Goal: Task Accomplishment & Management: Manage account settings

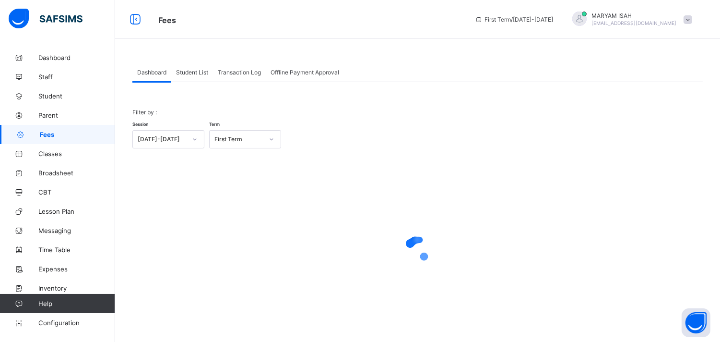
click at [202, 72] on span "Student List" at bounding box center [192, 72] width 32 height 7
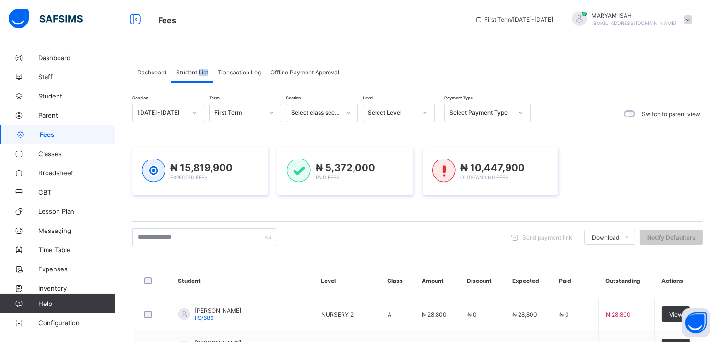
click at [202, 72] on span "Student List" at bounding box center [192, 72] width 32 height 7
click at [425, 111] on icon at bounding box center [425, 113] width 6 height 10
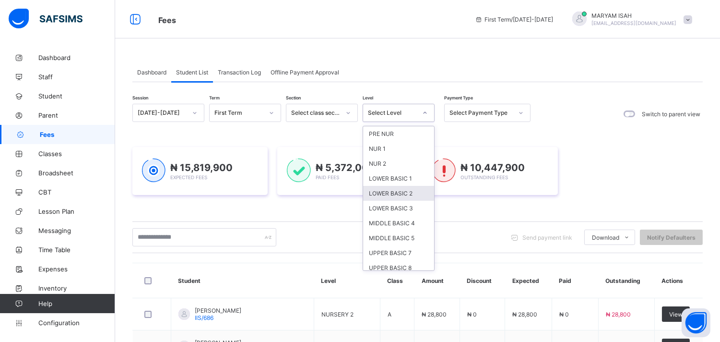
click at [397, 195] on div "LOWER BASIC 2" at bounding box center [398, 193] width 71 height 15
click at [397, 184] on div "₦ 5,372,000 Paid Fees" at bounding box center [345, 170] width 116 height 25
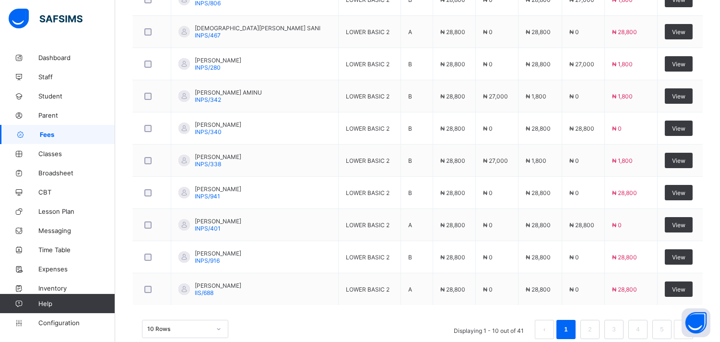
scroll to position [399, 0]
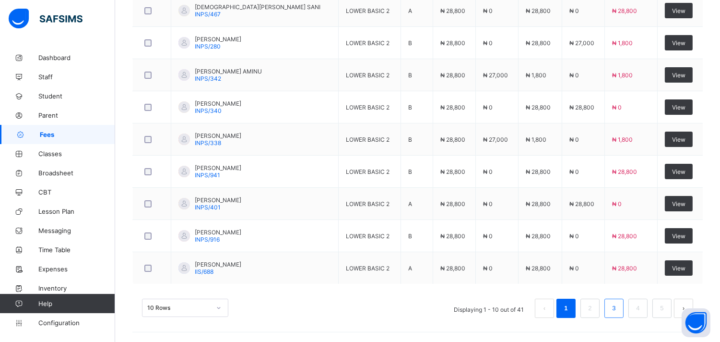
click at [618, 312] on link "3" at bounding box center [613, 308] width 9 height 12
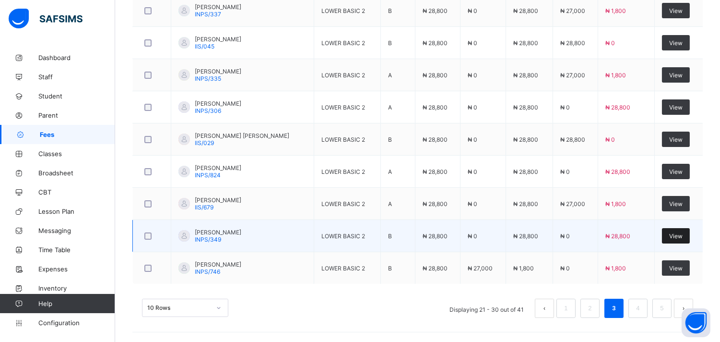
click at [677, 235] on span "View" at bounding box center [675, 235] width 13 height 7
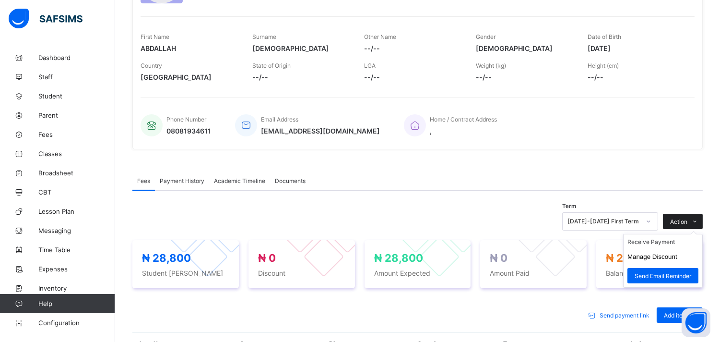
scroll to position [137, 0]
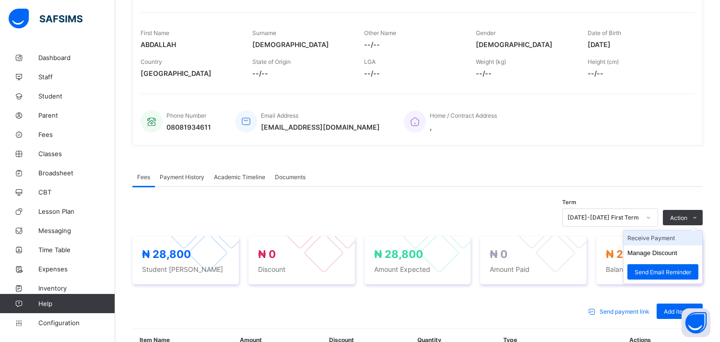
click at [666, 235] on li "Receive Payment" at bounding box center [663, 237] width 79 height 15
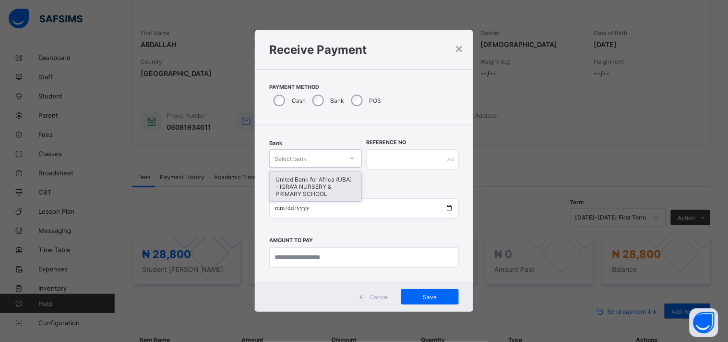
click at [350, 157] on icon at bounding box center [352, 159] width 6 height 10
click at [332, 184] on div "United Bank for Africa (UBA) - IQRA'A NURSERY & PRIMARY SCHOOL" at bounding box center [316, 186] width 92 height 29
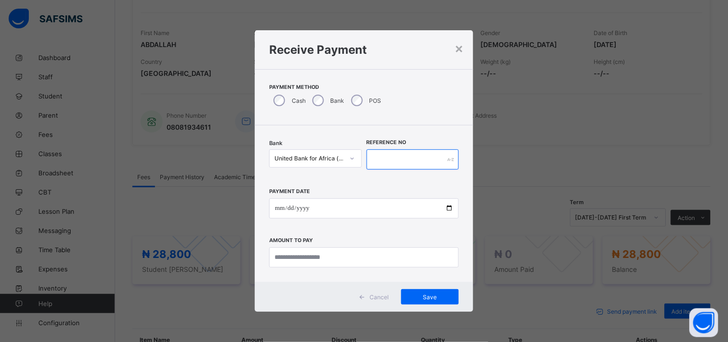
click at [376, 159] on input "text" at bounding box center [413, 159] width 93 height 20
type input "*******"
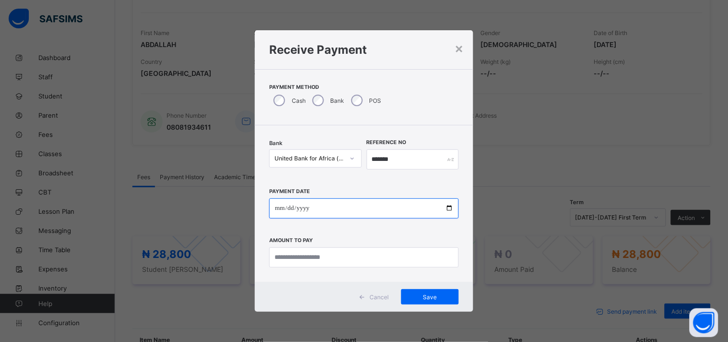
click at [450, 205] on input "date" at bounding box center [364, 208] width 190 height 20
type input "**********"
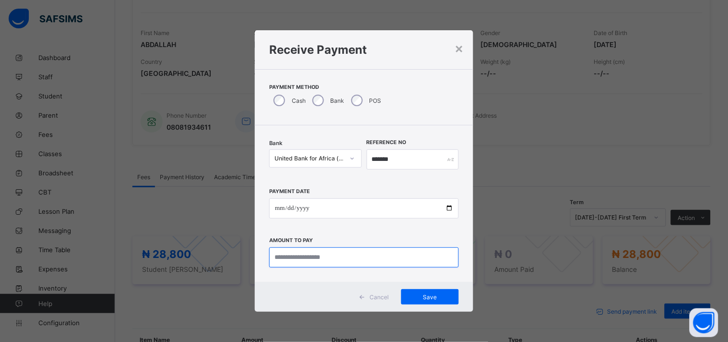
click at [292, 260] on input "currency" at bounding box center [364, 257] width 190 height 20
type input "********"
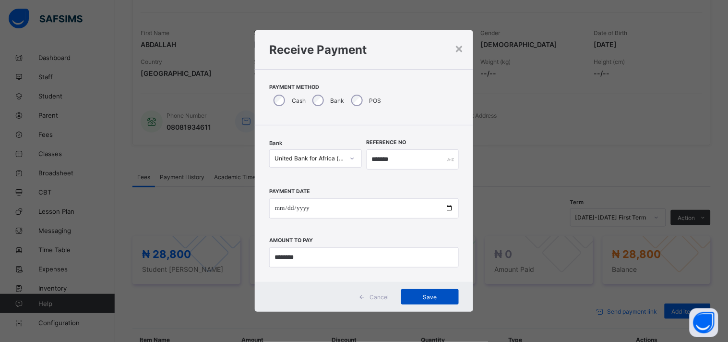
click at [419, 299] on span "Save" at bounding box center [429, 296] width 43 height 7
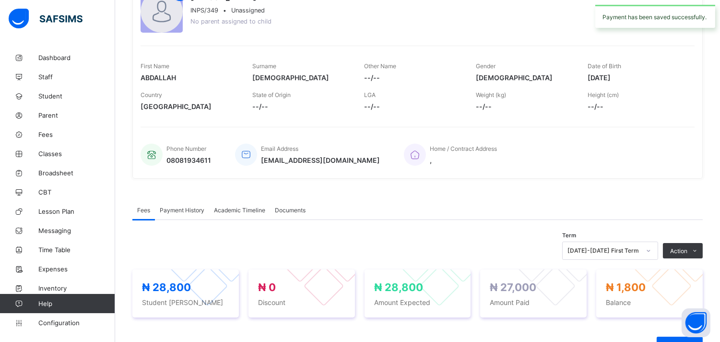
scroll to position [0, 0]
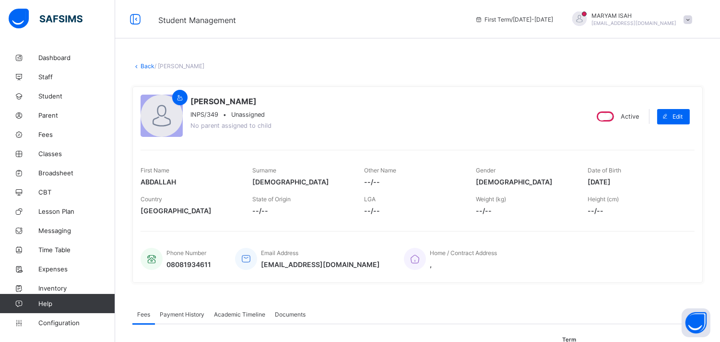
click at [142, 66] on link "Back" at bounding box center [148, 65] width 14 height 7
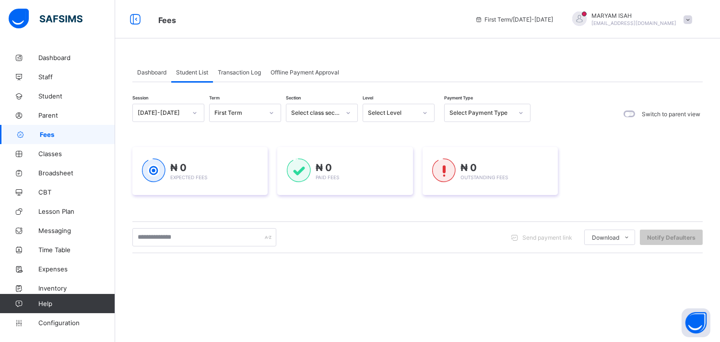
click at [427, 110] on div at bounding box center [425, 112] width 16 height 15
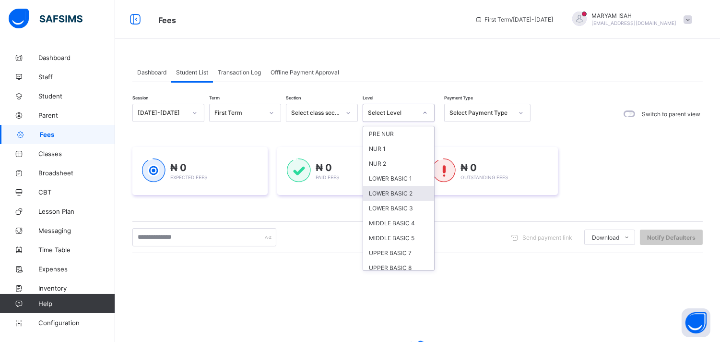
click at [409, 187] on div "LOWER BASIC 2" at bounding box center [398, 193] width 71 height 15
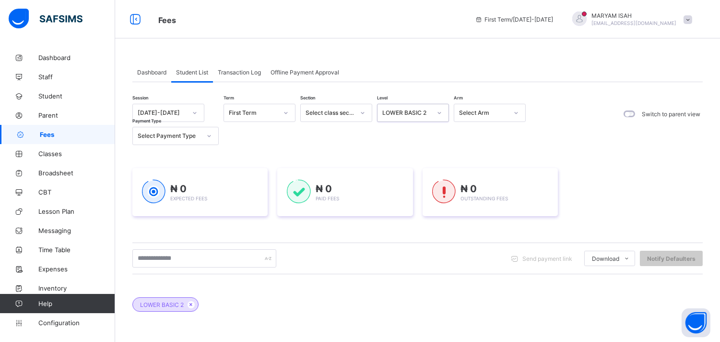
click at [409, 187] on div "₦ 0 Paid Fees" at bounding box center [344, 192] width 135 height 48
drag, startPoint x: 409, startPoint y: 187, endPoint x: 457, endPoint y: 216, distance: 56.6
click at [457, 216] on div "₦ 0 Expected Fees ₦ 0 Paid Fees ₦ 0 Outstanding Fees" at bounding box center [417, 192] width 570 height 77
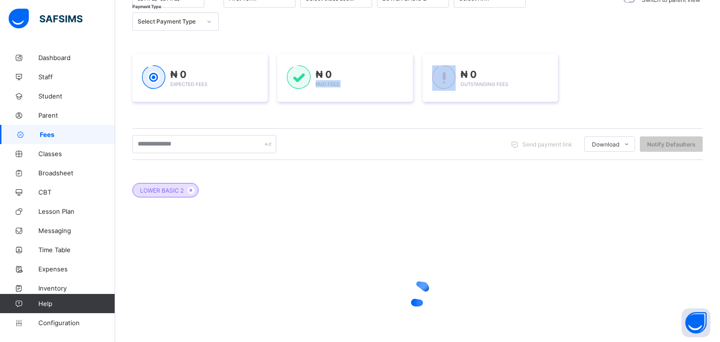
scroll to position [115, 0]
click at [525, 195] on div "LOWER BASIC 2" at bounding box center [417, 184] width 570 height 34
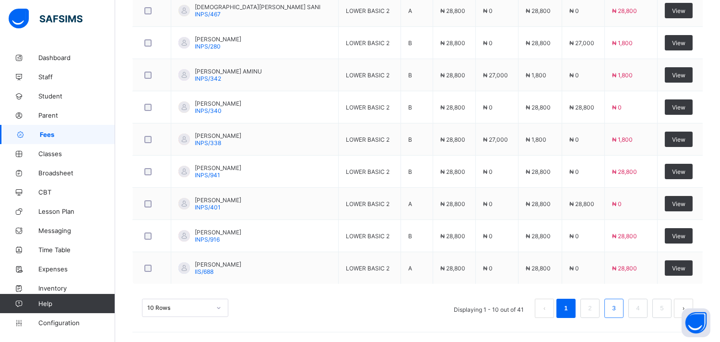
click at [618, 308] on link "3" at bounding box center [613, 308] width 9 height 12
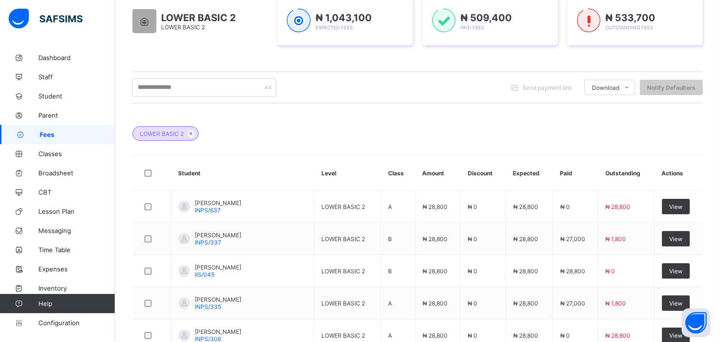
scroll to position [399, 0]
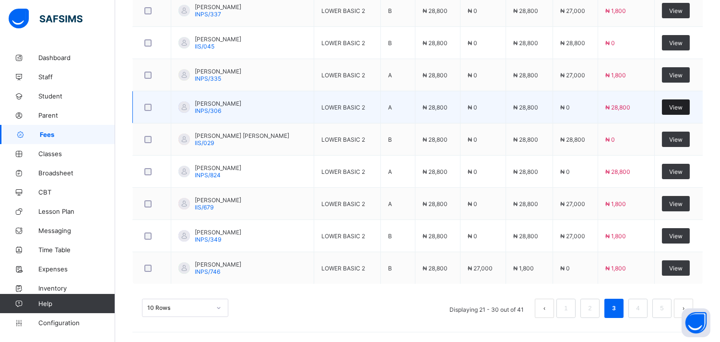
click at [683, 109] on span "View" at bounding box center [675, 107] width 13 height 7
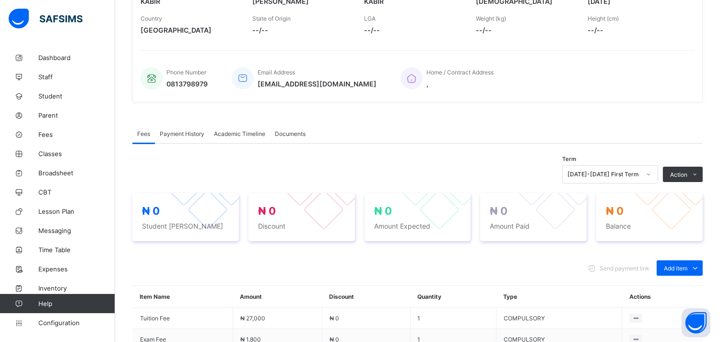
scroll to position [288, 0]
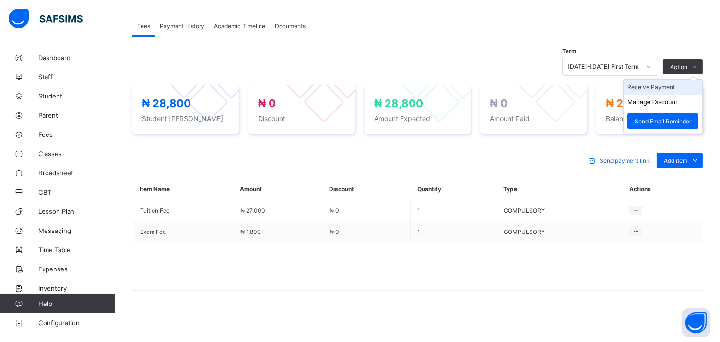
click at [677, 86] on li "Receive Payment" at bounding box center [663, 87] width 79 height 15
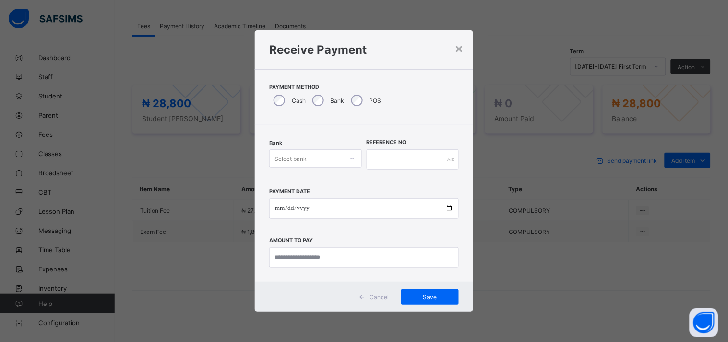
click at [352, 160] on icon at bounding box center [352, 159] width 6 height 10
click at [334, 184] on div "United Bank for Africa (UBA) - IQRA'A NURSERY & PRIMARY SCHOOL" at bounding box center [316, 186] width 92 height 29
click at [389, 155] on input "text" at bounding box center [413, 159] width 93 height 20
type input "******"
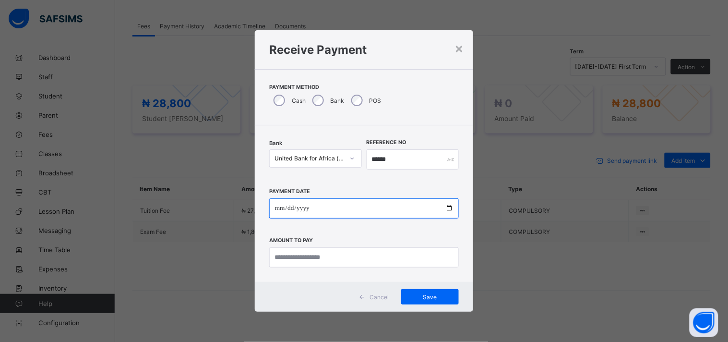
click at [450, 203] on input "date" at bounding box center [364, 208] width 190 height 20
click at [447, 208] on input "date" at bounding box center [364, 208] width 190 height 20
type input "**********"
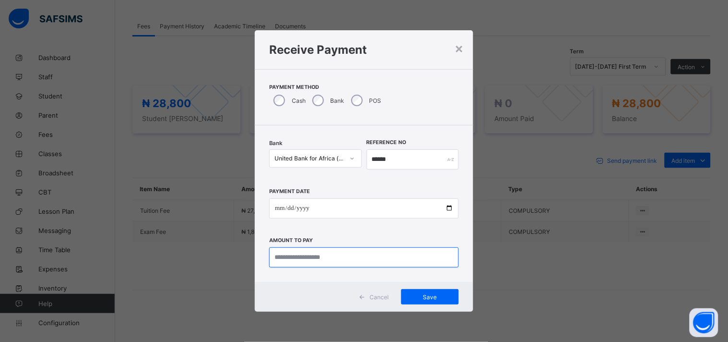
click at [281, 261] on input "currency" at bounding box center [364, 257] width 190 height 20
type input "********"
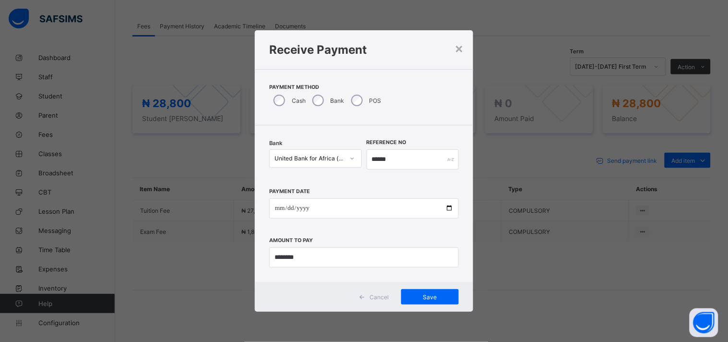
click at [411, 283] on div "Cancel Save" at bounding box center [364, 297] width 218 height 30
click at [421, 299] on span "Save" at bounding box center [429, 296] width 43 height 7
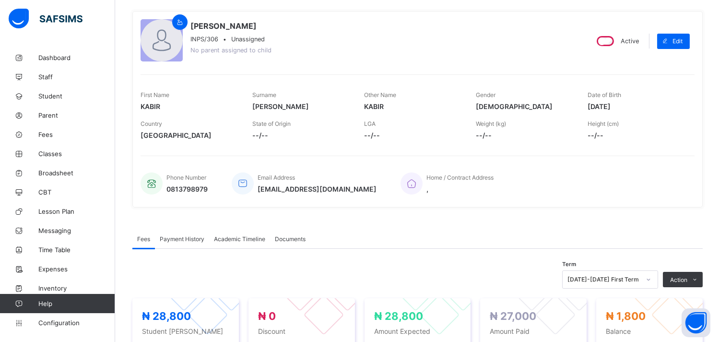
scroll to position [0, 0]
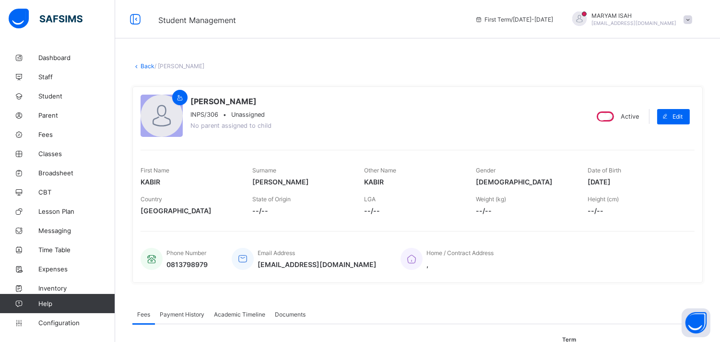
click at [142, 69] on link "Back" at bounding box center [148, 65] width 14 height 7
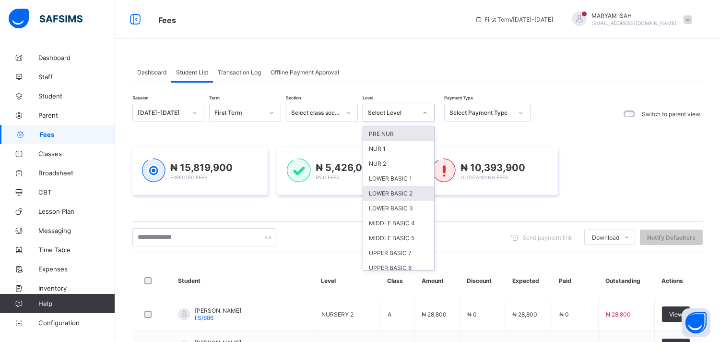
click at [381, 195] on div "LOWER BASIC 2" at bounding box center [398, 193] width 71 height 15
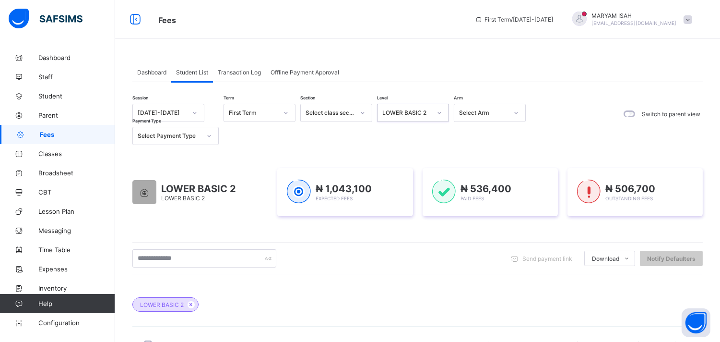
scroll to position [399, 0]
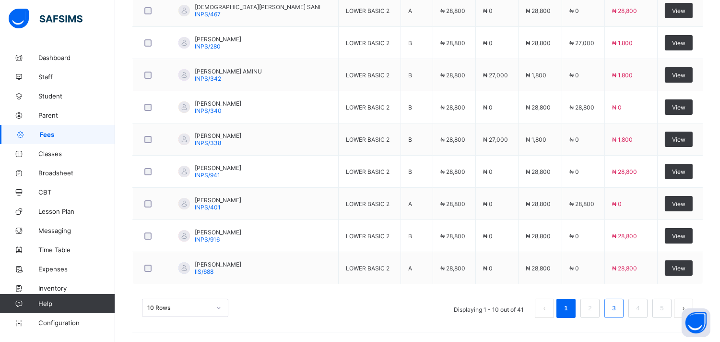
click at [618, 314] on link "3" at bounding box center [613, 308] width 9 height 12
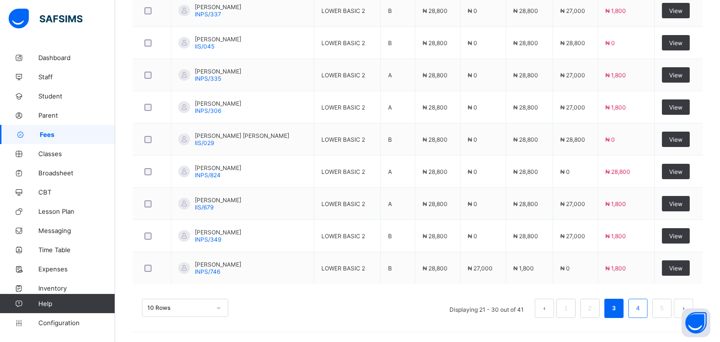
click at [642, 310] on link "4" at bounding box center [637, 308] width 9 height 12
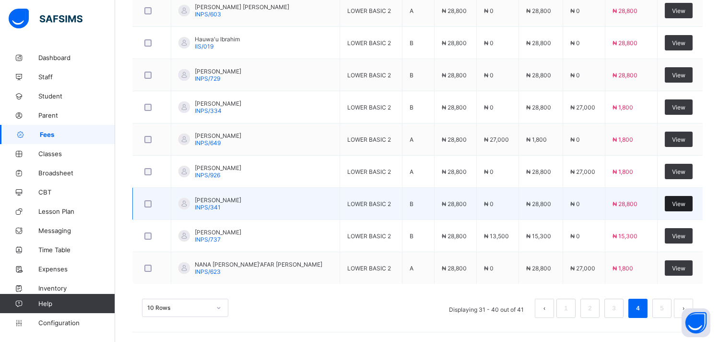
click at [681, 210] on div "View" at bounding box center [679, 203] width 28 height 15
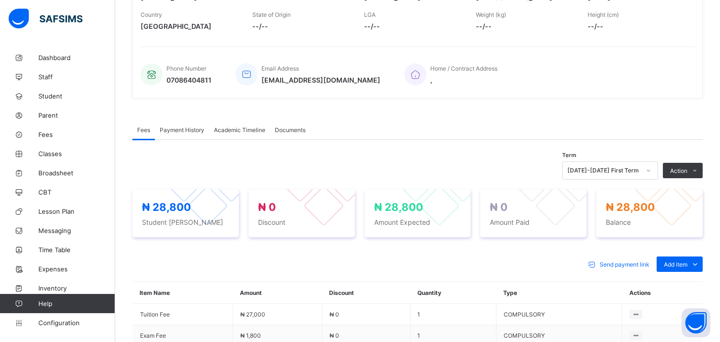
scroll to position [288, 0]
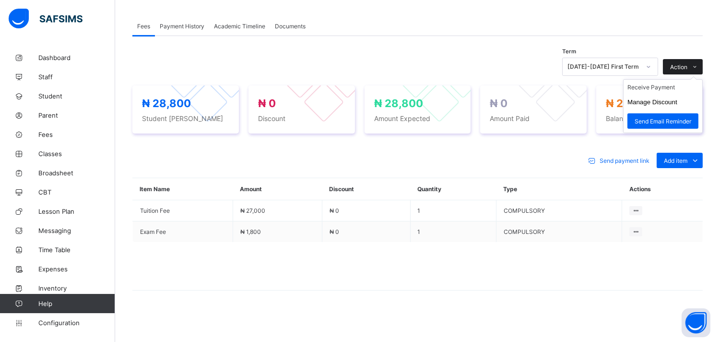
click at [699, 66] on icon at bounding box center [695, 67] width 7 height 6
click at [675, 83] on ul "Receive Payment Manage Discount Send Email Reminder" at bounding box center [663, 106] width 80 height 54
click at [672, 90] on li "Receive Payment" at bounding box center [663, 87] width 79 height 15
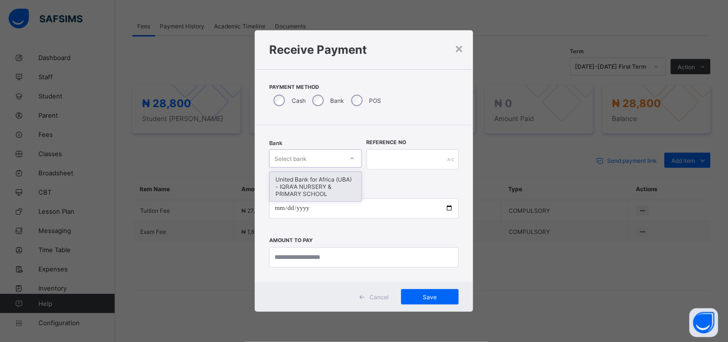
click at [343, 186] on div "United Bank for Africa (UBA) - IQRA'A NURSERY & PRIMARY SCHOOL" at bounding box center [316, 186] width 92 height 29
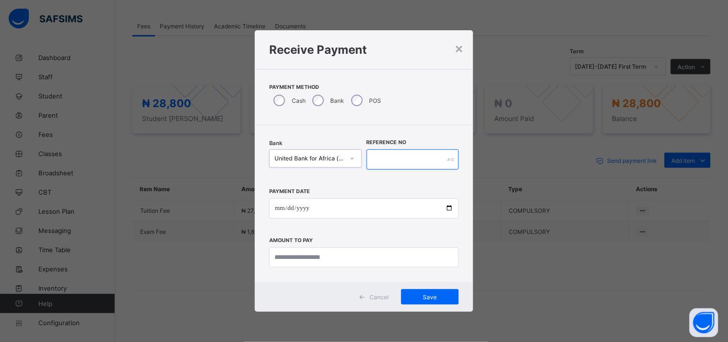
click at [417, 159] on input "text" at bounding box center [413, 159] width 93 height 20
type input "*****"
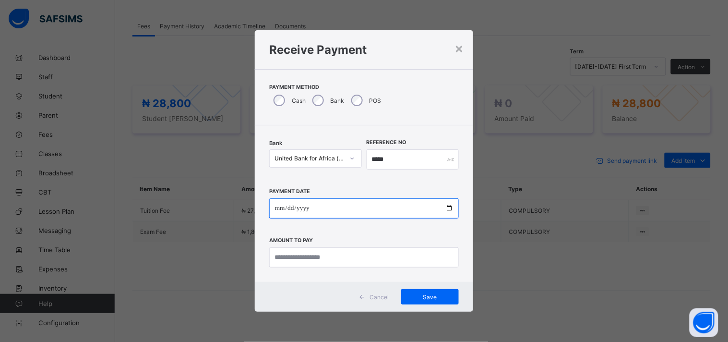
click at [453, 213] on input "date" at bounding box center [364, 208] width 190 height 20
click at [451, 208] on input "date" at bounding box center [364, 208] width 190 height 20
type input "**********"
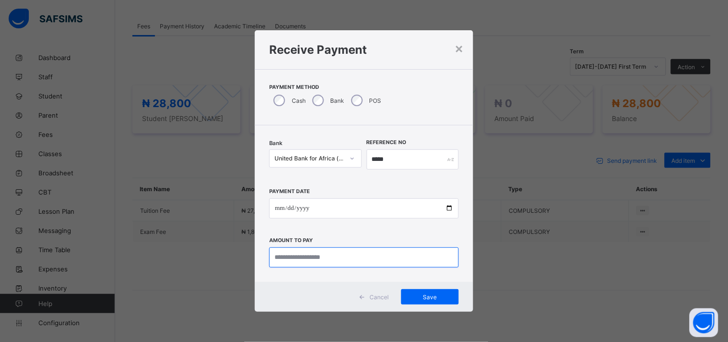
click at [299, 258] on input "currency" at bounding box center [364, 257] width 190 height 20
type input "********"
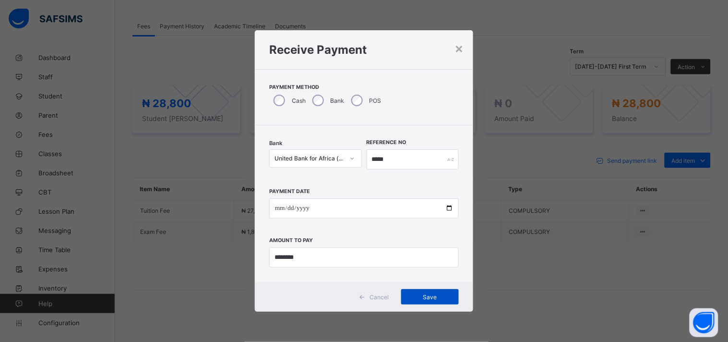
click at [421, 293] on span "Save" at bounding box center [429, 296] width 43 height 7
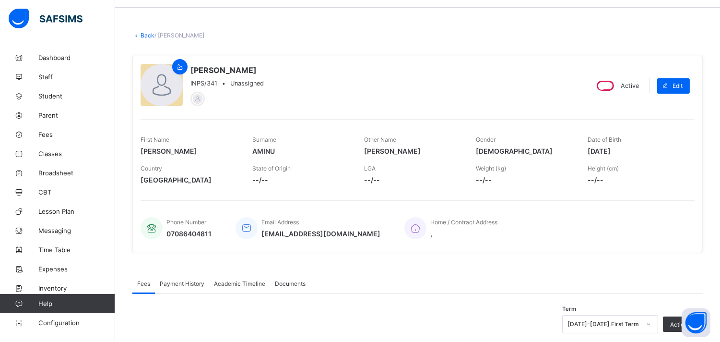
scroll to position [0, 0]
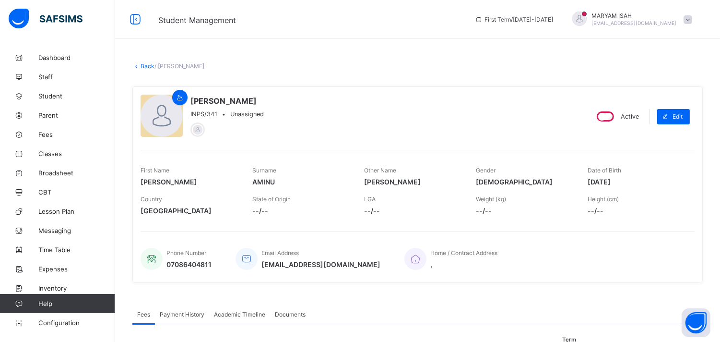
click at [143, 65] on link "Back" at bounding box center [148, 65] width 14 height 7
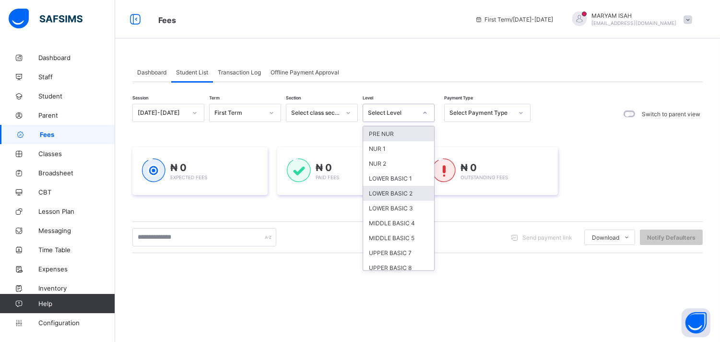
click at [409, 189] on div "LOWER BASIC 2" at bounding box center [398, 193] width 71 height 15
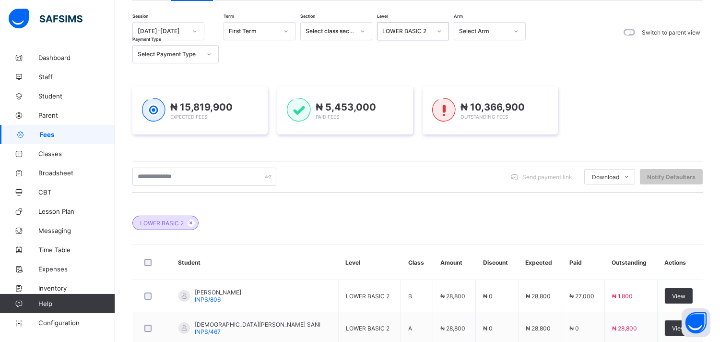
scroll to position [194, 0]
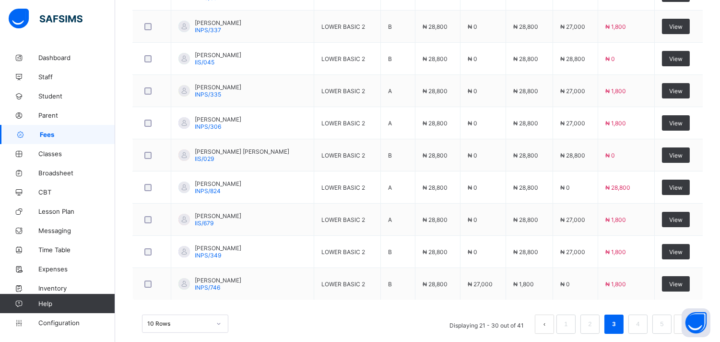
scroll to position [399, 0]
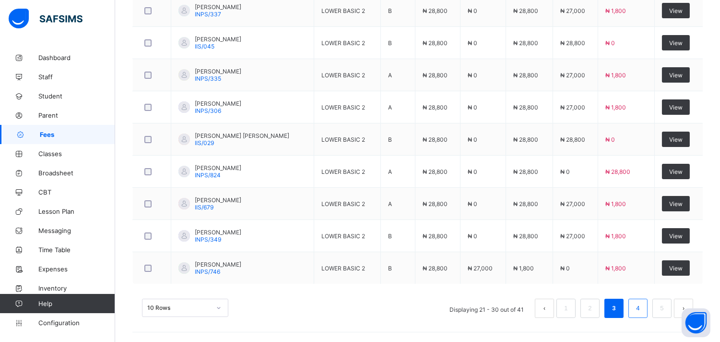
click at [642, 303] on link "4" at bounding box center [637, 308] width 9 height 12
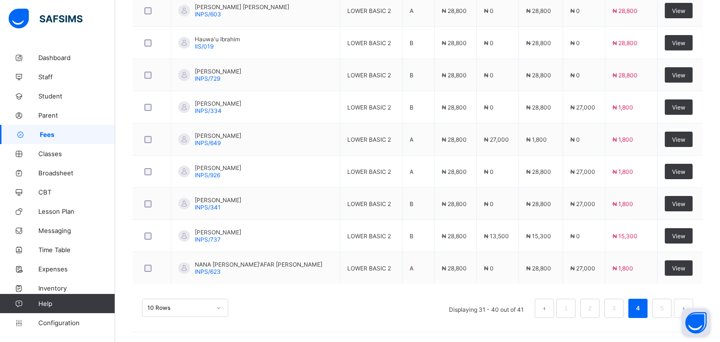
click at [666, 311] on link "5" at bounding box center [661, 308] width 9 height 12
click at [682, 314] on button "Open asap" at bounding box center [696, 322] width 29 height 29
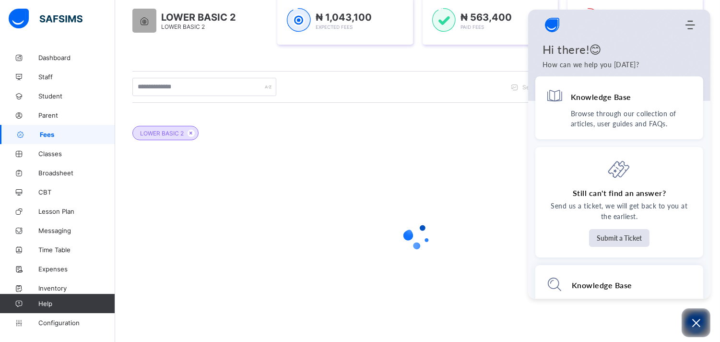
click at [673, 312] on div at bounding box center [417, 236] width 570 height 182
click at [486, 103] on div "Send payment link Download Students Payment Students Payment Status Student Ite…" at bounding box center [417, 87] width 570 height 32
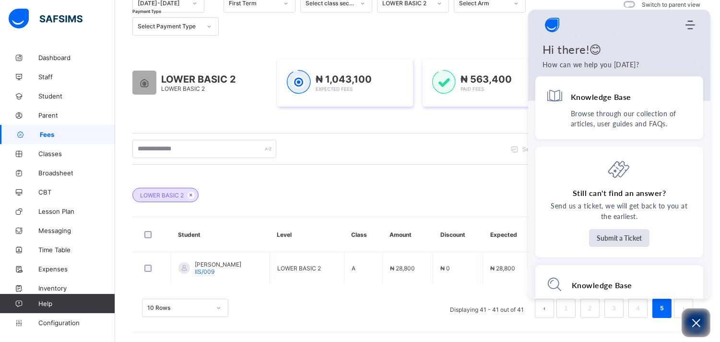
scroll to position [109, 0]
click at [366, 157] on div "Send payment link Download Students Payment Students Payment Status Student Ite…" at bounding box center [417, 149] width 570 height 32
click at [698, 329] on button "Open asap" at bounding box center [696, 322] width 29 height 29
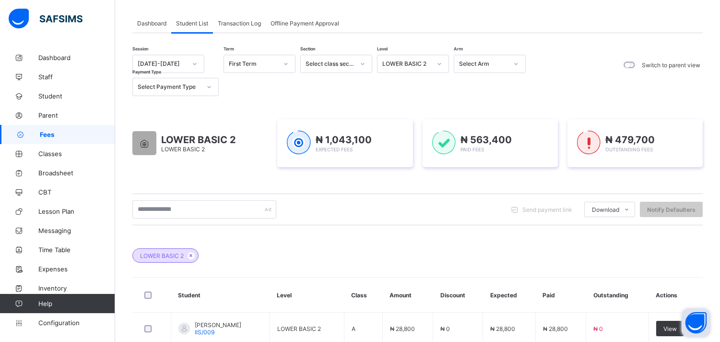
scroll to position [0, 0]
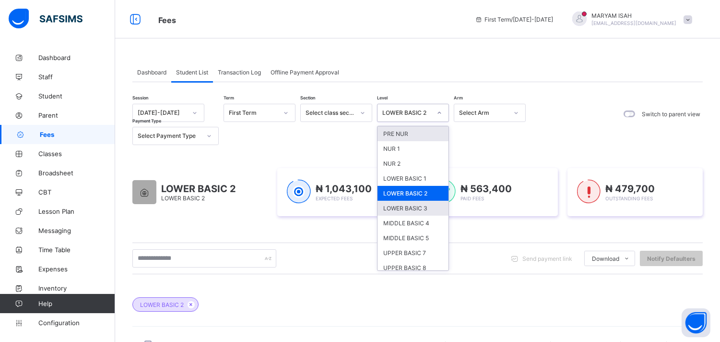
click at [391, 208] on div "LOWER BASIC 3" at bounding box center [413, 208] width 71 height 15
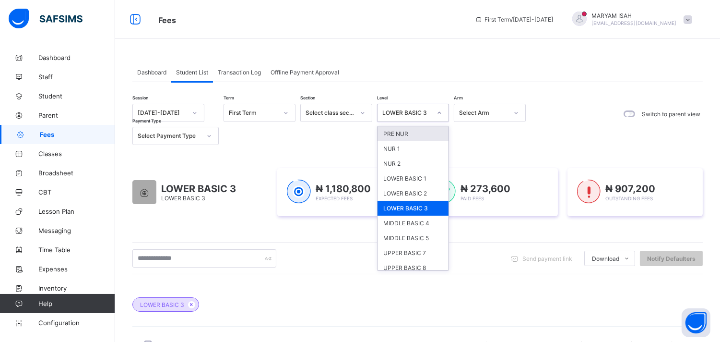
click at [422, 207] on div "LOWER BASIC 3" at bounding box center [413, 208] width 71 height 15
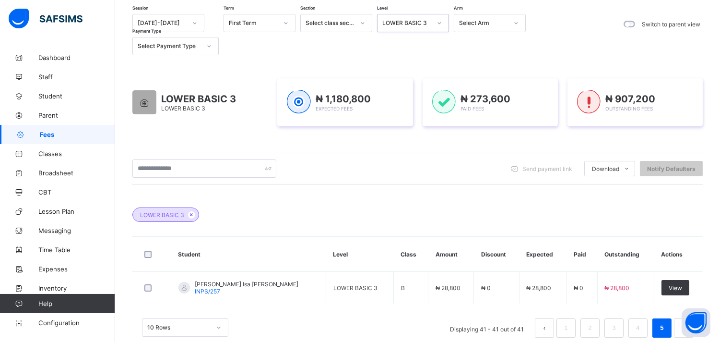
scroll to position [109, 0]
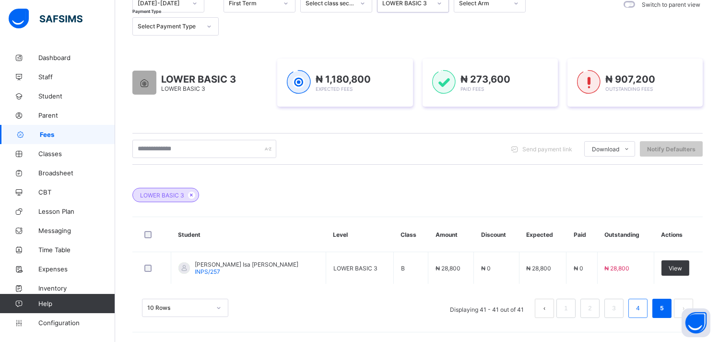
click at [642, 312] on link "4" at bounding box center [637, 308] width 9 height 12
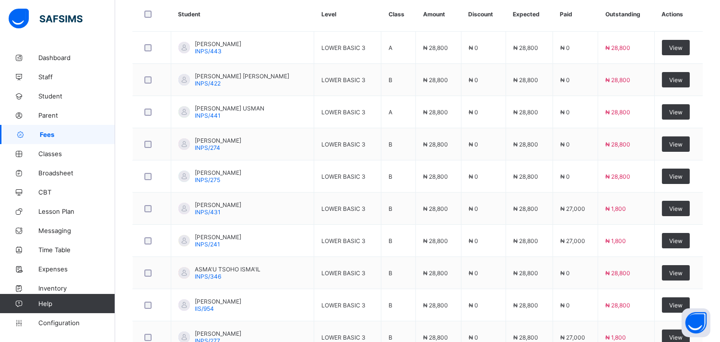
scroll to position [330, 0]
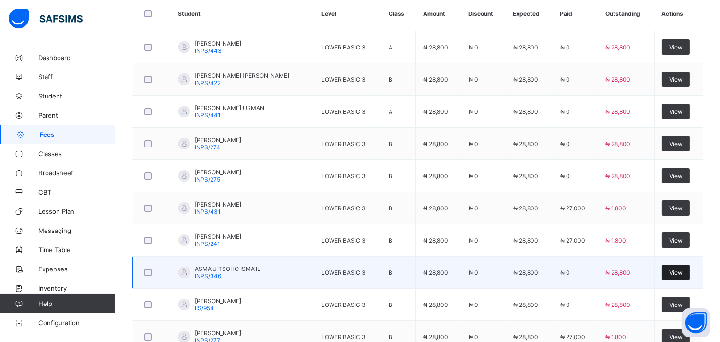
click at [677, 274] on span "View" at bounding box center [675, 272] width 13 height 7
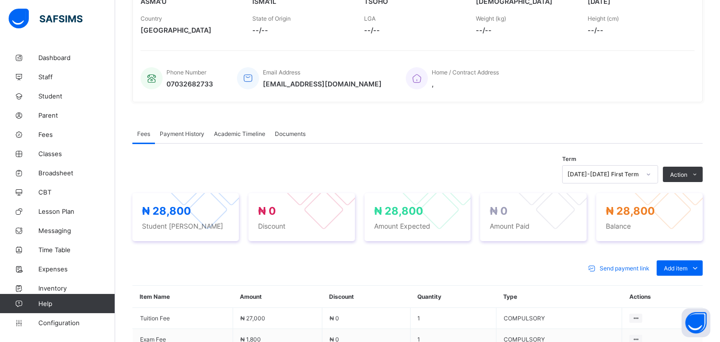
scroll to position [288, 0]
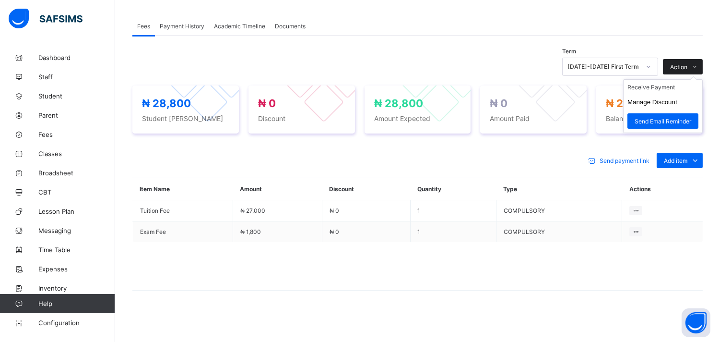
click at [703, 65] on span at bounding box center [694, 66] width 15 height 15
click at [665, 90] on li "Receive Payment" at bounding box center [663, 87] width 79 height 15
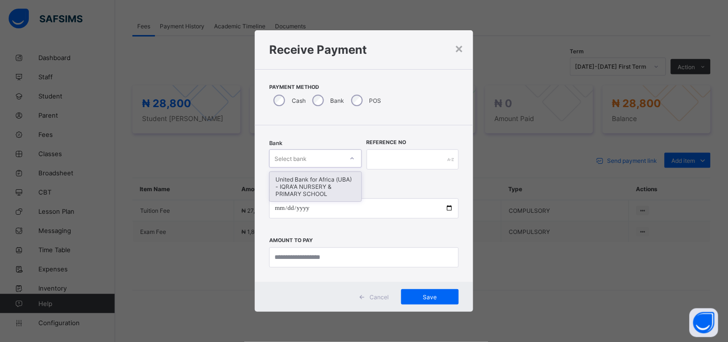
click at [303, 191] on div "United Bank for Africa (UBA) - IQRA'A NURSERY & PRIMARY SCHOOL" at bounding box center [316, 186] width 92 height 29
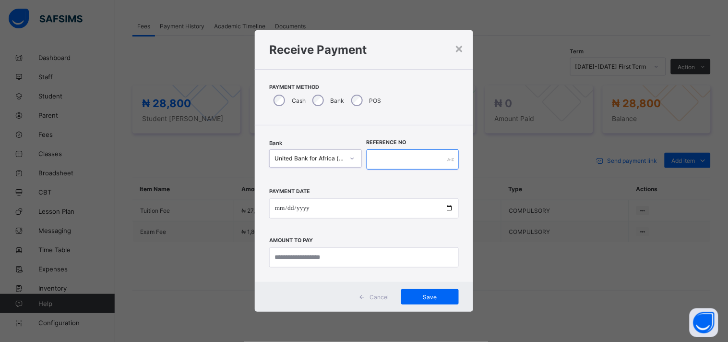
click at [408, 161] on input "text" at bounding box center [413, 159] width 93 height 20
type input "*****"
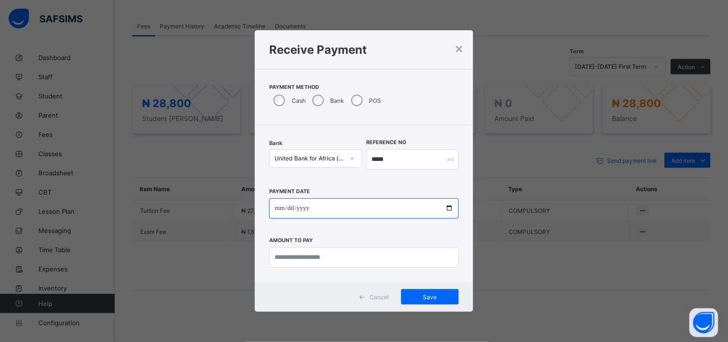
click at [444, 204] on input "date" at bounding box center [364, 208] width 190 height 20
click at [449, 207] on input "date" at bounding box center [364, 208] width 190 height 20
type input "**********"
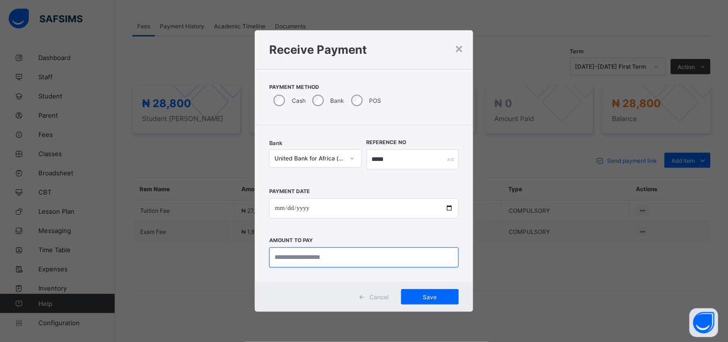
click at [288, 255] on input "currency" at bounding box center [364, 257] width 190 height 20
type input "********"
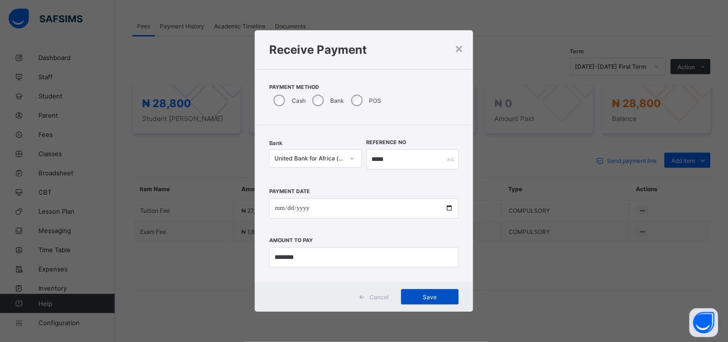
click at [435, 300] on div "Save" at bounding box center [430, 296] width 58 height 15
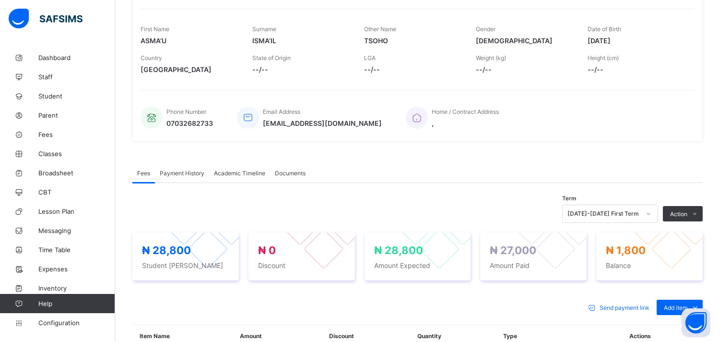
scroll to position [0, 0]
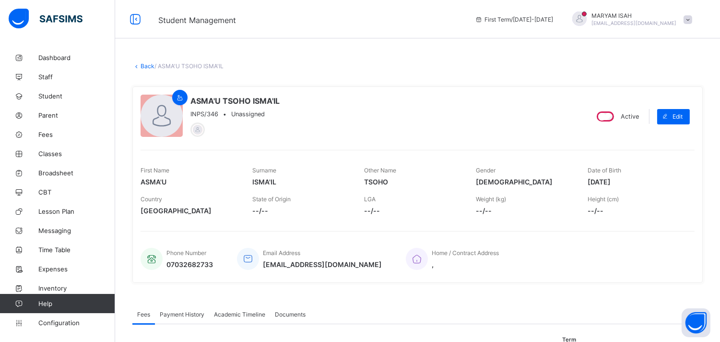
click at [147, 64] on link "Back" at bounding box center [148, 65] width 14 height 7
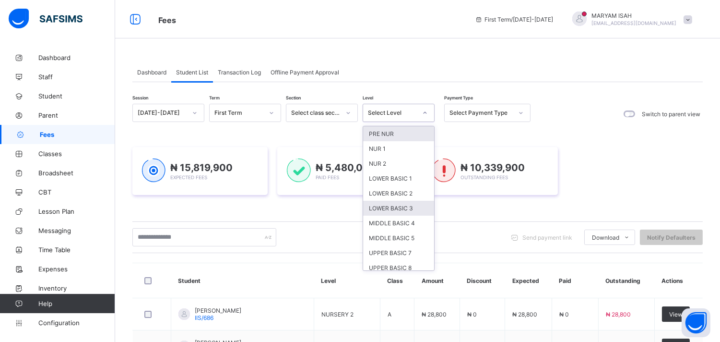
click at [402, 201] on div "LOWER BASIC 3" at bounding box center [398, 208] width 71 height 15
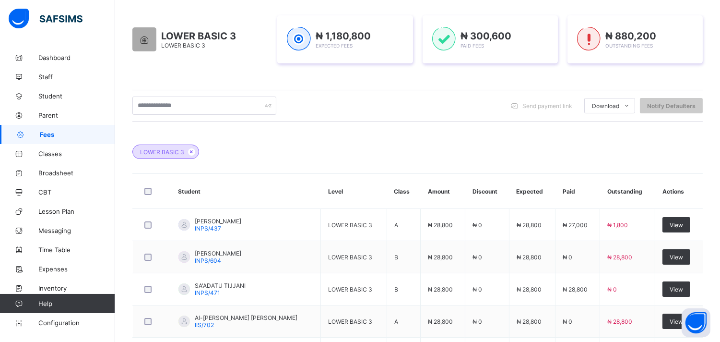
scroll to position [176, 0]
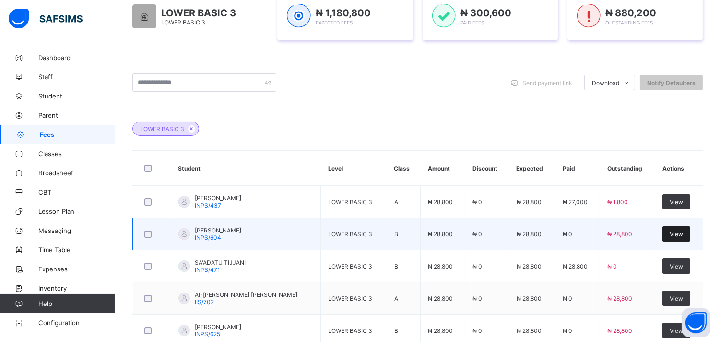
click at [683, 237] on span "View" at bounding box center [676, 233] width 13 height 7
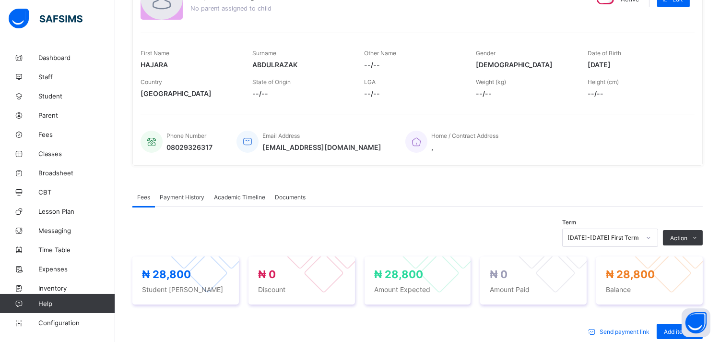
scroll to position [119, 0]
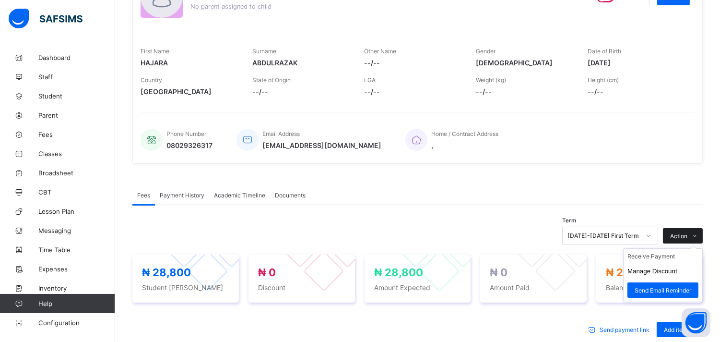
click at [687, 234] on span "Action" at bounding box center [678, 235] width 17 height 7
click at [672, 260] on li "Receive Payment" at bounding box center [663, 256] width 79 height 15
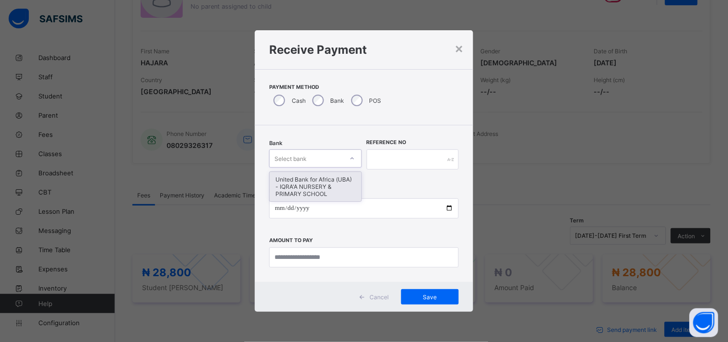
click at [333, 184] on div "United Bank for Africa (UBA) - IQRA'A NURSERY & PRIMARY SCHOOL" at bounding box center [316, 186] width 92 height 29
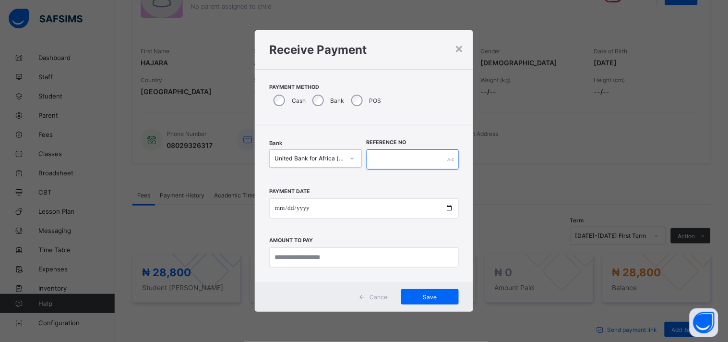
click at [404, 158] on input "text" at bounding box center [413, 159] width 93 height 20
type input "*********"
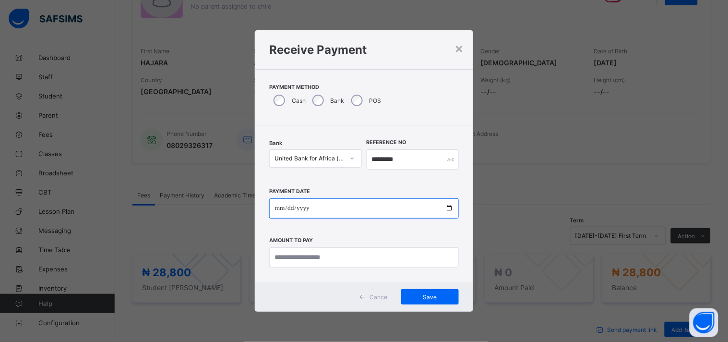
click at [451, 205] on input "date" at bounding box center [364, 208] width 190 height 20
type input "**********"
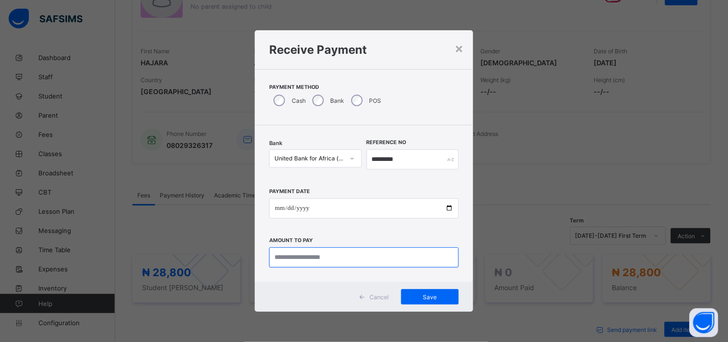
click at [290, 256] on input "currency" at bounding box center [364, 257] width 190 height 20
type input "********"
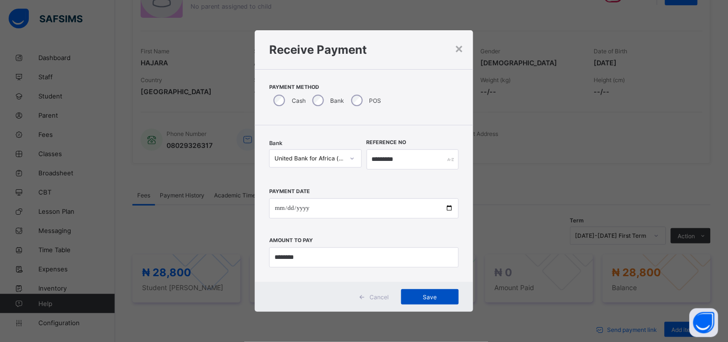
click at [439, 299] on span "Save" at bounding box center [429, 296] width 43 height 7
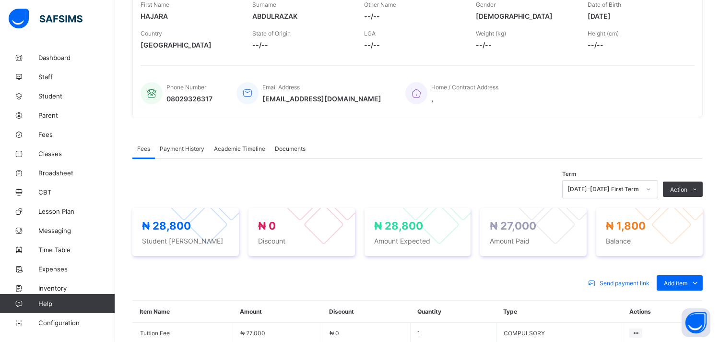
scroll to position [0, 0]
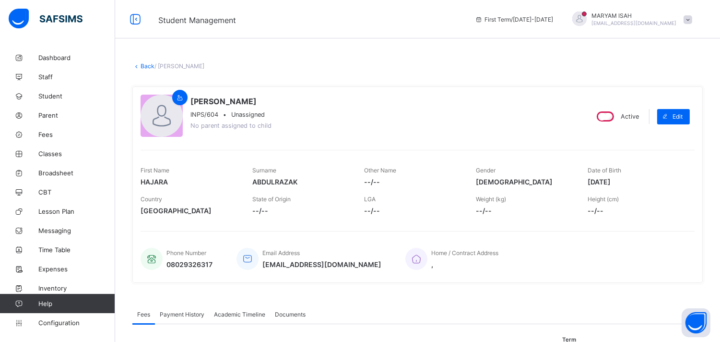
click at [142, 65] on link "Back" at bounding box center [148, 65] width 14 height 7
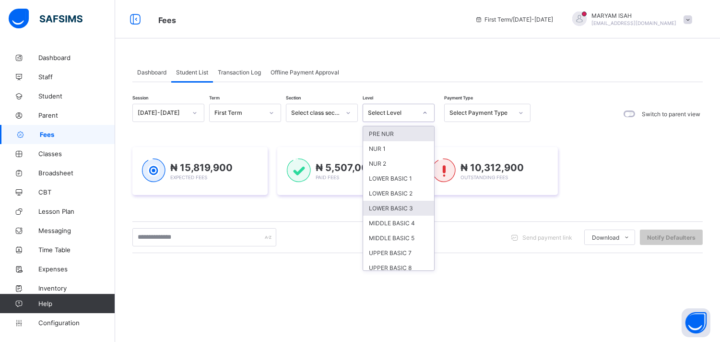
click at [410, 205] on div "LOWER BASIC 3" at bounding box center [398, 208] width 71 height 15
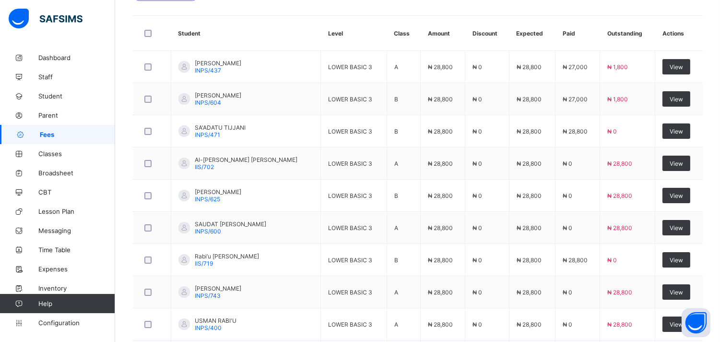
scroll to position [313, 0]
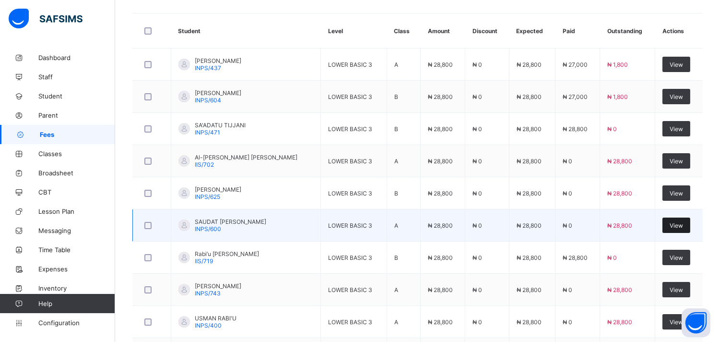
click at [682, 228] on span "View" at bounding box center [676, 225] width 13 height 7
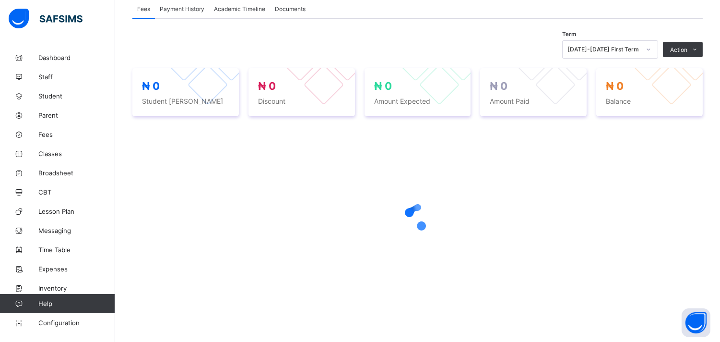
scroll to position [180, 0]
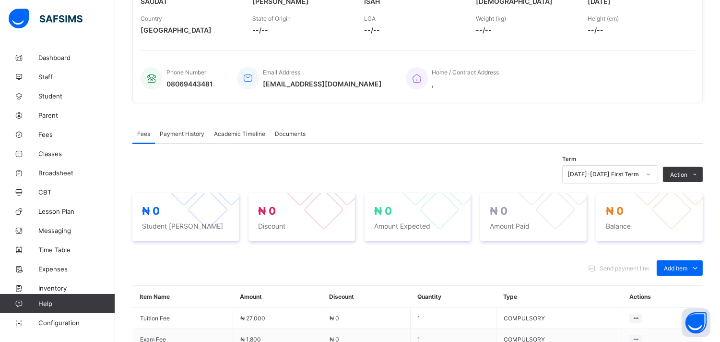
click at [702, 143] on div "Term [DATE]-[DATE] First Term Action Receive Payment Manage Discount Send Email…" at bounding box center [417, 282] width 570 height 278
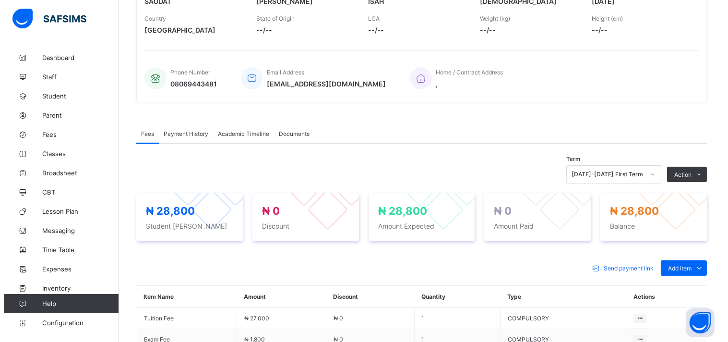
scroll to position [288, 0]
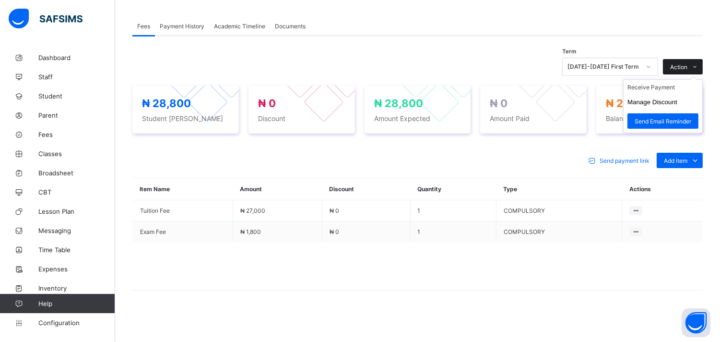
click at [699, 65] on icon at bounding box center [695, 67] width 7 height 6
click at [673, 102] on button "Manage Discount" at bounding box center [653, 101] width 50 height 7
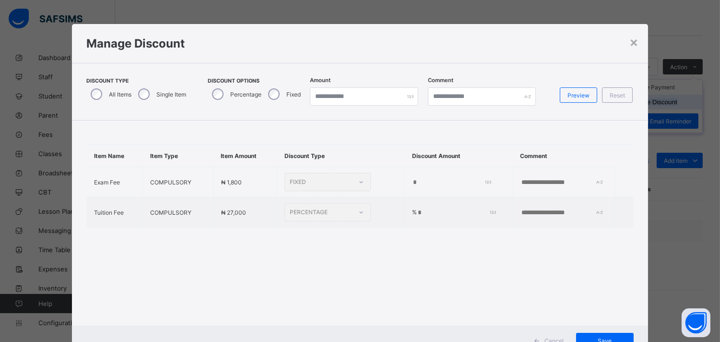
type input "*"
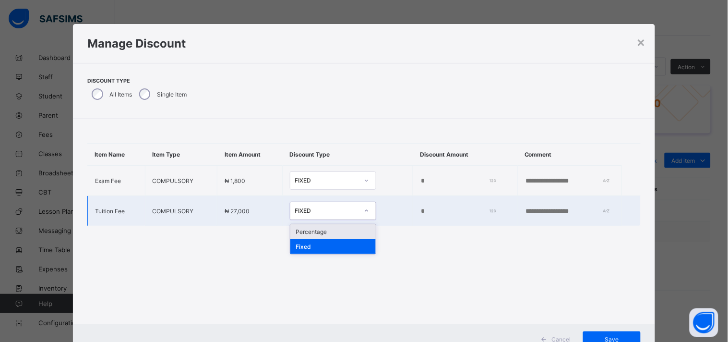
click at [319, 236] on div "Percentage" at bounding box center [332, 231] width 85 height 15
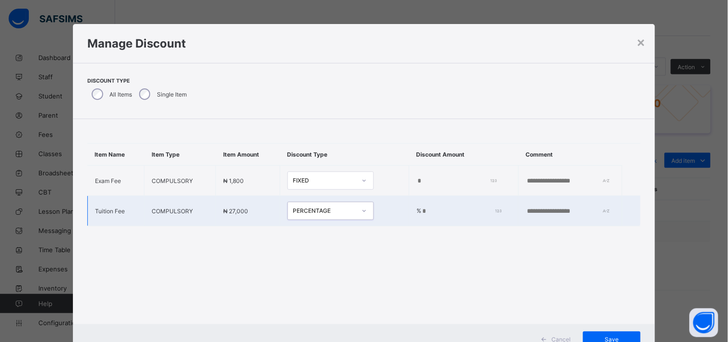
click at [445, 210] on input "*" at bounding box center [459, 211] width 77 height 8
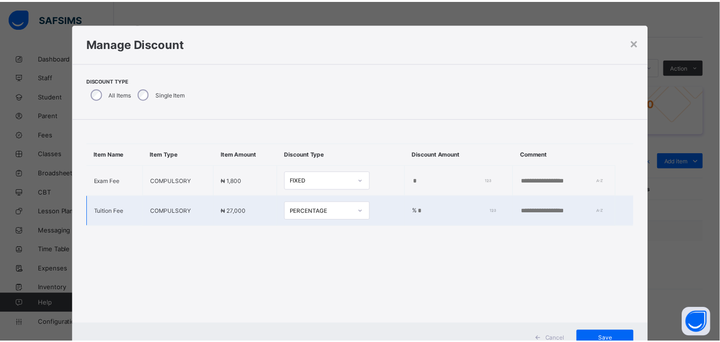
scroll to position [36, 0]
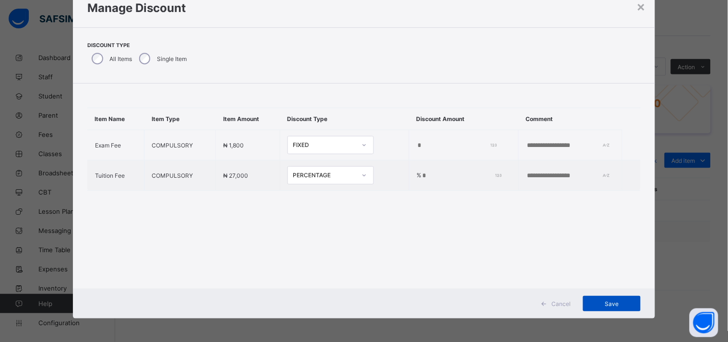
type input "**"
click at [616, 309] on div "Save" at bounding box center [612, 303] width 58 height 15
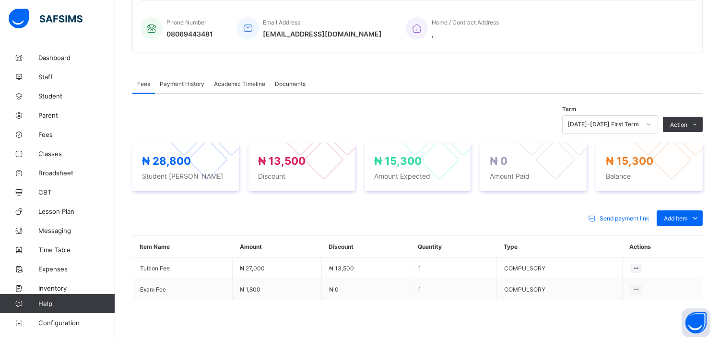
scroll to position [225, 0]
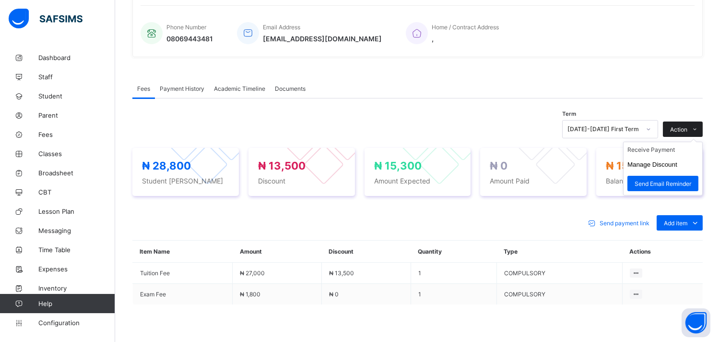
click at [703, 128] on span at bounding box center [694, 128] width 15 height 15
click at [670, 151] on li "Receive Payment" at bounding box center [663, 149] width 79 height 15
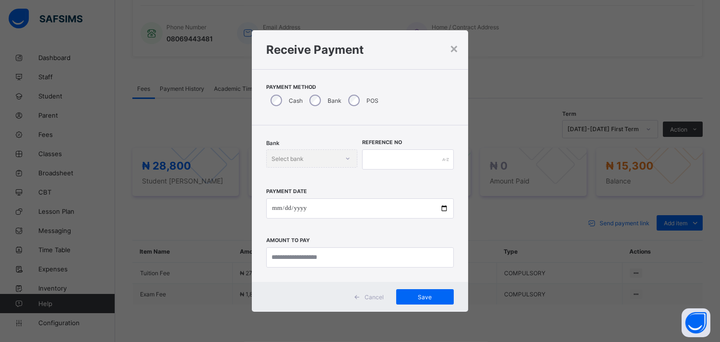
click at [604, 58] on div "× Receive Payment Payment Method Cash Bank POS Bank Select bank Reference No Pa…" at bounding box center [360, 171] width 720 height 342
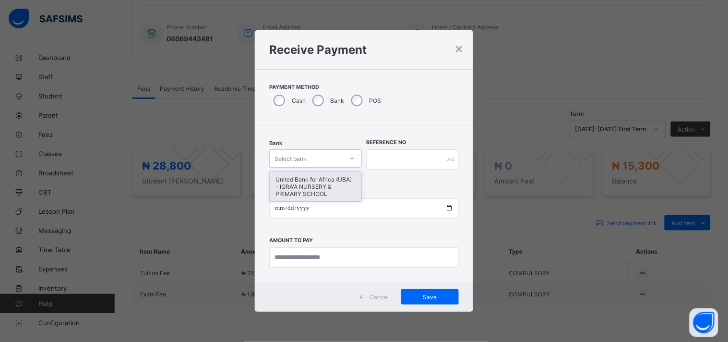
click at [305, 195] on div "United Bank for Africa (UBA) - IQRA'A NURSERY & PRIMARY SCHOOL" at bounding box center [316, 186] width 92 height 29
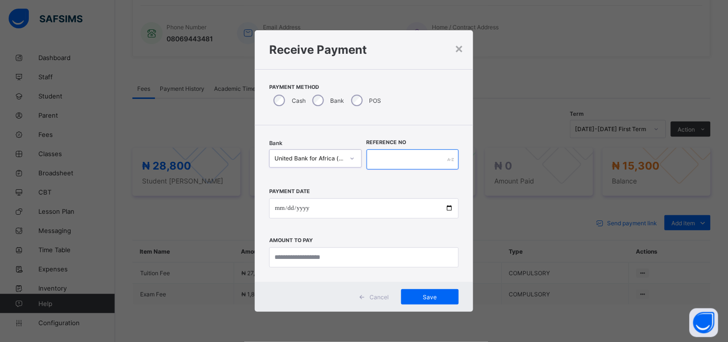
click at [379, 157] on input "text" at bounding box center [413, 159] width 93 height 20
type input "******"
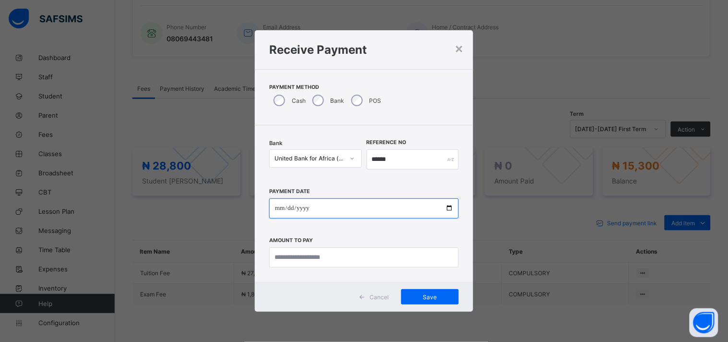
click at [442, 211] on input "date" at bounding box center [364, 208] width 190 height 20
click at [449, 212] on input "date" at bounding box center [364, 208] width 190 height 20
type input "**********"
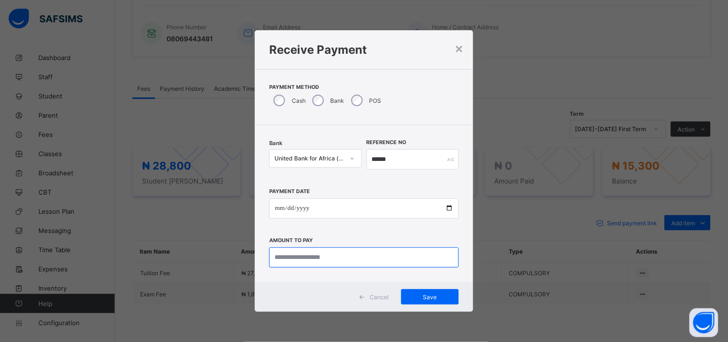
click at [299, 259] on input "currency" at bounding box center [364, 257] width 190 height 20
type input "********"
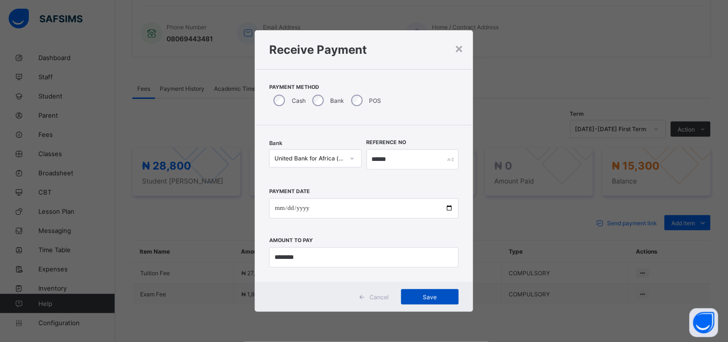
click at [437, 303] on div "Save" at bounding box center [430, 296] width 58 height 15
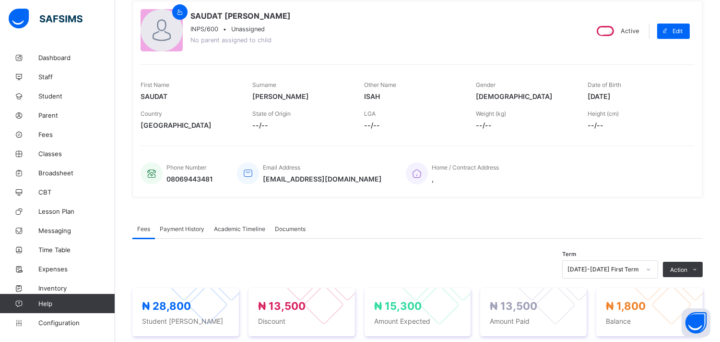
scroll to position [0, 0]
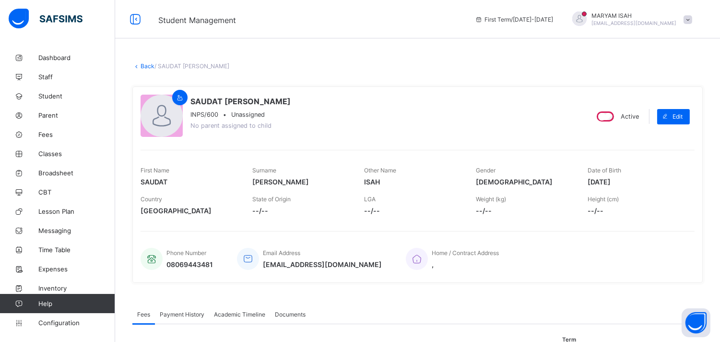
click at [141, 65] on link "Back" at bounding box center [148, 65] width 14 height 7
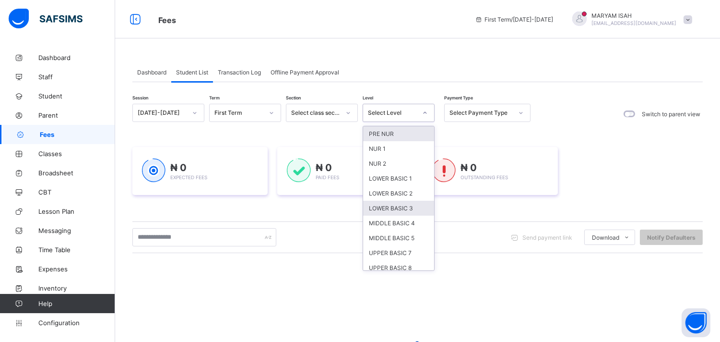
click at [373, 209] on div "LOWER BASIC 3" at bounding box center [398, 208] width 71 height 15
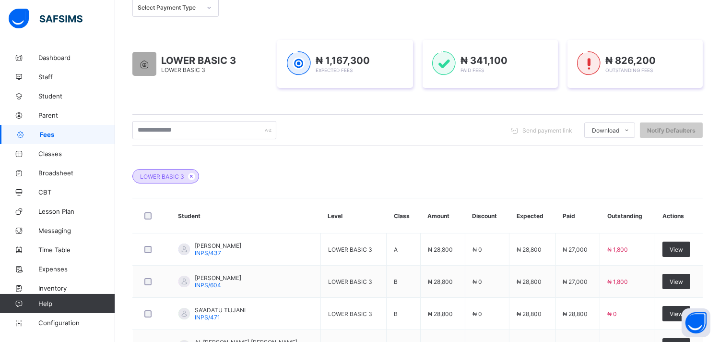
scroll to position [244, 0]
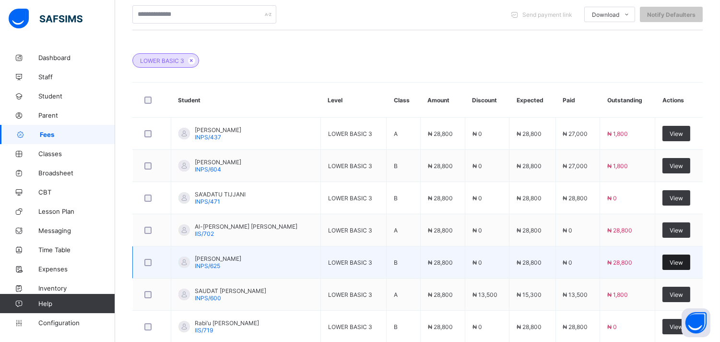
click at [676, 269] on div "View" at bounding box center [677, 261] width 28 height 15
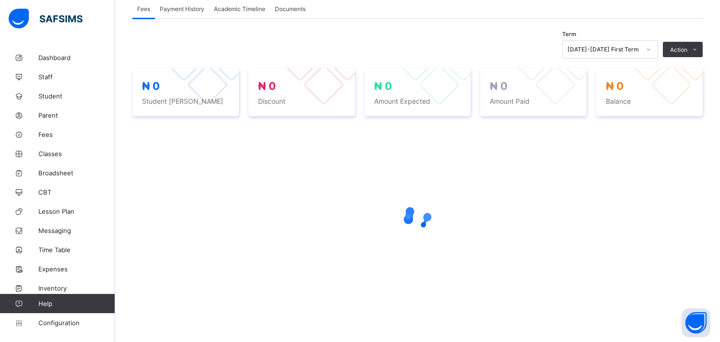
scroll to position [180, 0]
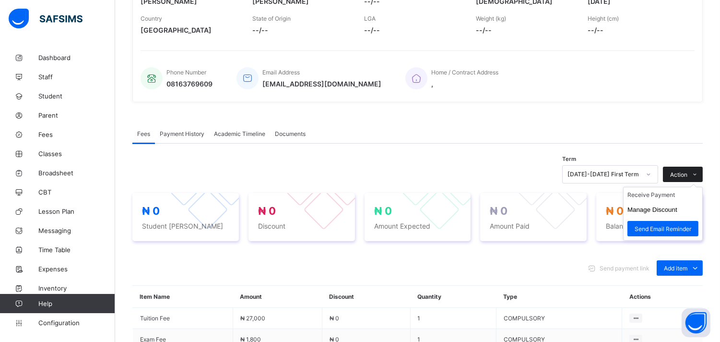
click at [703, 166] on span at bounding box center [694, 173] width 15 height 15
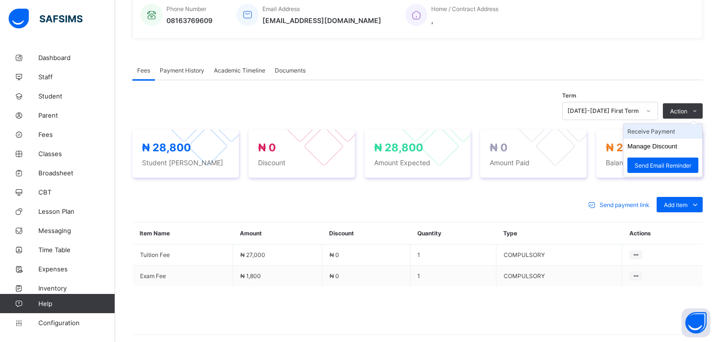
click at [674, 131] on li "Receive Payment" at bounding box center [663, 131] width 79 height 15
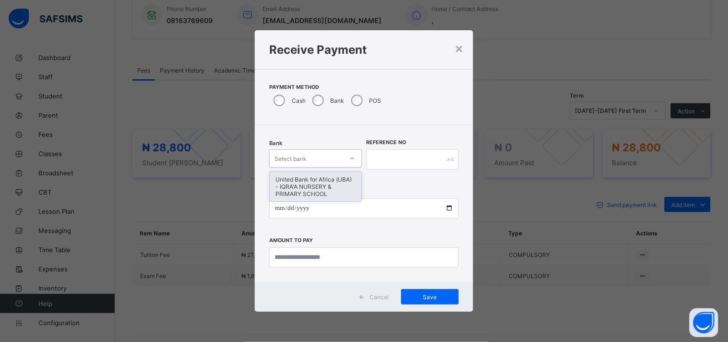
click at [344, 184] on div "United Bank for Africa (UBA) - IQRA'A NURSERY & PRIMARY SCHOOL" at bounding box center [316, 186] width 92 height 29
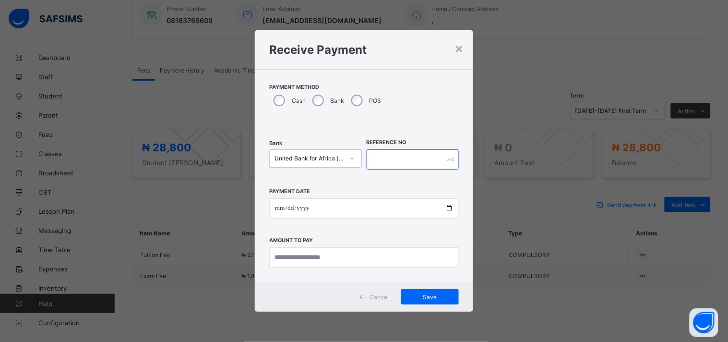
click at [404, 160] on input "text" at bounding box center [413, 159] width 93 height 20
type input "*******"
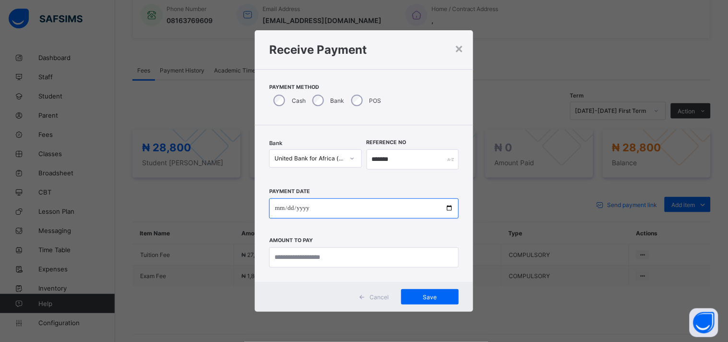
click at [448, 210] on input "date" at bounding box center [364, 208] width 190 height 20
type input "**********"
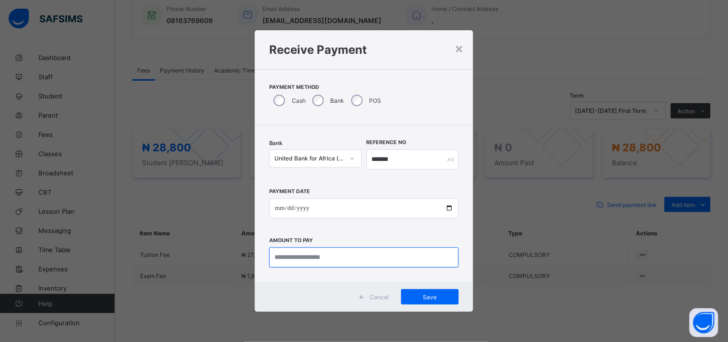
click at [311, 254] on input "currency" at bounding box center [364, 257] width 190 height 20
type input "********"
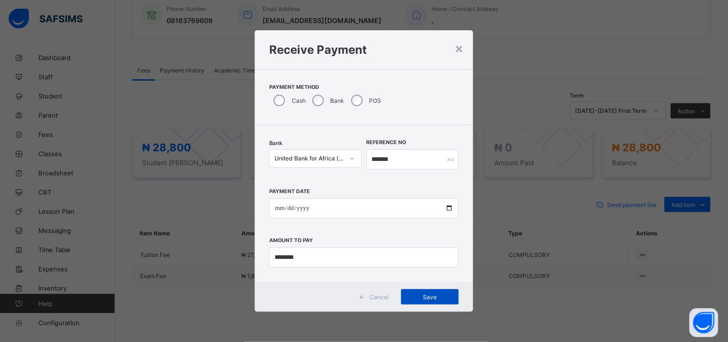
click at [425, 296] on span "Save" at bounding box center [429, 296] width 43 height 7
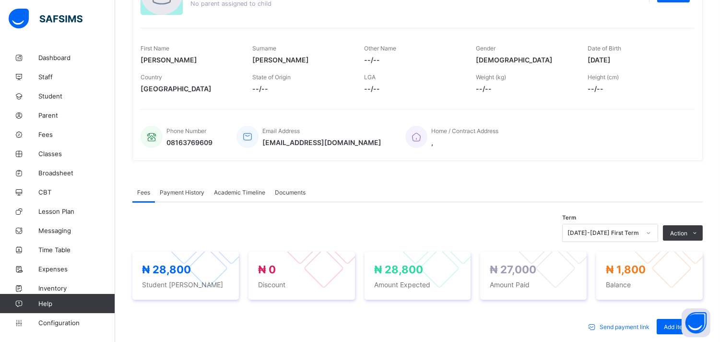
scroll to position [0, 0]
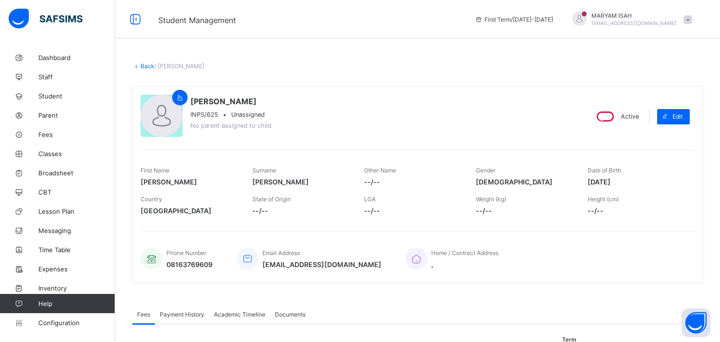
click at [145, 66] on link "Back" at bounding box center [148, 65] width 14 height 7
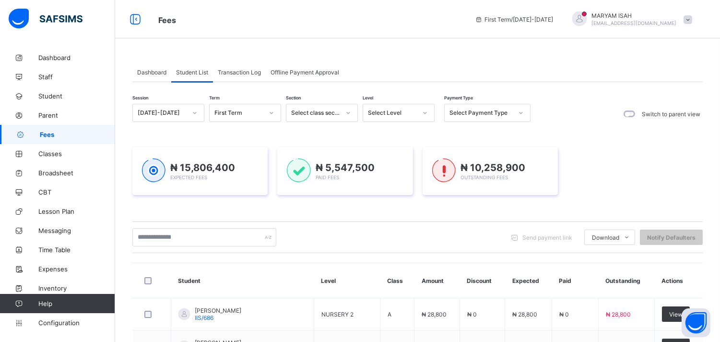
click at [422, 71] on div "Dashboard Student List Transaction Log Offline Payment Approval" at bounding box center [417, 72] width 570 height 20
click at [421, 70] on div "Dashboard Student List Transaction Log Offline Payment Approval" at bounding box center [417, 72] width 570 height 20
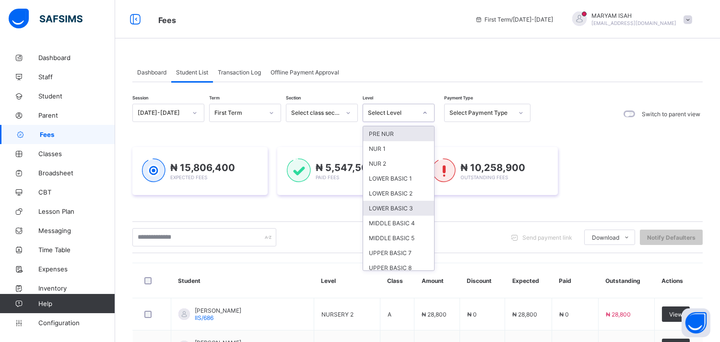
click at [411, 207] on div "LOWER BASIC 3" at bounding box center [398, 208] width 71 height 15
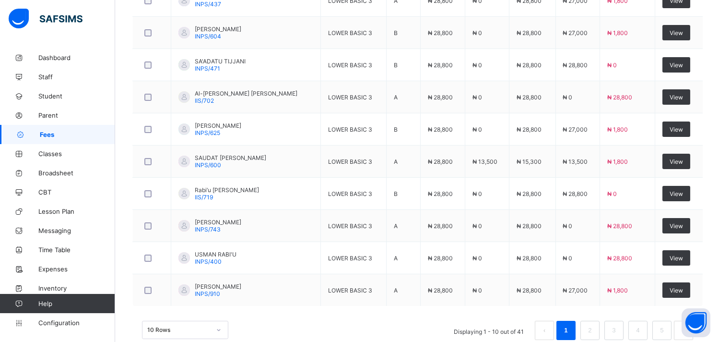
scroll to position [377, 0]
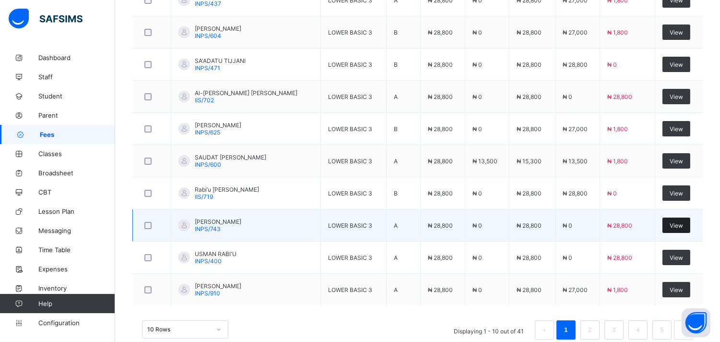
click at [680, 229] on div "View" at bounding box center [677, 224] width 28 height 15
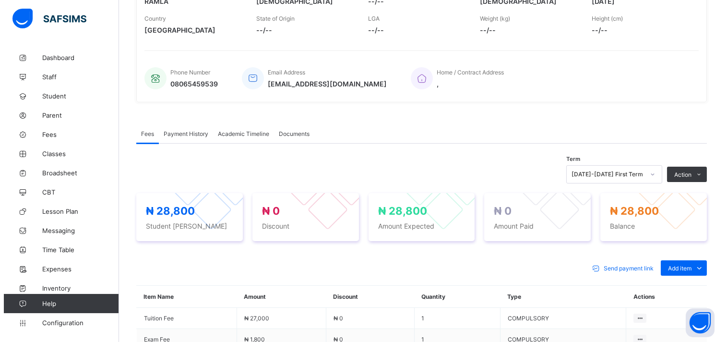
scroll to position [288, 0]
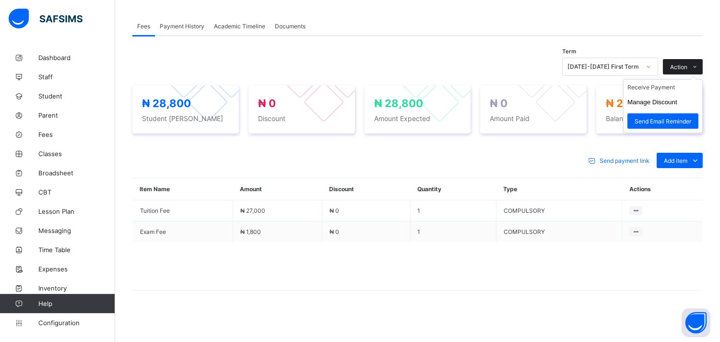
click at [703, 65] on span at bounding box center [694, 66] width 15 height 15
click at [661, 103] on button "Manage Discount" at bounding box center [653, 101] width 50 height 7
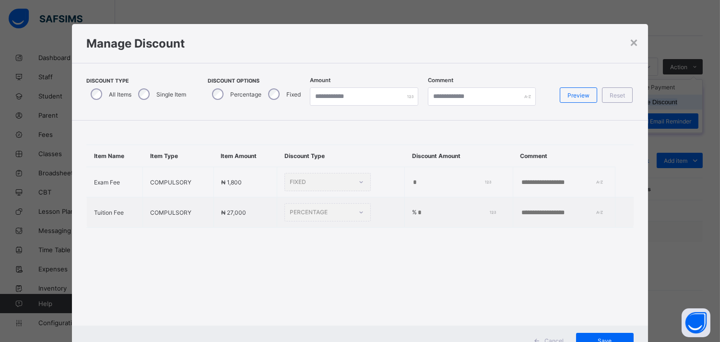
type input "*"
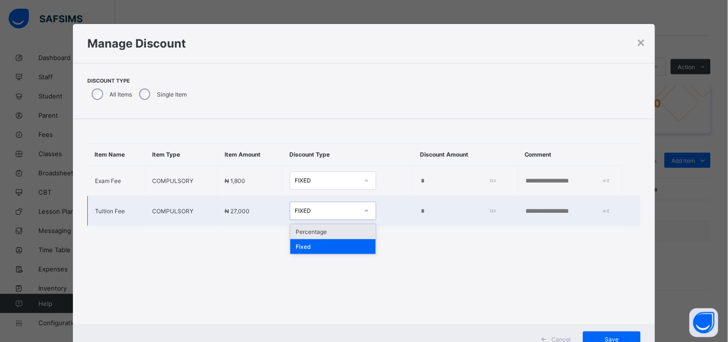
click at [310, 236] on div "Percentage" at bounding box center [332, 231] width 85 height 15
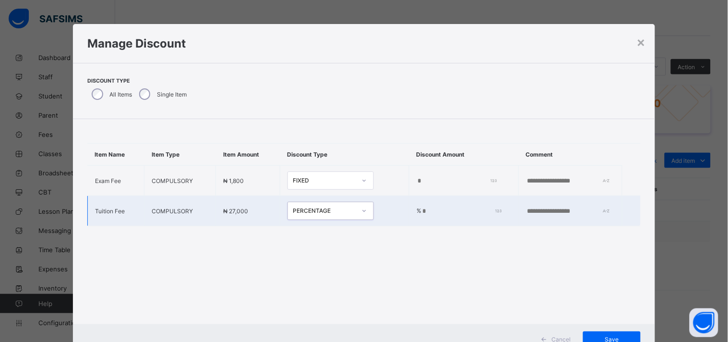
click at [439, 212] on input "*" at bounding box center [459, 211] width 77 height 8
type input "**"
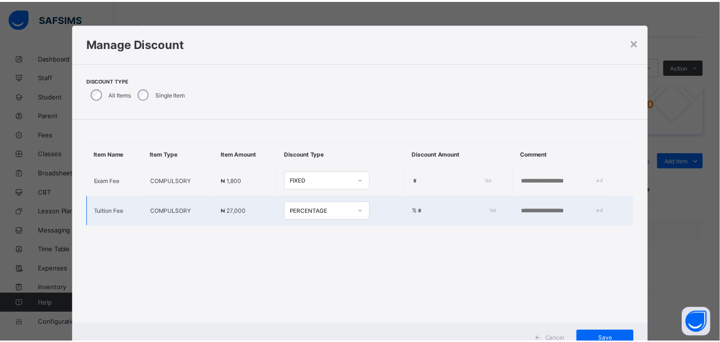
scroll to position [36, 0]
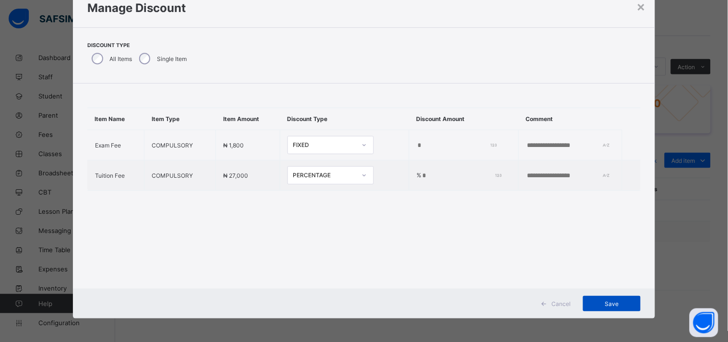
click at [615, 306] on div "Save" at bounding box center [612, 303] width 58 height 15
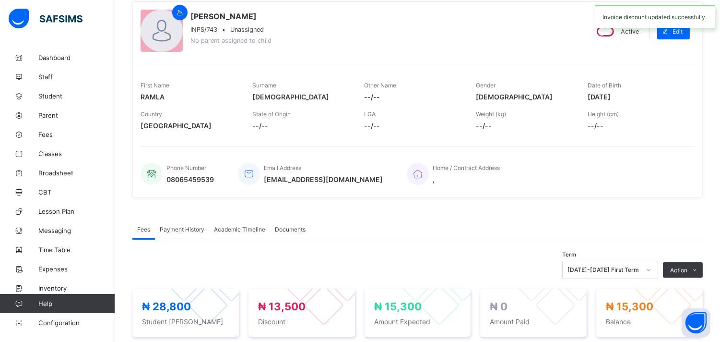
scroll to position [0, 0]
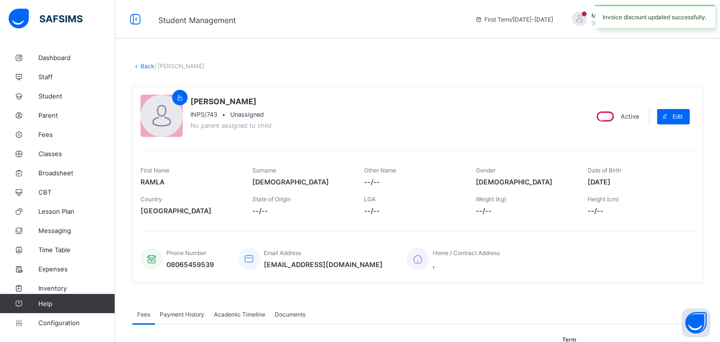
click at [142, 65] on link "Back" at bounding box center [148, 65] width 14 height 7
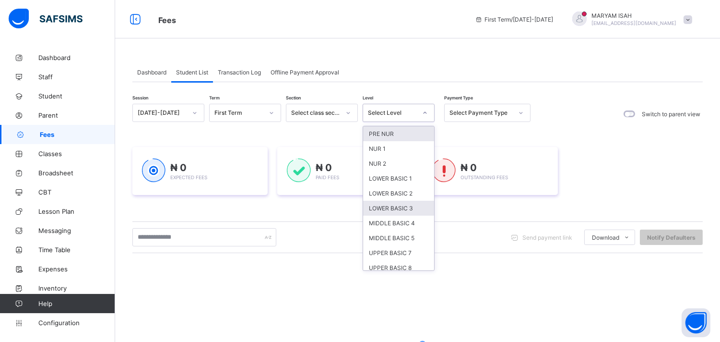
click at [406, 208] on div "LOWER BASIC 3" at bounding box center [398, 208] width 71 height 15
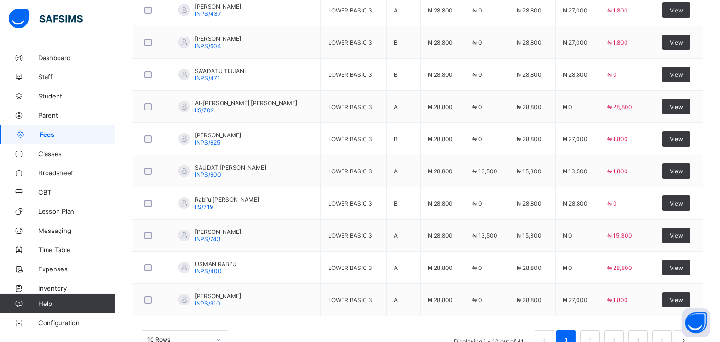
scroll to position [399, 0]
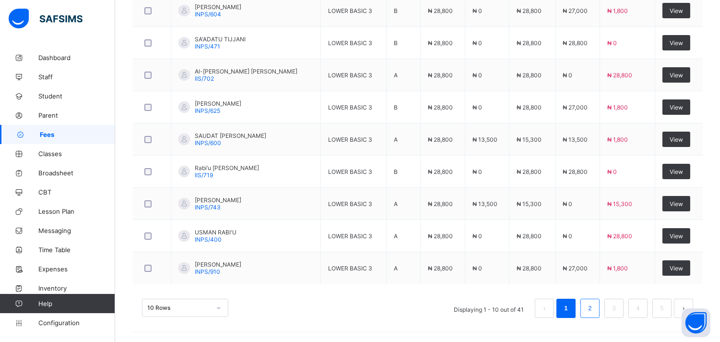
click at [594, 312] on link "2" at bounding box center [589, 308] width 9 height 12
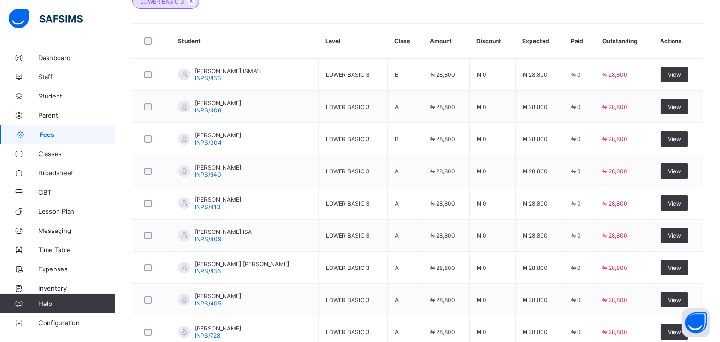
scroll to position [301, 0]
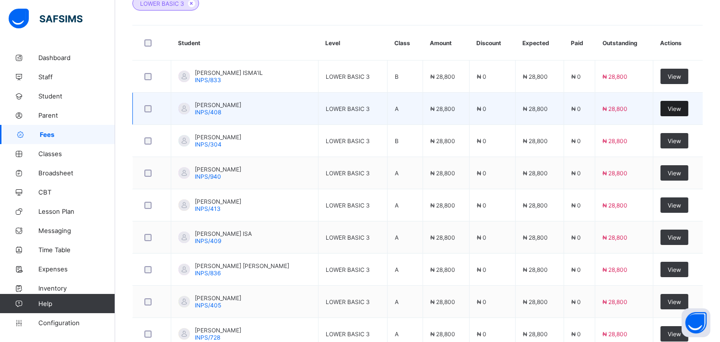
click at [678, 112] on div "View" at bounding box center [675, 108] width 28 height 15
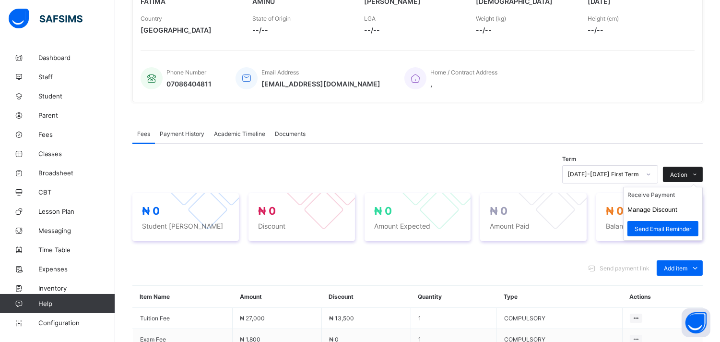
click at [703, 166] on span at bounding box center [694, 173] width 15 height 15
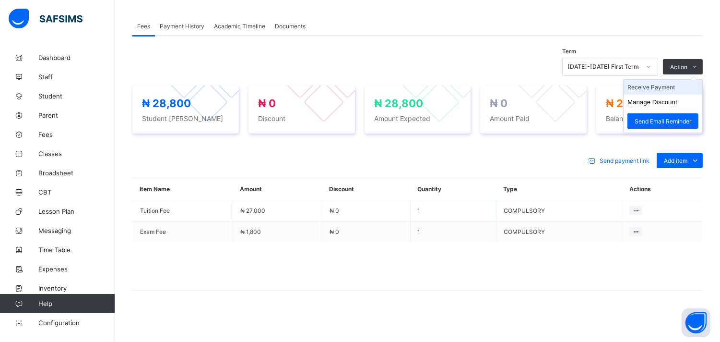
click at [670, 90] on li "Receive Payment" at bounding box center [663, 87] width 79 height 15
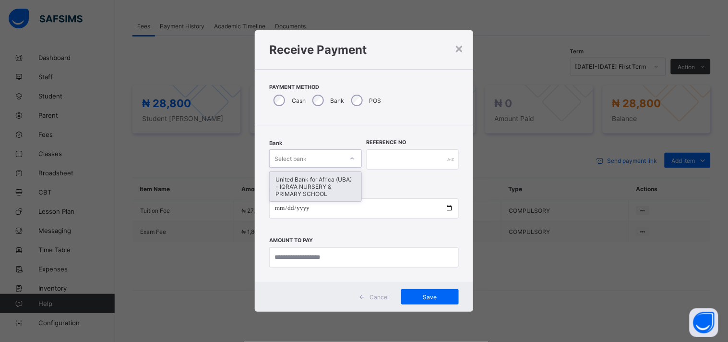
click at [337, 188] on div "United Bank for Africa (UBA) - IQRA'A NURSERY & PRIMARY SCHOOL" at bounding box center [316, 186] width 92 height 29
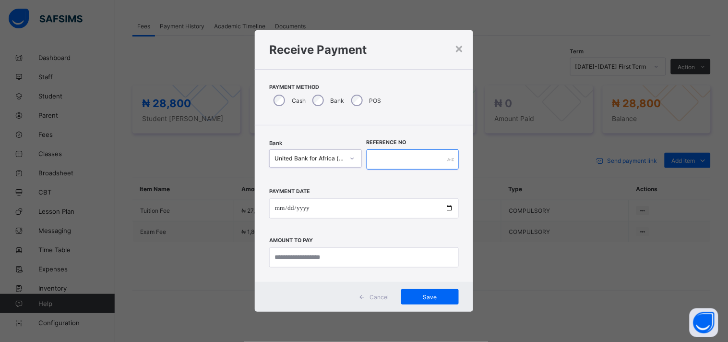
click at [401, 162] on input "text" at bounding box center [413, 159] width 93 height 20
type input "****"
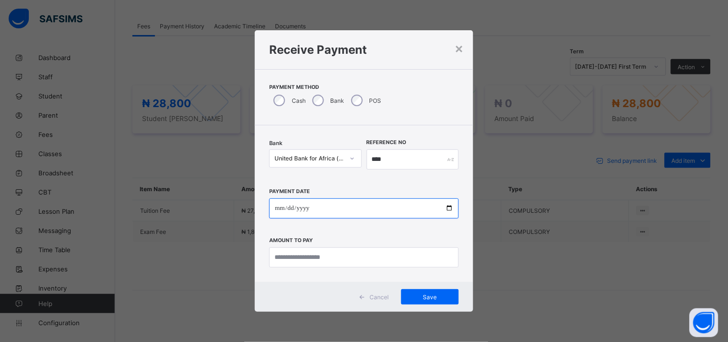
click at [454, 205] on input "date" at bounding box center [364, 208] width 190 height 20
click at [449, 210] on input "date" at bounding box center [364, 208] width 190 height 20
type input "**********"
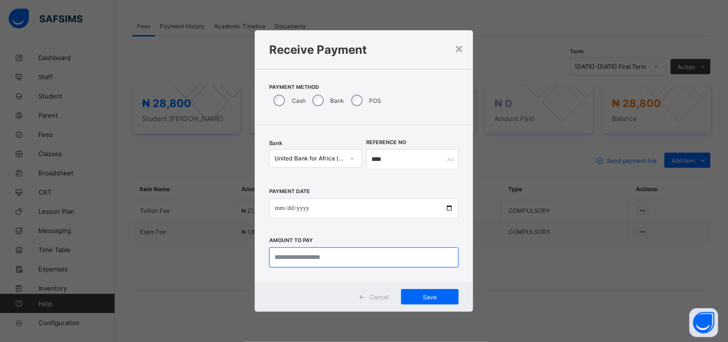
click at [311, 260] on input "currency" at bounding box center [364, 257] width 190 height 20
type input "********"
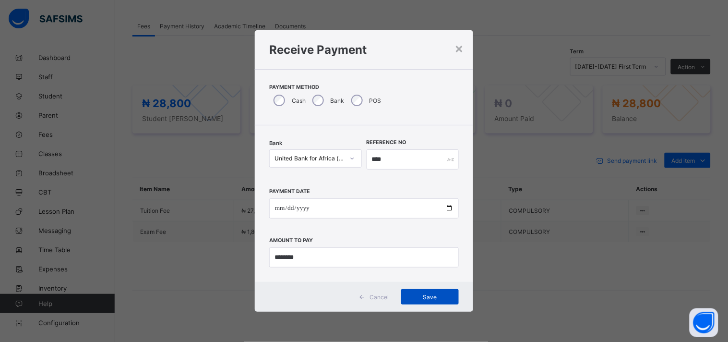
click at [449, 300] on div "Save" at bounding box center [430, 296] width 58 height 15
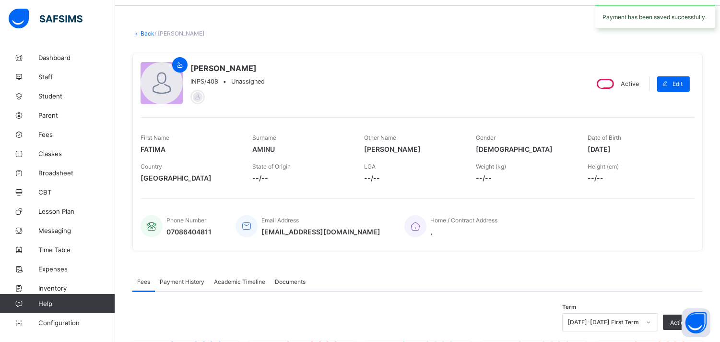
scroll to position [0, 0]
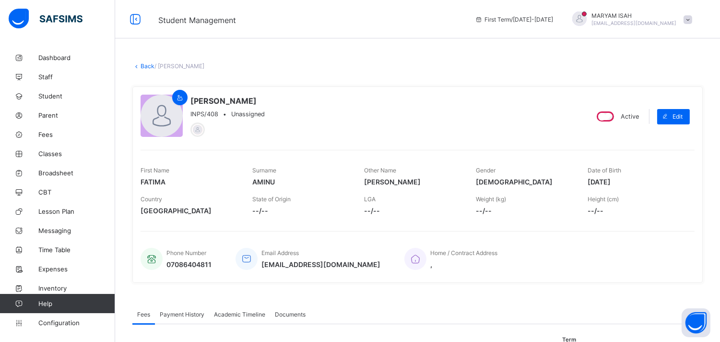
click at [141, 62] on link "Back" at bounding box center [148, 65] width 14 height 7
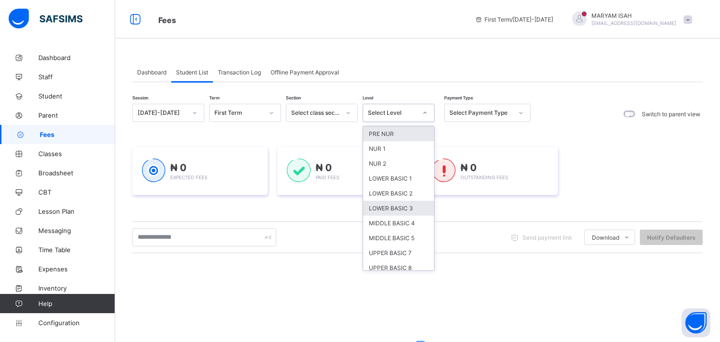
click at [410, 213] on div "LOWER BASIC 3" at bounding box center [398, 208] width 71 height 15
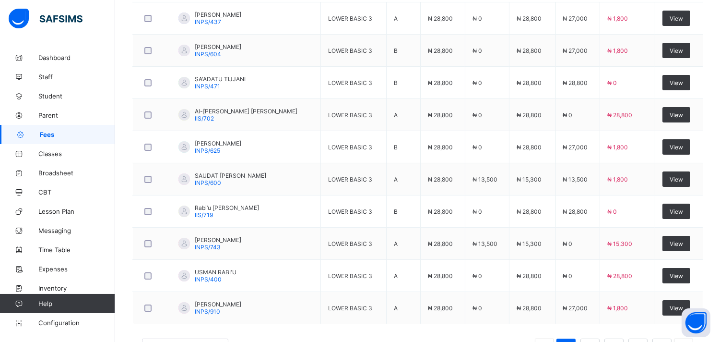
scroll to position [399, 0]
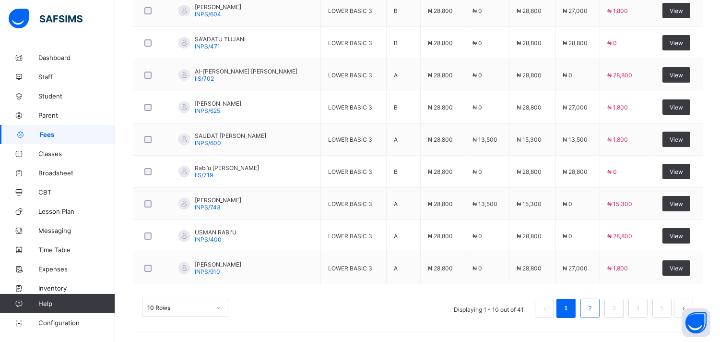
click at [594, 312] on link "2" at bounding box center [589, 308] width 9 height 12
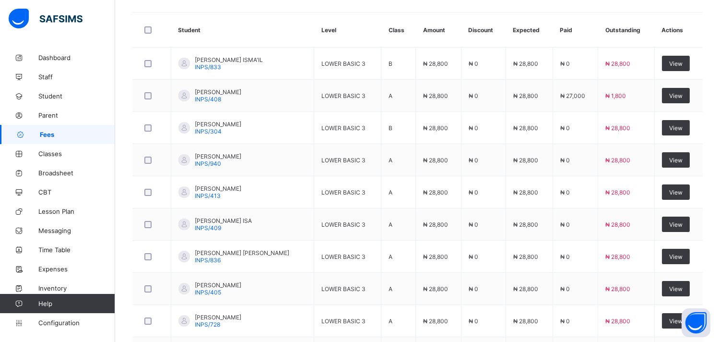
scroll to position [313, 0]
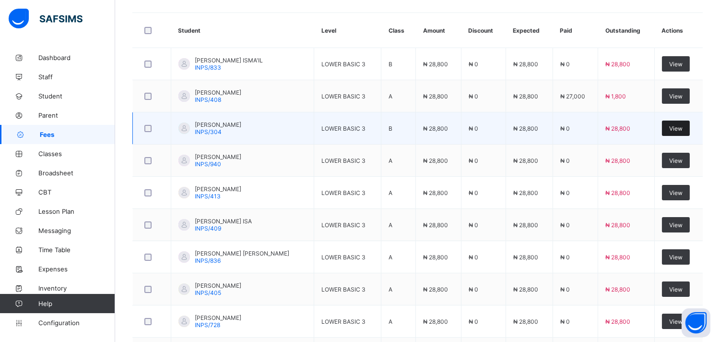
click at [682, 131] on span "View" at bounding box center [675, 128] width 13 height 7
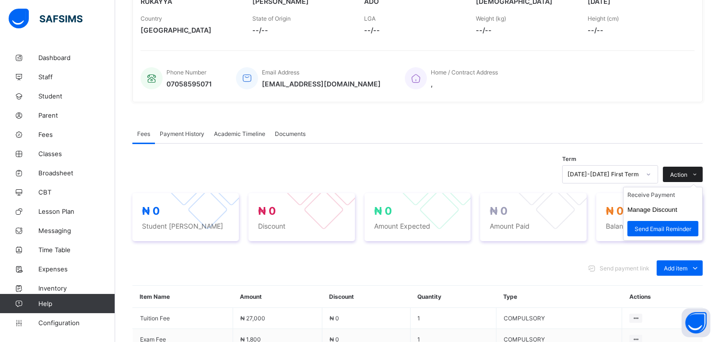
click at [699, 171] on icon at bounding box center [695, 174] width 7 height 6
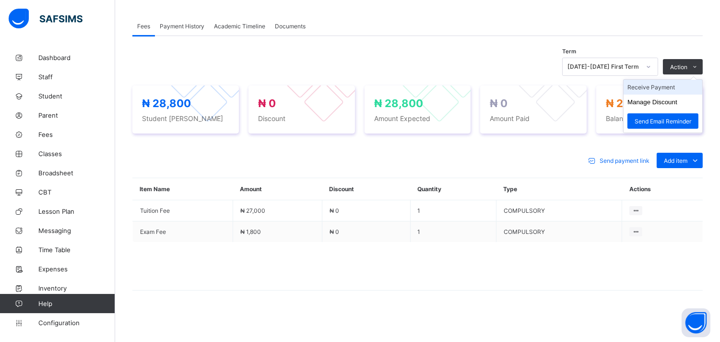
click at [670, 87] on li "Receive Payment" at bounding box center [663, 87] width 79 height 15
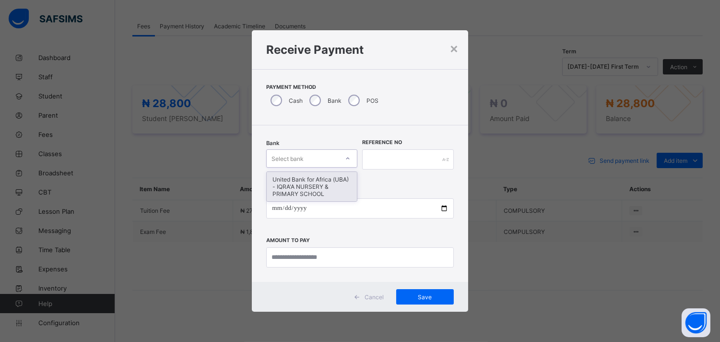
click at [332, 198] on div "United Bank for Africa (UBA) - IQRA'A NURSERY & PRIMARY SCHOOL" at bounding box center [312, 186] width 90 height 29
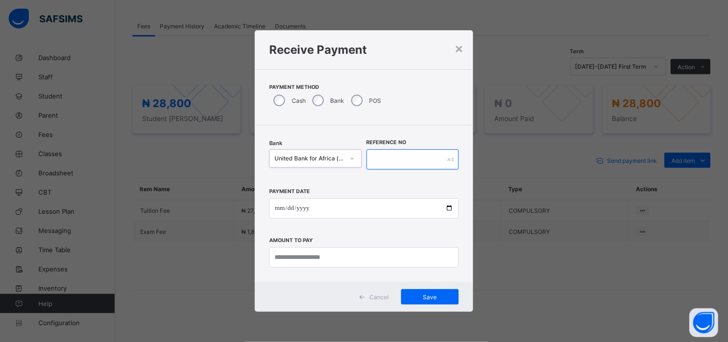
click at [404, 156] on input "text" at bounding box center [413, 159] width 93 height 20
type input "******"
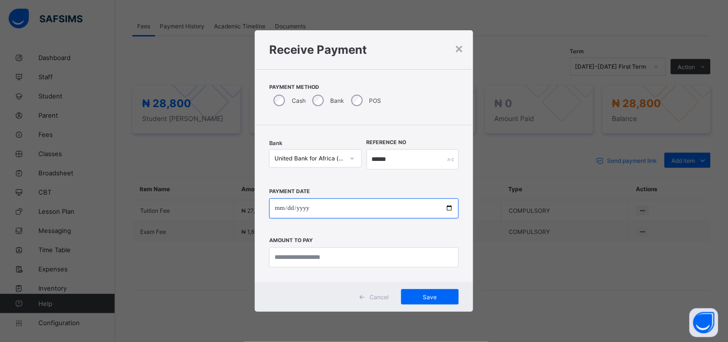
click at [446, 198] on input "date" at bounding box center [364, 208] width 190 height 20
click at [449, 215] on input "date" at bounding box center [364, 208] width 190 height 20
click at [452, 205] on input "date" at bounding box center [364, 208] width 190 height 20
type input "**********"
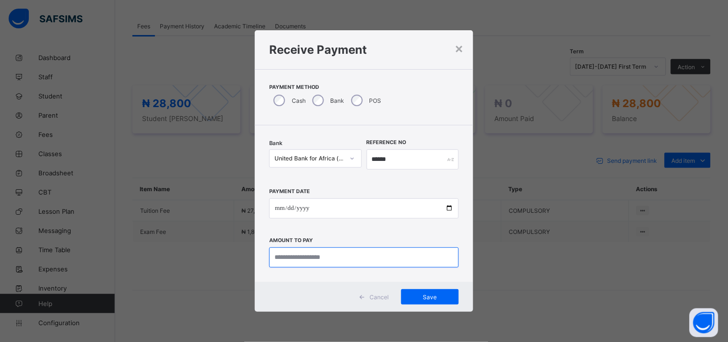
click at [304, 260] on input "currency" at bounding box center [364, 257] width 190 height 20
type input "********"
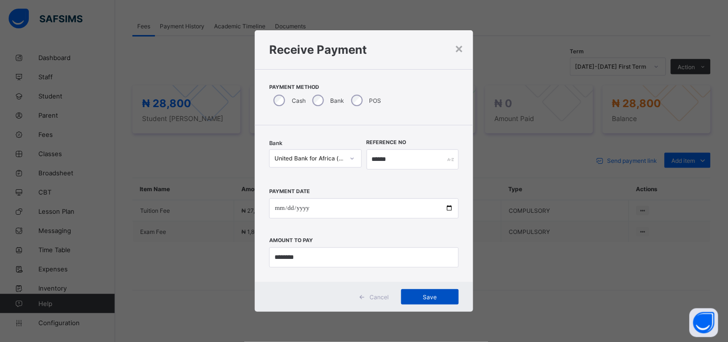
click at [444, 296] on span "Save" at bounding box center [429, 296] width 43 height 7
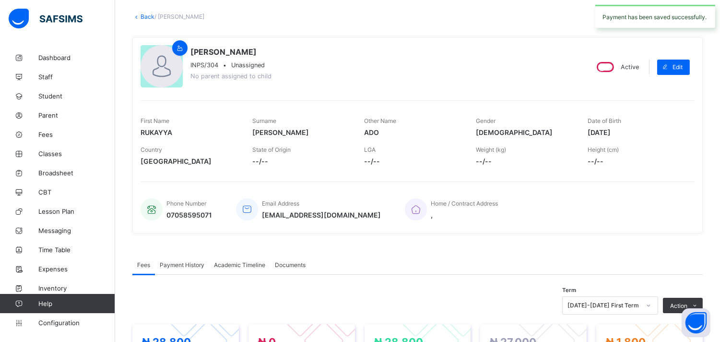
scroll to position [0, 0]
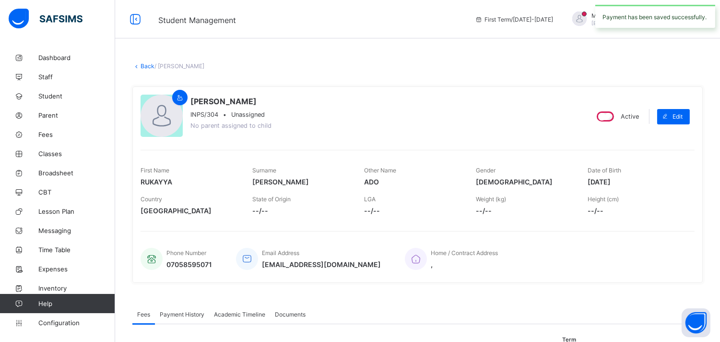
click at [141, 64] on link "Back" at bounding box center [148, 65] width 14 height 7
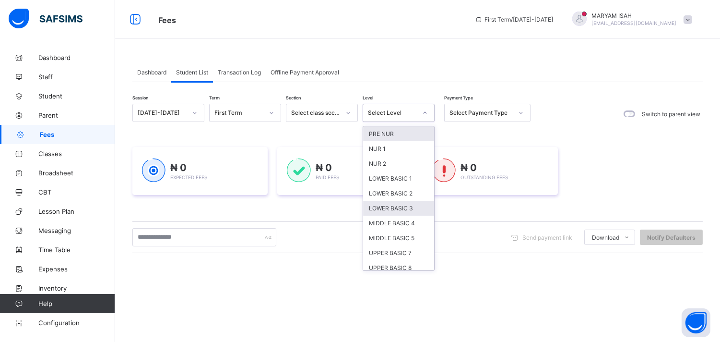
click at [404, 203] on div "LOWER BASIC 3" at bounding box center [398, 208] width 71 height 15
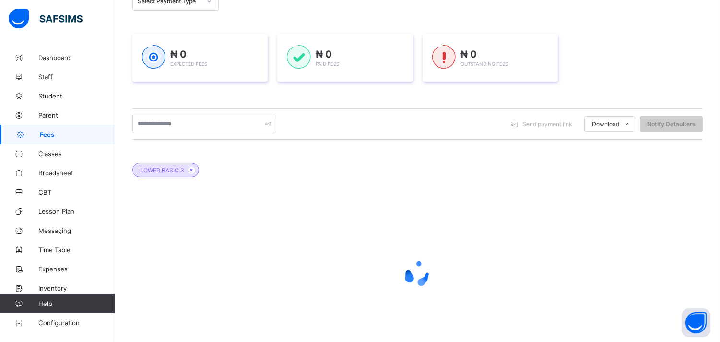
scroll to position [171, 0]
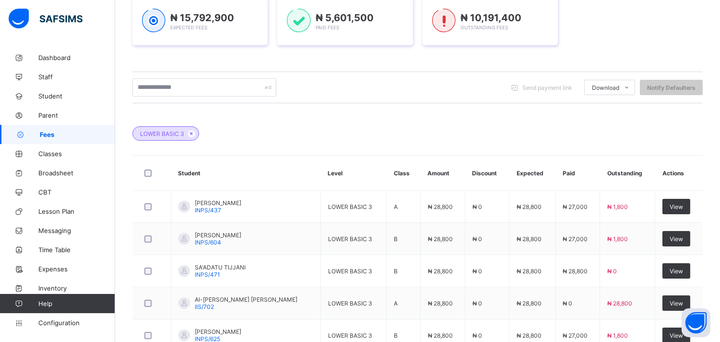
click at [600, 314] on td "₦ 0" at bounding box center [578, 303] width 45 height 32
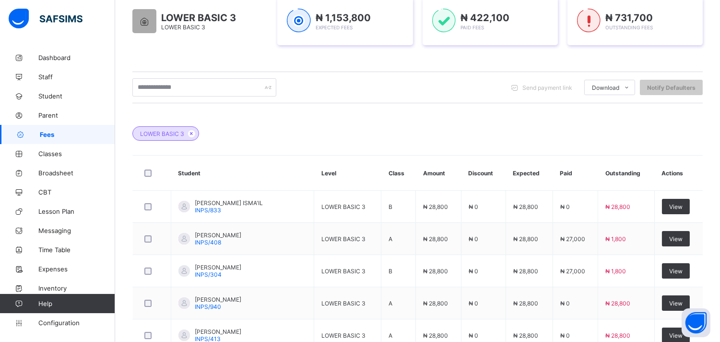
scroll to position [399, 0]
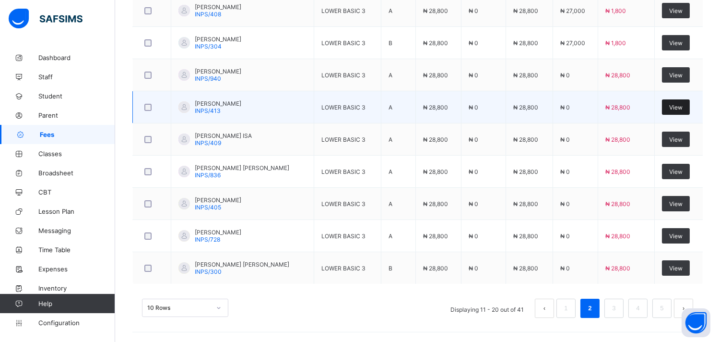
click at [683, 107] on span "View" at bounding box center [675, 107] width 13 height 7
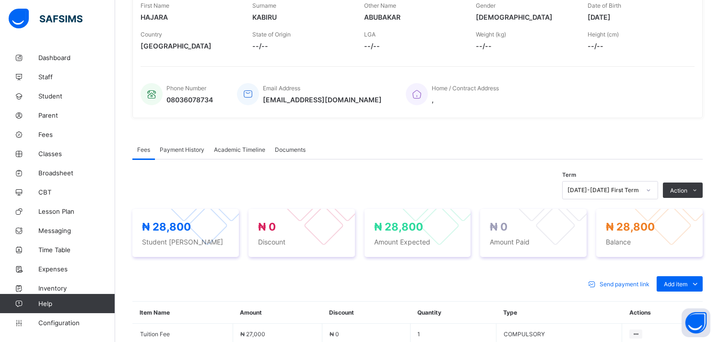
scroll to position [288, 0]
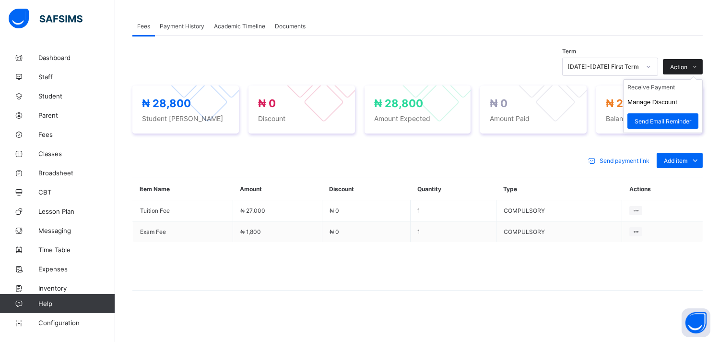
click at [699, 68] on icon at bounding box center [695, 67] width 7 height 6
click at [670, 90] on li "Receive Payment" at bounding box center [663, 87] width 79 height 15
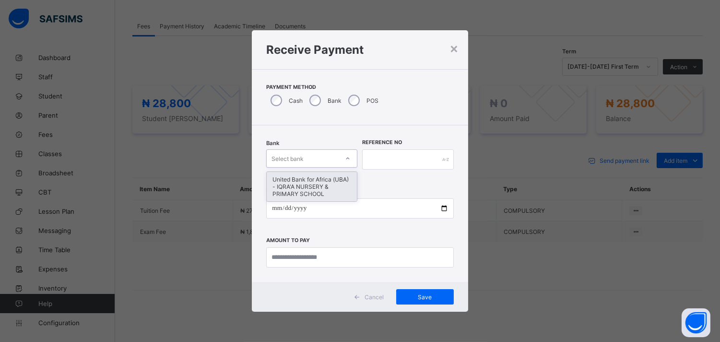
click at [333, 186] on div "United Bank for Africa (UBA) - IQRA'A NURSERY & PRIMARY SCHOOL" at bounding box center [312, 186] width 90 height 29
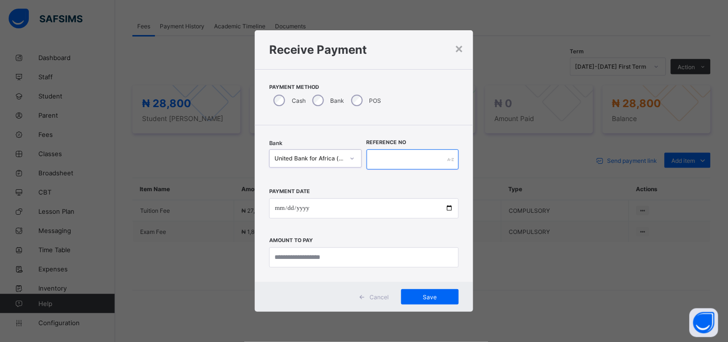
click at [395, 158] on input "text" at bounding box center [413, 159] width 93 height 20
type input "******"
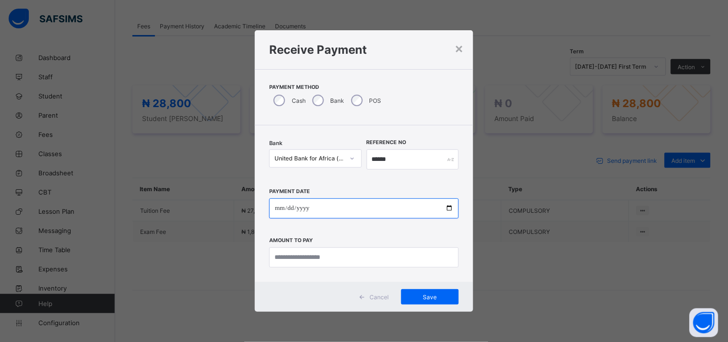
click at [451, 213] on input "date" at bounding box center [364, 208] width 190 height 20
click at [451, 216] on input "date" at bounding box center [364, 208] width 190 height 20
click at [449, 212] on input "date" at bounding box center [364, 208] width 190 height 20
type input "**********"
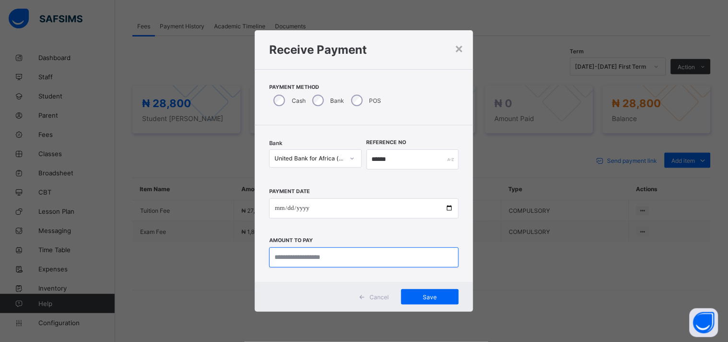
click at [313, 255] on input "currency" at bounding box center [364, 257] width 190 height 20
type input "********"
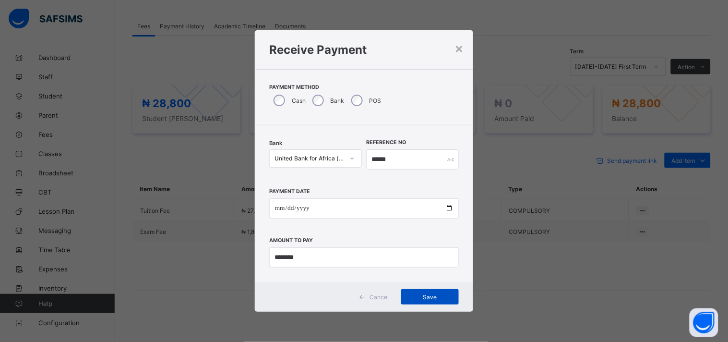
click at [439, 303] on div "Save" at bounding box center [430, 296] width 58 height 15
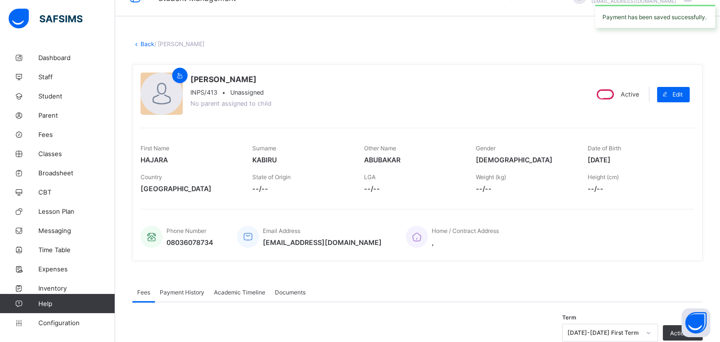
scroll to position [0, 0]
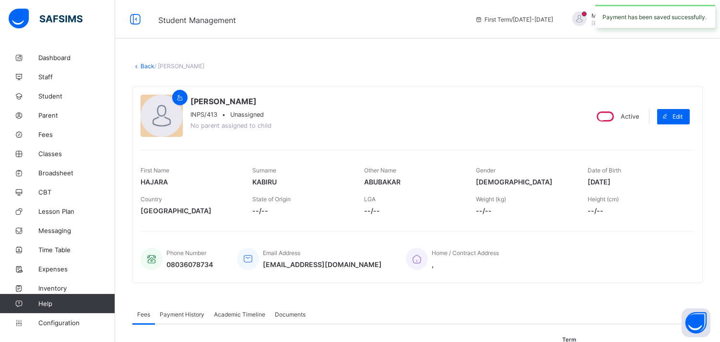
click at [146, 66] on link "Back" at bounding box center [148, 65] width 14 height 7
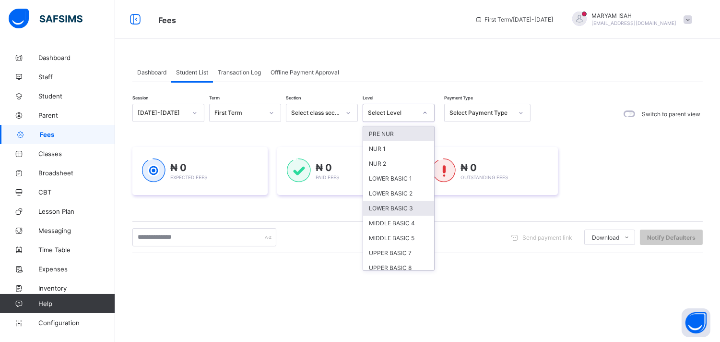
click at [409, 205] on div "LOWER BASIC 3" at bounding box center [398, 208] width 71 height 15
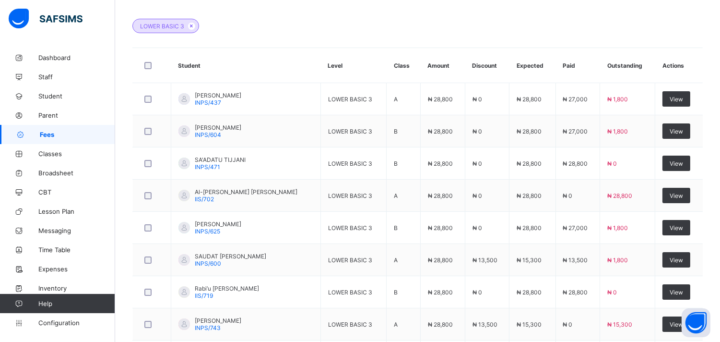
scroll to position [399, 0]
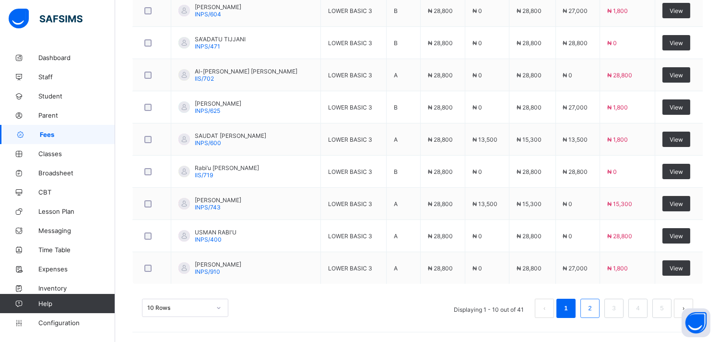
click at [594, 312] on link "2" at bounding box center [589, 308] width 9 height 12
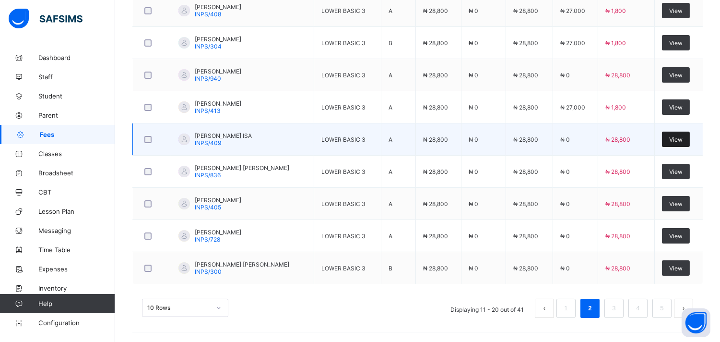
click at [680, 137] on span "View" at bounding box center [675, 139] width 13 height 7
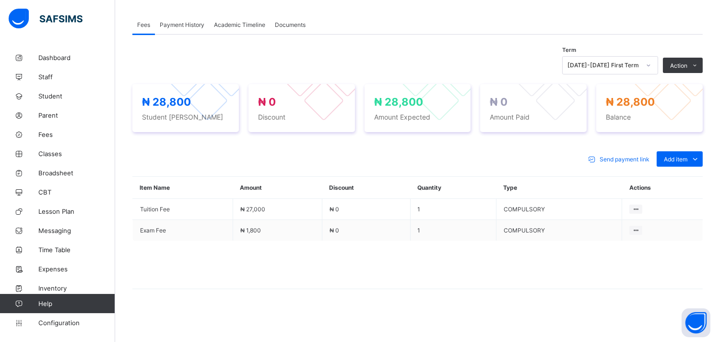
scroll to position [288, 0]
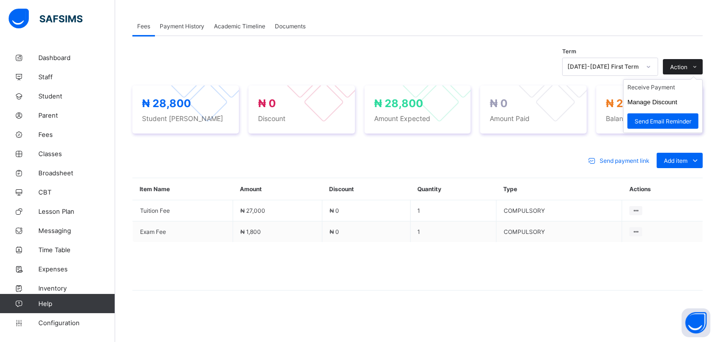
click at [699, 69] on icon at bounding box center [695, 67] width 7 height 6
click at [673, 88] on li "Receive Payment" at bounding box center [663, 87] width 79 height 15
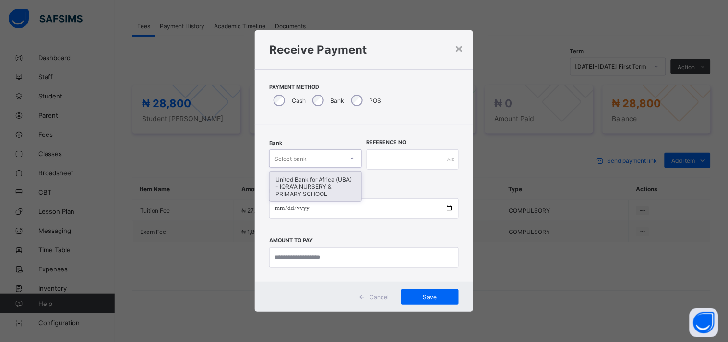
click at [333, 183] on div "United Bank for Africa (UBA) - IQRA'A NURSERY & PRIMARY SCHOOL" at bounding box center [316, 186] width 92 height 29
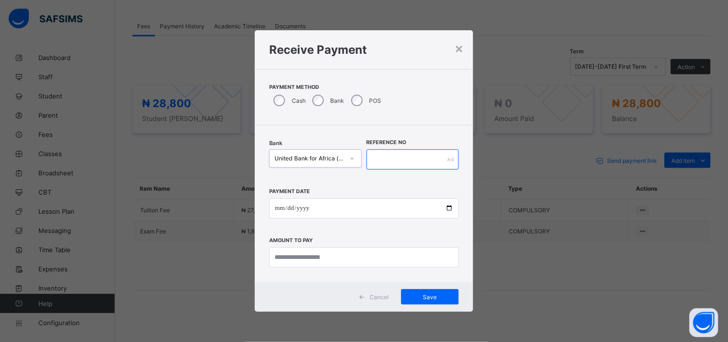
click at [400, 160] on input "text" at bounding box center [413, 159] width 93 height 20
type input "*****"
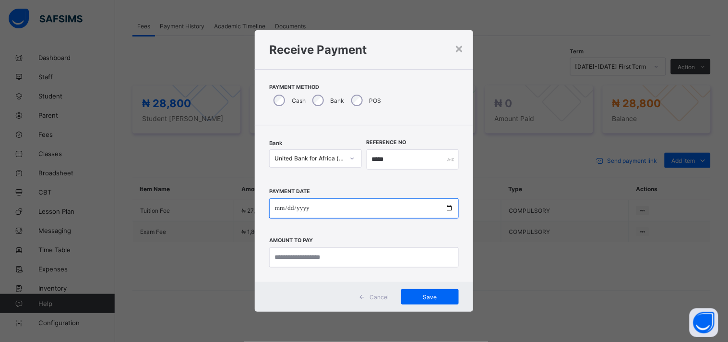
click at [450, 209] on input "date" at bounding box center [364, 208] width 190 height 20
type input "**********"
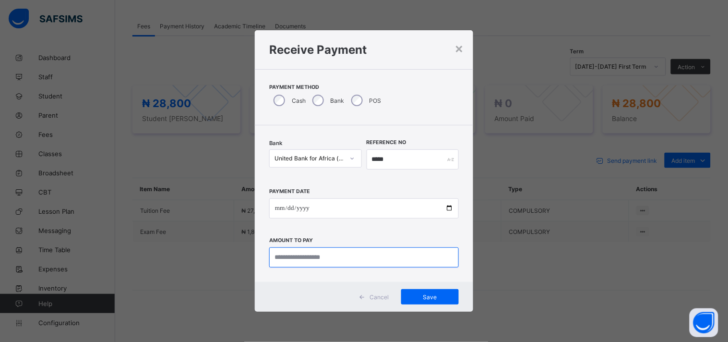
click at [320, 265] on input "currency" at bounding box center [364, 257] width 190 height 20
type input "********"
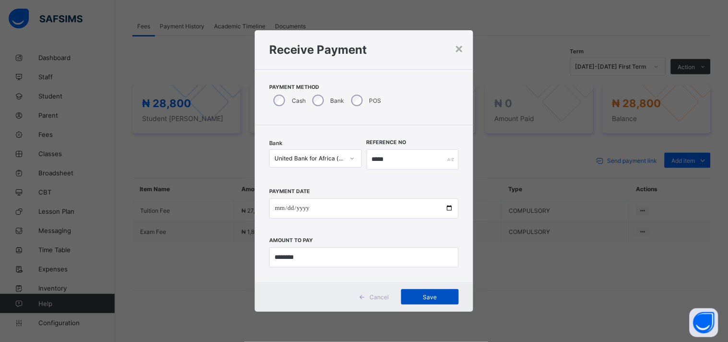
click at [445, 297] on span "Save" at bounding box center [429, 296] width 43 height 7
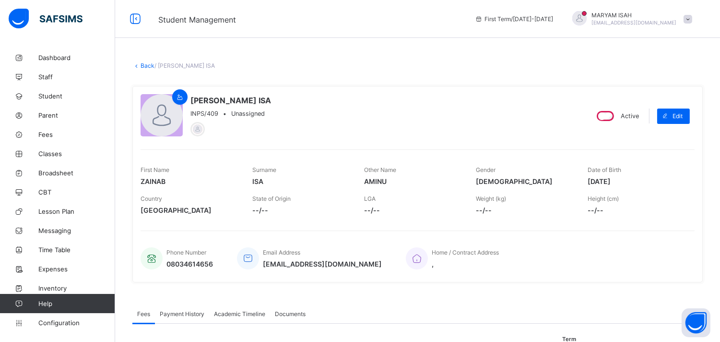
scroll to position [0, 0]
click at [144, 64] on link "Back" at bounding box center [148, 65] width 14 height 7
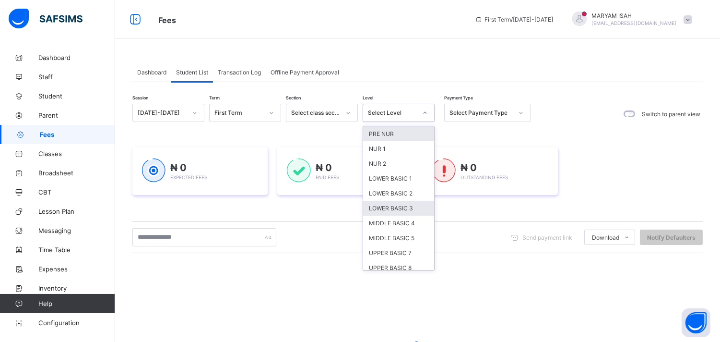
click at [411, 207] on div "LOWER BASIC 3" at bounding box center [398, 208] width 71 height 15
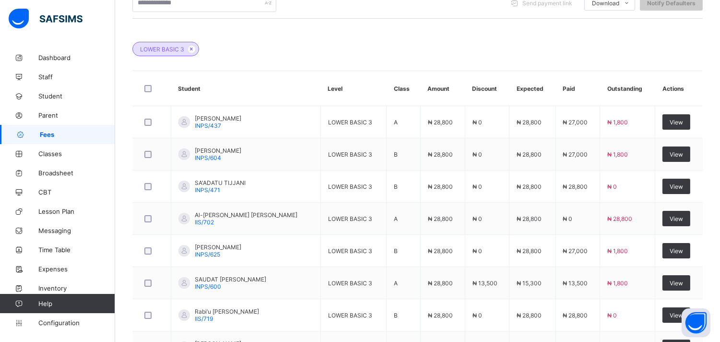
scroll to position [320, 0]
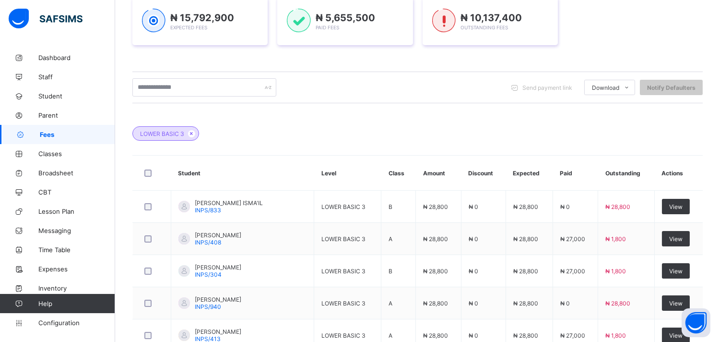
scroll to position [399, 0]
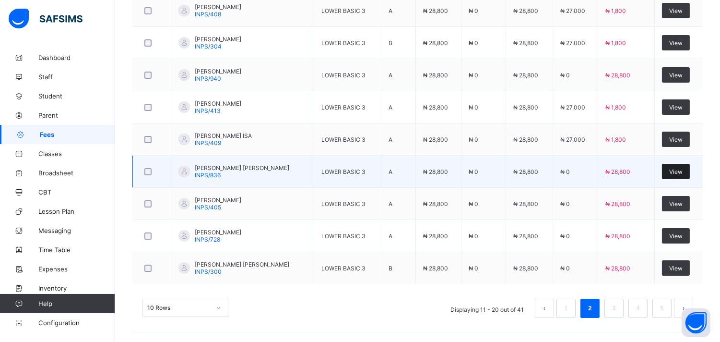
click at [680, 174] on span "View" at bounding box center [675, 171] width 13 height 7
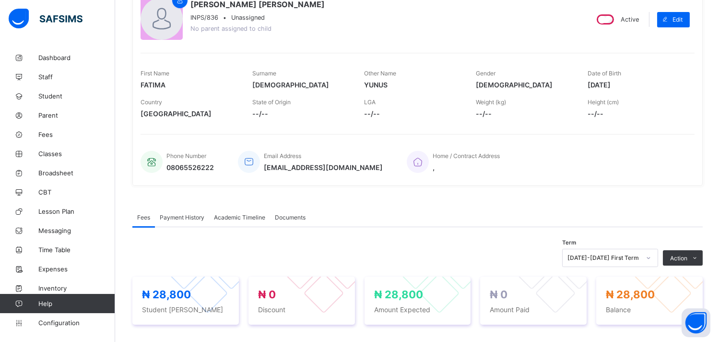
scroll to position [159, 0]
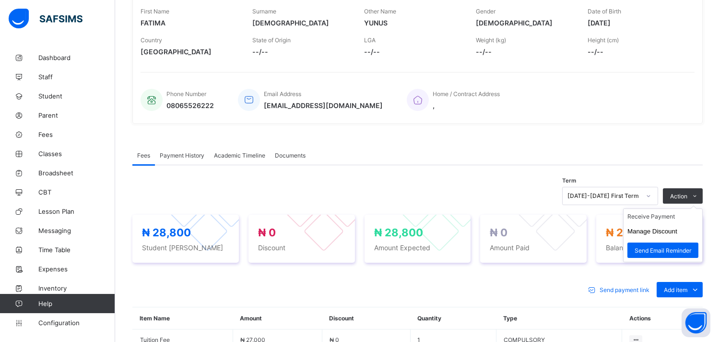
click at [703, 208] on ul "Receive Payment Manage Discount Send Email Reminder" at bounding box center [663, 235] width 80 height 54
click at [665, 216] on li "Receive Payment" at bounding box center [663, 216] width 79 height 15
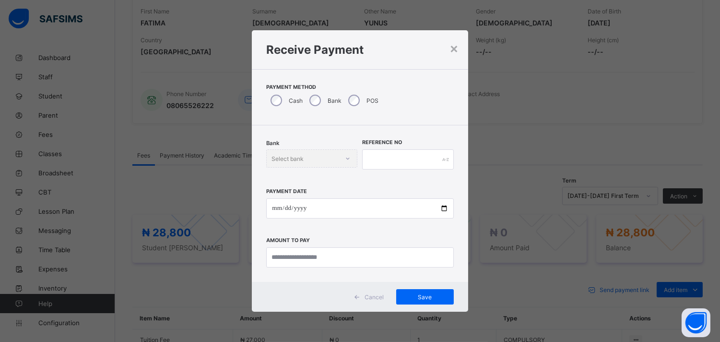
click at [359, 95] on div "POS" at bounding box center [362, 100] width 37 height 20
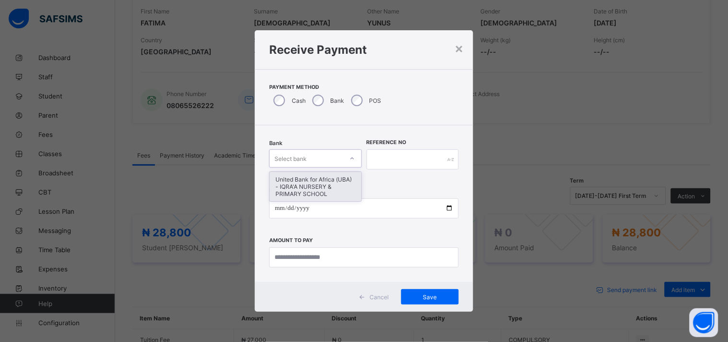
click at [325, 185] on div "United Bank for Africa (UBA) - IQRA'A NURSERY & PRIMARY SCHOOL" at bounding box center [316, 186] width 92 height 29
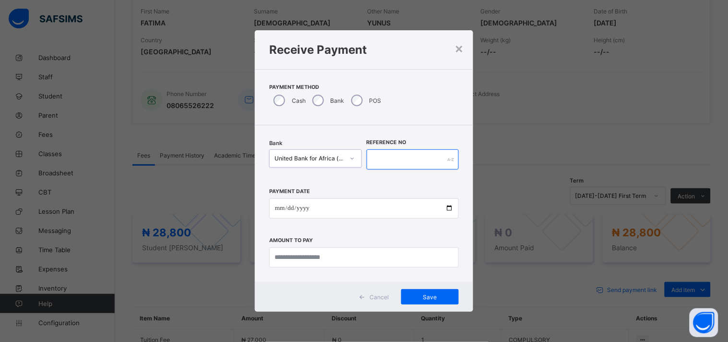
click at [411, 160] on input "text" at bounding box center [413, 159] width 93 height 20
type input "*******"
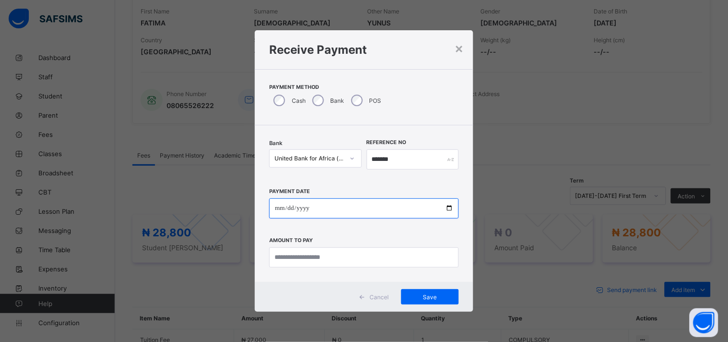
click at [450, 204] on input "date" at bounding box center [364, 208] width 190 height 20
type input "**********"
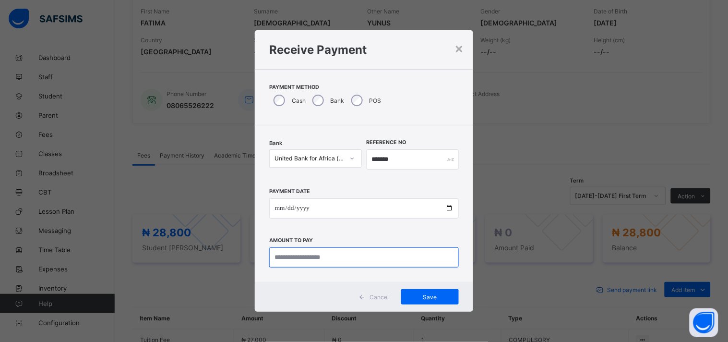
click at [326, 258] on input "currency" at bounding box center [364, 257] width 190 height 20
type input "********"
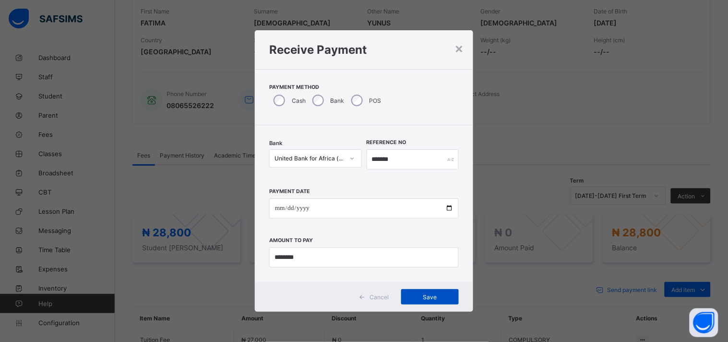
click at [453, 303] on div "Save" at bounding box center [430, 296] width 58 height 15
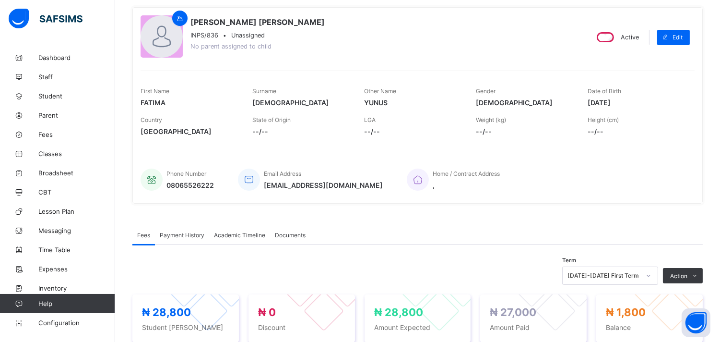
scroll to position [0, 0]
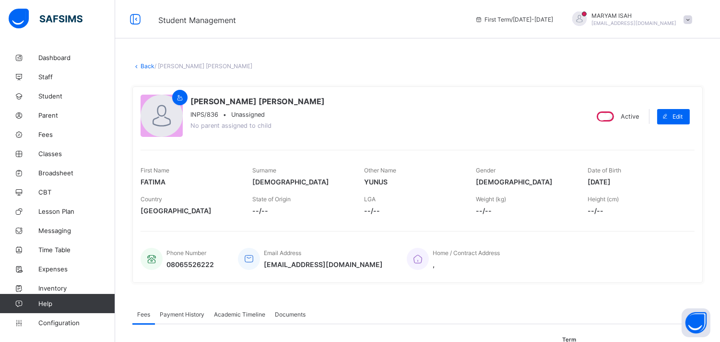
click at [141, 64] on link "Back" at bounding box center [148, 65] width 14 height 7
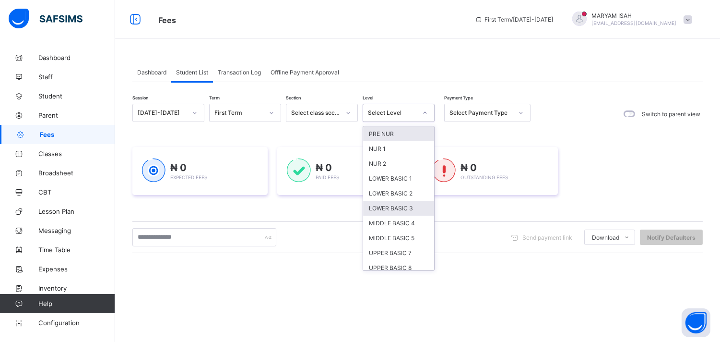
click at [410, 209] on div "LOWER BASIC 3" at bounding box center [398, 208] width 71 height 15
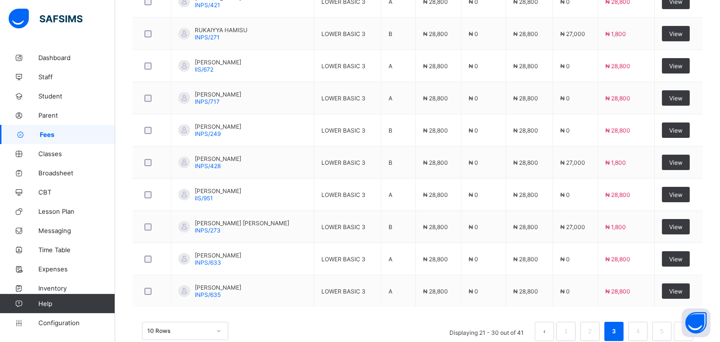
scroll to position [399, 0]
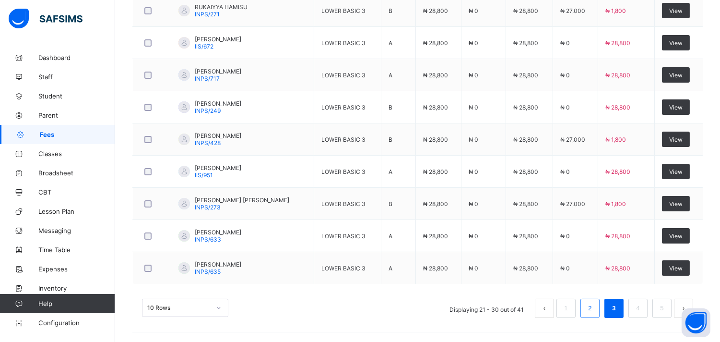
click at [594, 311] on link "2" at bounding box center [589, 308] width 9 height 12
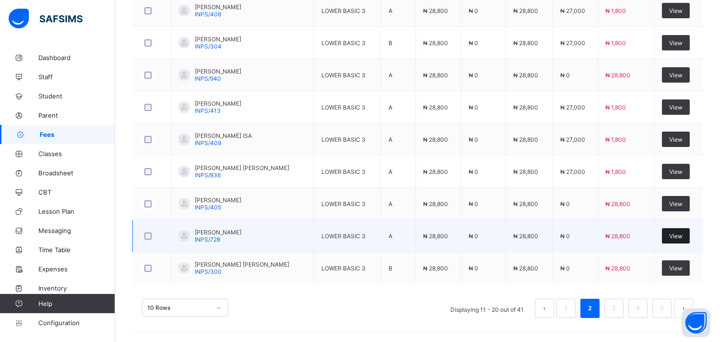
click at [683, 237] on span "View" at bounding box center [675, 235] width 13 height 7
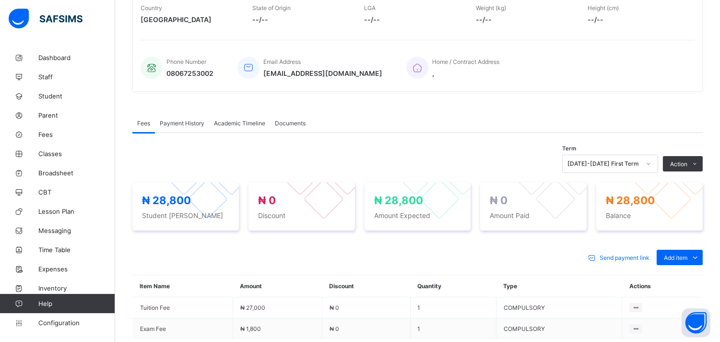
scroll to position [166, 0]
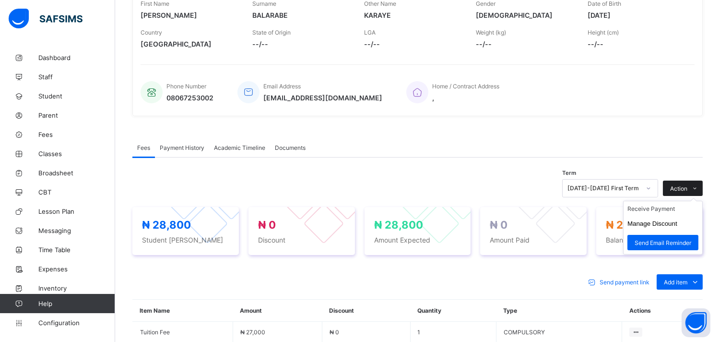
click at [703, 187] on span at bounding box center [694, 187] width 15 height 15
click at [667, 209] on li "Receive Payment" at bounding box center [663, 208] width 79 height 15
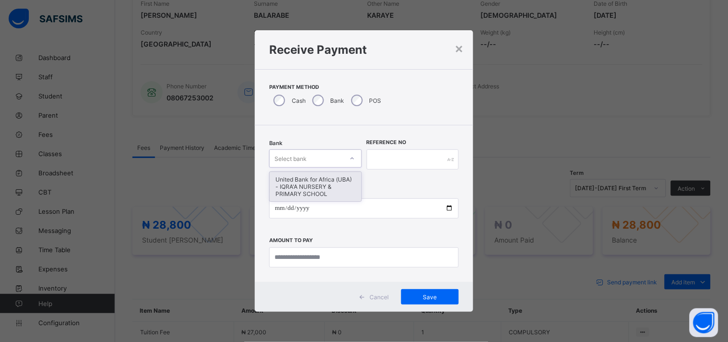
click at [342, 185] on div "United Bank for Africa (UBA) - IQRA'A NURSERY & PRIMARY SCHOOL" at bounding box center [316, 186] width 92 height 29
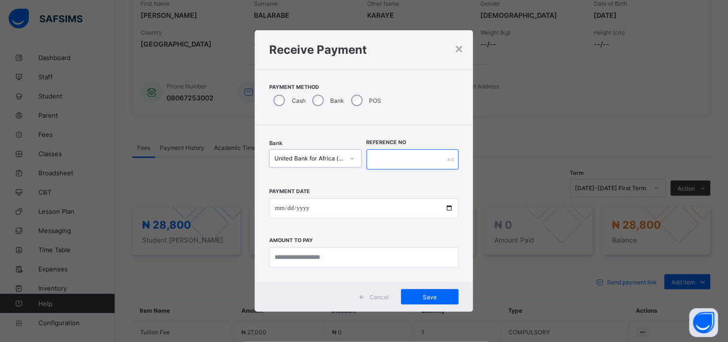
click at [407, 158] on input "text" at bounding box center [413, 159] width 93 height 20
type input "******"
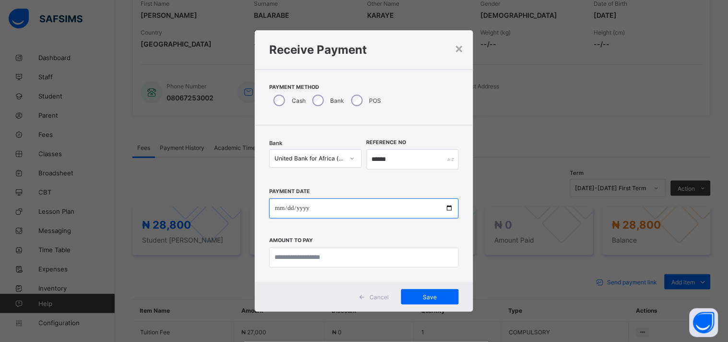
click at [456, 210] on input "date" at bounding box center [364, 208] width 190 height 20
click at [448, 208] on input "date" at bounding box center [364, 208] width 190 height 20
type input "**********"
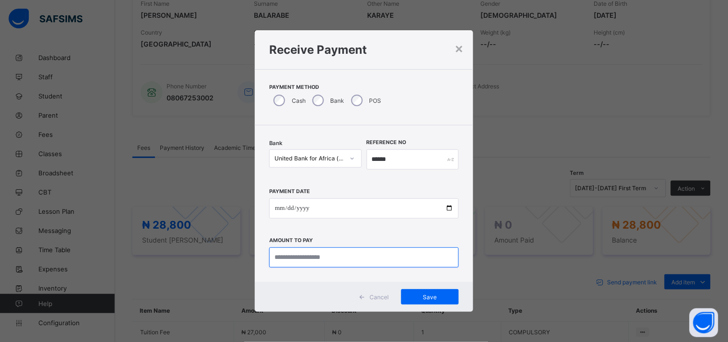
click at [311, 255] on input "currency" at bounding box center [364, 257] width 190 height 20
type input "********"
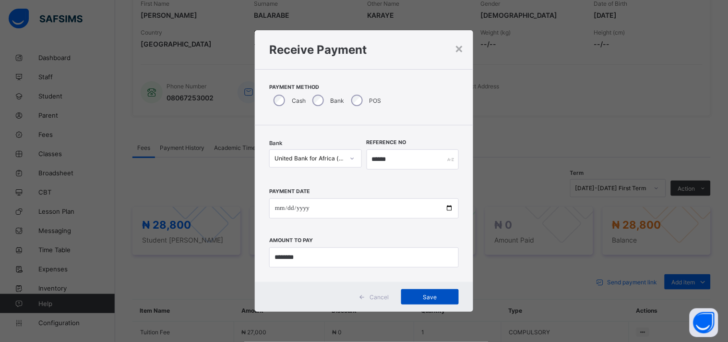
click at [458, 301] on div "Save" at bounding box center [430, 296] width 58 height 15
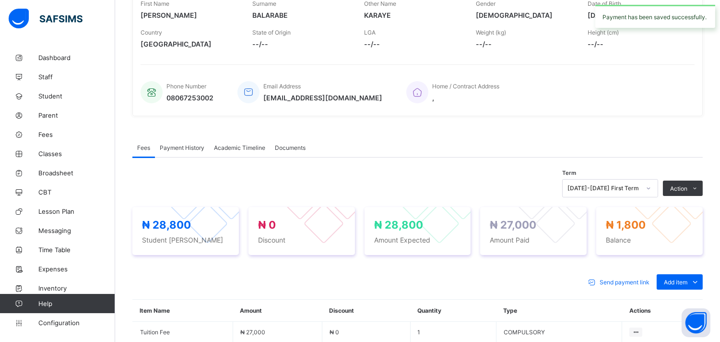
scroll to position [0, 0]
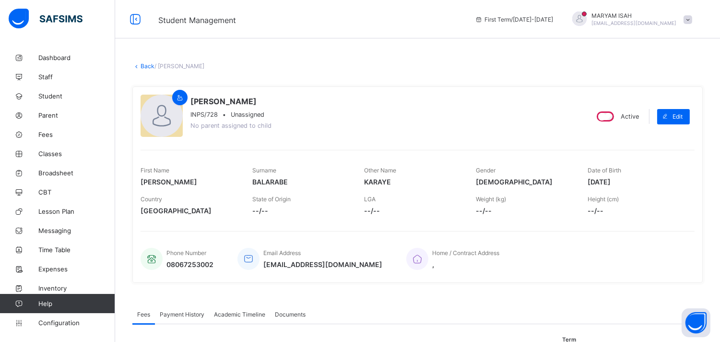
click at [152, 65] on link "Back" at bounding box center [148, 65] width 14 height 7
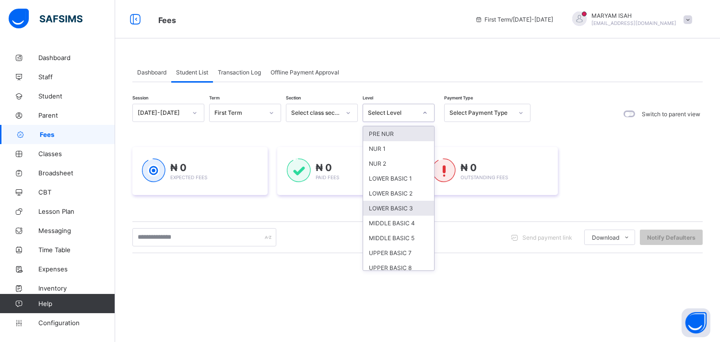
click at [409, 208] on div "LOWER BASIC 3" at bounding box center [398, 208] width 71 height 15
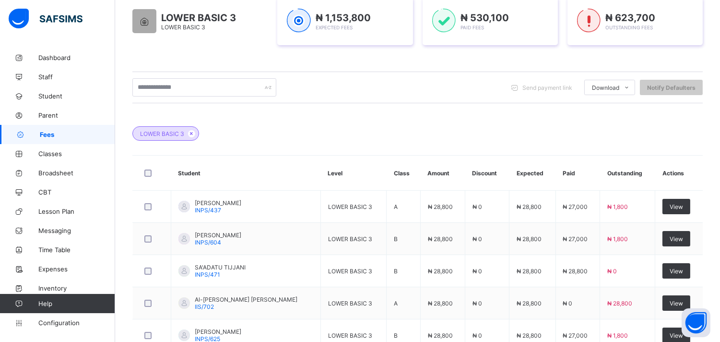
scroll to position [399, 0]
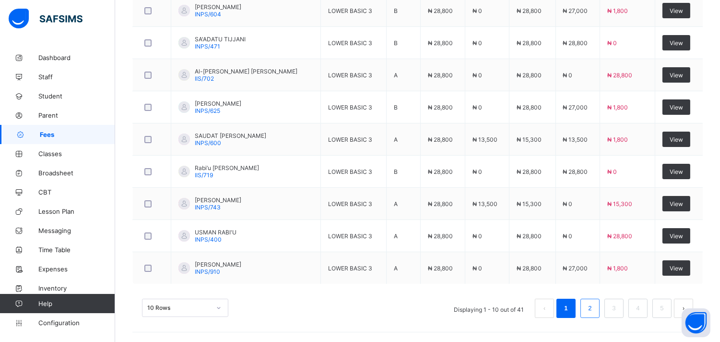
click at [594, 311] on link "2" at bounding box center [589, 308] width 9 height 12
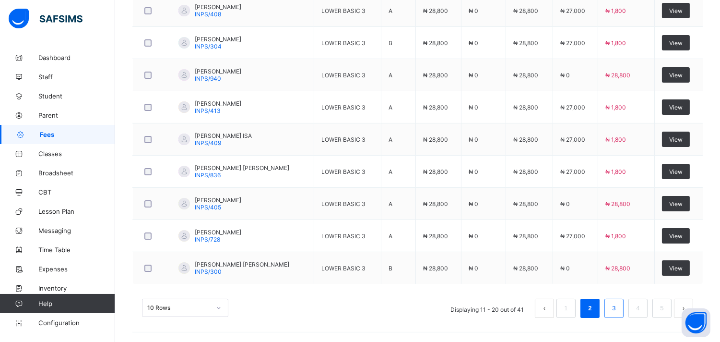
click at [618, 313] on link "3" at bounding box center [613, 308] width 9 height 12
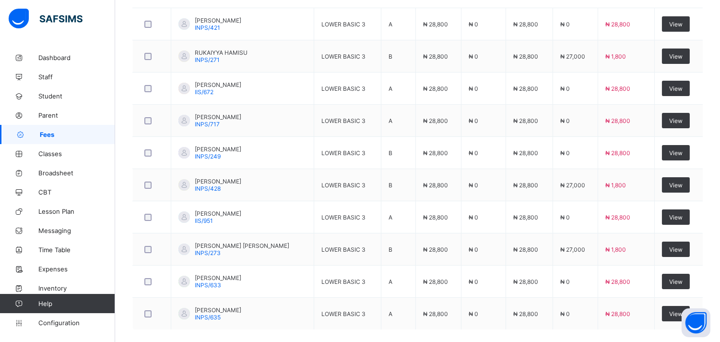
scroll to position [336, 0]
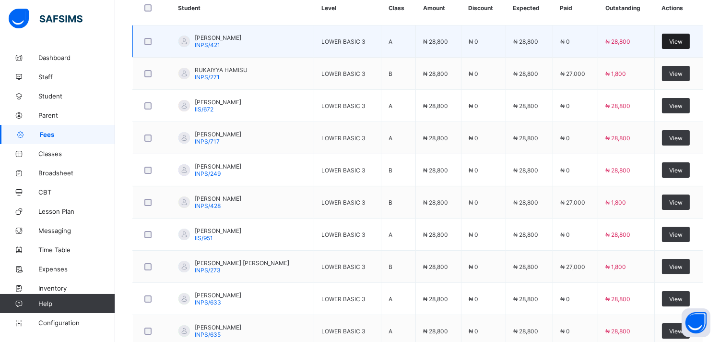
click at [688, 48] on div "View" at bounding box center [676, 41] width 28 height 15
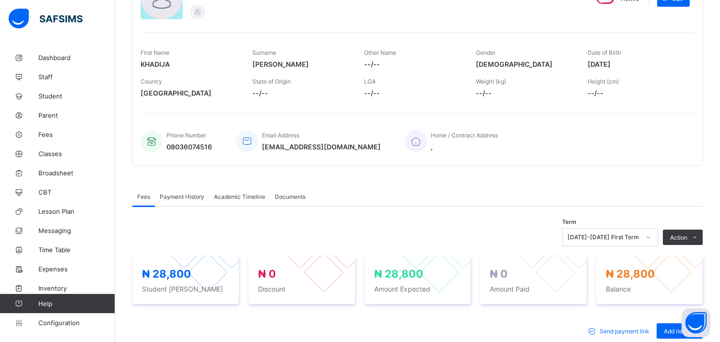
scroll to position [113, 0]
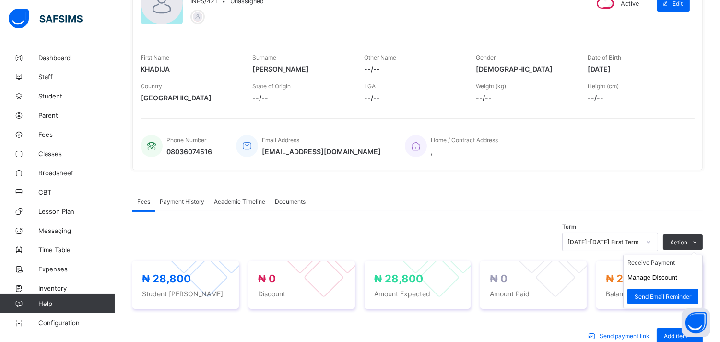
click at [702, 254] on ul "Receive Payment Manage Discount Send Email Reminder" at bounding box center [663, 281] width 80 height 54
click at [655, 264] on li "Receive Payment" at bounding box center [663, 262] width 79 height 15
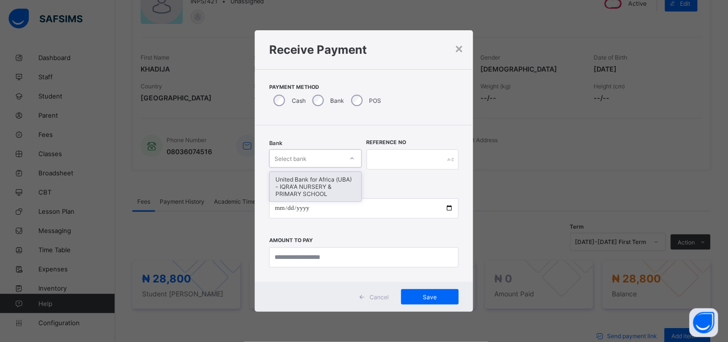
click at [320, 188] on div "United Bank for Africa (UBA) - IQRA'A NURSERY & PRIMARY SCHOOL" at bounding box center [316, 186] width 92 height 29
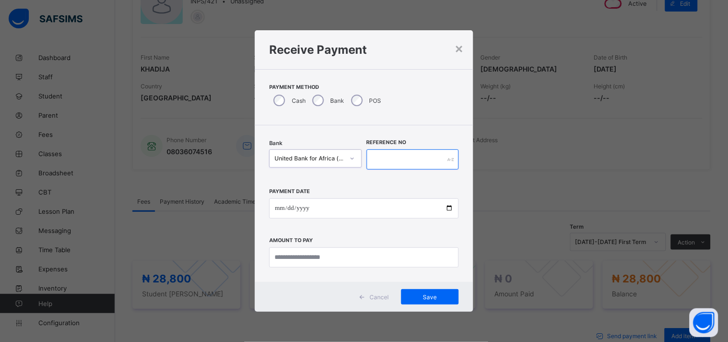
click at [404, 169] on input "text" at bounding box center [413, 159] width 93 height 20
type input "******"
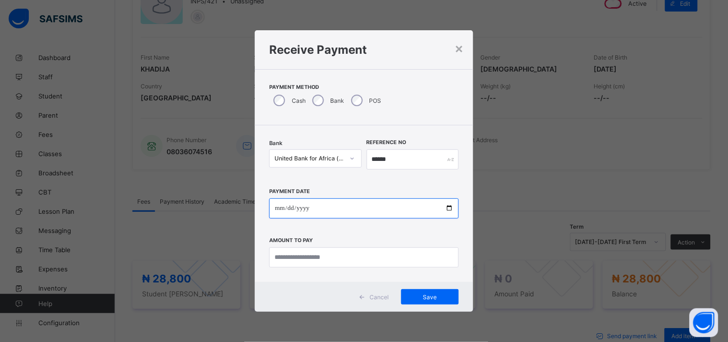
click at [449, 205] on input "date" at bounding box center [364, 208] width 190 height 20
type input "**********"
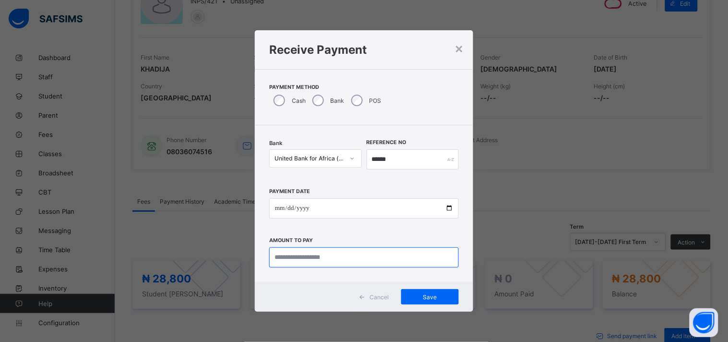
click at [305, 255] on input "currency" at bounding box center [364, 257] width 190 height 20
type input "********"
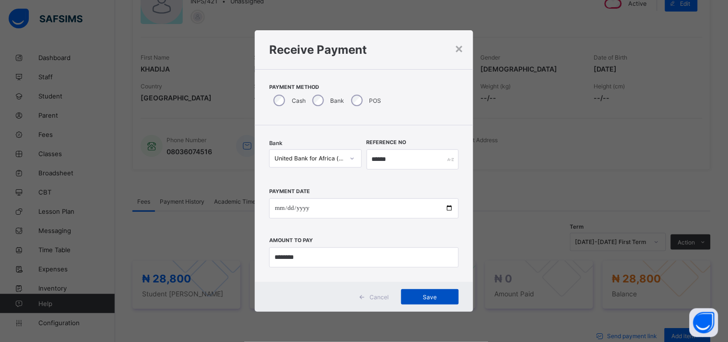
click at [445, 301] on div "Save" at bounding box center [430, 296] width 58 height 15
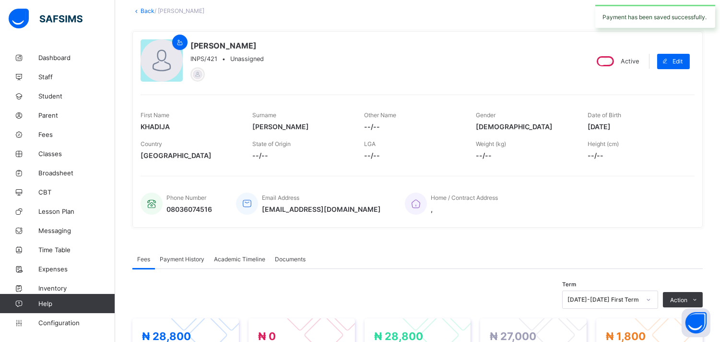
scroll to position [0, 0]
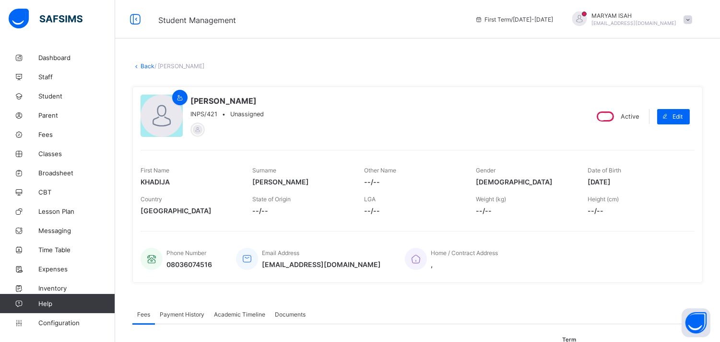
click at [147, 67] on link "Back" at bounding box center [148, 65] width 14 height 7
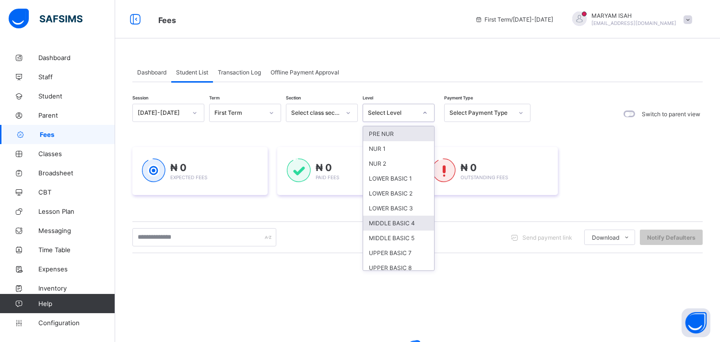
click at [369, 215] on div "MIDDLE BASIC 4" at bounding box center [398, 222] width 71 height 15
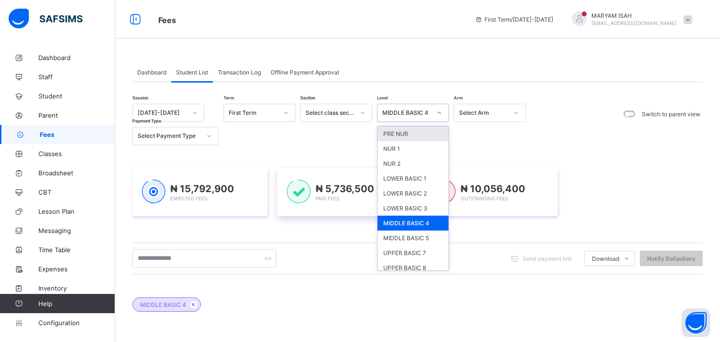
click at [411, 201] on div "LOWER BASIC 3" at bounding box center [413, 208] width 71 height 15
click at [412, 168] on div "₦ 5,736,500 Paid Fees" at bounding box center [344, 192] width 135 height 48
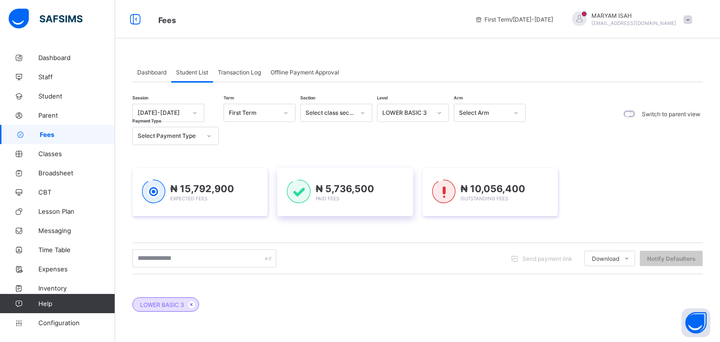
click at [413, 168] on div "₦ 5,736,500 Paid Fees" at bounding box center [344, 192] width 135 height 48
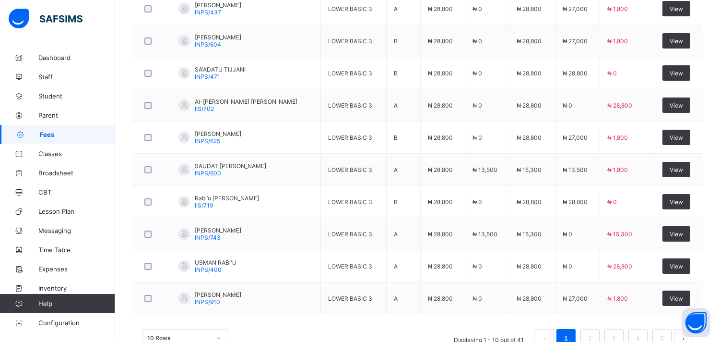
scroll to position [399, 0]
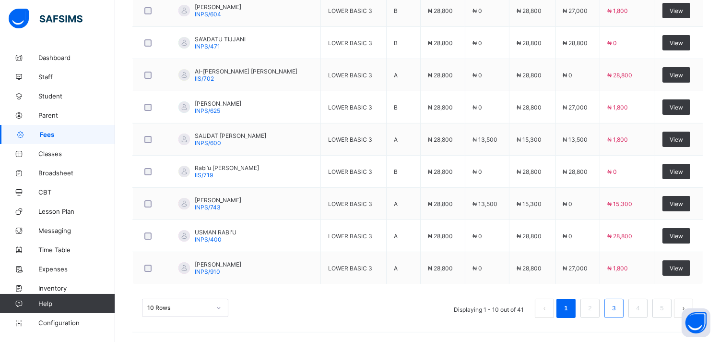
click at [618, 314] on link "3" at bounding box center [613, 308] width 9 height 12
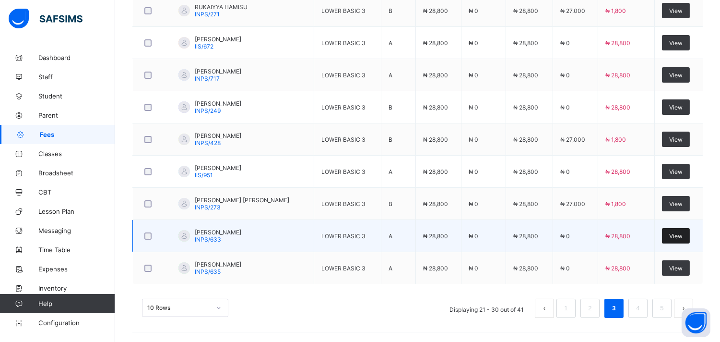
click at [690, 242] on div "View" at bounding box center [676, 235] width 28 height 15
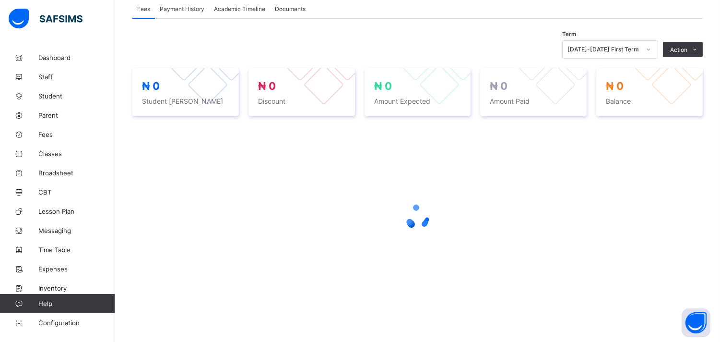
scroll to position [180, 0]
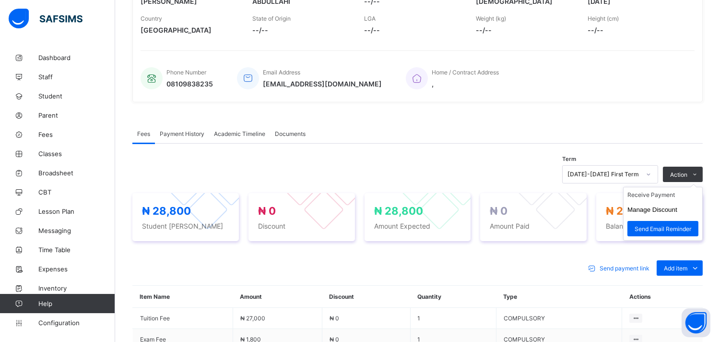
click at [703, 187] on ul "Receive Payment Manage Discount Send Email Reminder" at bounding box center [663, 214] width 80 height 54
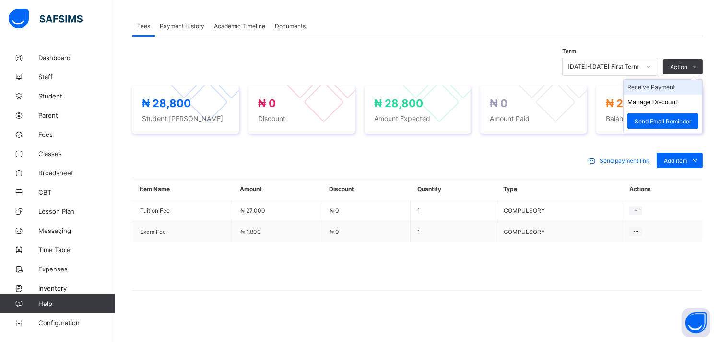
click at [676, 89] on li "Receive Payment" at bounding box center [663, 87] width 79 height 15
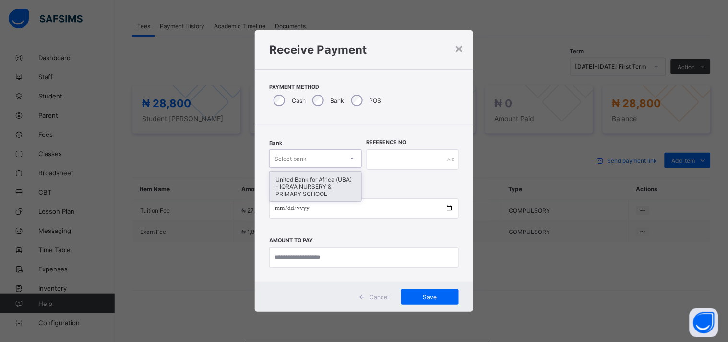
click at [339, 186] on div "United Bank for Africa (UBA) - IQRA'A NURSERY & PRIMARY SCHOOL" at bounding box center [316, 186] width 92 height 29
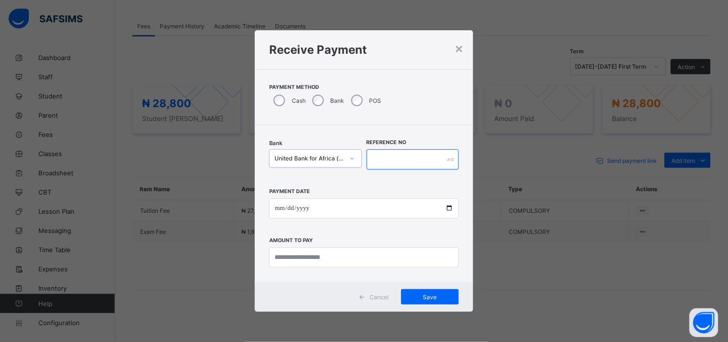
click at [403, 161] on input "text" at bounding box center [413, 159] width 93 height 20
type input "******"
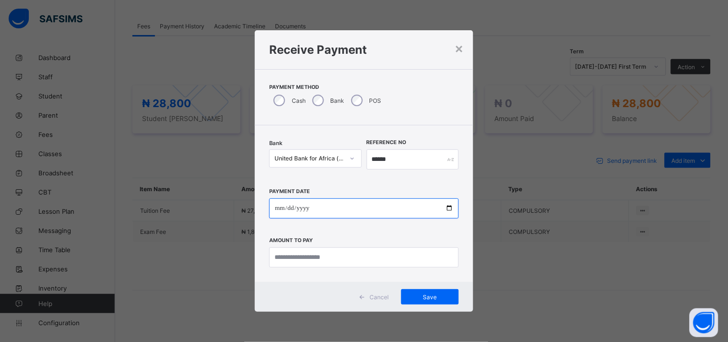
click at [447, 206] on input "date" at bounding box center [364, 208] width 190 height 20
type input "**********"
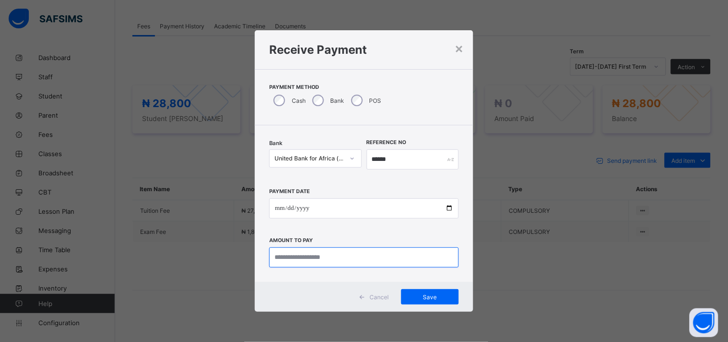
click at [283, 257] on input "currency" at bounding box center [364, 257] width 190 height 20
click at [304, 266] on input "currency" at bounding box center [364, 257] width 190 height 20
type input "********"
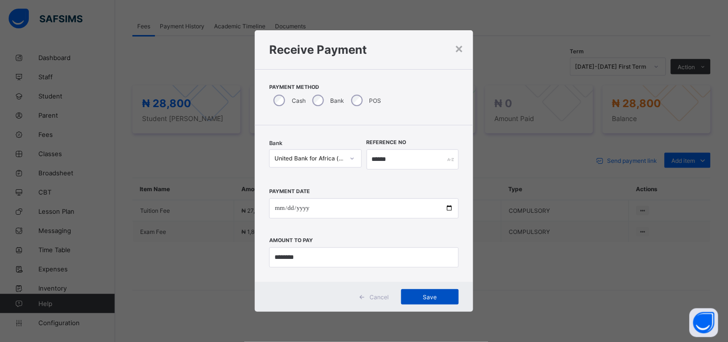
click at [437, 295] on span "Save" at bounding box center [429, 296] width 43 height 7
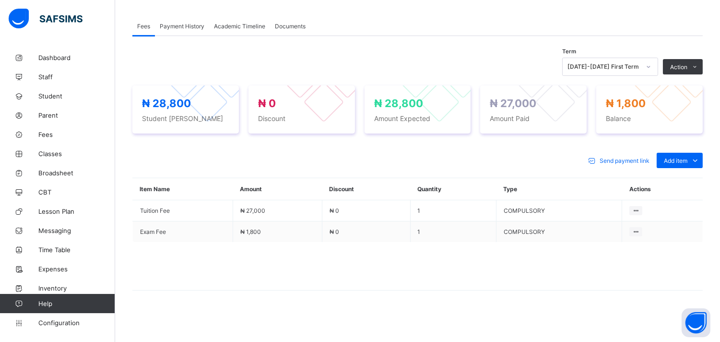
scroll to position [0, 0]
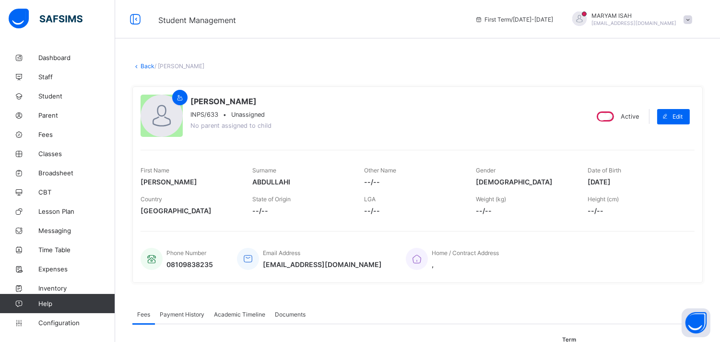
click at [146, 62] on link "Back" at bounding box center [148, 65] width 14 height 7
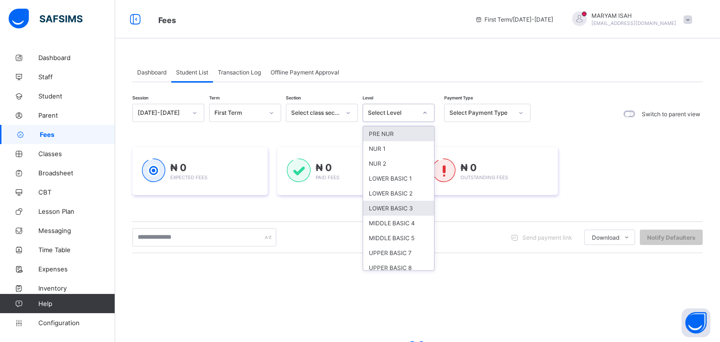
click at [400, 204] on div "LOWER BASIC 3" at bounding box center [398, 208] width 71 height 15
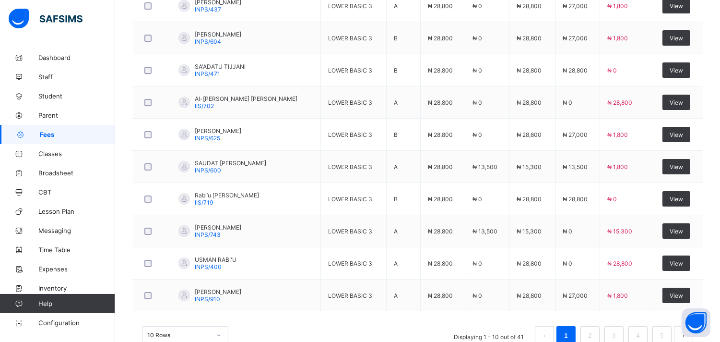
scroll to position [399, 0]
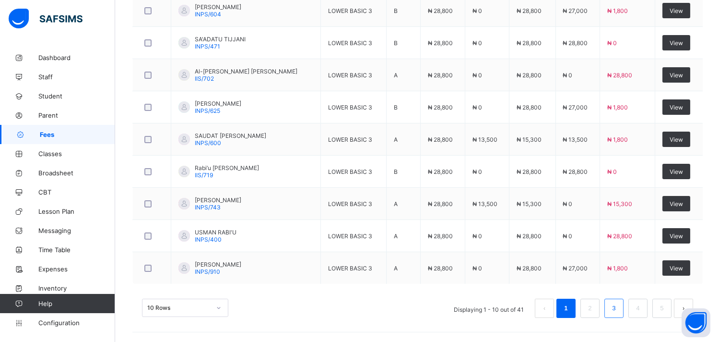
click at [618, 312] on link "3" at bounding box center [613, 308] width 9 height 12
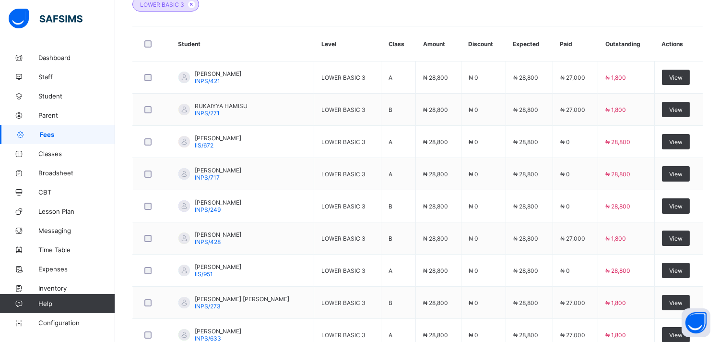
scroll to position [295, 0]
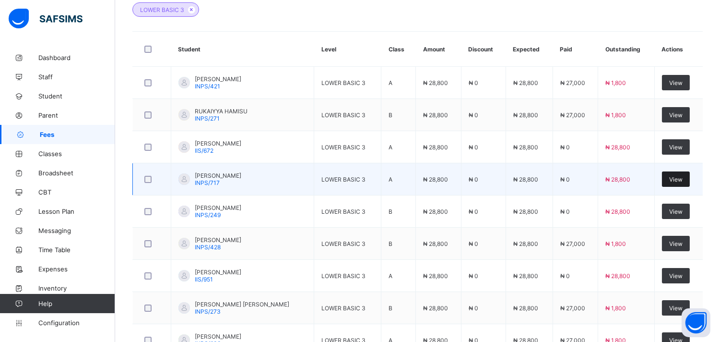
click at [690, 184] on div "View" at bounding box center [676, 178] width 28 height 15
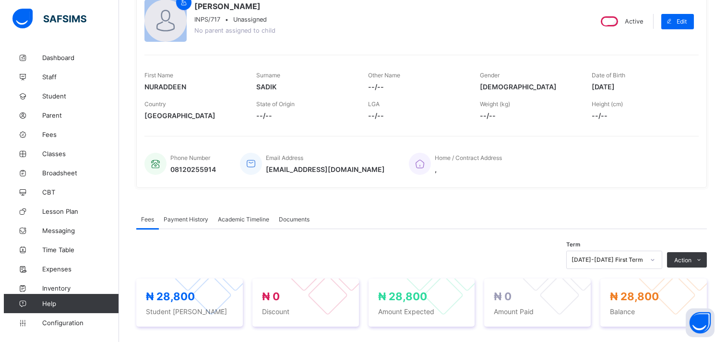
scroll to position [151, 0]
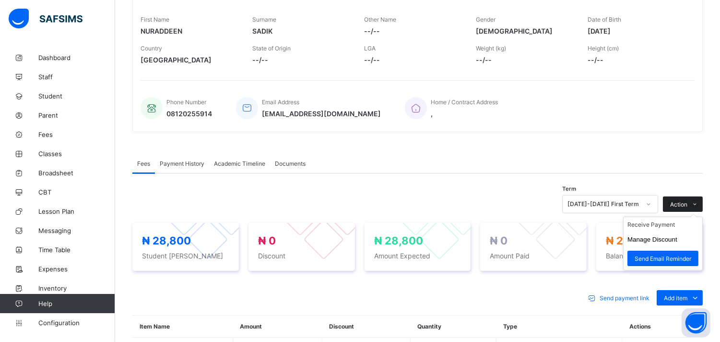
click at [699, 204] on icon at bounding box center [695, 204] width 7 height 6
click at [656, 240] on button "Manage Discount" at bounding box center [653, 239] width 50 height 7
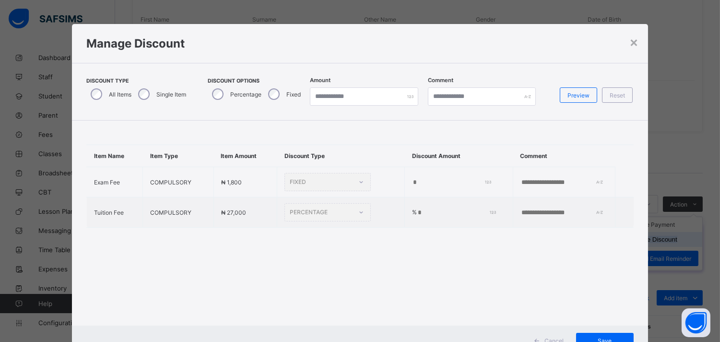
type input "*"
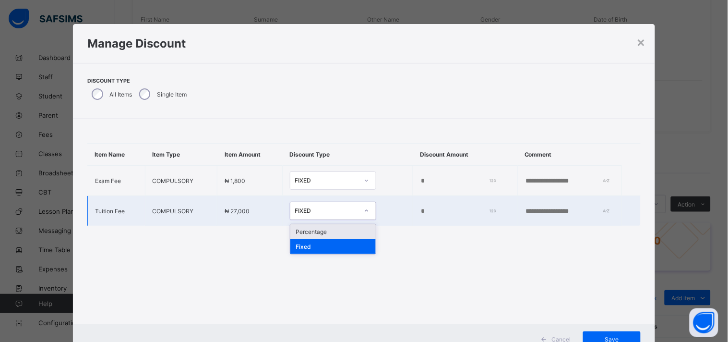
click at [303, 243] on div "Fixed" at bounding box center [332, 246] width 85 height 15
click at [290, 232] on div "Percentage" at bounding box center [332, 231] width 85 height 15
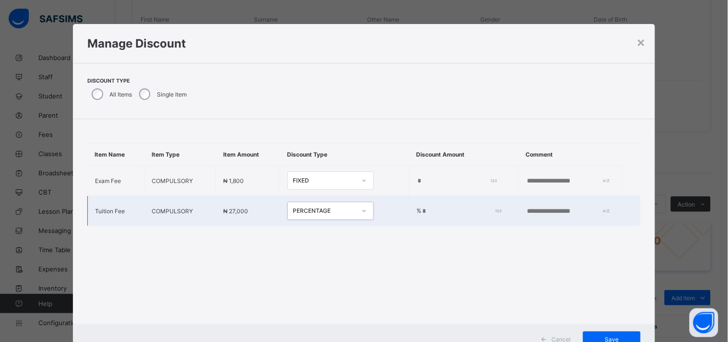
click at [427, 210] on input "*" at bounding box center [459, 211] width 77 height 8
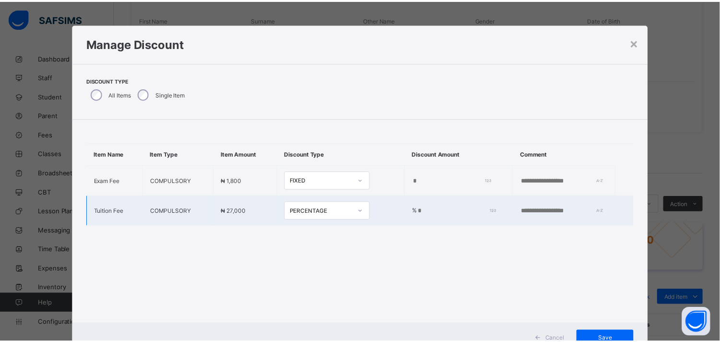
scroll to position [36, 0]
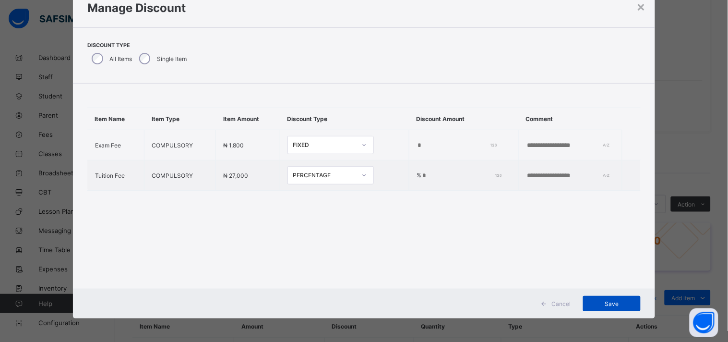
type input "**"
click at [616, 309] on div "Save" at bounding box center [612, 303] width 58 height 15
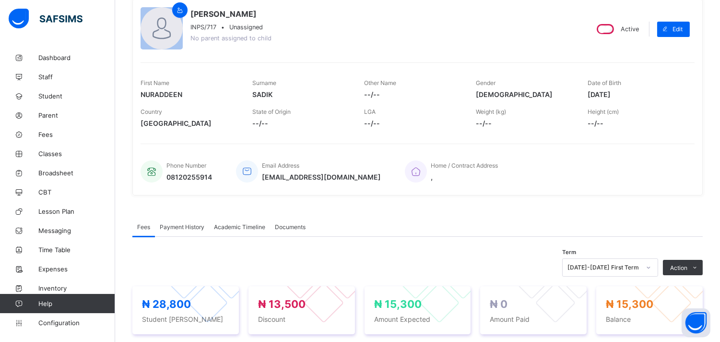
scroll to position [0, 0]
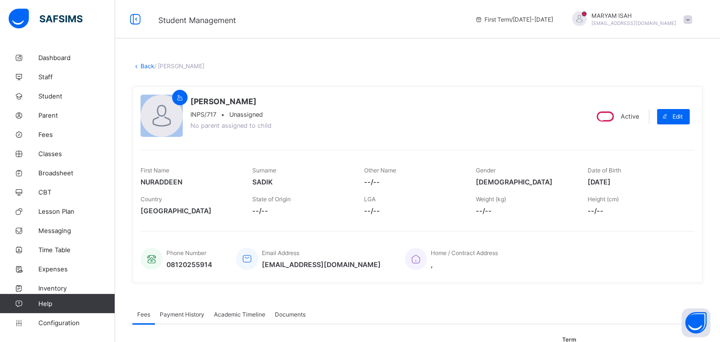
click at [147, 69] on link "Back" at bounding box center [148, 65] width 14 height 7
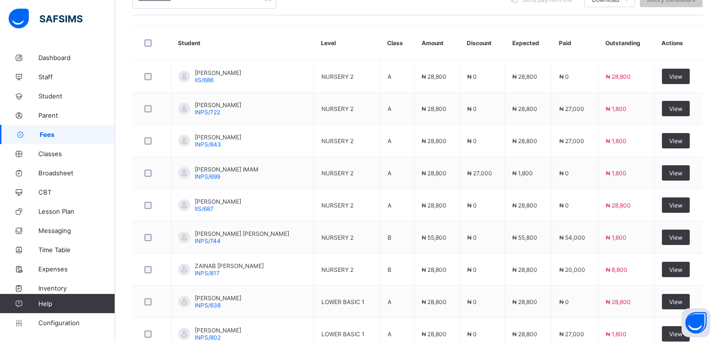
scroll to position [242, 0]
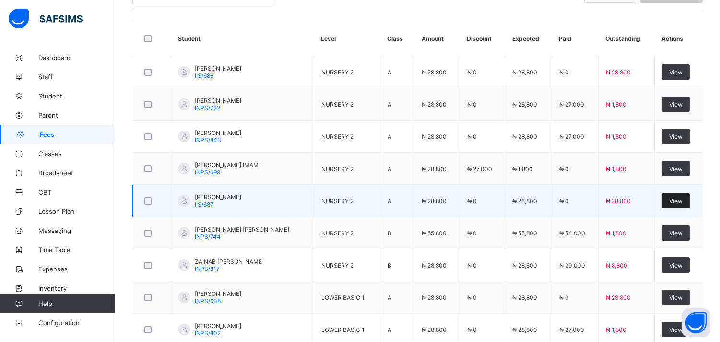
click at [683, 203] on span "View" at bounding box center [675, 200] width 13 height 7
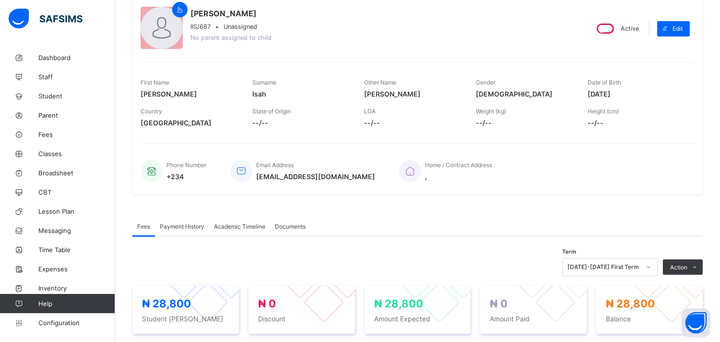
scroll to position [79, 0]
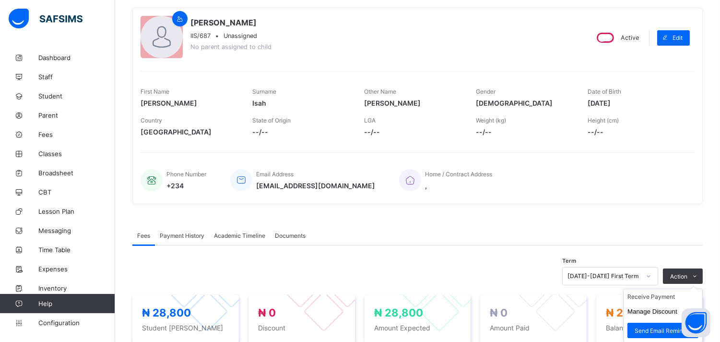
click at [703, 288] on ul "Receive Payment Manage Discount Send Email Reminder" at bounding box center [663, 315] width 80 height 54
click at [666, 301] on li "Receive Payment" at bounding box center [663, 296] width 79 height 15
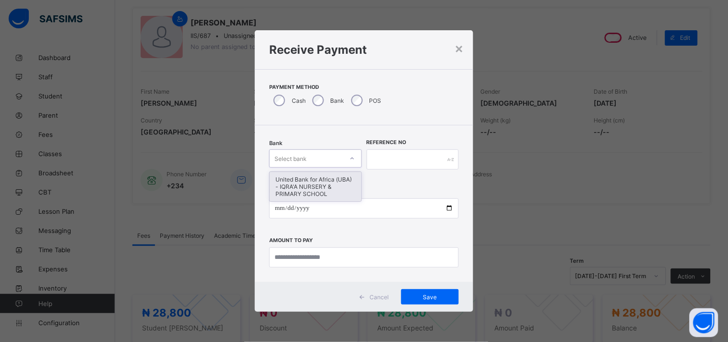
click at [300, 197] on div "United Bank for Africa (UBA) - IQRA'A NURSERY & PRIMARY SCHOOL" at bounding box center [316, 186] width 92 height 29
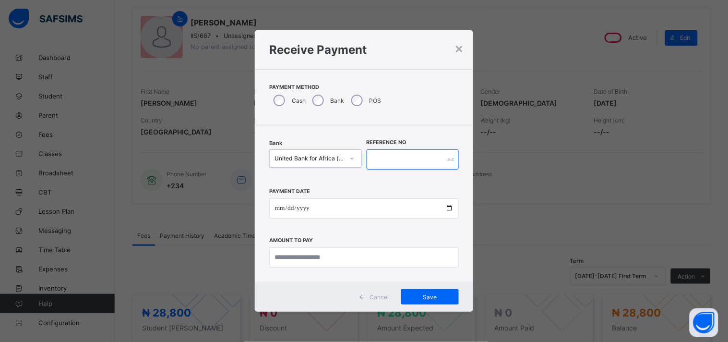
click at [397, 162] on input "text" at bounding box center [413, 159] width 93 height 20
type input "******"
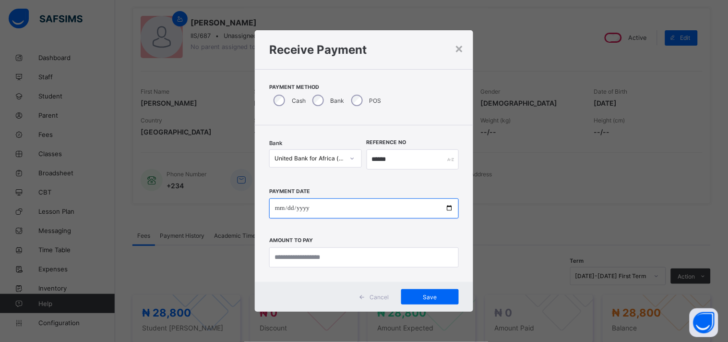
click at [445, 209] on input "date" at bounding box center [364, 208] width 190 height 20
type input "**********"
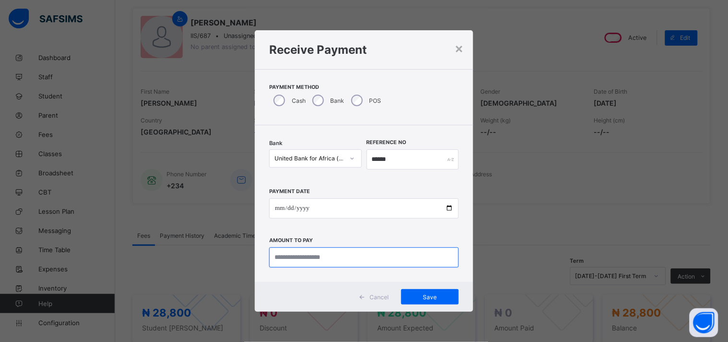
click at [312, 257] on input "currency" at bounding box center [364, 257] width 190 height 20
type input "********"
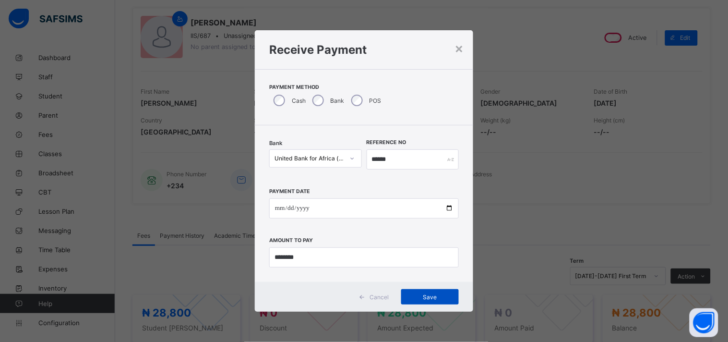
click at [442, 300] on div "Save" at bounding box center [430, 296] width 58 height 15
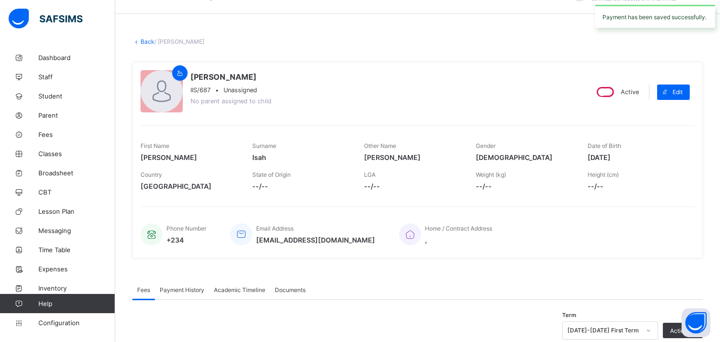
scroll to position [0, 0]
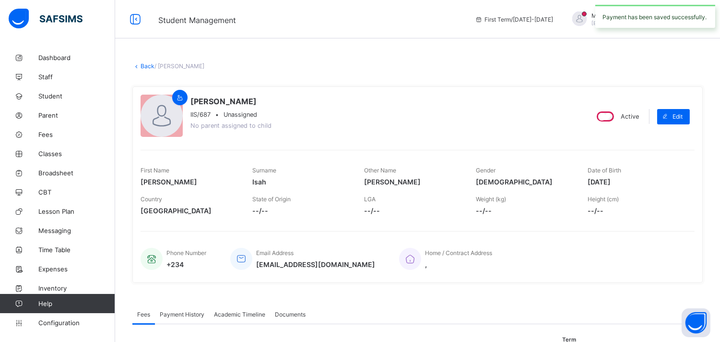
click at [142, 65] on link "Back" at bounding box center [148, 65] width 14 height 7
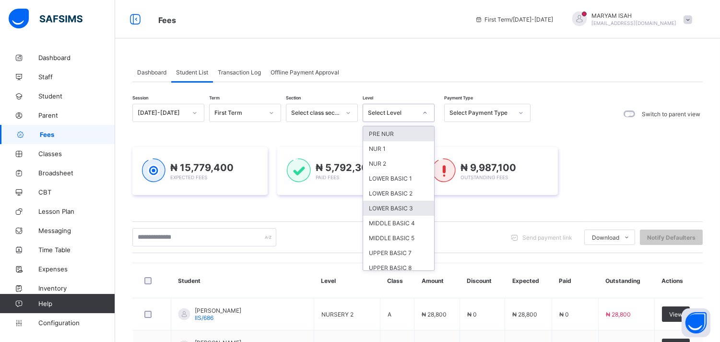
click at [408, 205] on div "LOWER BASIC 3" at bounding box center [398, 208] width 71 height 15
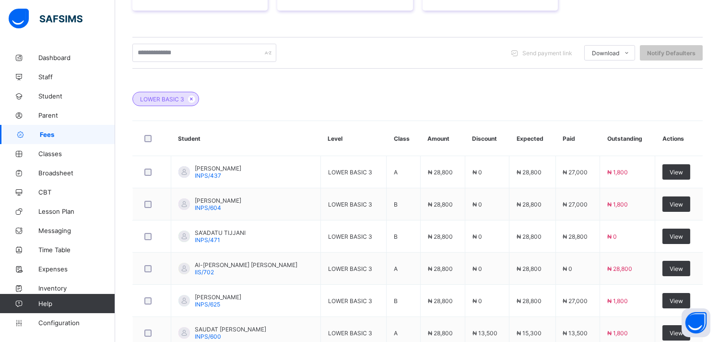
scroll to position [399, 0]
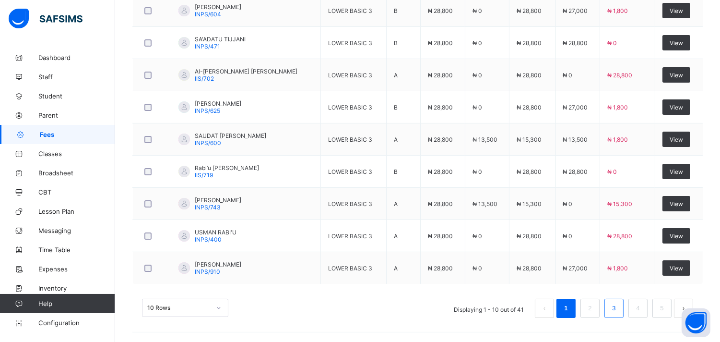
click at [618, 308] on link "3" at bounding box center [613, 308] width 9 height 12
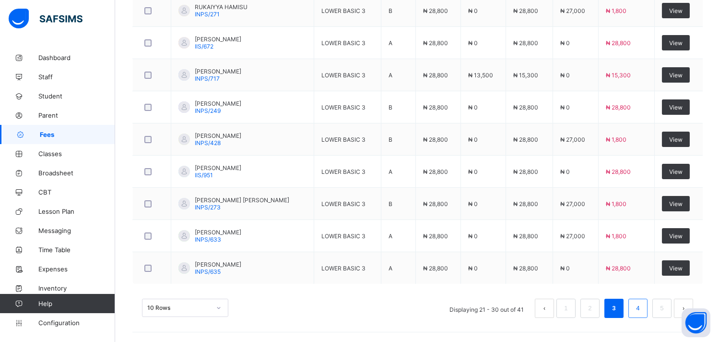
click at [642, 313] on link "4" at bounding box center [637, 308] width 9 height 12
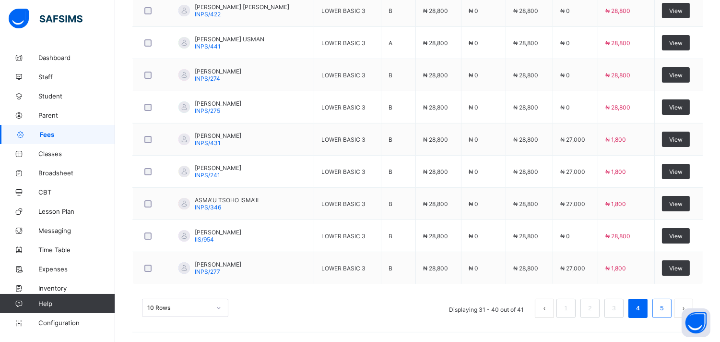
click at [666, 309] on link "5" at bounding box center [661, 308] width 9 height 12
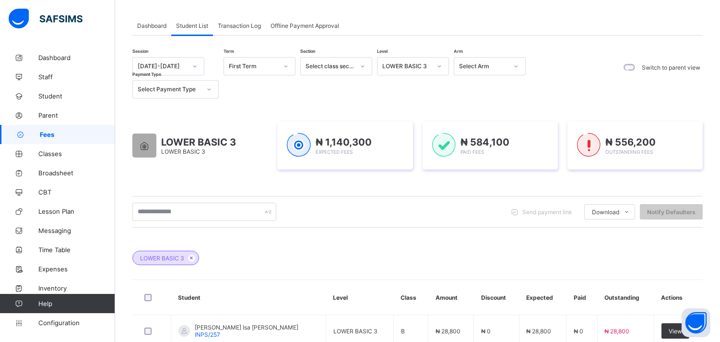
scroll to position [0, 0]
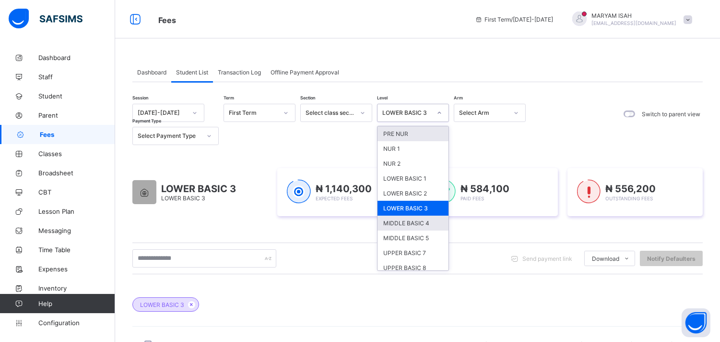
click at [425, 221] on div "MIDDLE BASIC 4" at bounding box center [413, 222] width 71 height 15
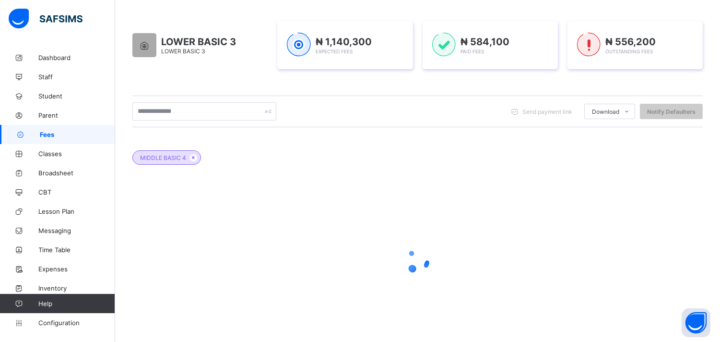
scroll to position [171, 0]
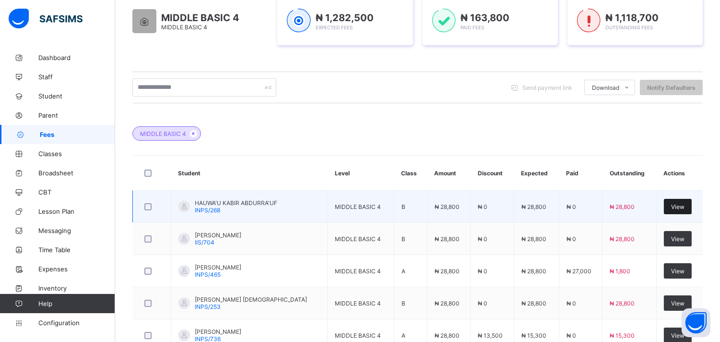
click at [685, 210] on div "View" at bounding box center [678, 206] width 28 height 15
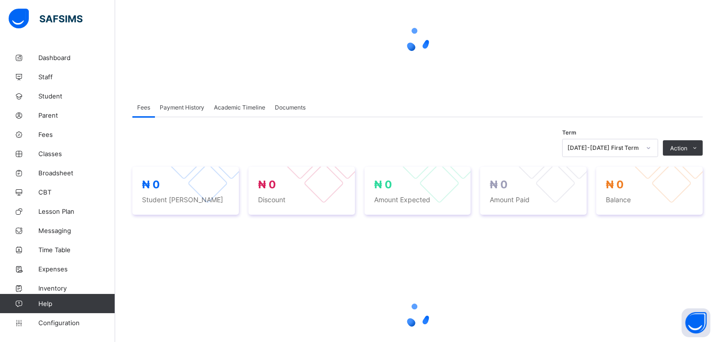
scroll to position [82, 0]
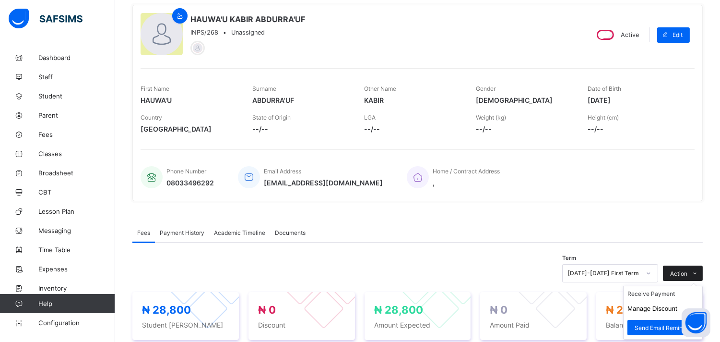
click at [703, 265] on span at bounding box center [694, 272] width 15 height 15
click at [665, 297] on li "Receive Payment" at bounding box center [663, 293] width 79 height 15
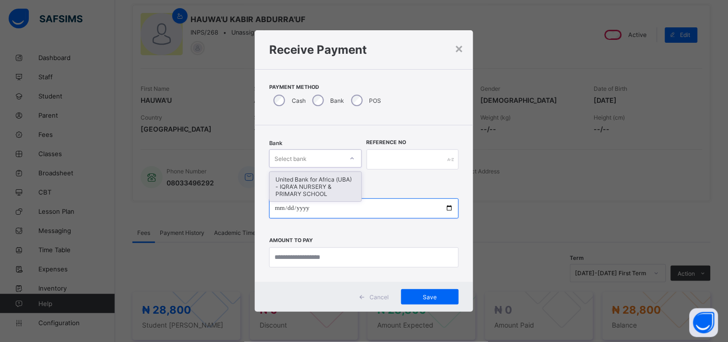
click at [308, 200] on input "date" at bounding box center [364, 208] width 190 height 20
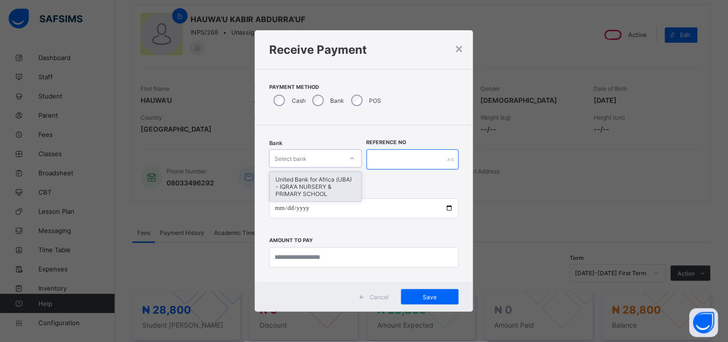
click at [394, 160] on input "text" at bounding box center [413, 159] width 93 height 20
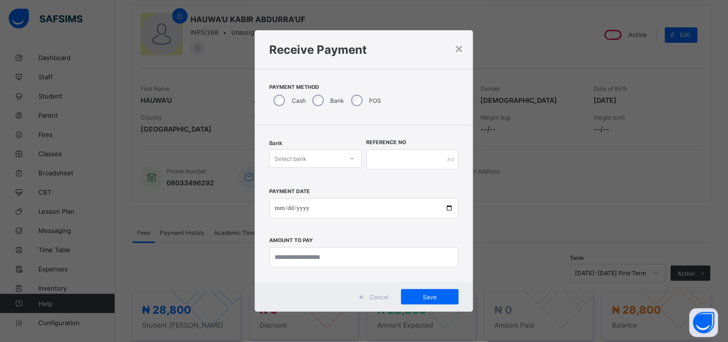
click at [292, 188] on label "Payment Date" at bounding box center [289, 191] width 41 height 6
click at [315, 180] on div "United Bank for Africa (UBA) - IQRA'A NURSERY & PRIMARY SCHOOL" at bounding box center [316, 186] width 92 height 29
click at [396, 159] on input "text" at bounding box center [413, 159] width 93 height 20
type input "*****"
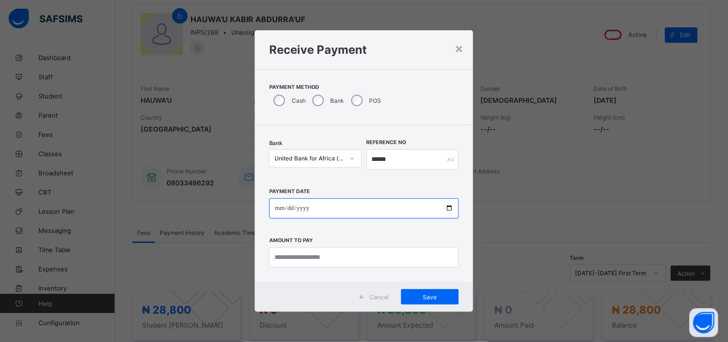
click at [452, 205] on input "date" at bounding box center [364, 208] width 190 height 20
type input "**********"
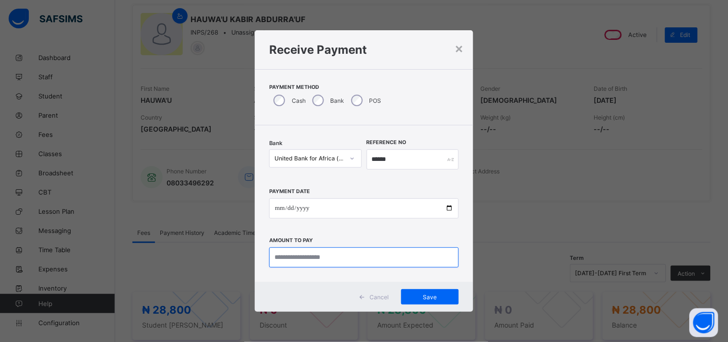
click at [282, 258] on input "currency" at bounding box center [364, 257] width 190 height 20
type input "********"
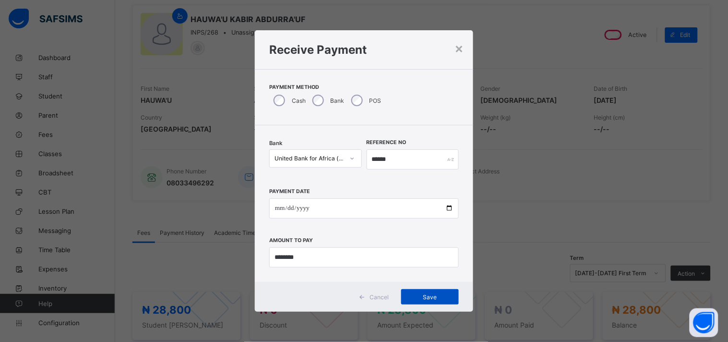
click at [442, 301] on div "Save" at bounding box center [430, 296] width 58 height 15
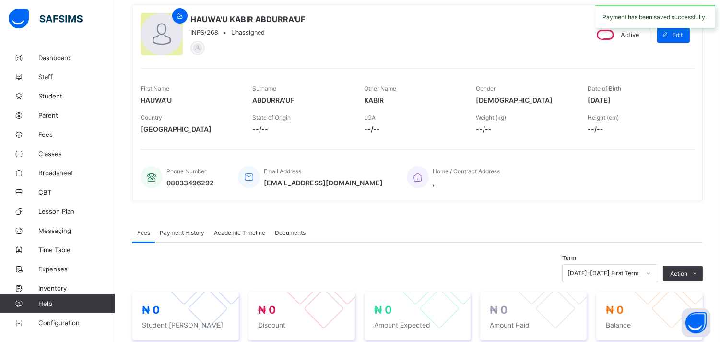
scroll to position [0, 0]
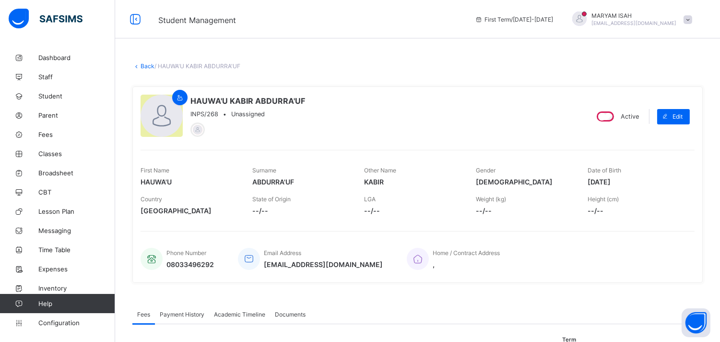
click at [142, 64] on link "Back" at bounding box center [148, 65] width 14 height 7
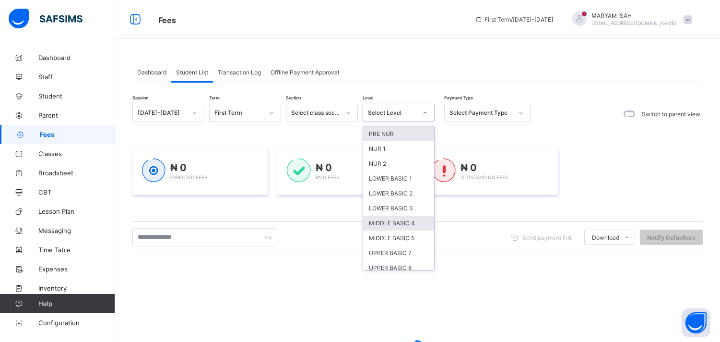
click at [413, 222] on div "MIDDLE BASIC 4" at bounding box center [398, 222] width 71 height 15
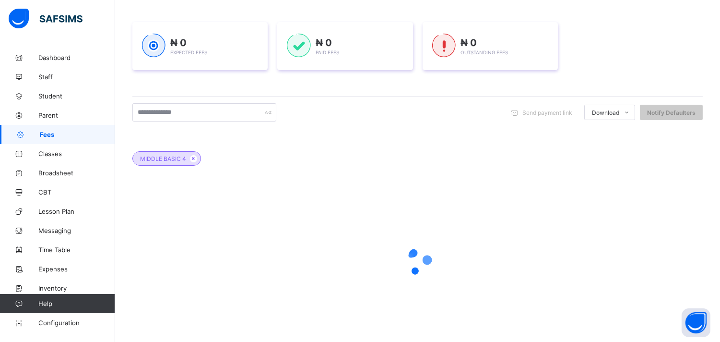
scroll to position [171, 0]
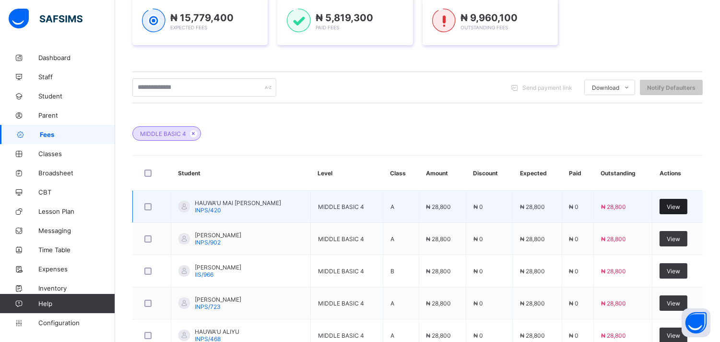
click at [673, 207] on div "View" at bounding box center [674, 206] width 28 height 15
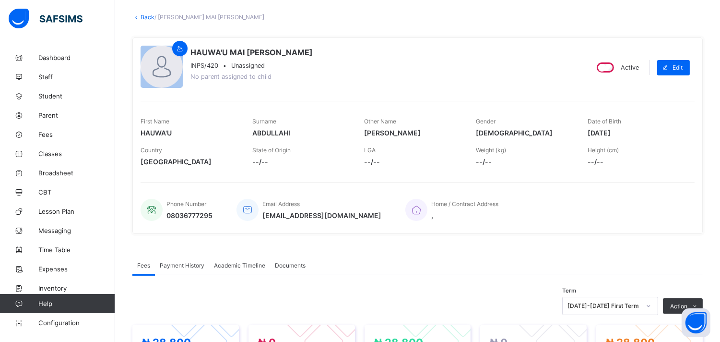
scroll to position [107, 0]
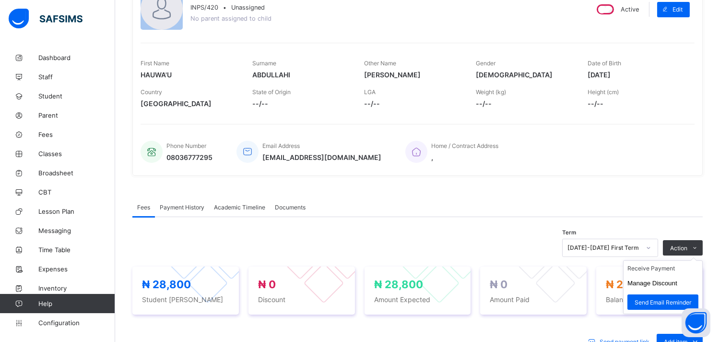
click at [703, 260] on ul "Receive Payment Manage Discount Send Email Reminder" at bounding box center [663, 287] width 80 height 54
click at [670, 267] on li "Receive Payment" at bounding box center [663, 268] width 79 height 15
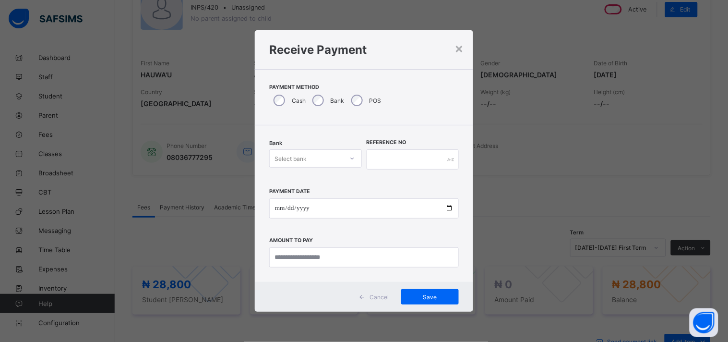
click at [354, 159] on icon at bounding box center [352, 159] width 6 height 10
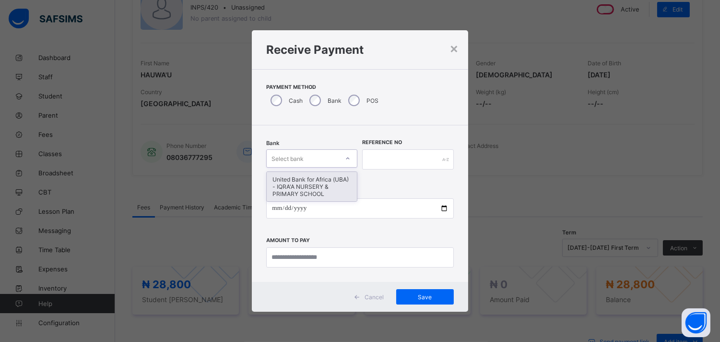
click at [337, 190] on div "United Bank for Africa (UBA) - IQRA'A NURSERY & PRIMARY SCHOOL" at bounding box center [312, 186] width 90 height 29
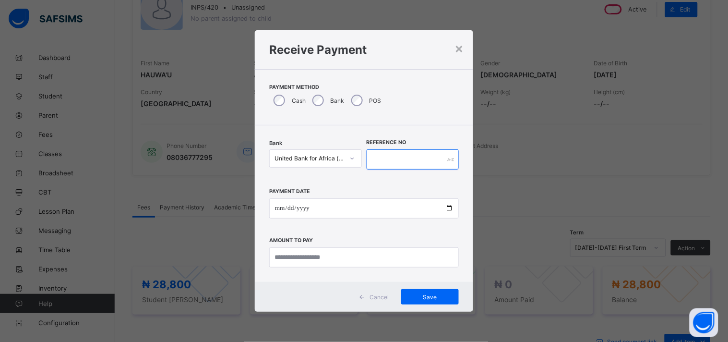
click at [371, 156] on input "text" at bounding box center [413, 159] width 93 height 20
type input "******"
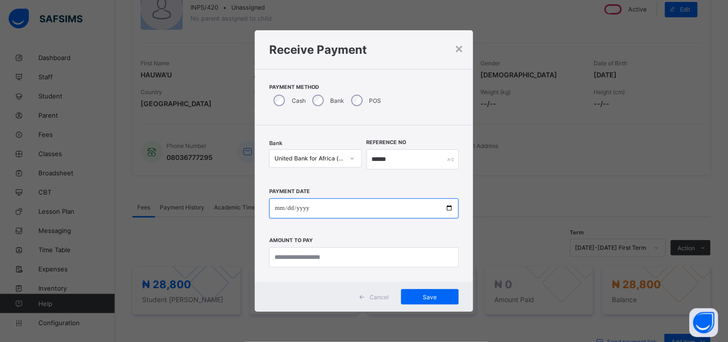
click at [449, 209] on input "date" at bounding box center [364, 208] width 190 height 20
type input "**********"
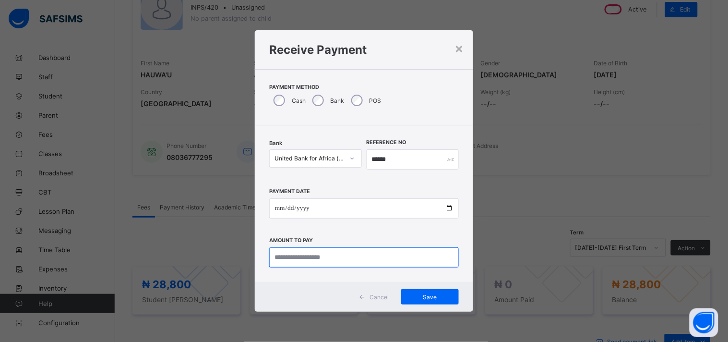
click at [281, 261] on input "currency" at bounding box center [364, 257] width 190 height 20
type input "********"
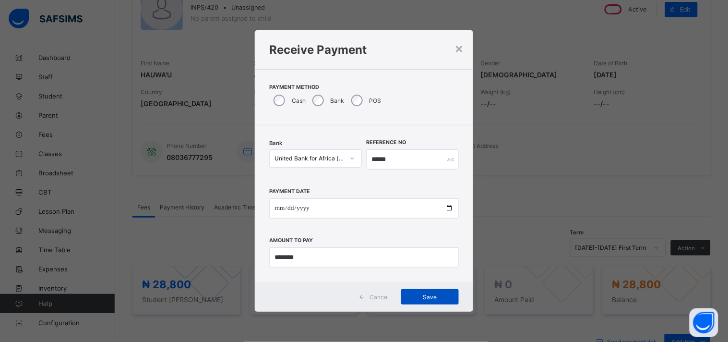
click at [433, 294] on span "Save" at bounding box center [429, 296] width 43 height 7
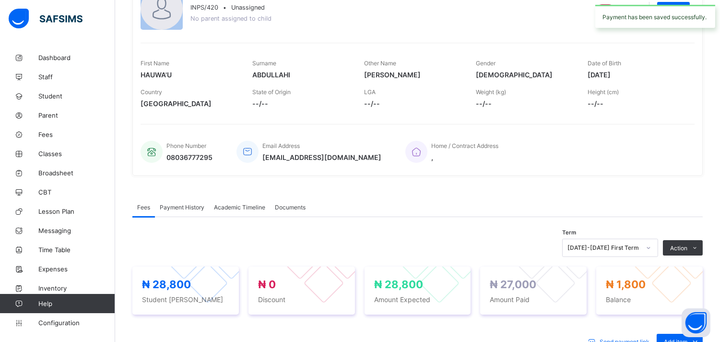
scroll to position [0, 0]
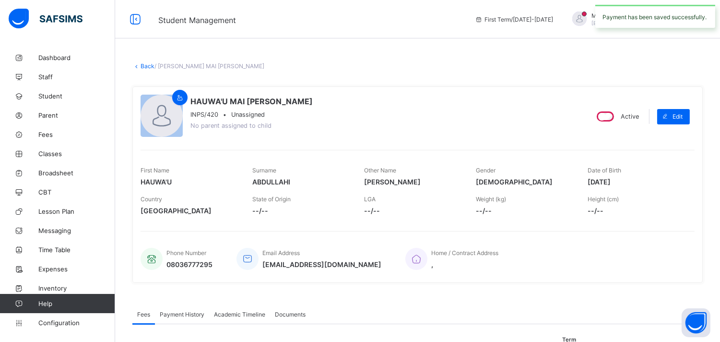
click at [146, 78] on div "× Delete Document This action would delete the document with name: from the sys…" at bounding box center [417, 339] width 605 height 583
click at [144, 66] on link "Back" at bounding box center [148, 65] width 14 height 7
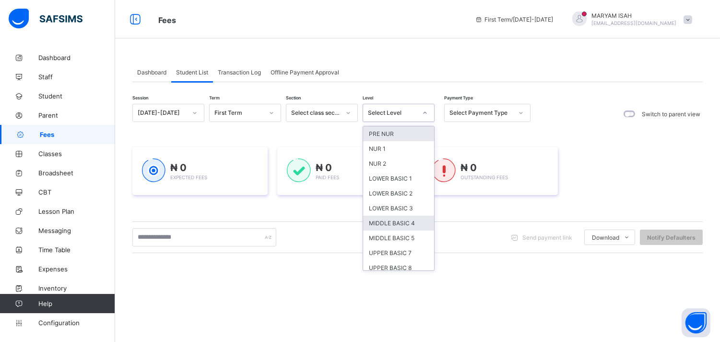
click at [413, 223] on div "MIDDLE BASIC 4" at bounding box center [398, 222] width 71 height 15
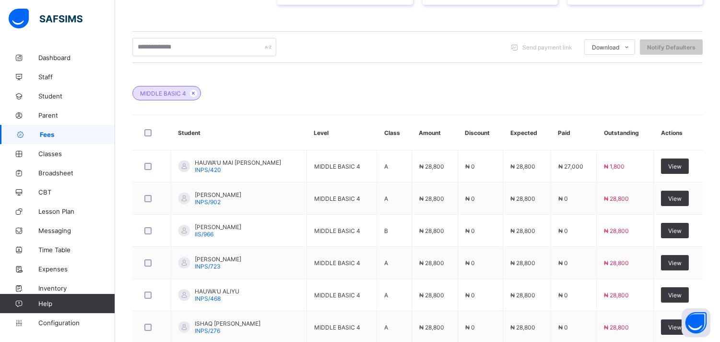
scroll to position [216, 0]
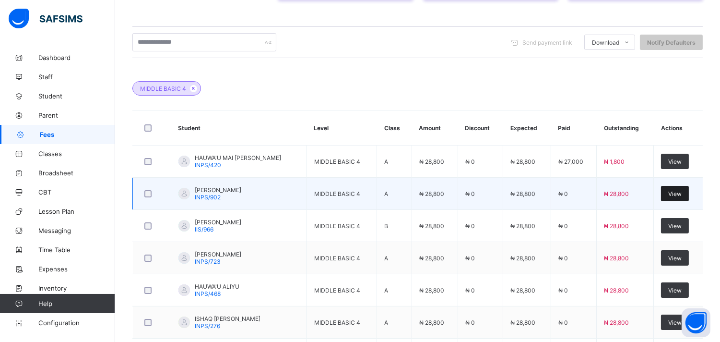
click at [682, 197] on span "View" at bounding box center [674, 193] width 13 height 7
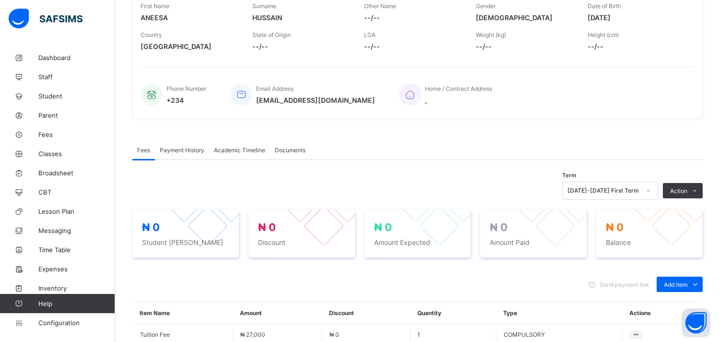
scroll to position [216, 0]
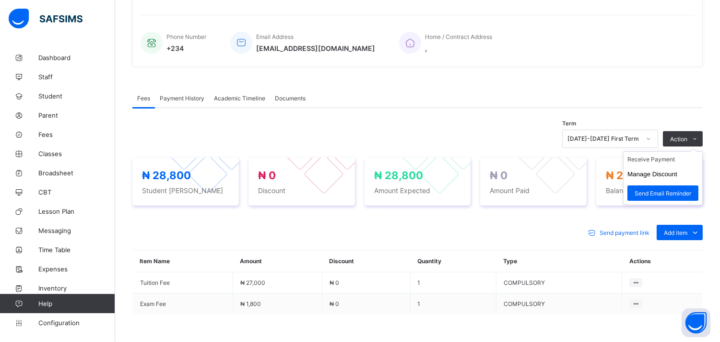
click at [703, 151] on ul "Receive Payment Manage Discount Send Email Reminder" at bounding box center [663, 178] width 80 height 54
click at [679, 159] on li "Receive Payment" at bounding box center [663, 159] width 79 height 15
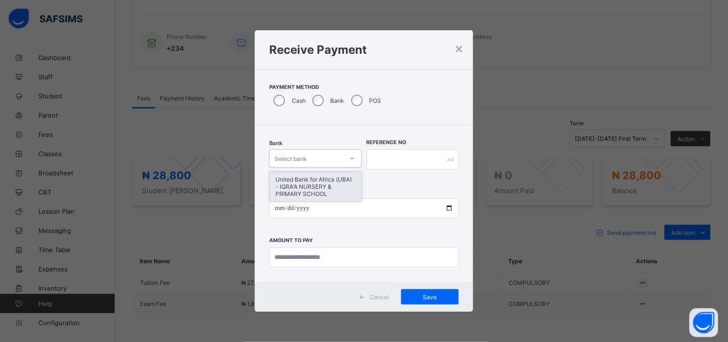
click at [333, 190] on div "United Bank for Africa (UBA) - IQRA'A NURSERY & PRIMARY SCHOOL" at bounding box center [316, 186] width 92 height 29
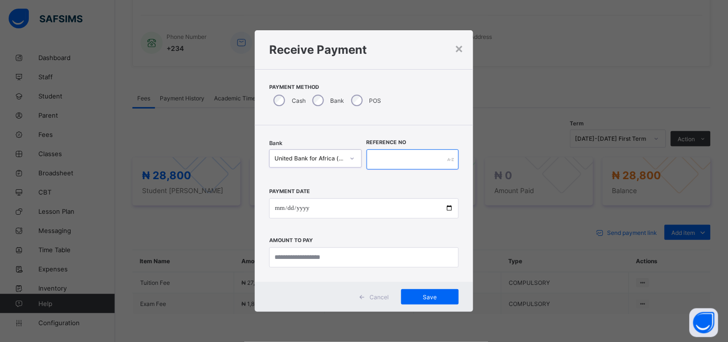
click at [397, 162] on input "text" at bounding box center [413, 159] width 93 height 20
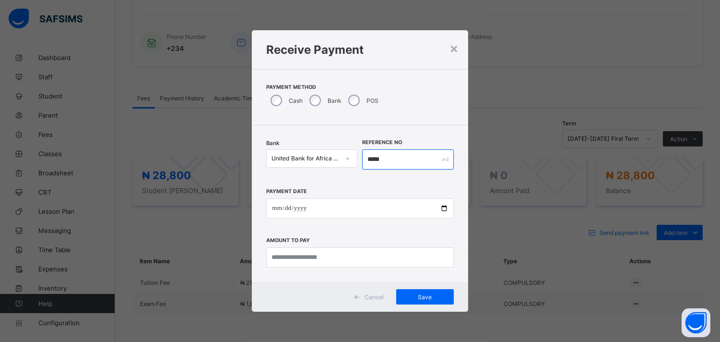
type input "*****"
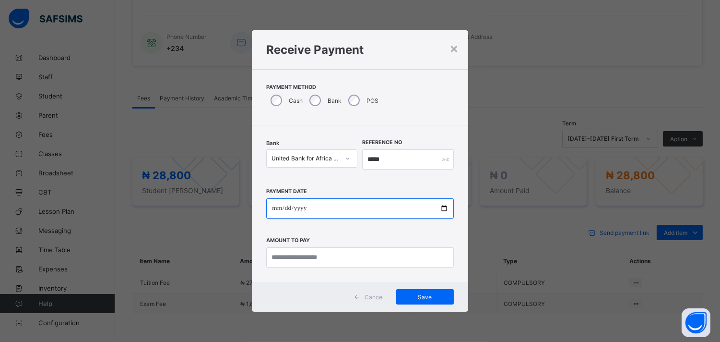
click at [448, 207] on input "date" at bounding box center [359, 208] width 187 height 20
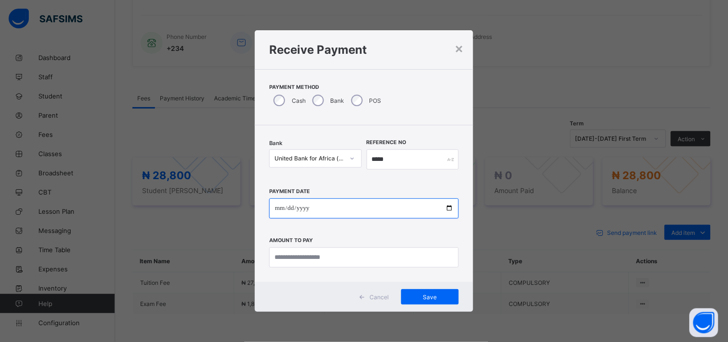
type input "**********"
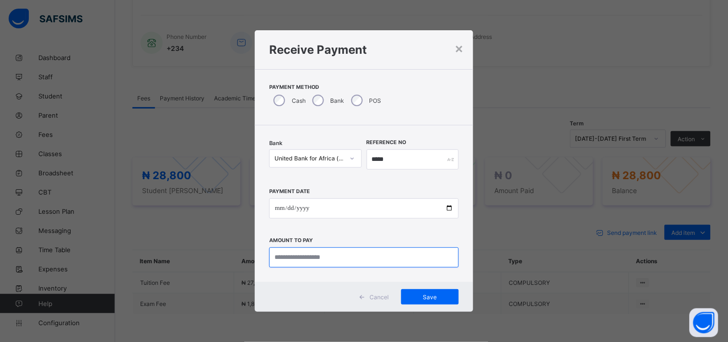
click at [338, 258] on input "currency" at bounding box center [364, 257] width 190 height 20
type input "********"
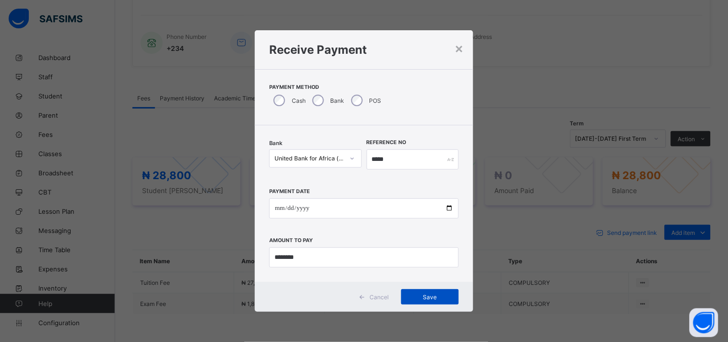
click at [444, 289] on div "Save" at bounding box center [430, 296] width 58 height 15
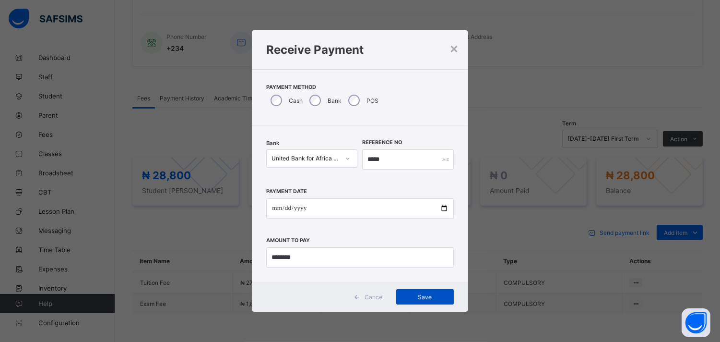
click at [445, 303] on div "Save" at bounding box center [425, 296] width 58 height 15
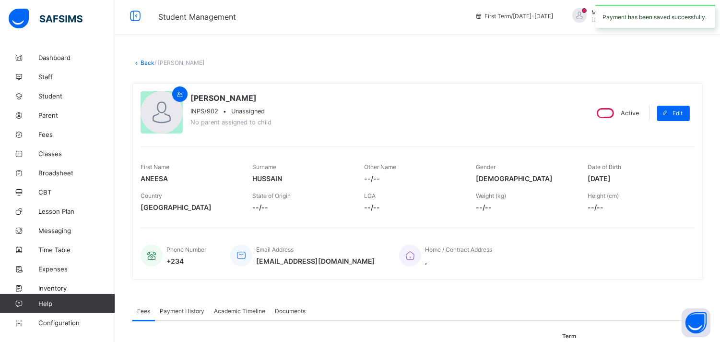
scroll to position [0, 0]
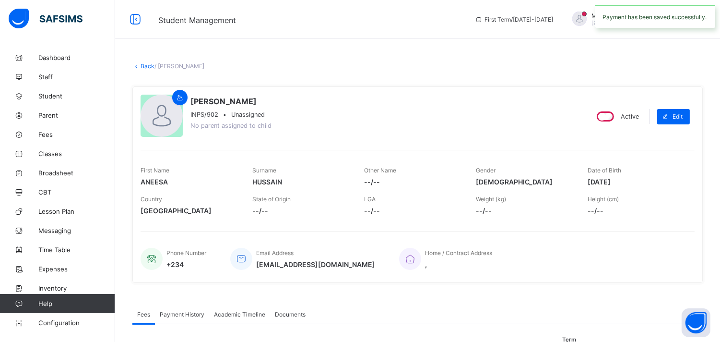
click at [148, 65] on link "Back" at bounding box center [148, 65] width 14 height 7
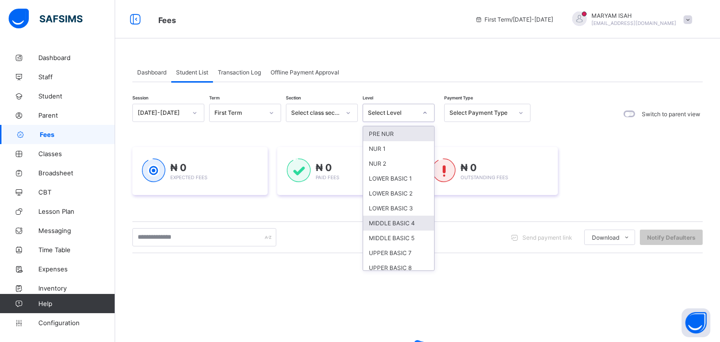
click at [410, 224] on div "MIDDLE BASIC 4" at bounding box center [398, 222] width 71 height 15
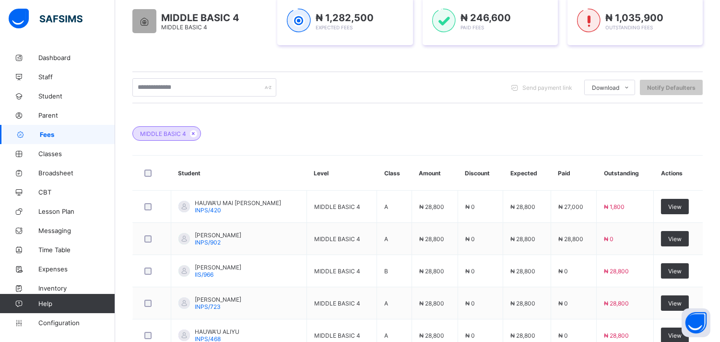
scroll to position [269, 0]
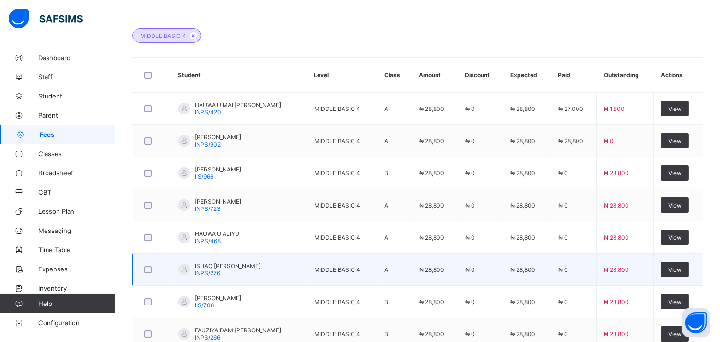
click at [158, 271] on div at bounding box center [151, 269] width 19 height 7
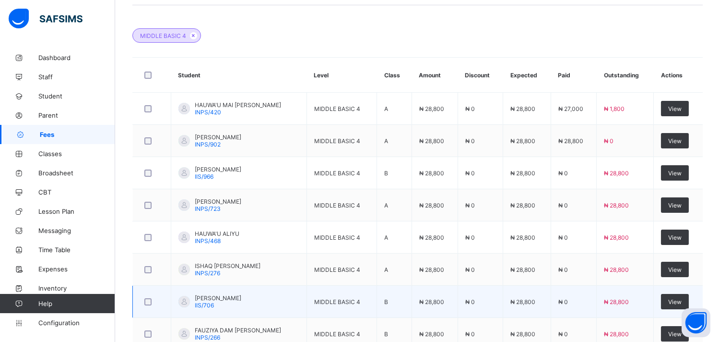
click at [161, 304] on div at bounding box center [151, 301] width 19 height 7
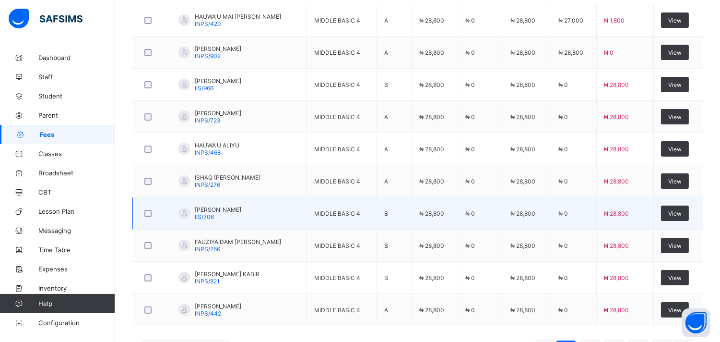
scroll to position [368, 0]
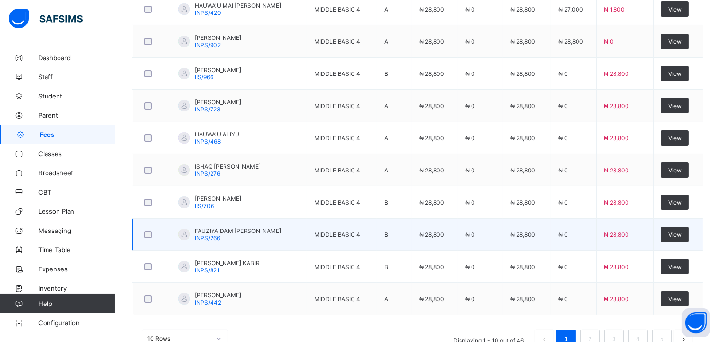
click at [156, 237] on div at bounding box center [151, 234] width 19 height 7
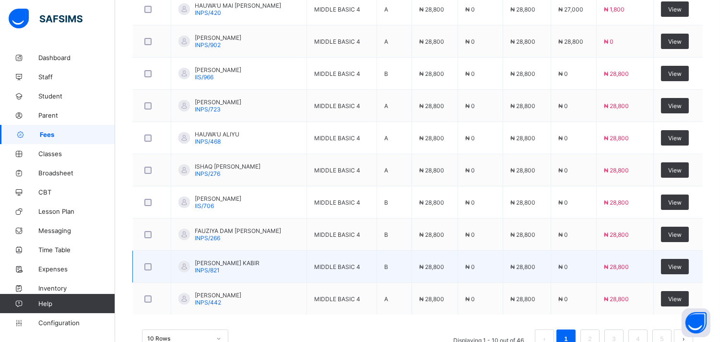
click at [158, 266] on div at bounding box center [151, 266] width 19 height 7
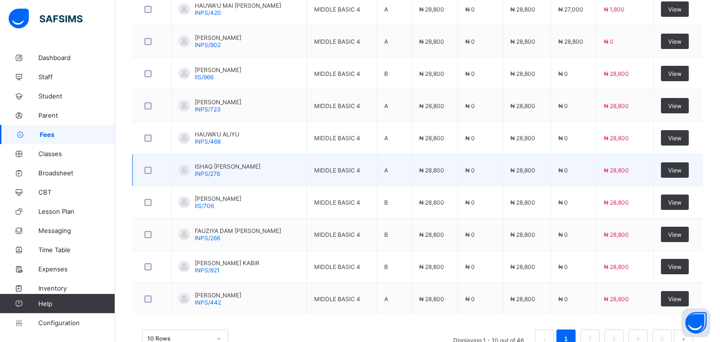
drag, startPoint x: 444, startPoint y: 293, endPoint x: 303, endPoint y: 157, distance: 195.4
click at [303, 157] on td "ISHAQ [PERSON_NAME] INPS/276" at bounding box center [239, 170] width 136 height 32
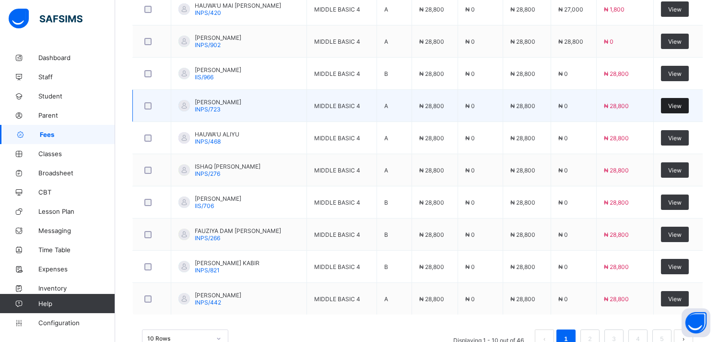
click at [680, 102] on span "View" at bounding box center [674, 105] width 13 height 7
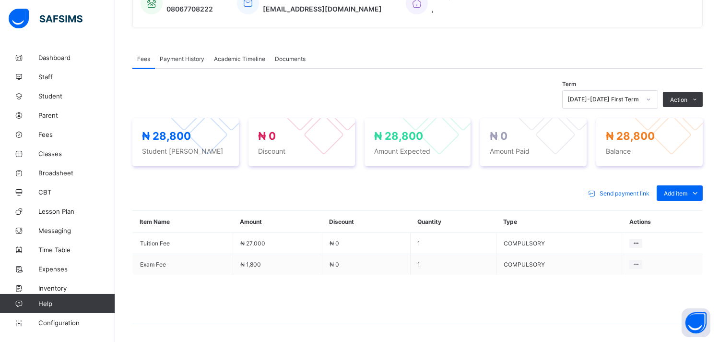
scroll to position [288, 0]
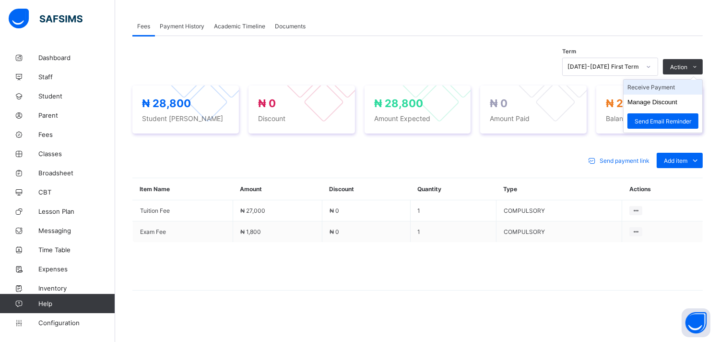
click at [664, 91] on li "Receive Payment" at bounding box center [663, 87] width 79 height 15
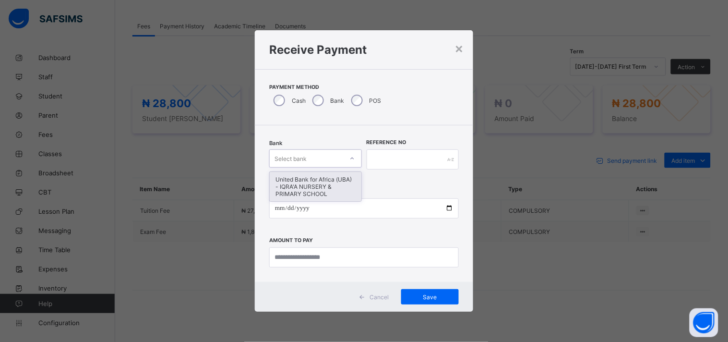
click at [352, 155] on icon at bounding box center [352, 159] width 6 height 10
click at [329, 181] on div "United Bank for Africa (UBA) - IQRA'A NURSERY & PRIMARY SCHOOL" at bounding box center [316, 186] width 92 height 29
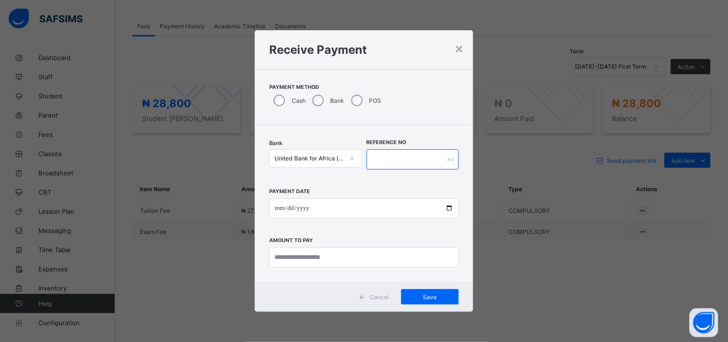
click at [373, 162] on input "text" at bounding box center [413, 159] width 93 height 20
type input "*******"
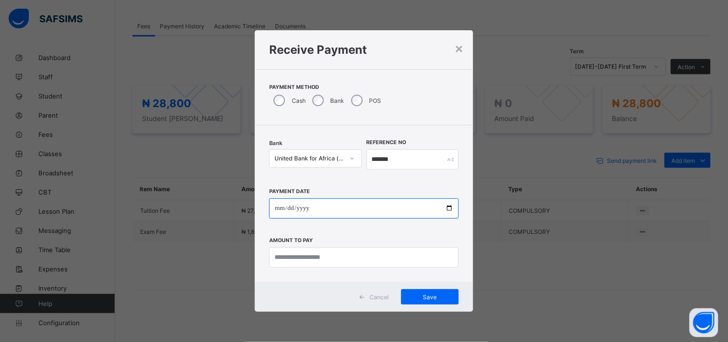
click at [446, 202] on input "date" at bounding box center [364, 208] width 190 height 20
click at [449, 207] on input "date" at bounding box center [364, 208] width 190 height 20
type input "**********"
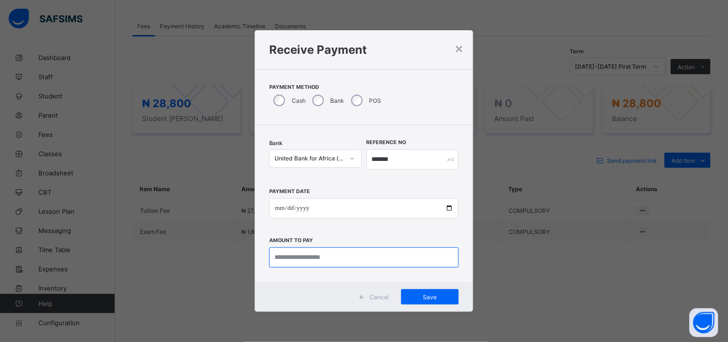
click at [299, 261] on input "currency" at bounding box center [364, 257] width 190 height 20
type input "********"
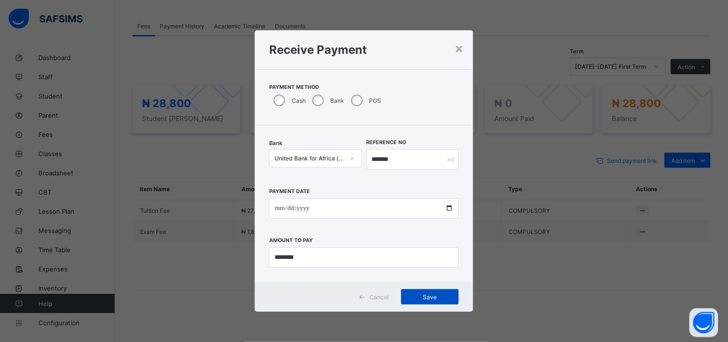
click at [425, 300] on div "Save" at bounding box center [430, 296] width 58 height 15
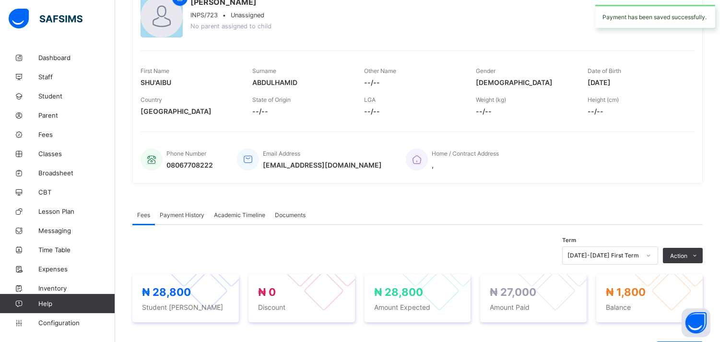
scroll to position [0, 0]
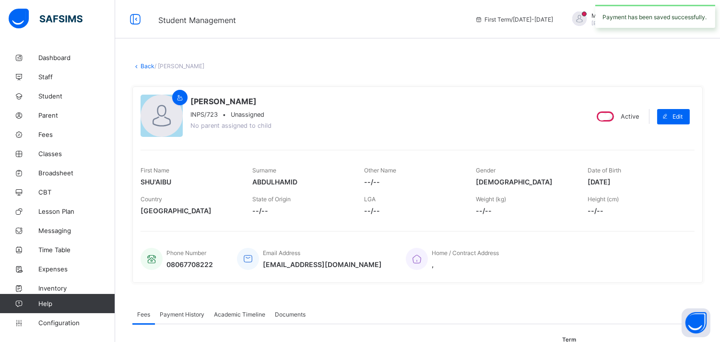
click at [148, 42] on div "× Delete Document This action would delete the document with name: from the sys…" at bounding box center [417, 315] width 605 height 631
click at [148, 62] on link "Back" at bounding box center [148, 65] width 14 height 7
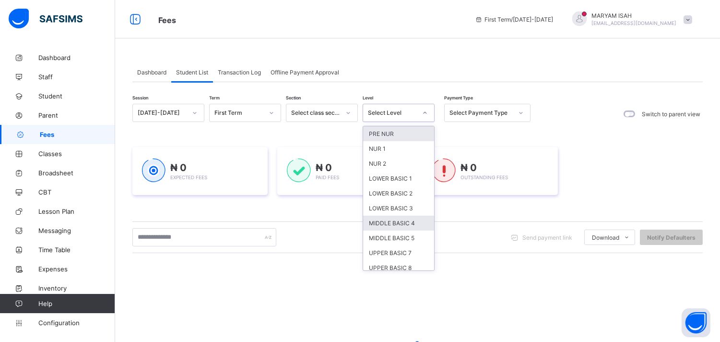
click at [411, 224] on div "MIDDLE BASIC 4" at bounding box center [398, 222] width 71 height 15
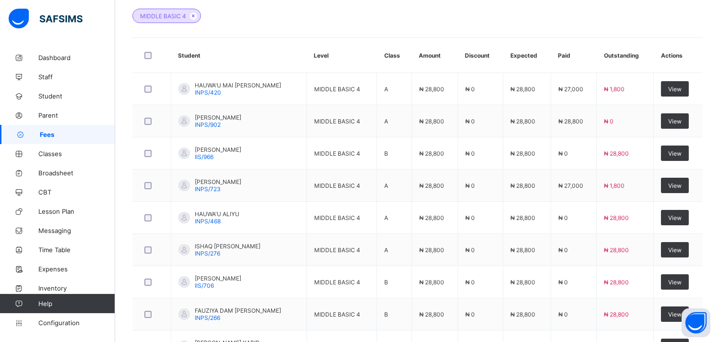
scroll to position [294, 0]
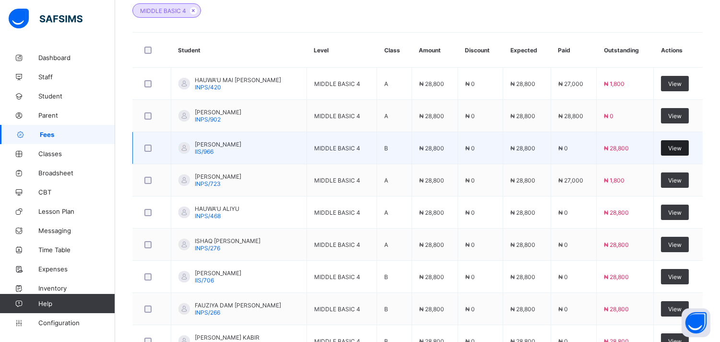
click at [686, 153] on div "View" at bounding box center [675, 147] width 28 height 15
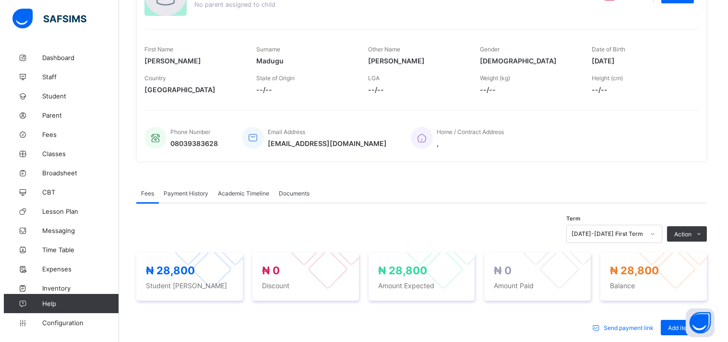
scroll to position [144, 0]
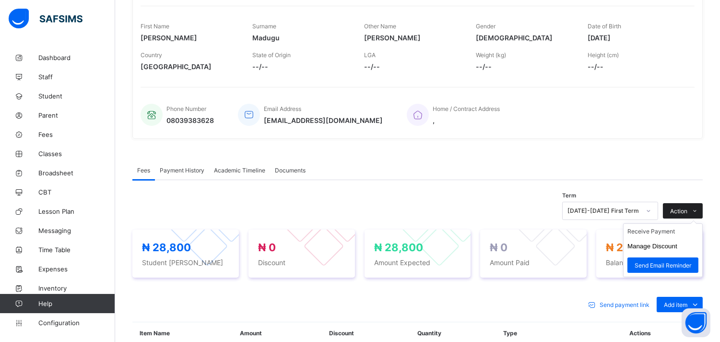
click at [702, 206] on span at bounding box center [694, 210] width 15 height 15
click at [663, 248] on button "Manage Discount" at bounding box center [653, 245] width 50 height 7
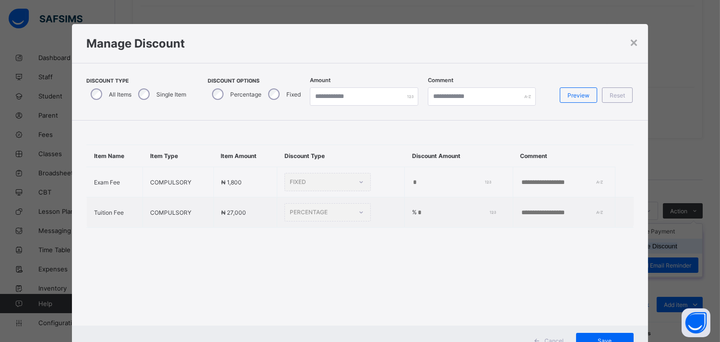
type input "*"
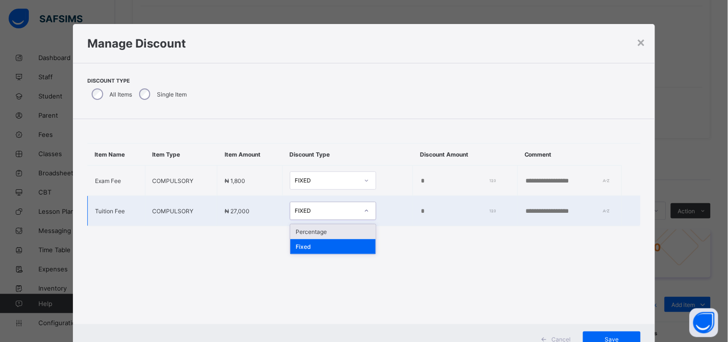
click at [320, 236] on div "Percentage" at bounding box center [332, 231] width 85 height 15
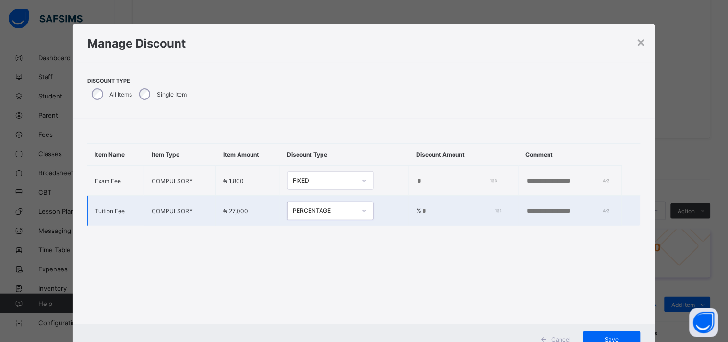
click at [440, 209] on input "*" at bounding box center [459, 211] width 77 height 8
type input "**"
click at [622, 308] on div "Item Name Item Type Item Amount Discount Type Discount Amount Comment Exam Fee …" at bounding box center [364, 221] width 582 height 205
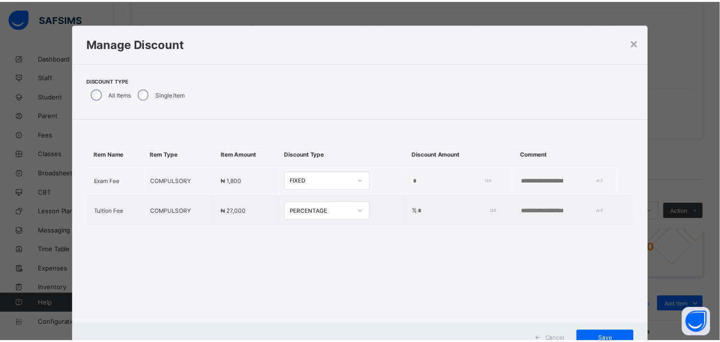
scroll to position [36, 0]
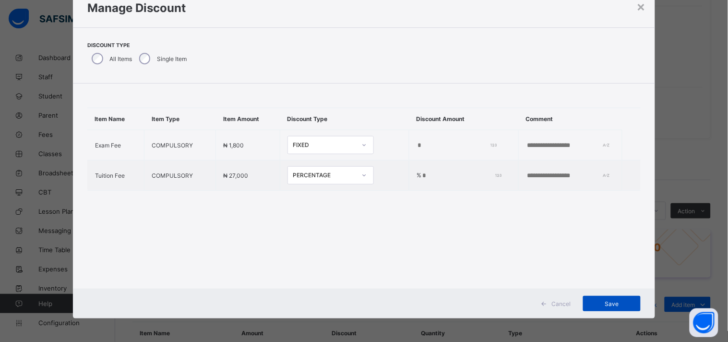
click at [620, 308] on div "Save" at bounding box center [612, 303] width 58 height 15
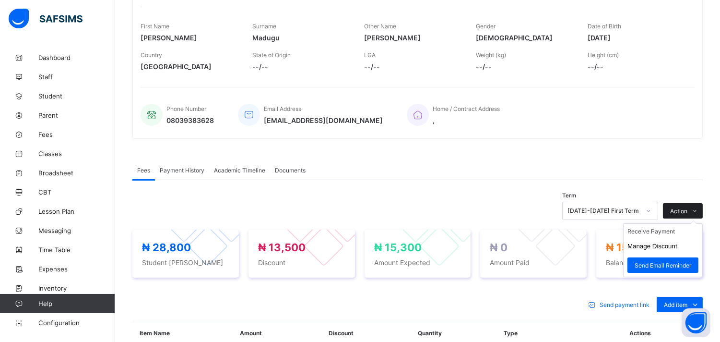
click at [699, 210] on icon at bounding box center [695, 211] width 7 height 6
click at [669, 236] on li "Receive Payment" at bounding box center [663, 231] width 79 height 15
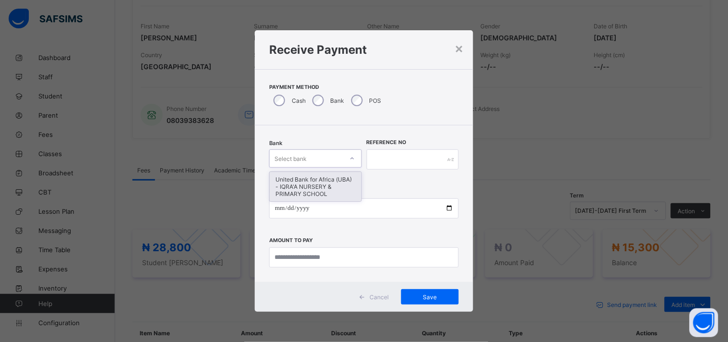
click at [333, 181] on div "United Bank for Africa (UBA) - IQRA'A NURSERY & PRIMARY SCHOOL" at bounding box center [316, 186] width 92 height 29
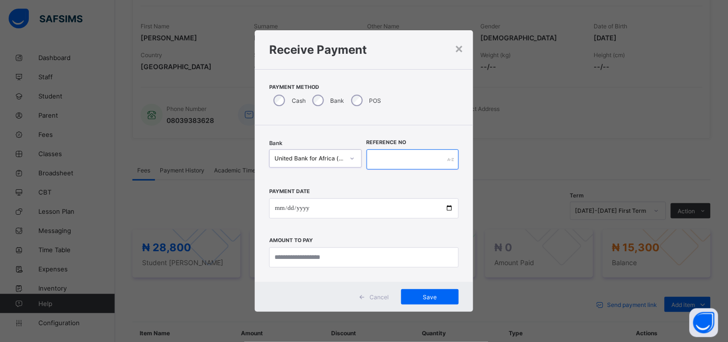
click at [403, 160] on input "text" at bounding box center [413, 159] width 93 height 20
type input "*****"
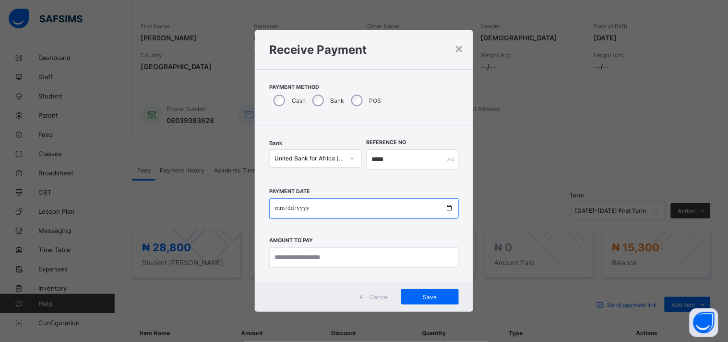
click at [449, 212] on input "date" at bounding box center [364, 208] width 190 height 20
type input "**********"
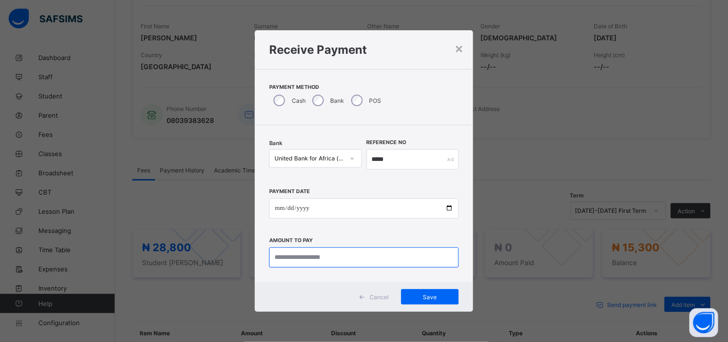
click at [335, 267] on input "currency" at bounding box center [364, 257] width 190 height 20
type input "********"
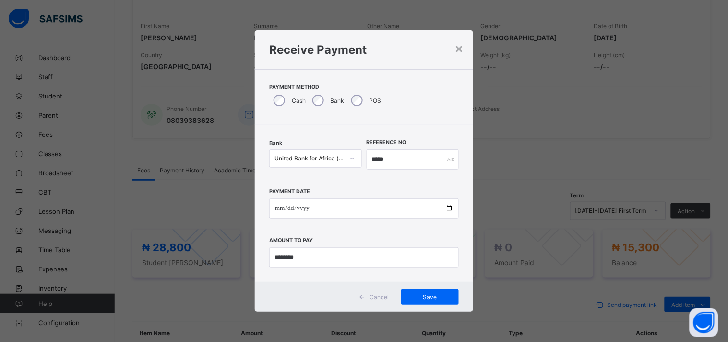
click at [682, 136] on div "**********" at bounding box center [364, 171] width 728 height 342
click at [443, 300] on div "Save" at bounding box center [430, 296] width 58 height 15
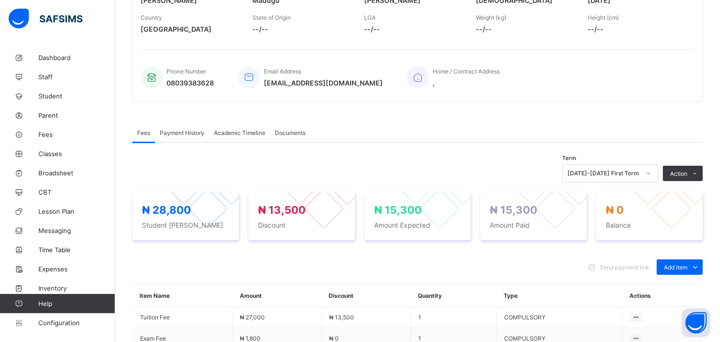
scroll to position [0, 0]
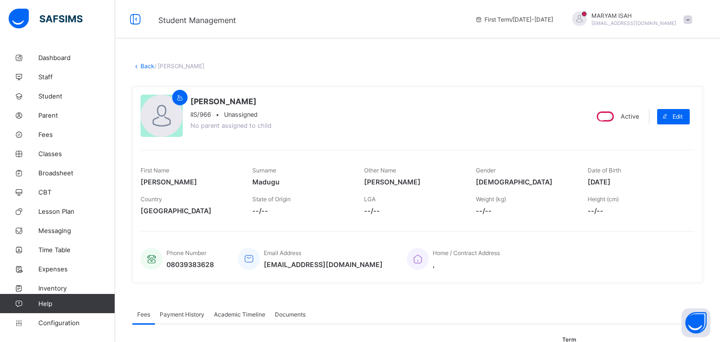
click at [141, 64] on link "Back" at bounding box center [148, 65] width 14 height 7
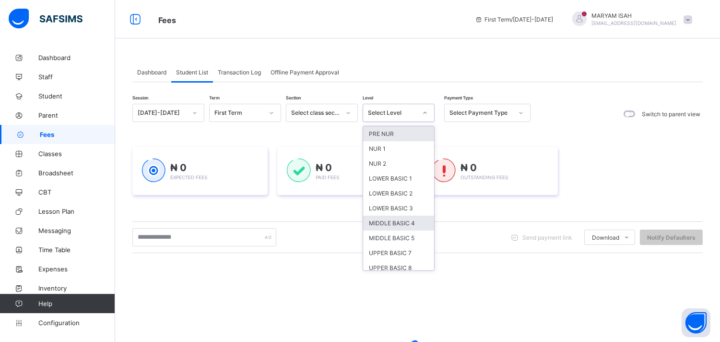
click at [406, 225] on div "MIDDLE BASIC 4" at bounding box center [398, 222] width 71 height 15
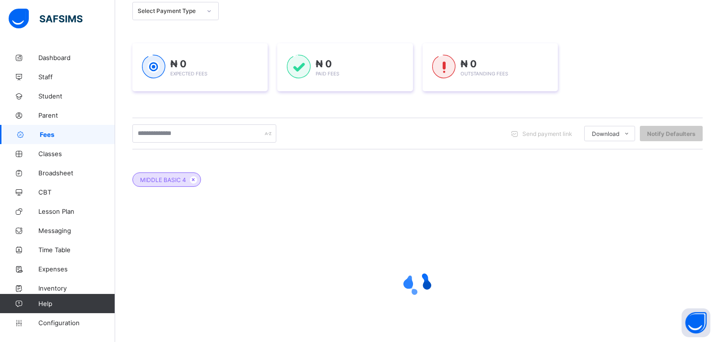
scroll to position [171, 0]
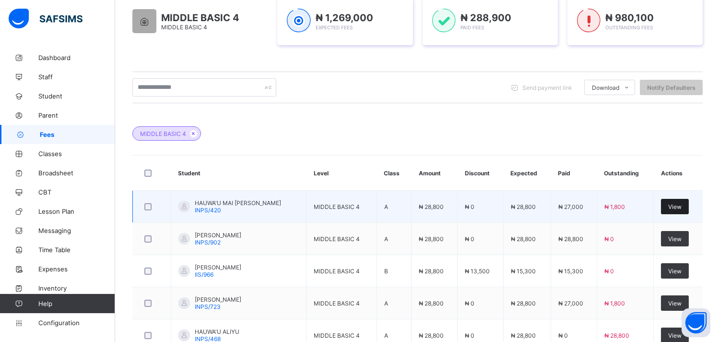
click at [682, 208] on span "View" at bounding box center [674, 206] width 13 height 7
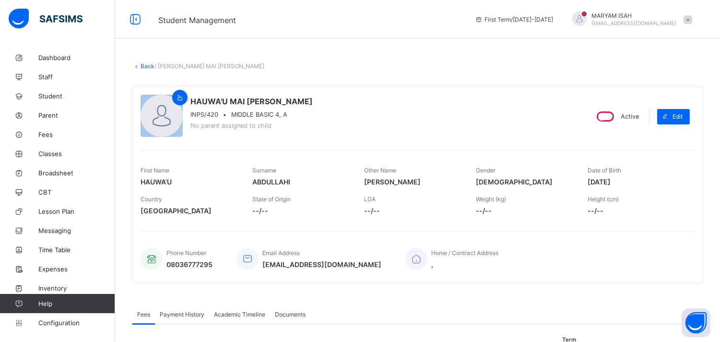
click at [142, 68] on link "Back" at bounding box center [148, 65] width 14 height 7
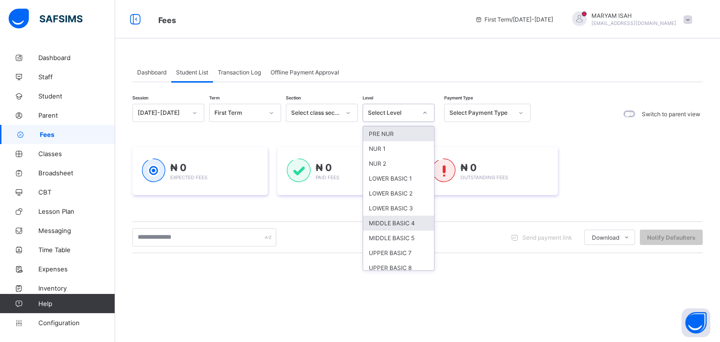
click at [414, 224] on div "MIDDLE BASIC 4" at bounding box center [398, 222] width 71 height 15
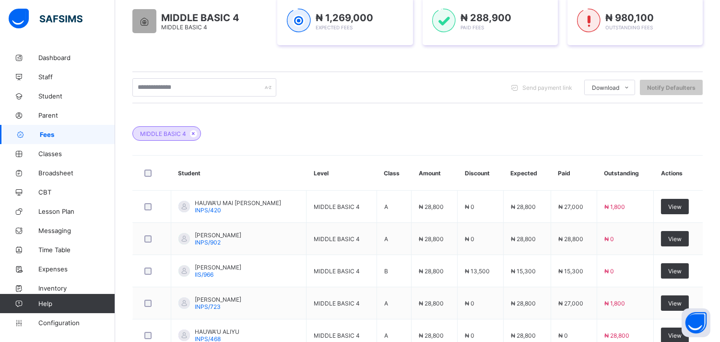
scroll to position [296, 0]
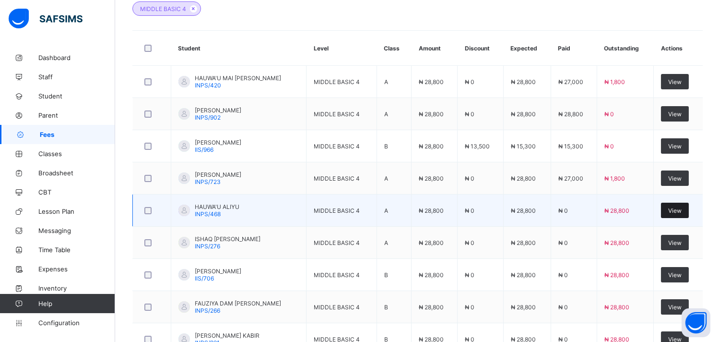
click at [680, 209] on span "View" at bounding box center [674, 210] width 13 height 7
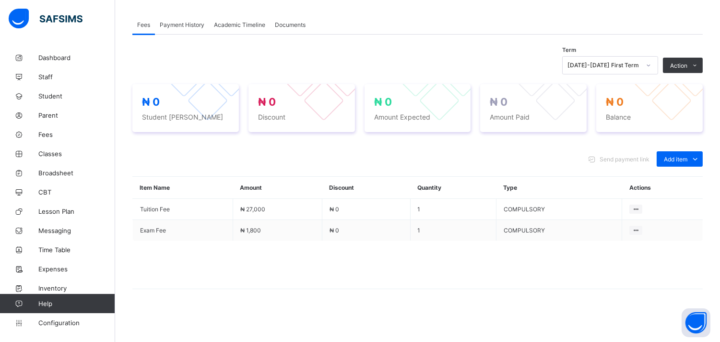
scroll to position [288, 0]
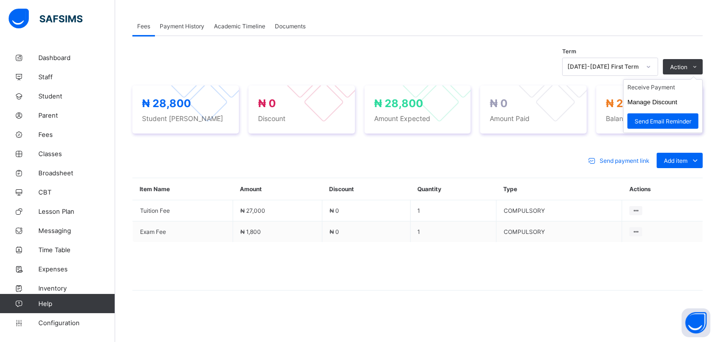
click at [703, 79] on ul "Receive Payment Manage Discount Send Email Reminder" at bounding box center [663, 106] width 80 height 54
click at [673, 83] on ul "Receive Payment Manage Discount Send Email Reminder" at bounding box center [663, 106] width 80 height 54
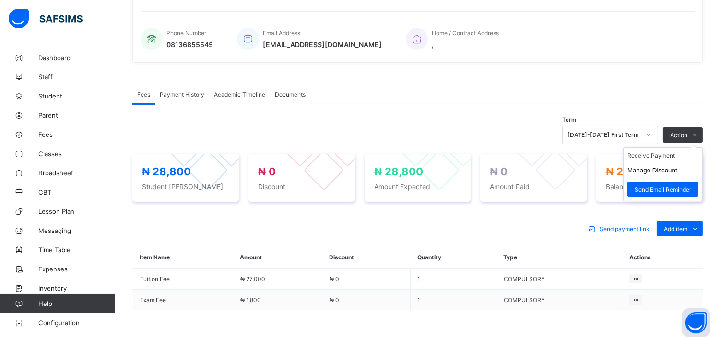
scroll to position [204, 0]
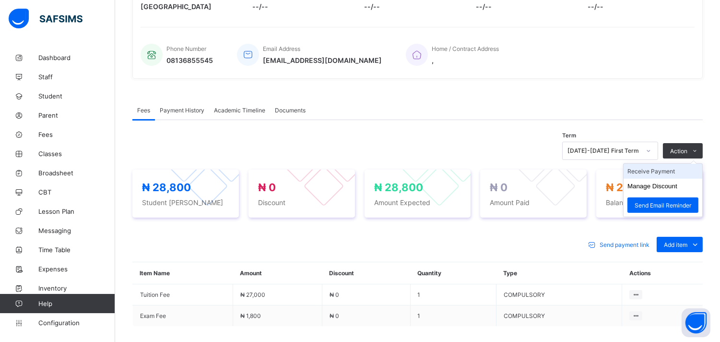
click at [665, 172] on li "Receive Payment" at bounding box center [663, 171] width 79 height 15
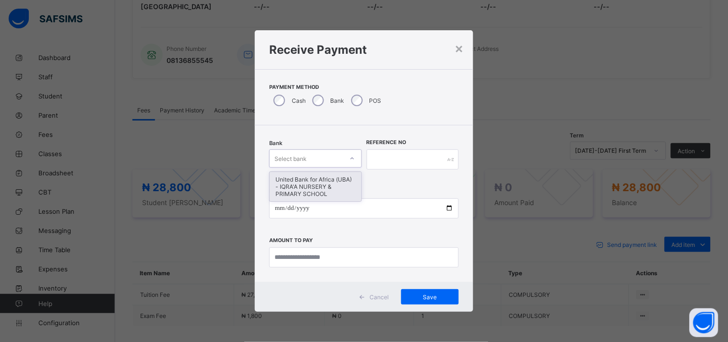
click at [351, 159] on icon at bounding box center [352, 159] width 6 height 10
click at [336, 189] on div "United Bank for Africa (UBA) - IQRA'A NURSERY & PRIMARY SCHOOL" at bounding box center [316, 186] width 92 height 29
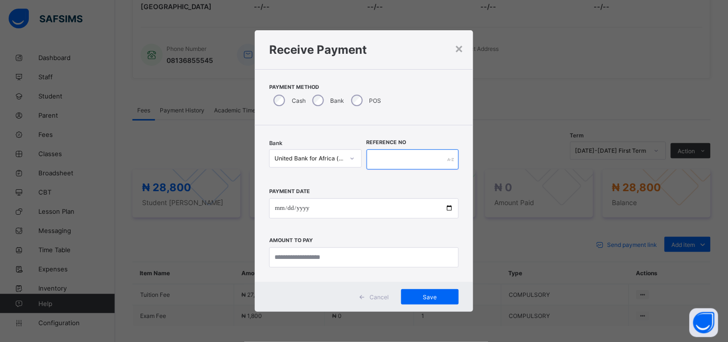
click at [376, 155] on input "text" at bounding box center [413, 159] width 93 height 20
type input "*****"
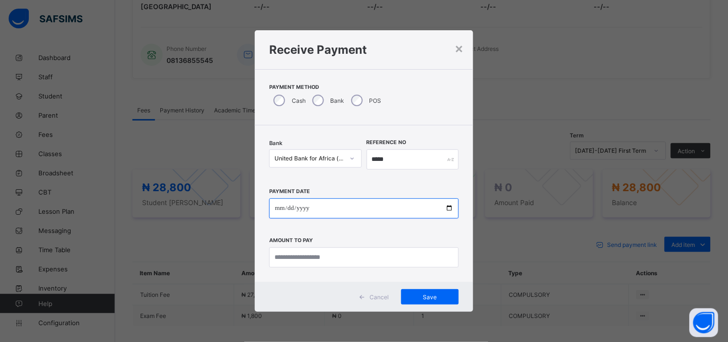
click at [448, 207] on input "date" at bounding box center [364, 208] width 190 height 20
type input "**********"
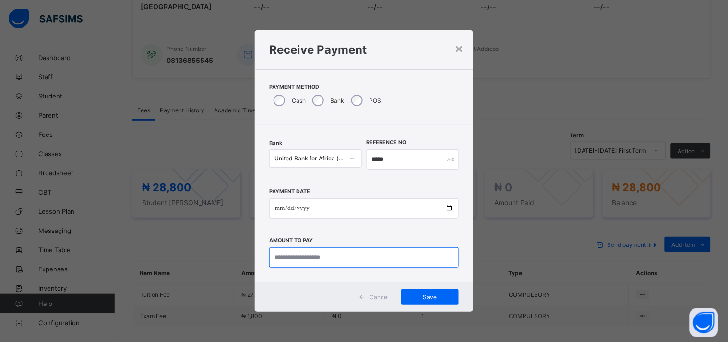
click at [286, 253] on input "currency" at bounding box center [364, 257] width 190 height 20
type input "********"
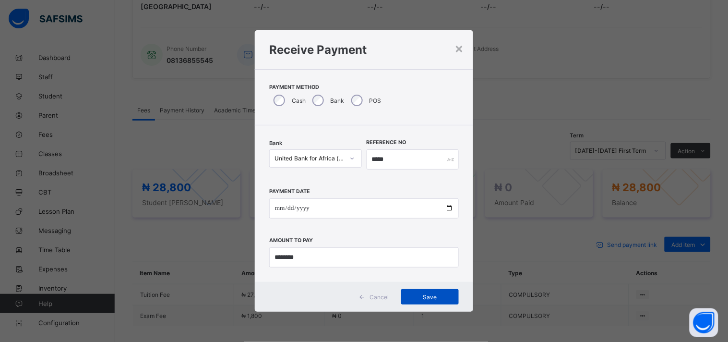
click at [440, 294] on span "Save" at bounding box center [429, 296] width 43 height 7
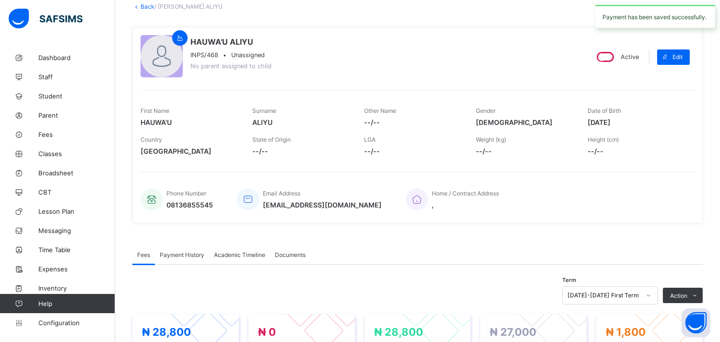
scroll to position [0, 0]
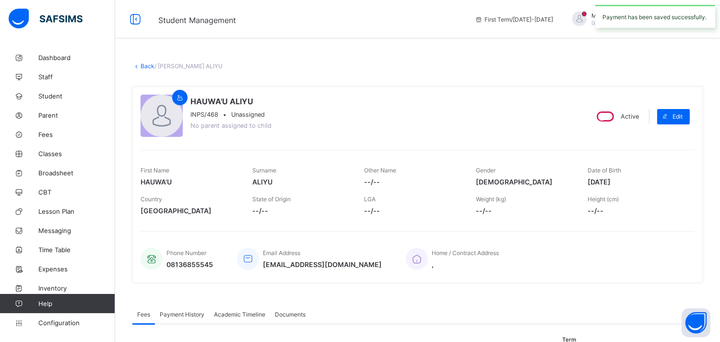
click at [142, 65] on link "Back" at bounding box center [148, 65] width 14 height 7
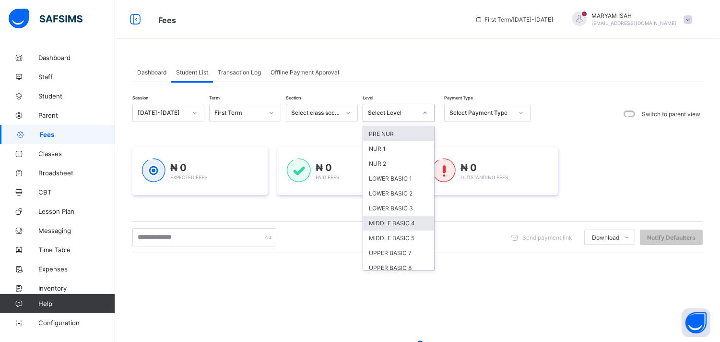
click at [407, 227] on div "MIDDLE BASIC 4" at bounding box center [398, 222] width 71 height 15
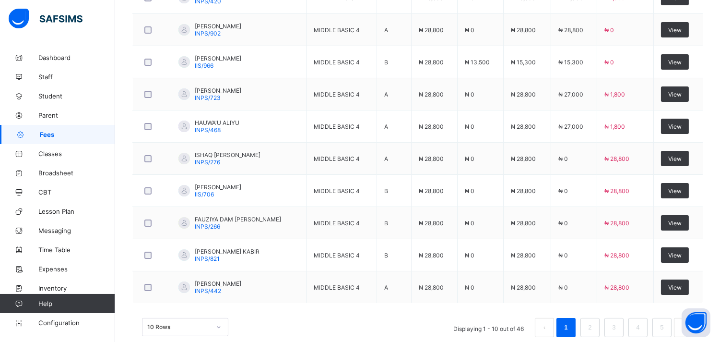
scroll to position [381, 0]
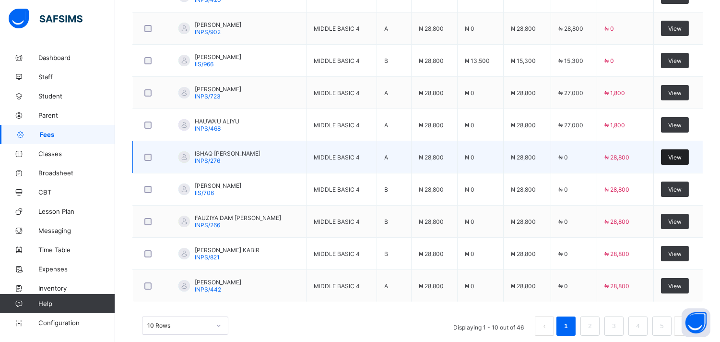
click at [681, 160] on span "View" at bounding box center [674, 157] width 13 height 7
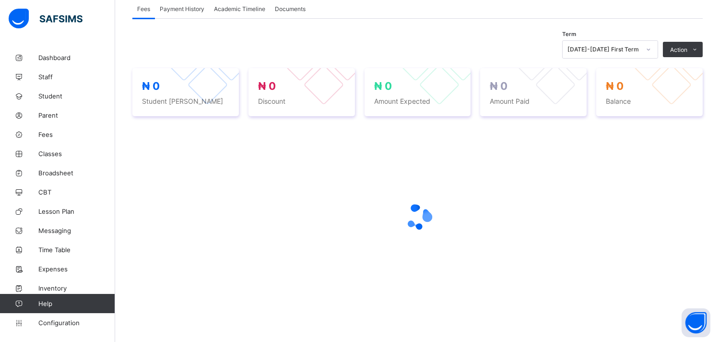
scroll to position [180, 0]
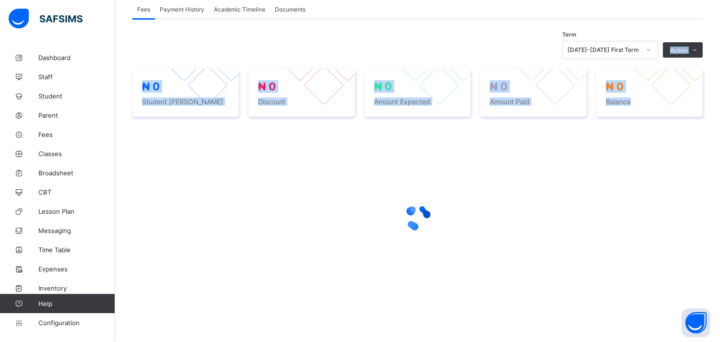
drag, startPoint x: 345, startPoint y: 204, endPoint x: 655, endPoint y: 120, distance: 321.1
click at [655, 120] on div "Term 2025-2026 First Term Action Receive Payment Manage Discount Send Email Rem…" at bounding box center [417, 174] width 570 height 277
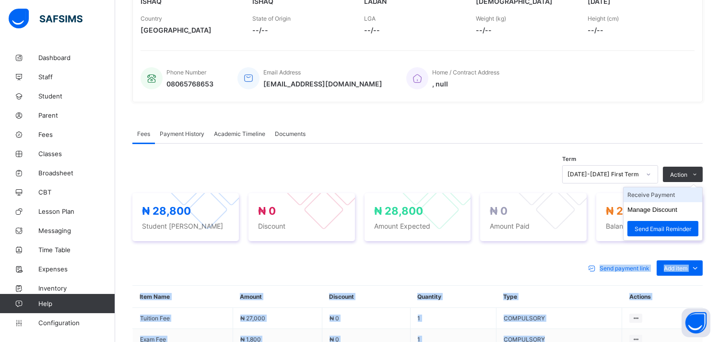
click at [674, 187] on ul "Receive Payment Manage Discount Send Email Reminder" at bounding box center [663, 214] width 80 height 54
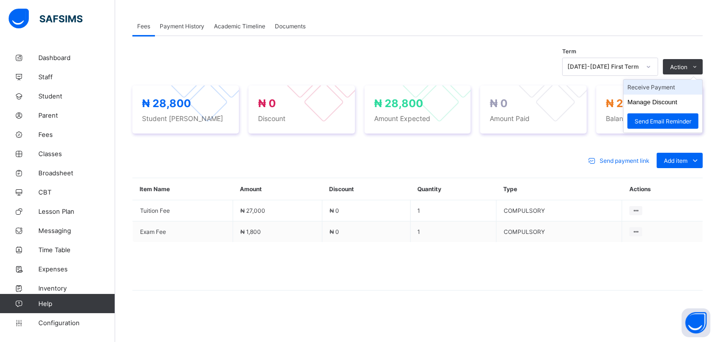
click at [674, 89] on li "Receive Payment" at bounding box center [663, 87] width 79 height 15
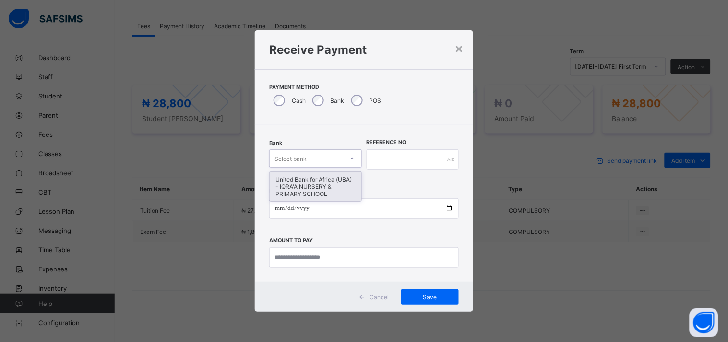
click at [352, 155] on icon at bounding box center [352, 159] width 6 height 10
click at [320, 185] on div "United Bank for Africa (UBA) - IQRA'A NURSERY & PRIMARY SCHOOL" at bounding box center [316, 186] width 92 height 29
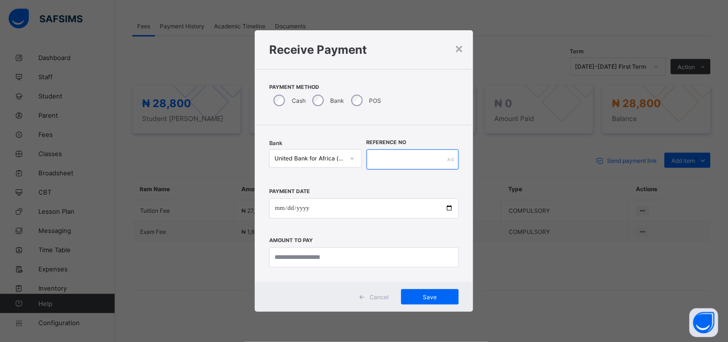
click at [381, 160] on input "text" at bounding box center [413, 159] width 93 height 20
type input "****"
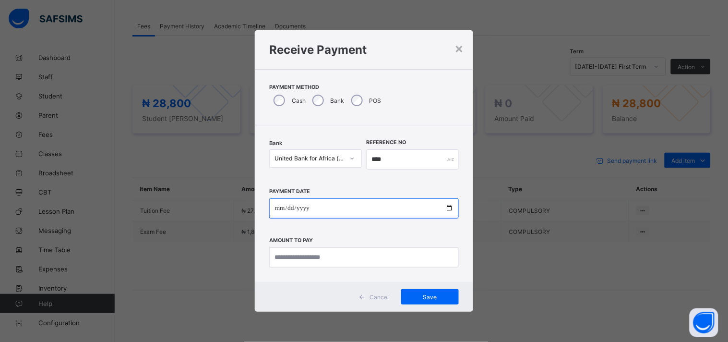
click at [450, 210] on input "date" at bounding box center [364, 208] width 190 height 20
type input "**********"
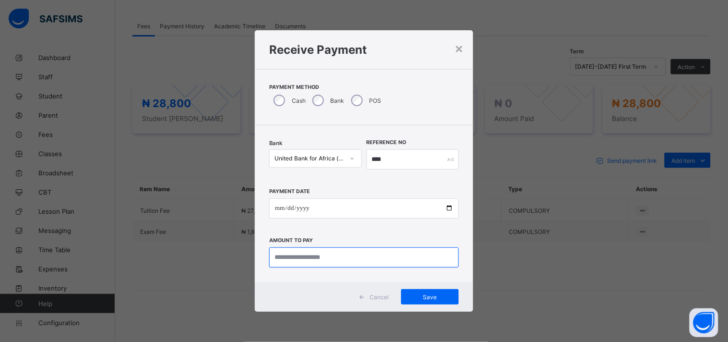
click at [305, 257] on input "currency" at bounding box center [364, 257] width 190 height 20
type input "********"
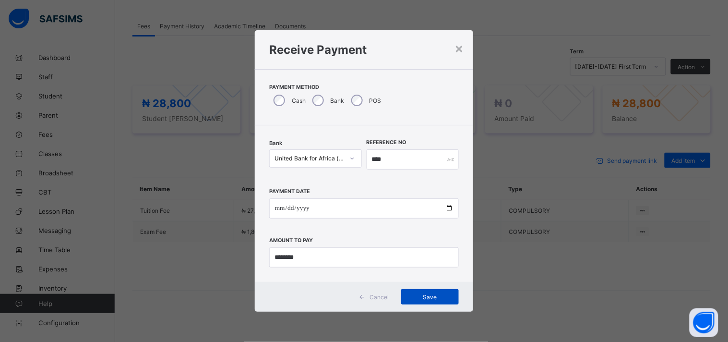
click at [428, 295] on span "Save" at bounding box center [429, 296] width 43 height 7
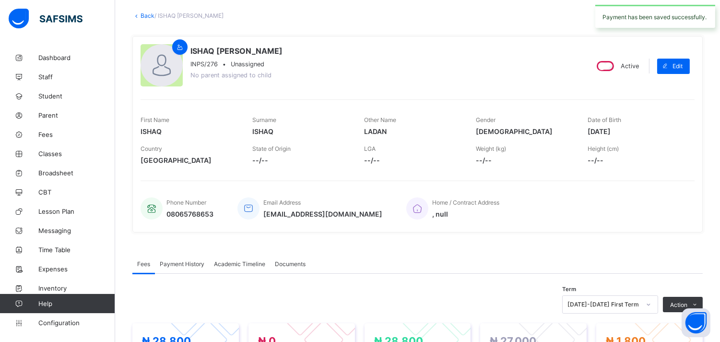
scroll to position [0, 0]
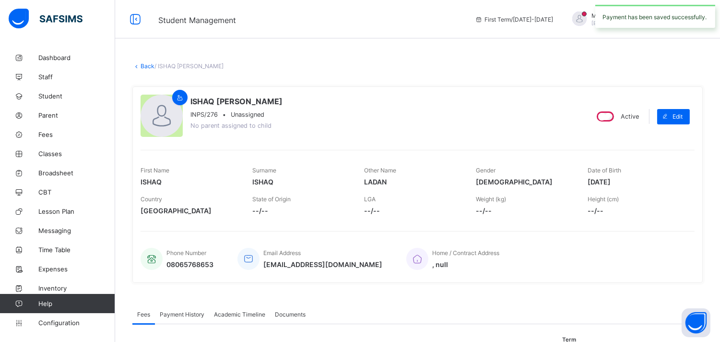
click at [143, 69] on link "Back" at bounding box center [148, 65] width 14 height 7
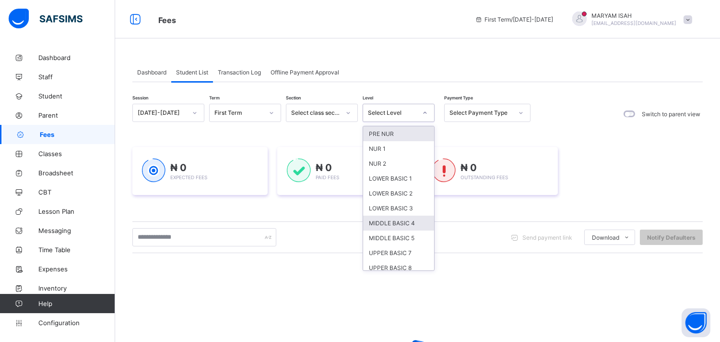
click at [412, 224] on div "MIDDLE BASIC 4" at bounding box center [398, 222] width 71 height 15
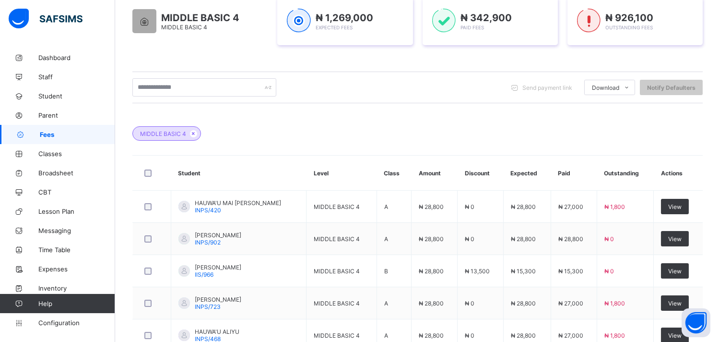
scroll to position [399, 0]
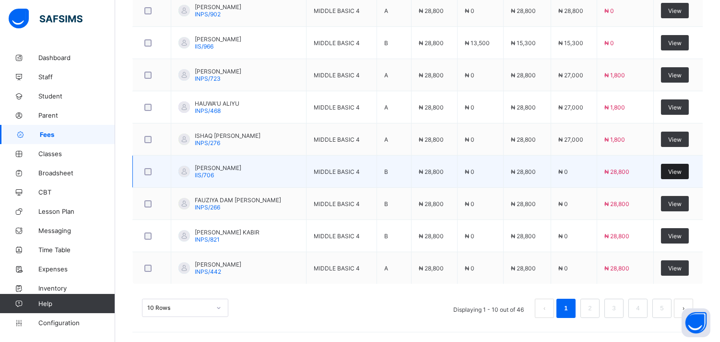
click at [682, 171] on span "View" at bounding box center [674, 171] width 13 height 7
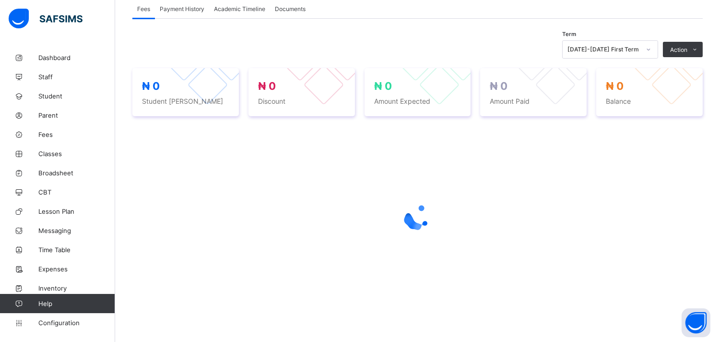
scroll to position [50, 0]
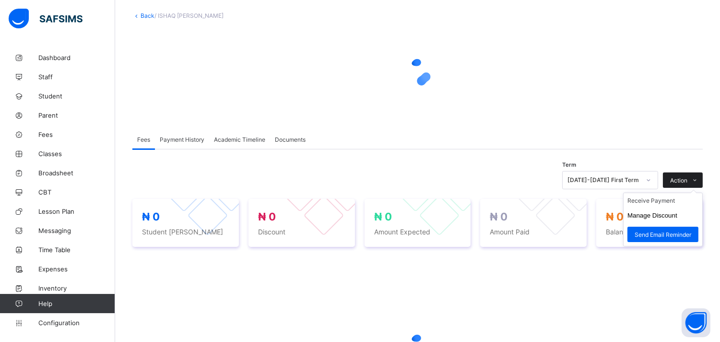
click at [699, 179] on icon at bounding box center [695, 180] width 7 height 6
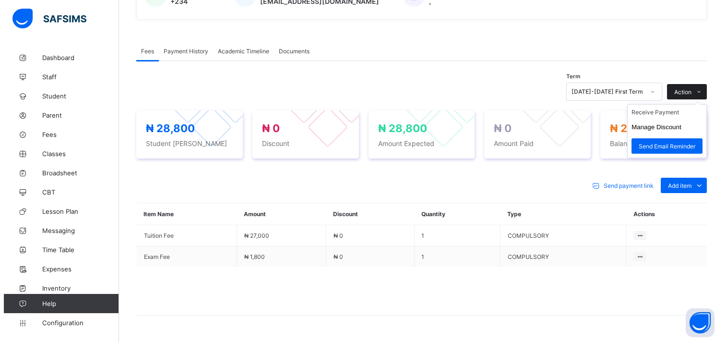
scroll to position [232, 0]
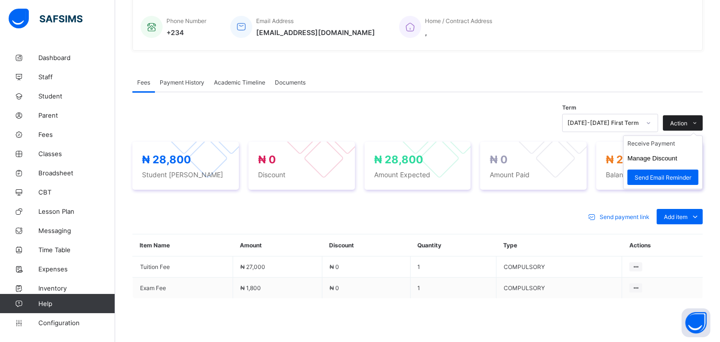
click at [703, 123] on span at bounding box center [694, 122] width 15 height 15
click at [669, 144] on li "Receive Payment" at bounding box center [663, 143] width 79 height 15
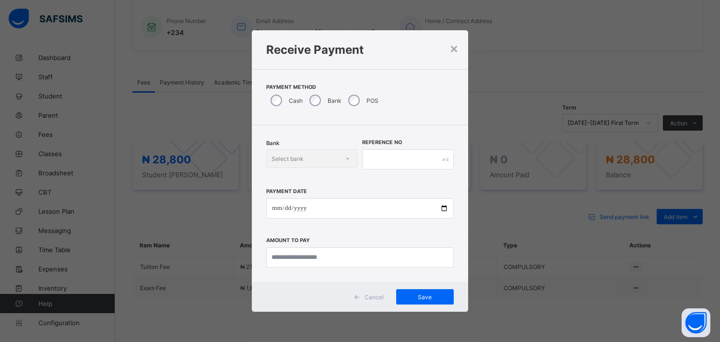
click at [359, 106] on div "POS" at bounding box center [362, 100] width 37 height 20
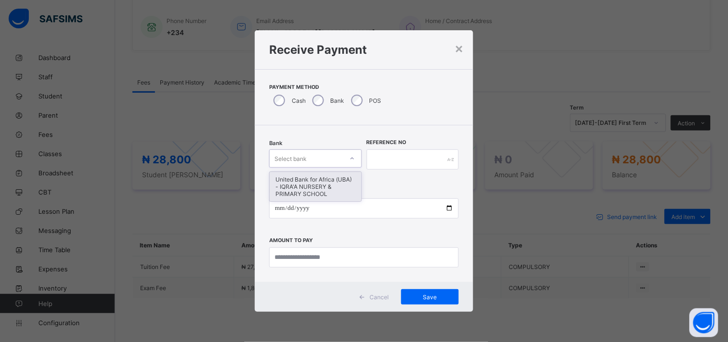
click at [280, 192] on div "United Bank for Africa (UBA) - IQRA'A NURSERY & PRIMARY SCHOOL" at bounding box center [316, 186] width 92 height 29
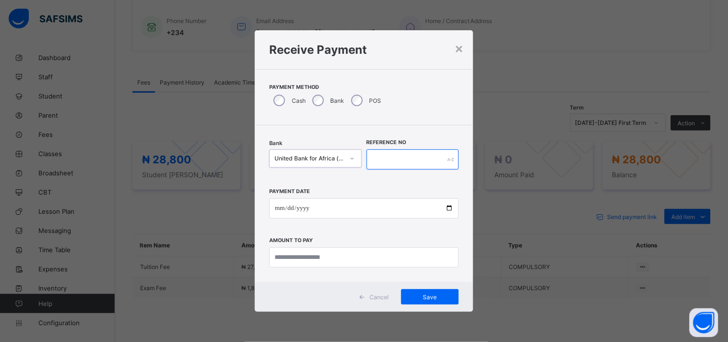
click at [414, 168] on input "text" at bounding box center [413, 159] width 93 height 20
type input "*****"
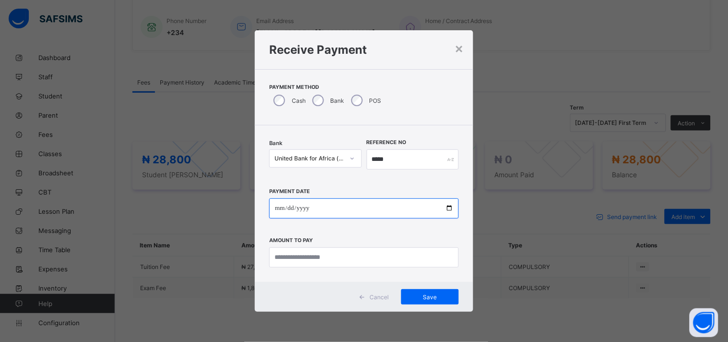
click at [449, 206] on input "date" at bounding box center [364, 208] width 190 height 20
type input "**********"
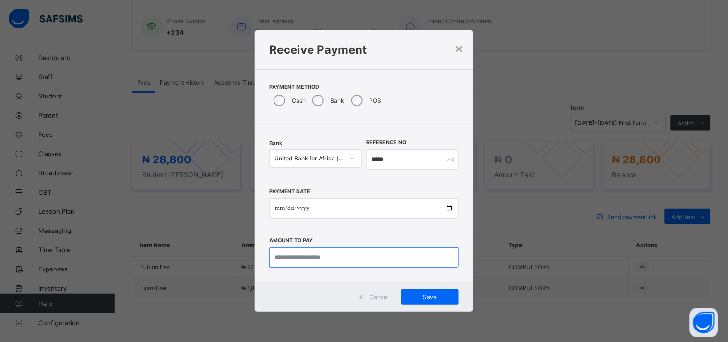
click at [298, 255] on input "currency" at bounding box center [364, 257] width 190 height 20
type input "********"
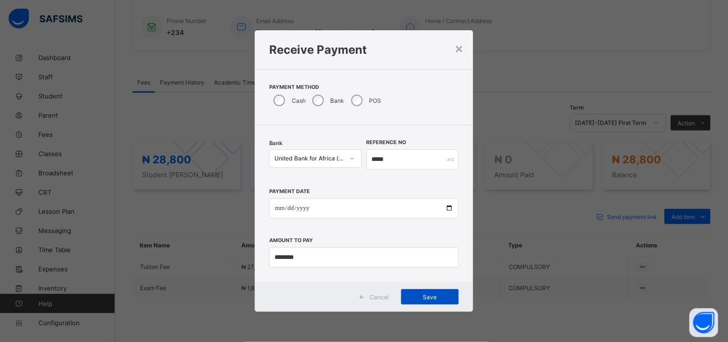
click at [430, 303] on div "Save" at bounding box center [430, 296] width 58 height 15
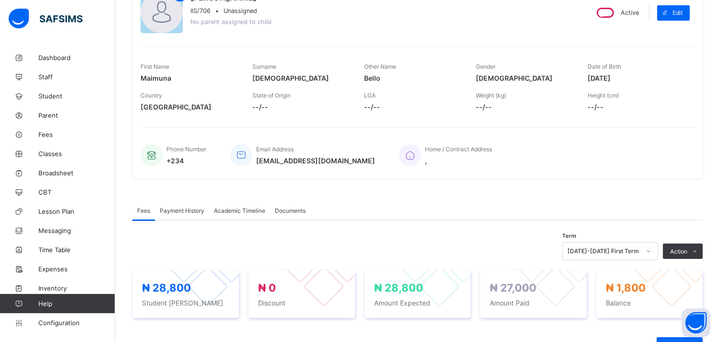
scroll to position [0, 0]
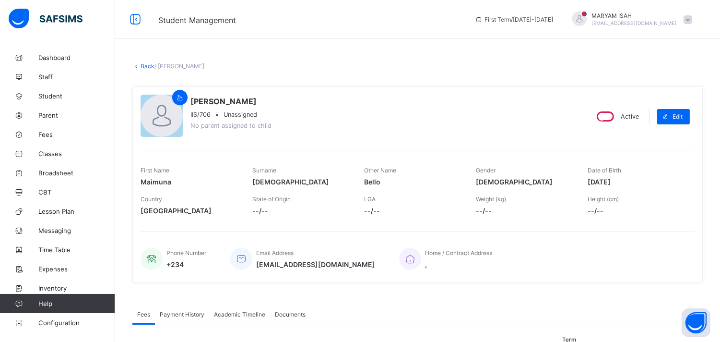
click at [141, 65] on link "Back" at bounding box center [148, 65] width 14 height 7
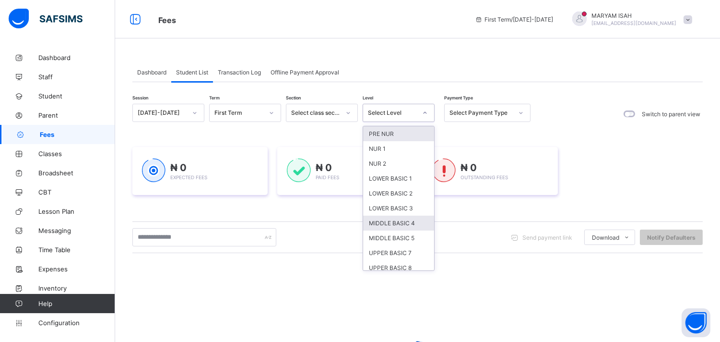
click at [415, 223] on div "MIDDLE BASIC 4" at bounding box center [398, 222] width 71 height 15
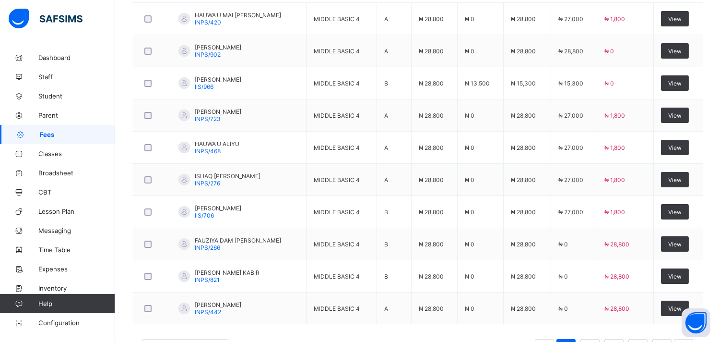
scroll to position [394, 0]
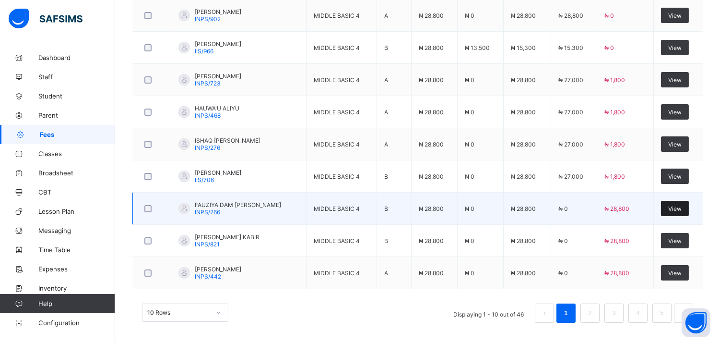
click at [682, 205] on span "View" at bounding box center [674, 208] width 13 height 7
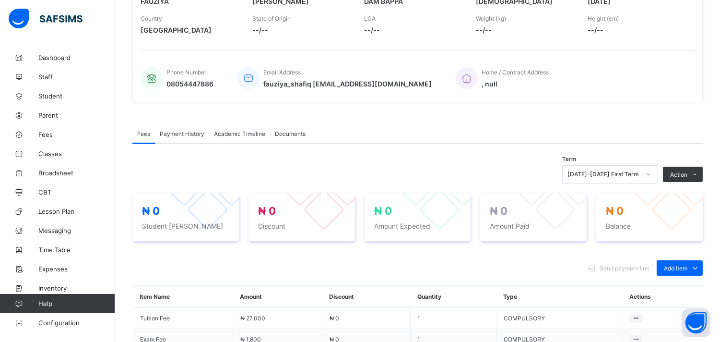
scroll to position [288, 0]
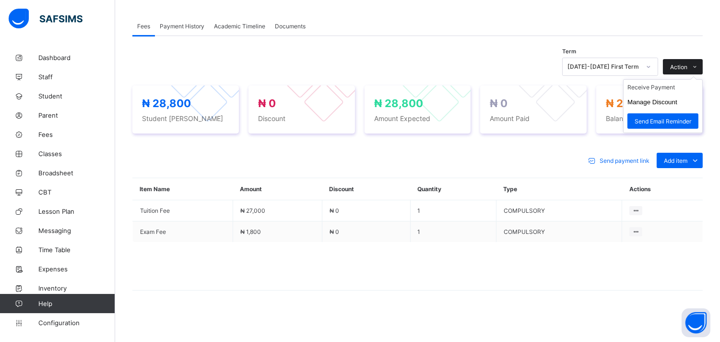
click at [699, 67] on icon at bounding box center [695, 67] width 7 height 6
click at [677, 87] on li "Receive Payment" at bounding box center [663, 87] width 79 height 15
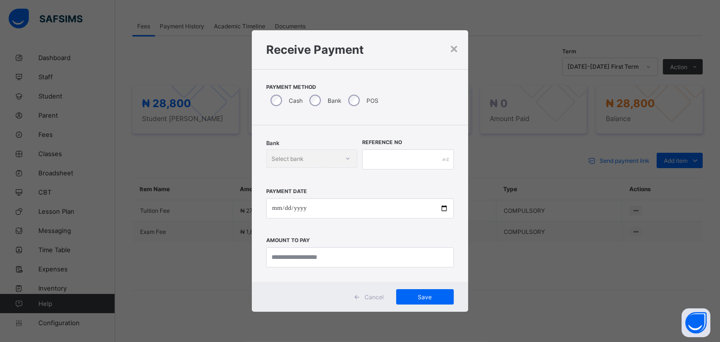
click at [348, 105] on div "POS" at bounding box center [362, 100] width 37 height 20
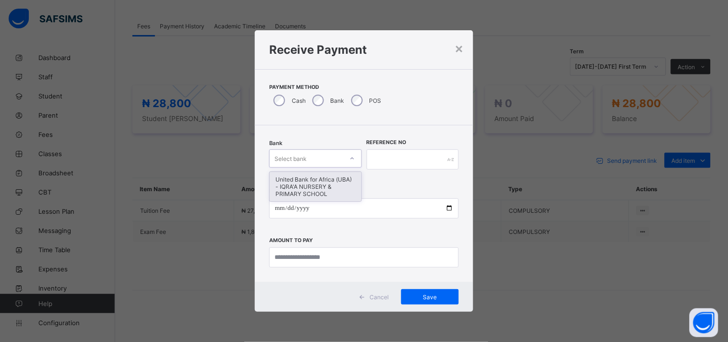
click at [339, 188] on div "United Bank for Africa (UBA) - IQRA'A NURSERY & PRIMARY SCHOOL" at bounding box center [316, 186] width 92 height 29
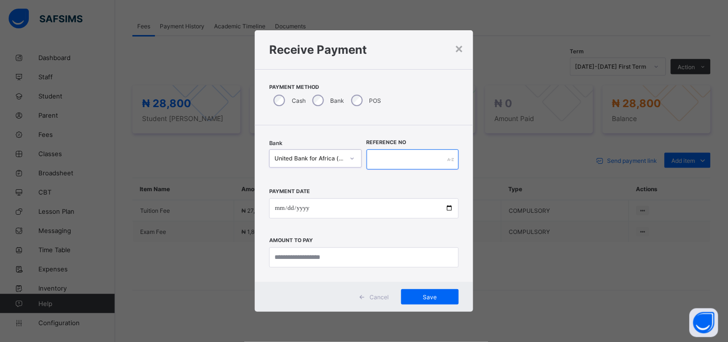
click at [402, 160] on input "text" at bounding box center [413, 159] width 93 height 20
type input "*****"
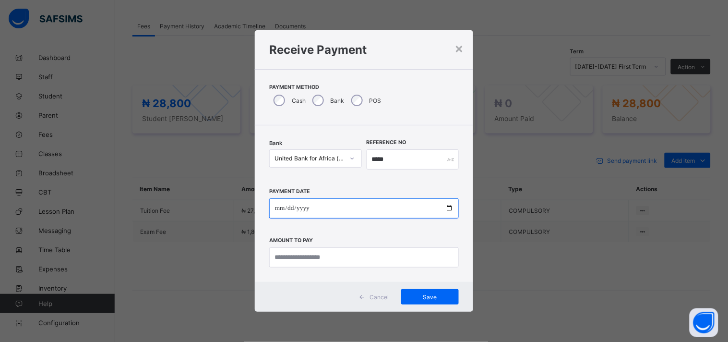
click at [452, 213] on input "date" at bounding box center [364, 208] width 190 height 20
click at [450, 210] on input "date" at bounding box center [364, 208] width 190 height 20
type input "**********"
click at [311, 238] on label "Amount to pay" at bounding box center [291, 240] width 44 height 6
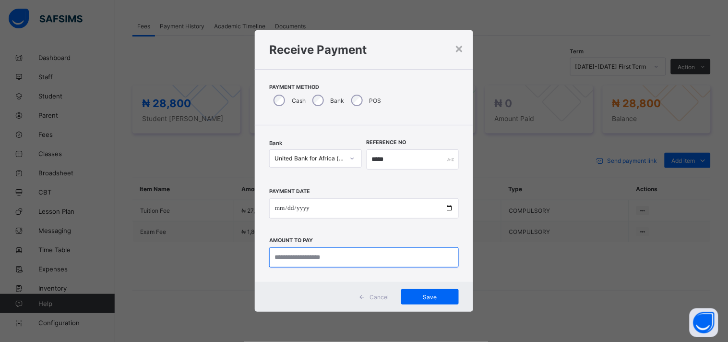
click at [309, 260] on input "currency" at bounding box center [364, 257] width 190 height 20
type input "********"
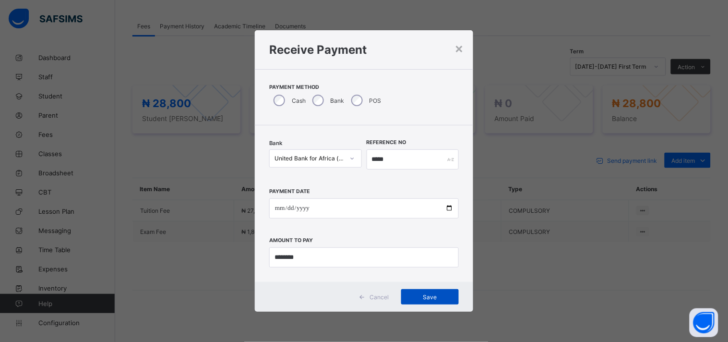
click at [436, 301] on div "Save" at bounding box center [430, 296] width 58 height 15
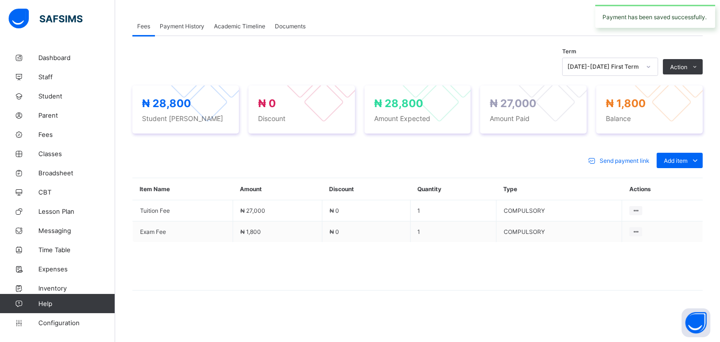
scroll to position [0, 0]
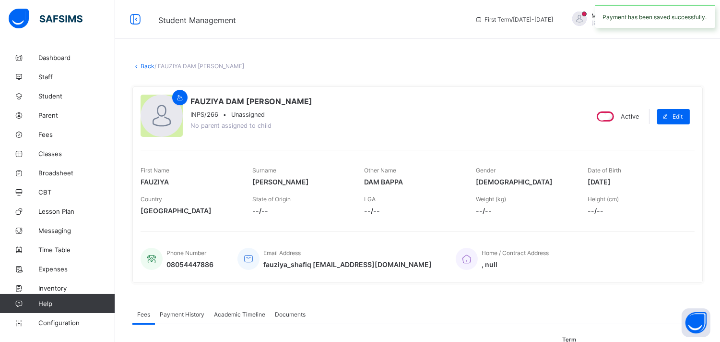
click at [142, 66] on link "Back" at bounding box center [148, 65] width 14 height 7
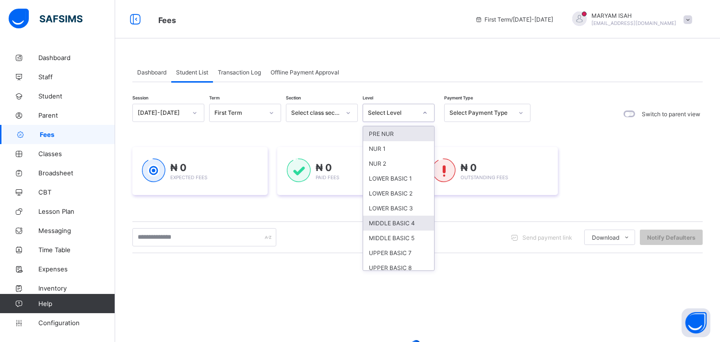
click at [412, 222] on div "MIDDLE BASIC 4" at bounding box center [398, 222] width 71 height 15
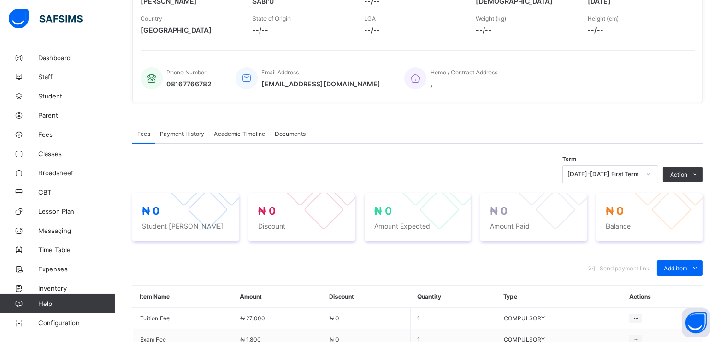
scroll to position [288, 0]
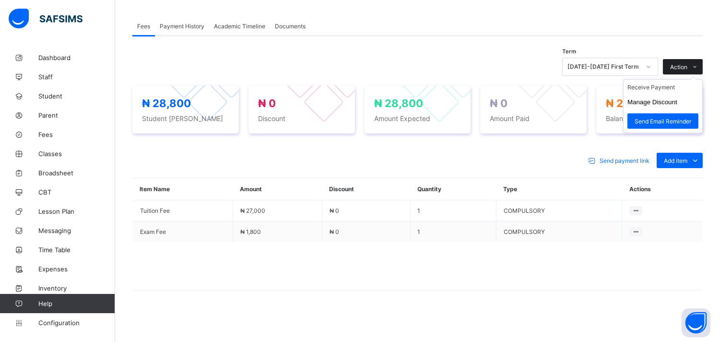
click at [699, 65] on icon at bounding box center [695, 67] width 7 height 6
click at [673, 90] on li "Receive Payment" at bounding box center [663, 87] width 79 height 15
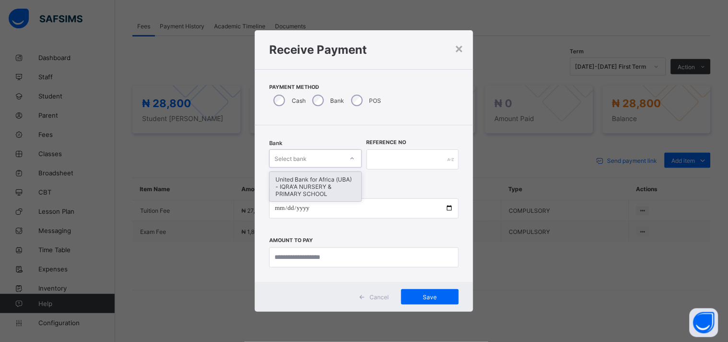
click at [317, 189] on div "United Bank for Africa (UBA) - IQRA'A NURSERY & PRIMARY SCHOOL" at bounding box center [316, 186] width 92 height 29
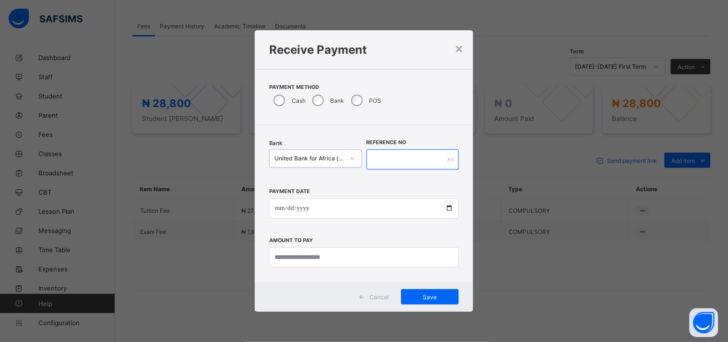
click at [386, 160] on input "text" at bounding box center [413, 159] width 93 height 20
type input "********"
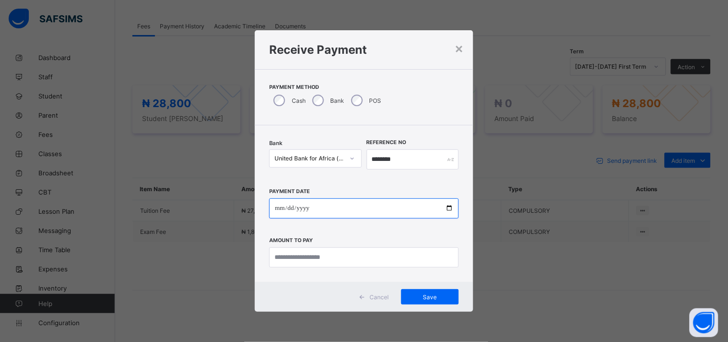
click at [447, 205] on input "date" at bounding box center [364, 208] width 190 height 20
type input "**********"
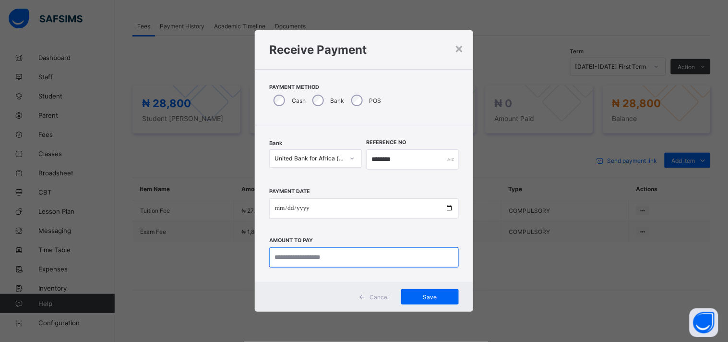
click at [277, 258] on input "currency" at bounding box center [364, 257] width 190 height 20
click at [281, 253] on input "currency" at bounding box center [364, 257] width 190 height 20
click at [290, 252] on input "currency" at bounding box center [364, 257] width 190 height 20
type input "********"
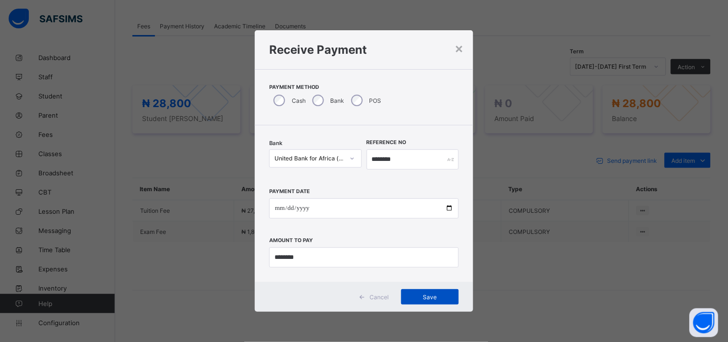
click at [425, 303] on div "Save" at bounding box center [430, 296] width 58 height 15
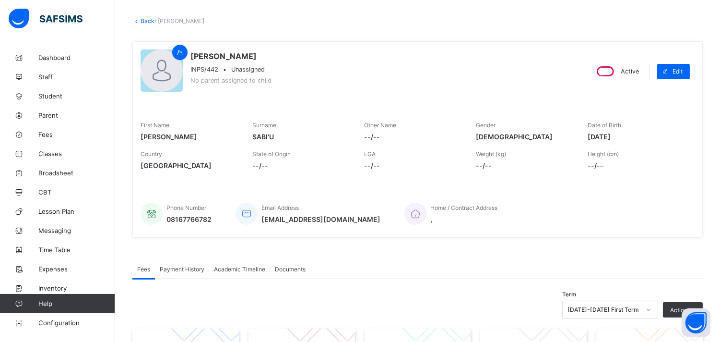
scroll to position [0, 0]
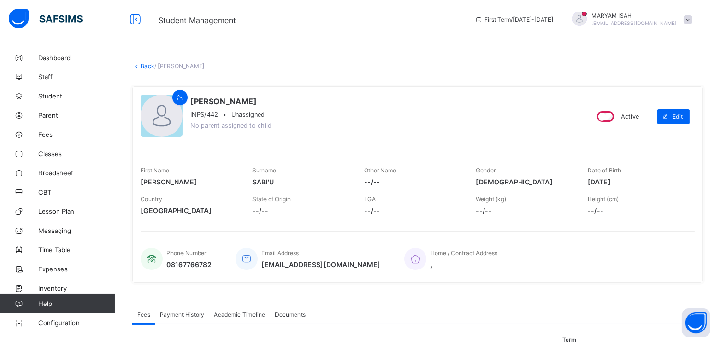
click at [141, 65] on link "Back" at bounding box center [148, 65] width 14 height 7
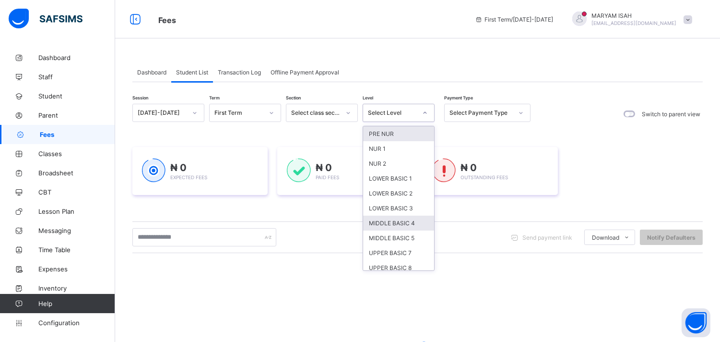
click at [409, 224] on div "MIDDLE BASIC 4" at bounding box center [398, 222] width 71 height 15
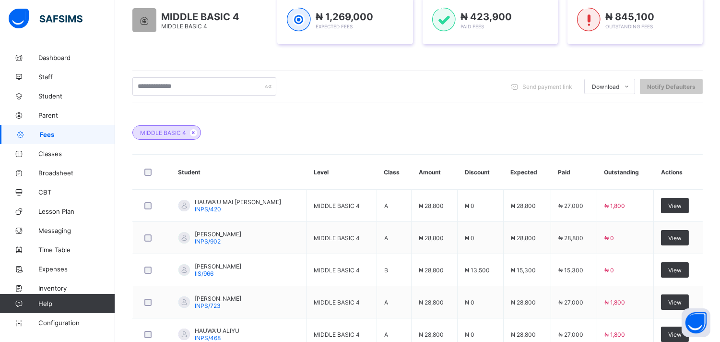
scroll to position [399, 0]
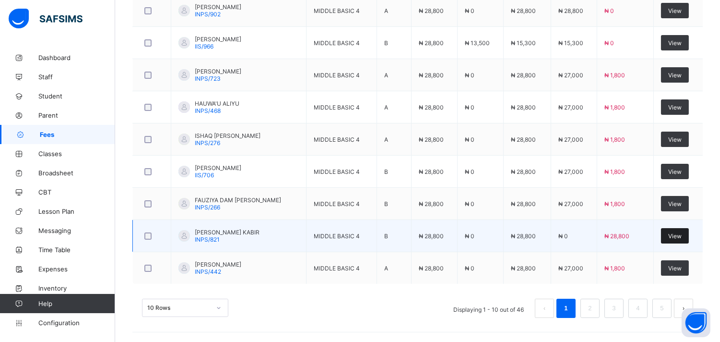
click at [682, 241] on div "View" at bounding box center [675, 235] width 28 height 15
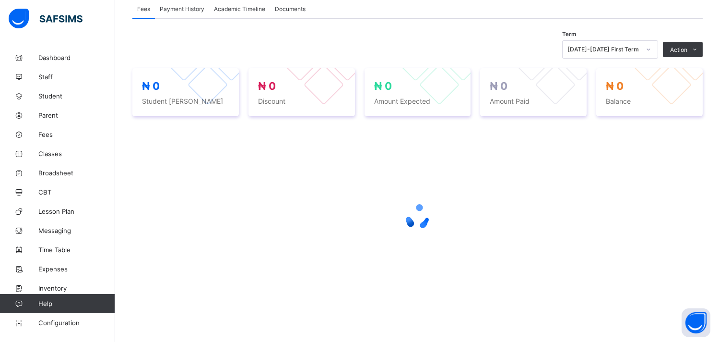
scroll to position [180, 0]
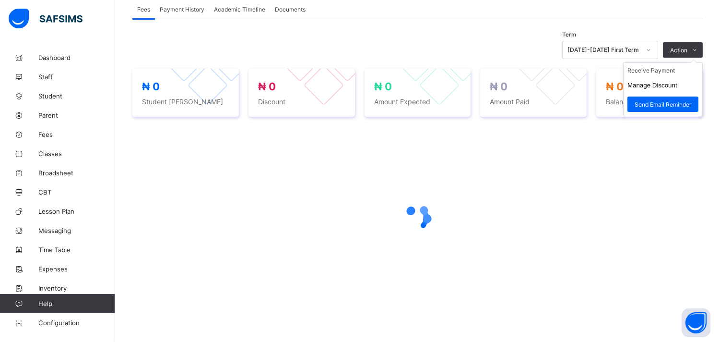
click at [703, 62] on ul "Receive Payment Manage Discount Send Email Reminder" at bounding box center [663, 89] width 80 height 54
click at [678, 70] on li "Receive Payment" at bounding box center [663, 70] width 79 height 15
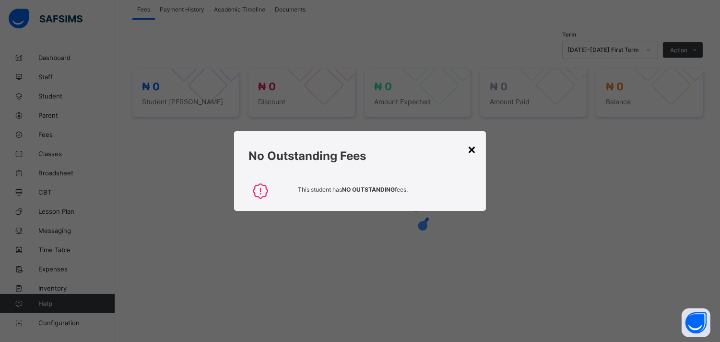
click at [476, 156] on div "×" at bounding box center [471, 149] width 9 height 16
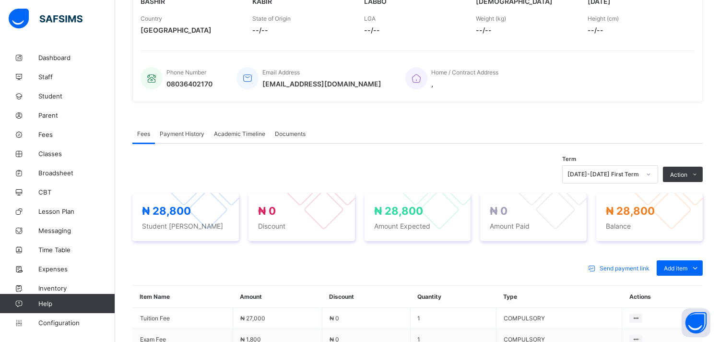
scroll to position [288, 0]
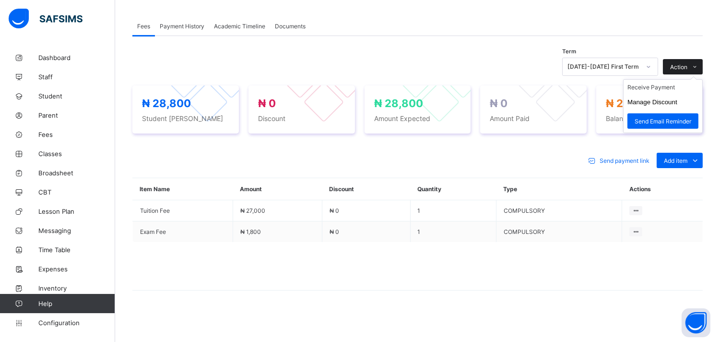
click at [703, 66] on span at bounding box center [694, 66] width 15 height 15
click at [675, 90] on li "Receive Payment" at bounding box center [663, 87] width 79 height 15
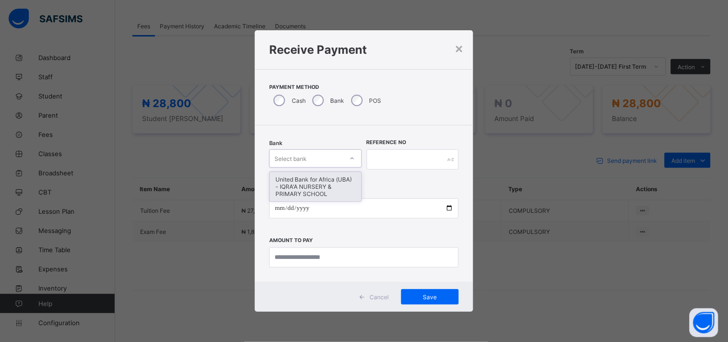
click at [324, 194] on div "United Bank for Africa (UBA) - IQRA'A NURSERY & PRIMARY SCHOOL" at bounding box center [316, 186] width 92 height 29
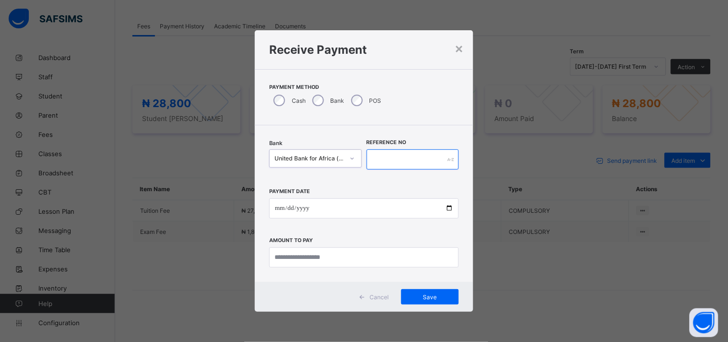
click at [418, 160] on input "text" at bounding box center [413, 159] width 93 height 20
type input "******"
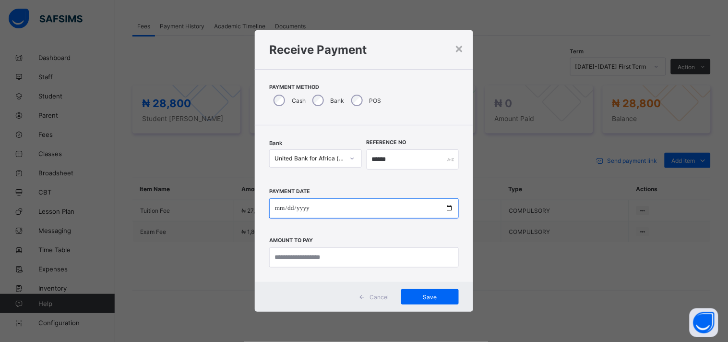
click at [451, 204] on input "date" at bounding box center [364, 208] width 190 height 20
type input "**********"
click at [356, 275] on div "**********" at bounding box center [364, 203] width 218 height 156
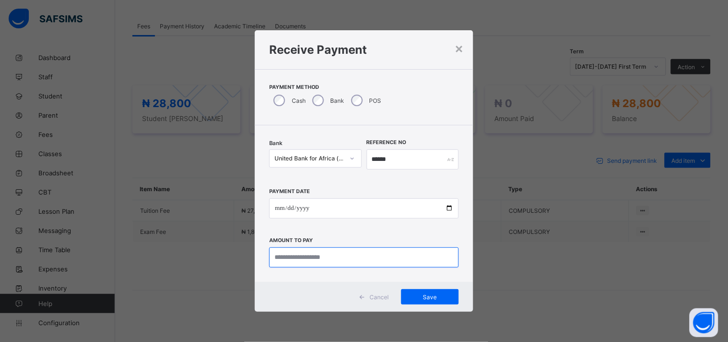
click at [286, 259] on input "currency" at bounding box center [364, 257] width 190 height 20
type input "********"
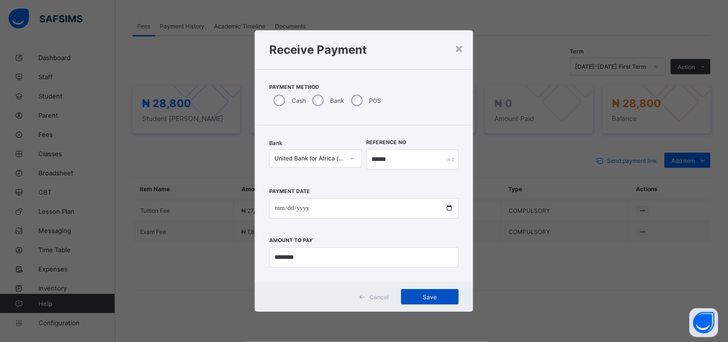
click at [448, 301] on div "Save" at bounding box center [430, 296] width 58 height 15
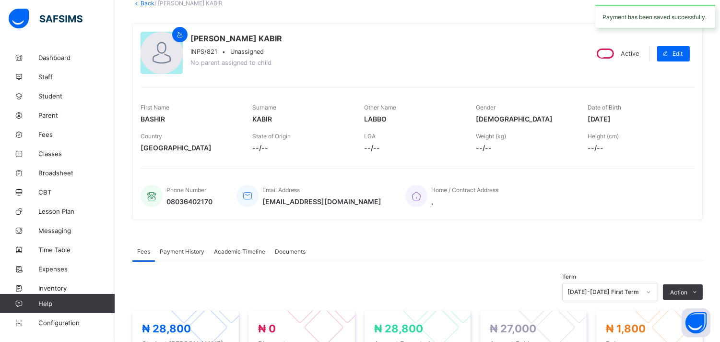
scroll to position [0, 0]
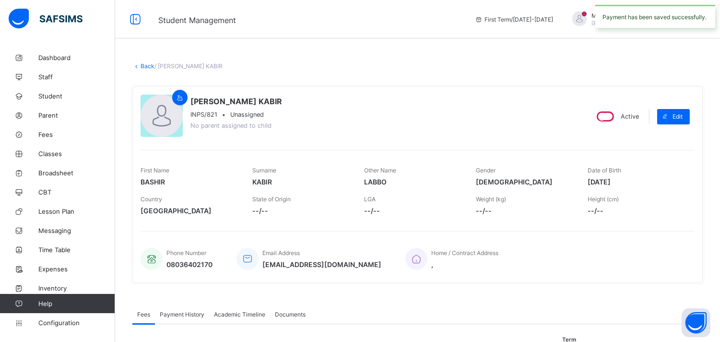
click at [149, 69] on link "Back" at bounding box center [148, 65] width 14 height 7
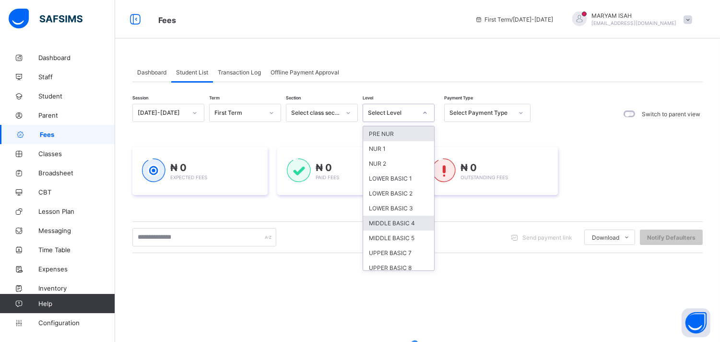
click at [406, 224] on div "MIDDLE BASIC 4" at bounding box center [398, 222] width 71 height 15
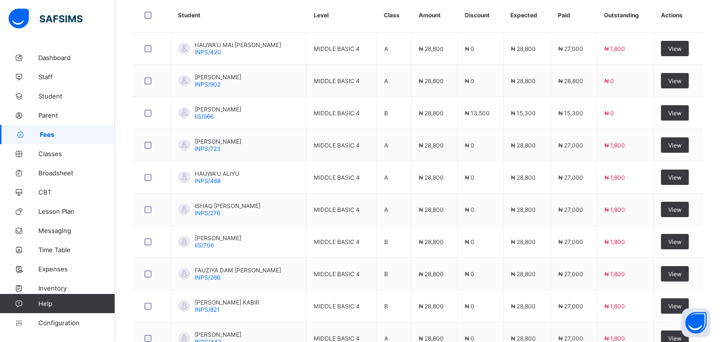
scroll to position [399, 0]
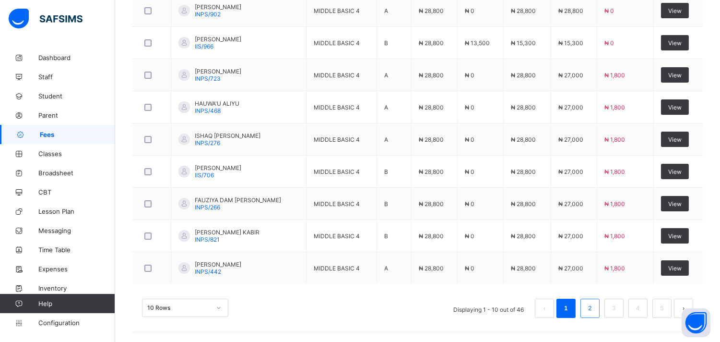
click at [594, 311] on link "2" at bounding box center [589, 308] width 9 height 12
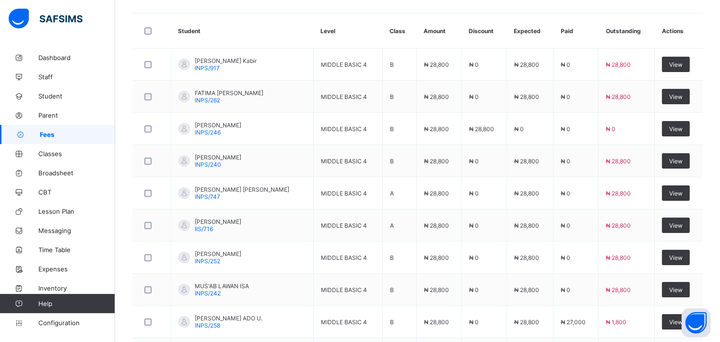
scroll to position [291, 0]
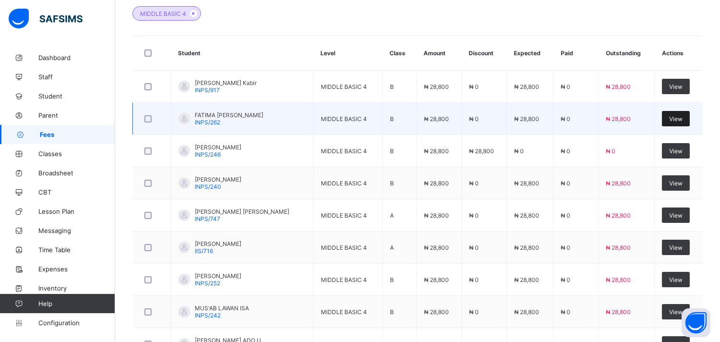
click at [683, 120] on span "View" at bounding box center [675, 118] width 13 height 7
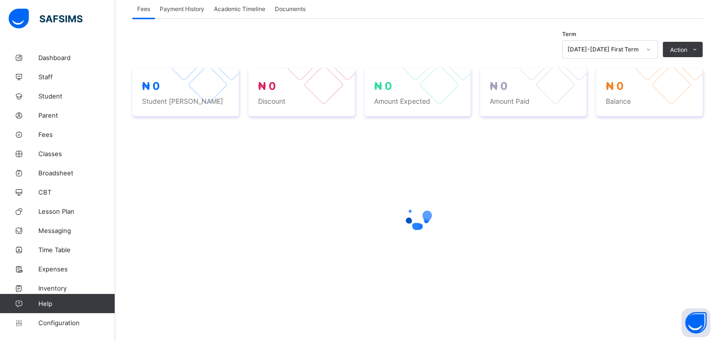
scroll to position [180, 0]
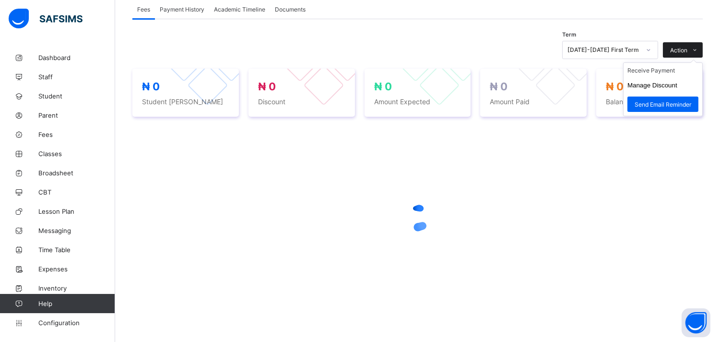
click at [699, 50] on icon at bounding box center [695, 50] width 7 height 6
click at [668, 70] on li "Receive Payment" at bounding box center [663, 70] width 79 height 15
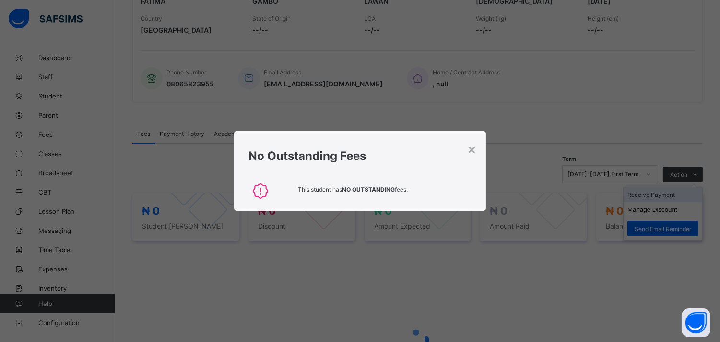
scroll to position [288, 0]
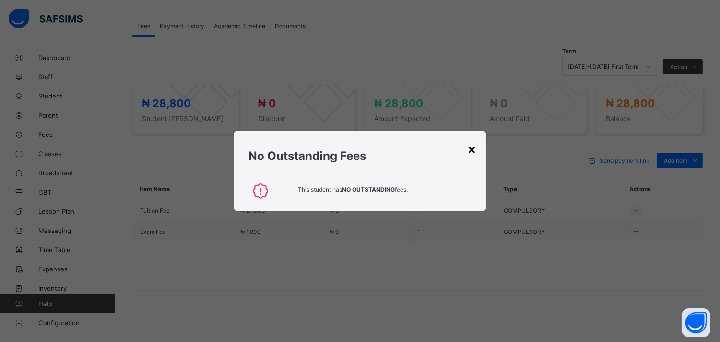
click at [473, 144] on div "×" at bounding box center [471, 149] width 9 height 16
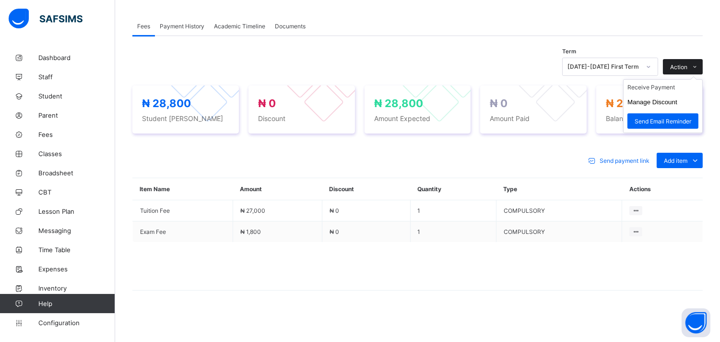
click at [703, 67] on span at bounding box center [694, 66] width 15 height 15
click at [668, 92] on li "Receive Payment" at bounding box center [663, 87] width 79 height 15
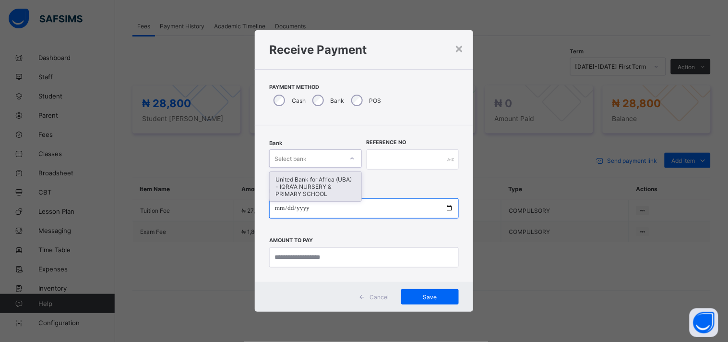
click at [332, 201] on input "date" at bounding box center [364, 208] width 190 height 20
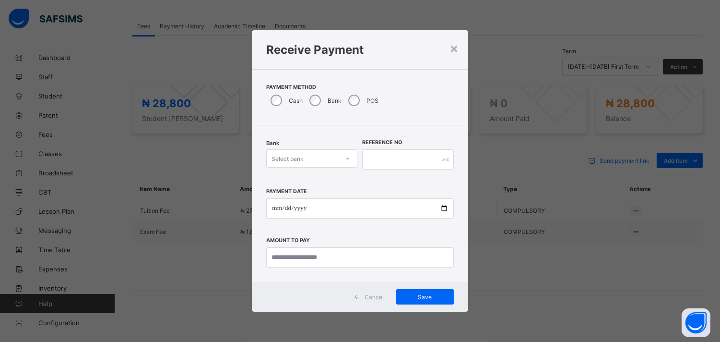
click at [338, 189] on div "Payment Date Amount to pay" at bounding box center [359, 223] width 187 height 88
click at [333, 172] on div "United Bank for Africa (UBA) - IQRA'A NURSERY & PRIMARY SCHOOL" at bounding box center [312, 186] width 90 height 29
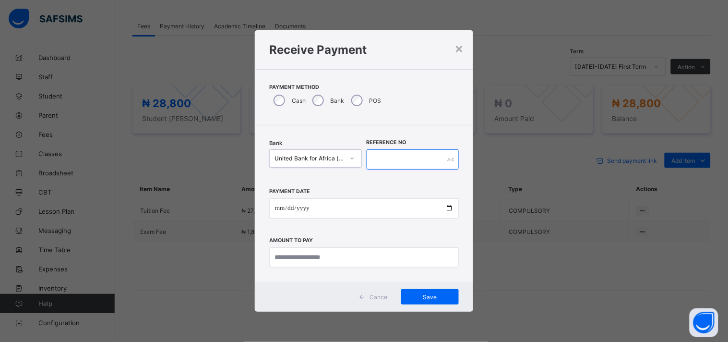
click at [407, 156] on input "text" at bounding box center [413, 159] width 93 height 20
type input "*****"
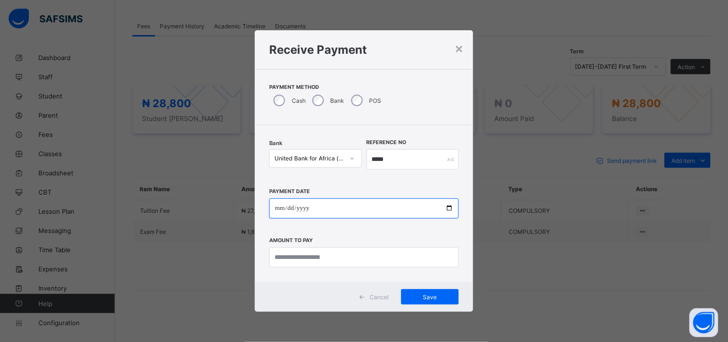
click at [453, 203] on input "date" at bounding box center [364, 208] width 190 height 20
click at [451, 209] on input "date" at bounding box center [364, 208] width 190 height 20
type input "**********"
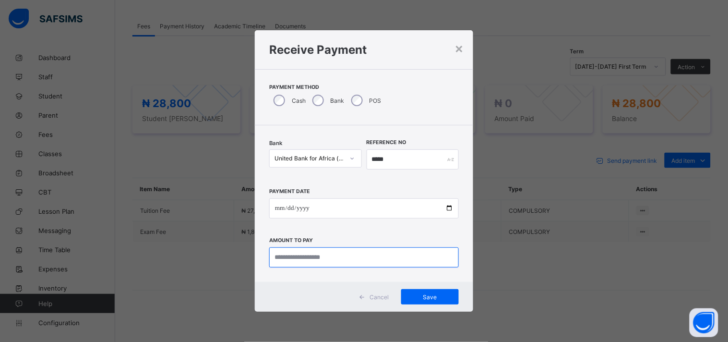
click at [354, 260] on input "currency" at bounding box center [364, 257] width 190 height 20
click at [351, 256] on input "currency" at bounding box center [364, 257] width 190 height 20
click at [365, 258] on input "currency" at bounding box center [364, 257] width 190 height 20
click at [366, 258] on input "currency" at bounding box center [364, 257] width 190 height 20
click at [367, 267] on input "currency" at bounding box center [364, 257] width 190 height 20
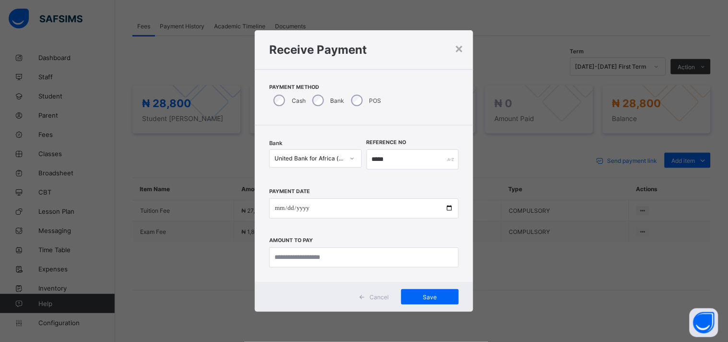
click at [339, 280] on div "**********" at bounding box center [364, 203] width 218 height 156
click at [323, 258] on input "currency" at bounding box center [364, 257] width 190 height 20
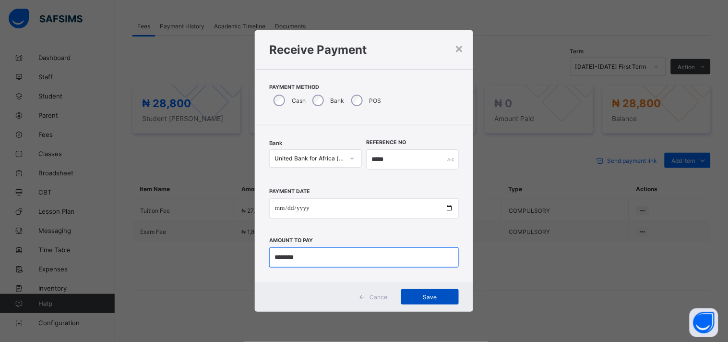
type input "********"
click at [443, 302] on div "Save" at bounding box center [430, 296] width 58 height 15
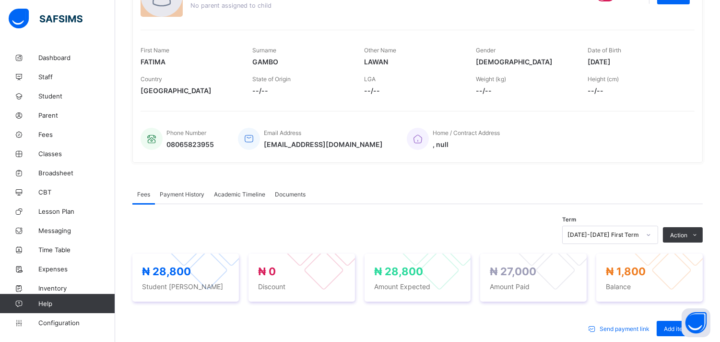
scroll to position [0, 0]
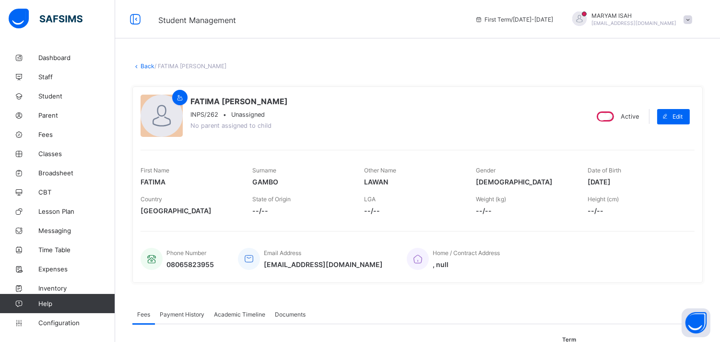
click at [153, 65] on link "Back" at bounding box center [148, 65] width 14 height 7
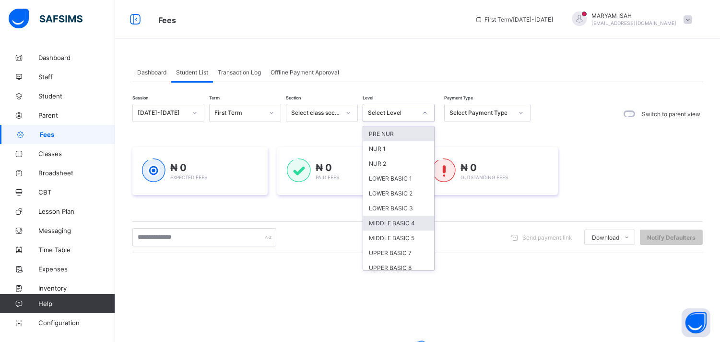
click at [404, 226] on div "MIDDLE BASIC 4" at bounding box center [398, 222] width 71 height 15
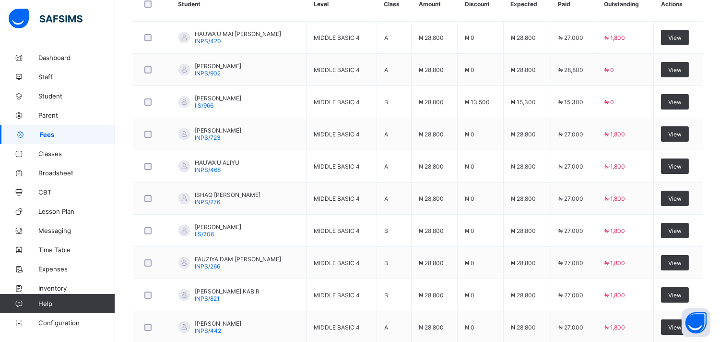
scroll to position [399, 0]
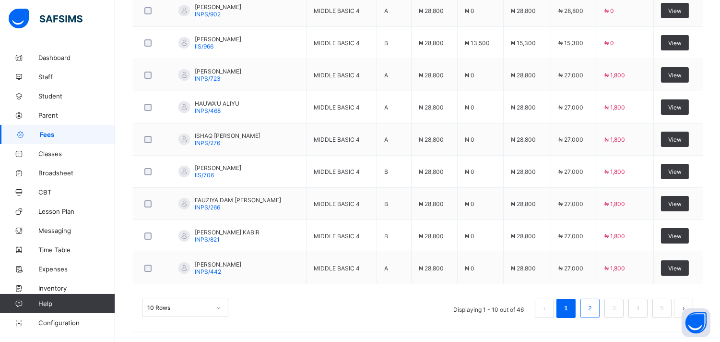
click at [594, 308] on link "2" at bounding box center [589, 308] width 9 height 12
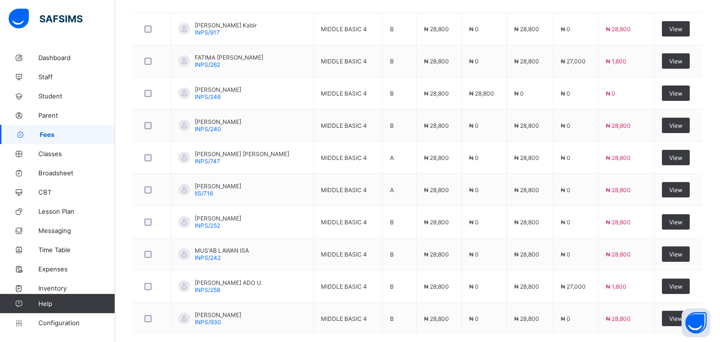
scroll to position [348, 0]
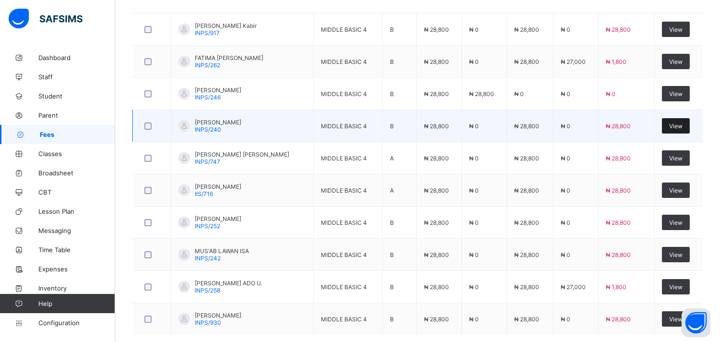
click at [683, 126] on span "View" at bounding box center [675, 125] width 13 height 7
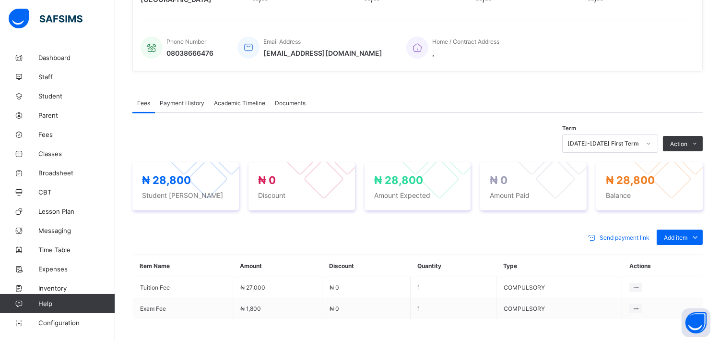
scroll to position [214, 0]
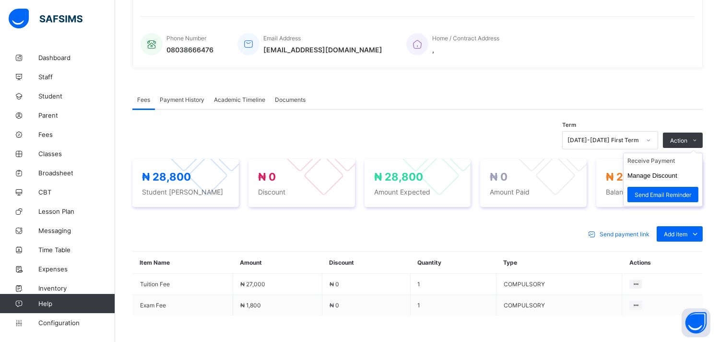
click at [703, 153] on ul "Receive Payment Manage Discount Send Email Reminder" at bounding box center [663, 180] width 80 height 54
click at [664, 162] on li "Receive Payment" at bounding box center [663, 160] width 79 height 15
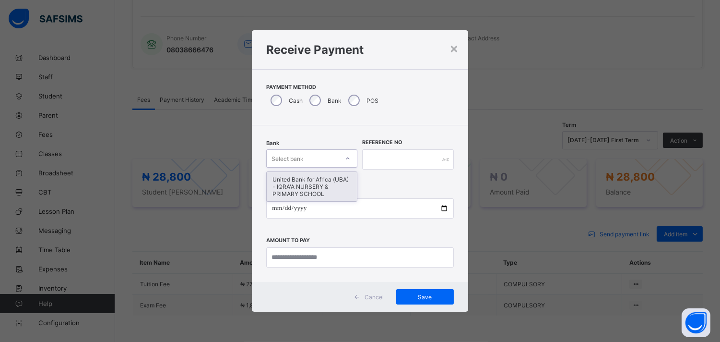
click at [334, 187] on div "United Bank for Africa (UBA) - IQRA'A NURSERY & PRIMARY SCHOOL" at bounding box center [312, 186] width 90 height 29
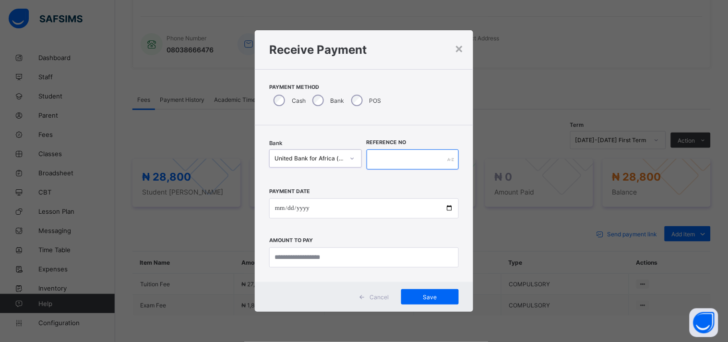
click at [394, 156] on input "text" at bounding box center [413, 159] width 93 height 20
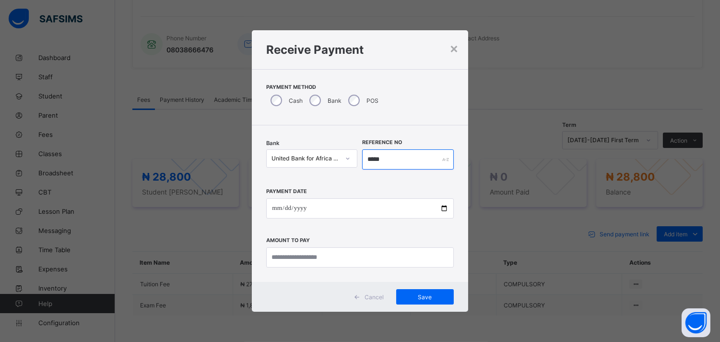
type input "*****"
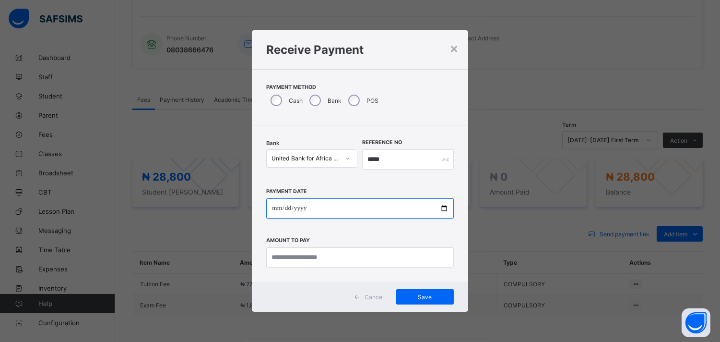
click at [444, 204] on input "date" at bounding box center [359, 208] width 187 height 20
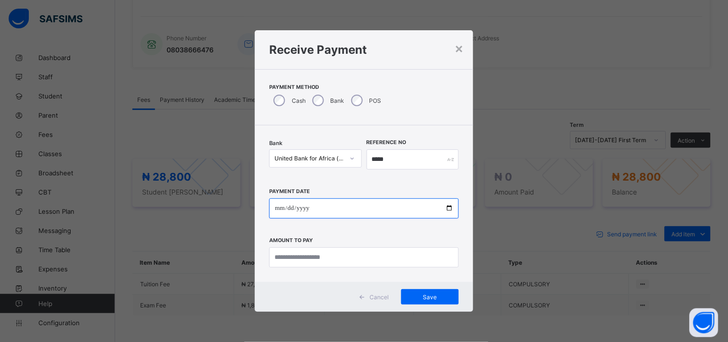
type input "**********"
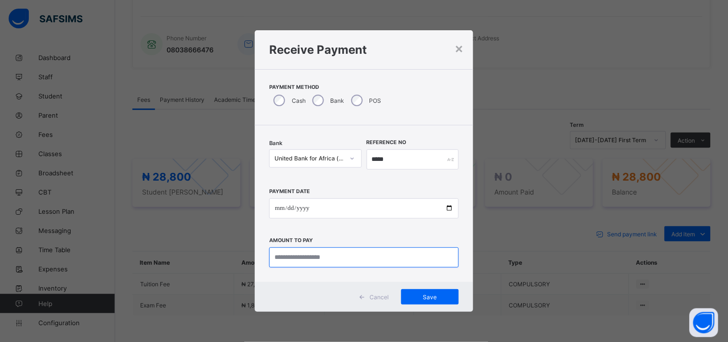
click at [298, 253] on input "currency" at bounding box center [364, 257] width 190 height 20
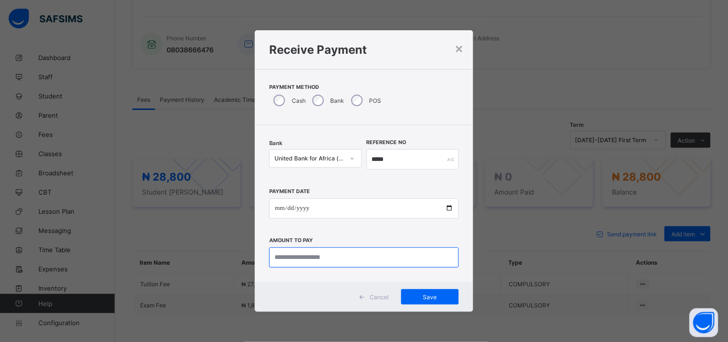
click at [298, 253] on input "currency" at bounding box center [364, 257] width 190 height 20
click at [347, 273] on div "**********" at bounding box center [364, 203] width 218 height 156
click at [302, 255] on input "currency" at bounding box center [364, 257] width 190 height 20
type input "********"
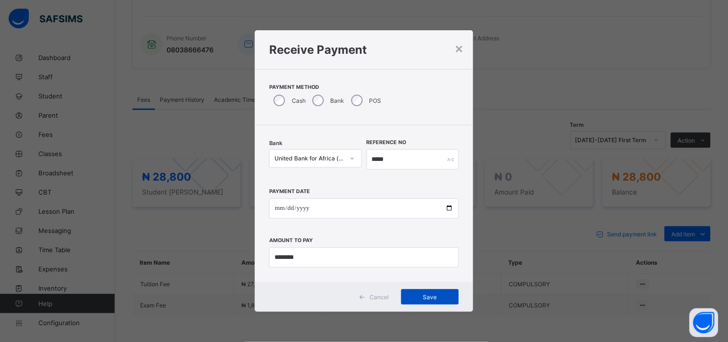
click at [433, 301] on div "Save" at bounding box center [430, 296] width 58 height 15
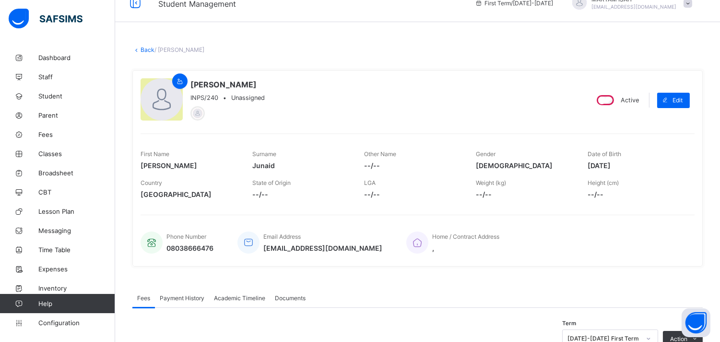
scroll to position [0, 0]
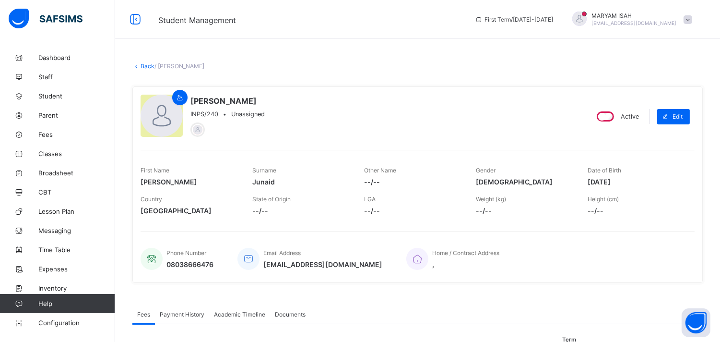
click at [144, 67] on link "Back" at bounding box center [148, 65] width 14 height 7
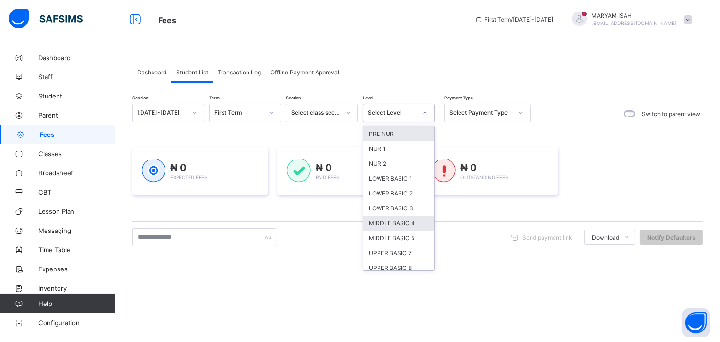
click at [415, 226] on div "MIDDLE BASIC 4" at bounding box center [398, 222] width 71 height 15
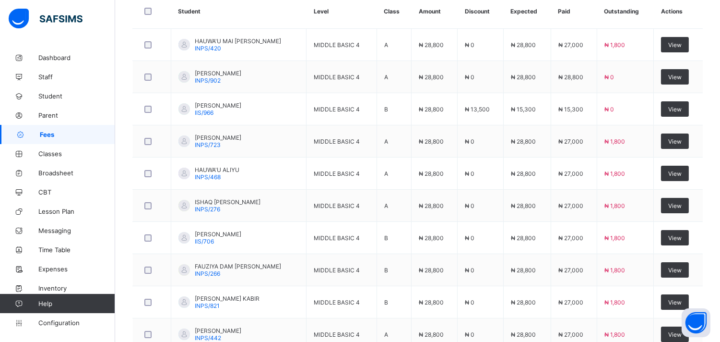
scroll to position [399, 0]
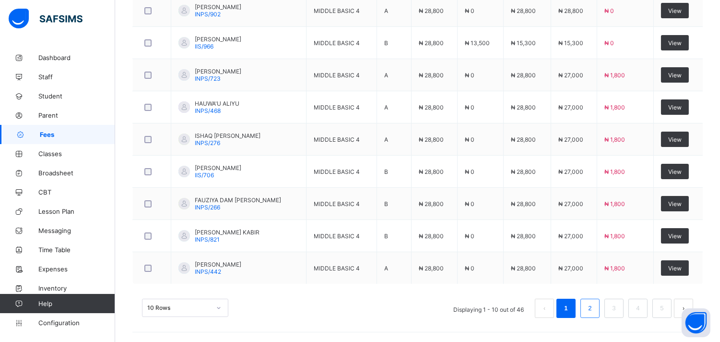
click at [594, 312] on link "2" at bounding box center [589, 308] width 9 height 12
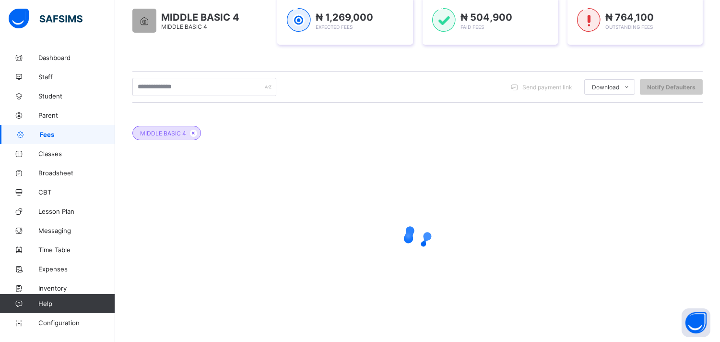
scroll to position [171, 0]
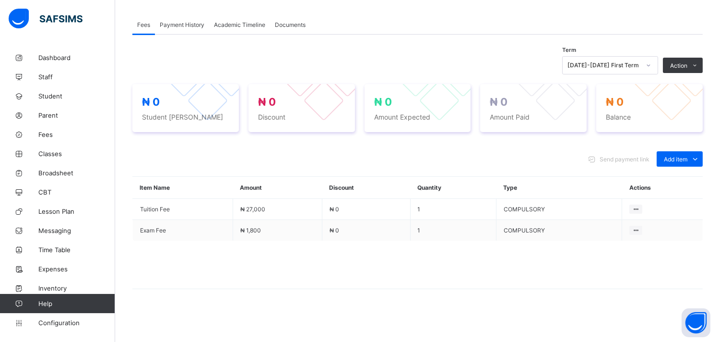
scroll to position [288, 0]
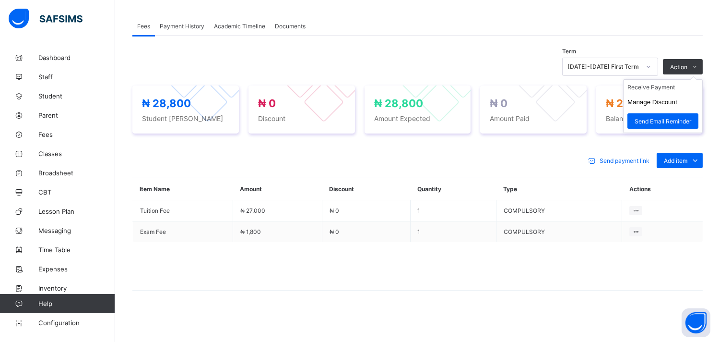
click at [699, 79] on ul "Receive Payment Manage Discount Send Email Reminder" at bounding box center [663, 106] width 80 height 54
click at [645, 82] on ul "Receive Payment Manage Discount Send Email Reminder" at bounding box center [663, 106] width 80 height 54
click at [667, 87] on li "Receive Payment" at bounding box center [663, 87] width 79 height 15
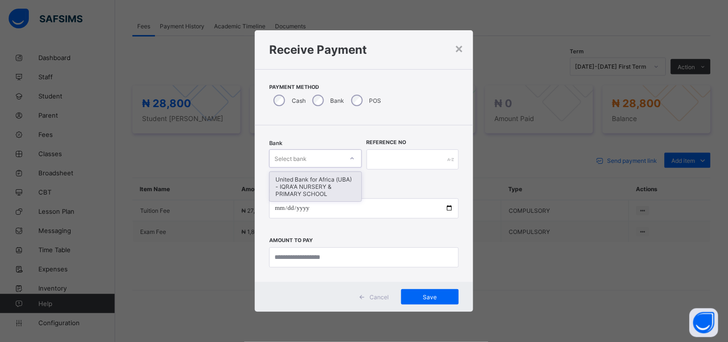
click at [333, 191] on div "United Bank for Africa (UBA) - IQRA'A NURSERY & PRIMARY SCHOOL" at bounding box center [316, 186] width 92 height 29
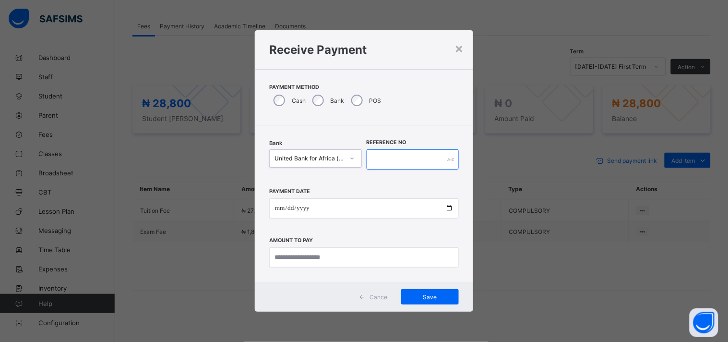
click at [406, 159] on input "text" at bounding box center [413, 159] width 93 height 20
type input "******"
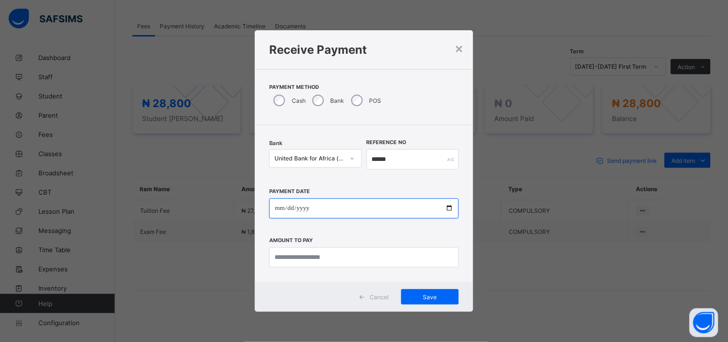
click at [452, 206] on input "date" at bounding box center [364, 208] width 190 height 20
type input "**********"
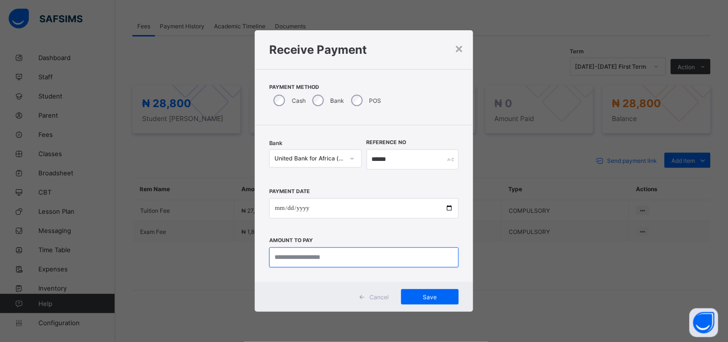
click at [336, 265] on input "currency" at bounding box center [364, 257] width 190 height 20
click at [290, 256] on input "currency" at bounding box center [364, 257] width 190 height 20
click at [293, 260] on input "currency" at bounding box center [364, 257] width 190 height 20
click at [286, 259] on input "currency" at bounding box center [364, 257] width 190 height 20
click at [344, 260] on input "currency" at bounding box center [364, 257] width 190 height 20
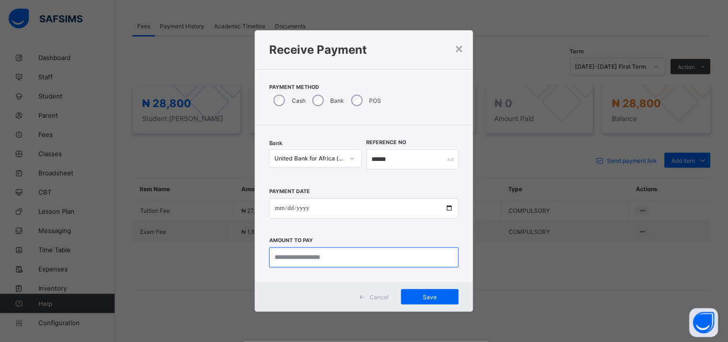
click at [357, 265] on input "currency" at bounding box center [364, 257] width 190 height 20
click at [372, 253] on input "currency" at bounding box center [364, 257] width 190 height 20
type input "********"
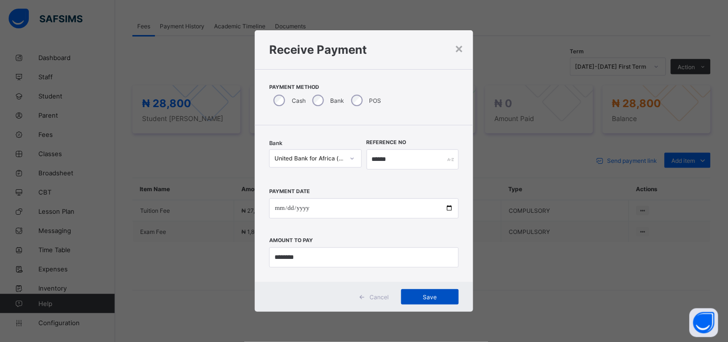
click at [457, 297] on div "Save" at bounding box center [430, 296] width 58 height 15
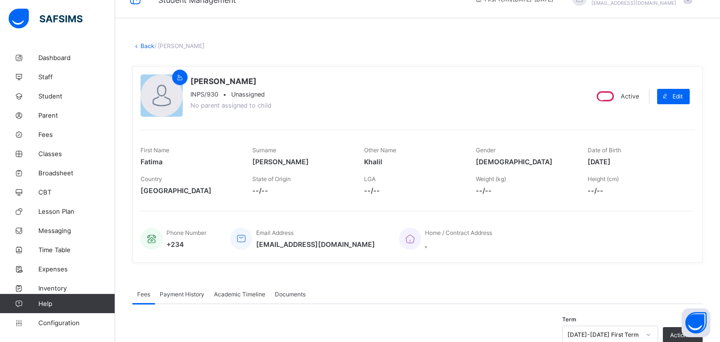
scroll to position [0, 0]
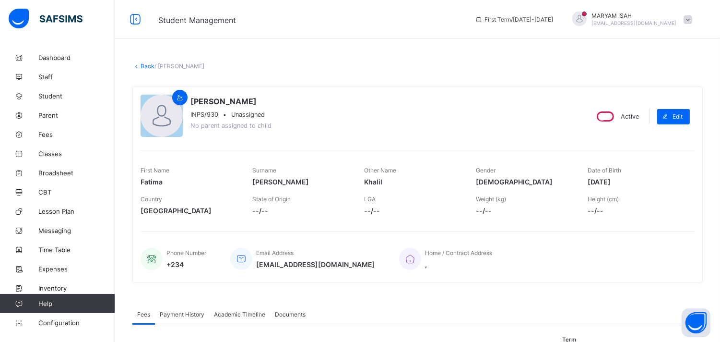
click at [150, 65] on link "Back" at bounding box center [148, 65] width 14 height 7
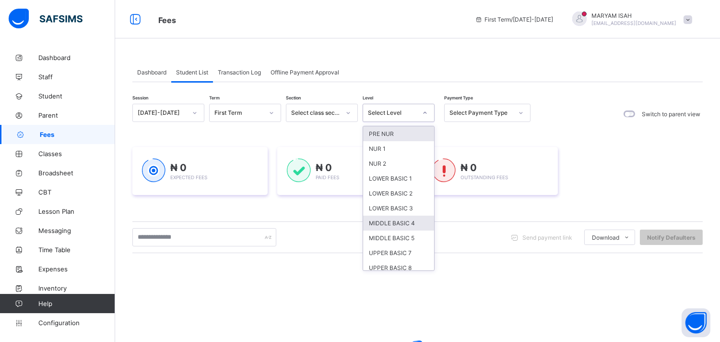
click at [413, 224] on div "MIDDLE BASIC 4" at bounding box center [398, 222] width 71 height 15
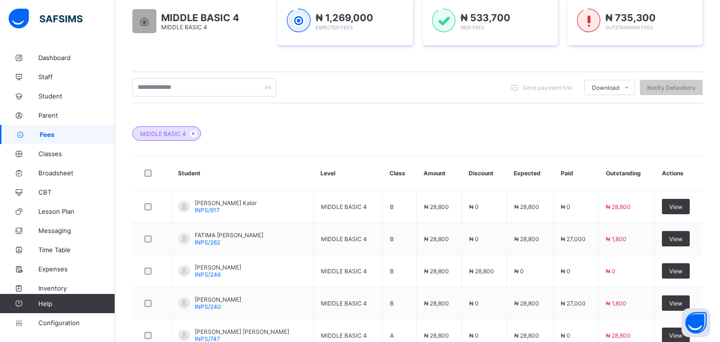
scroll to position [399, 0]
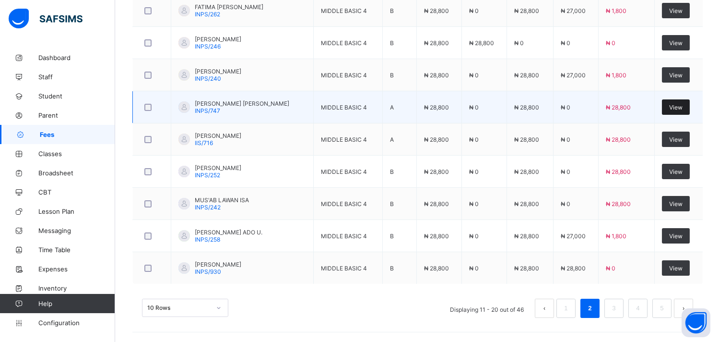
click at [680, 114] on div "View" at bounding box center [676, 106] width 28 height 15
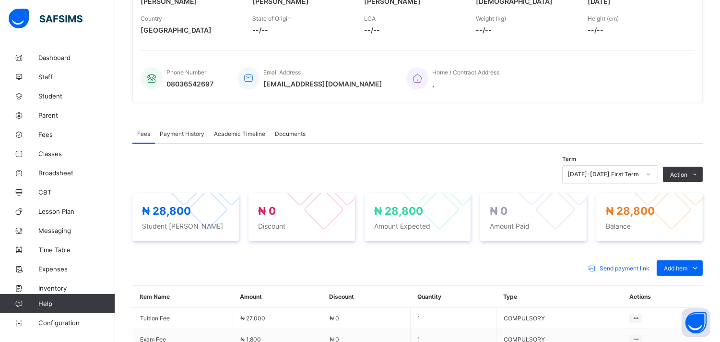
scroll to position [159, 0]
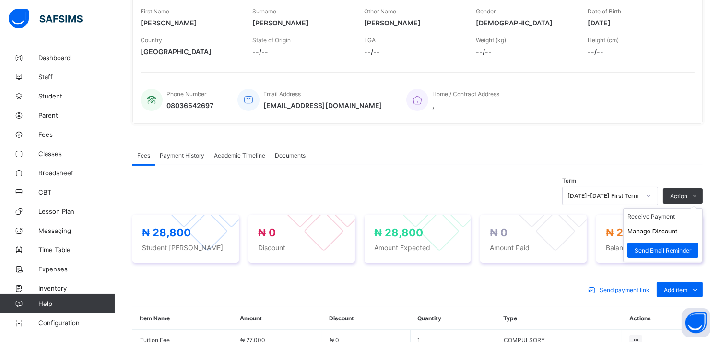
click at [703, 208] on ul "Receive Payment Manage Discount Send Email Reminder" at bounding box center [663, 235] width 80 height 54
click at [682, 220] on li "Receive Payment" at bounding box center [663, 216] width 79 height 15
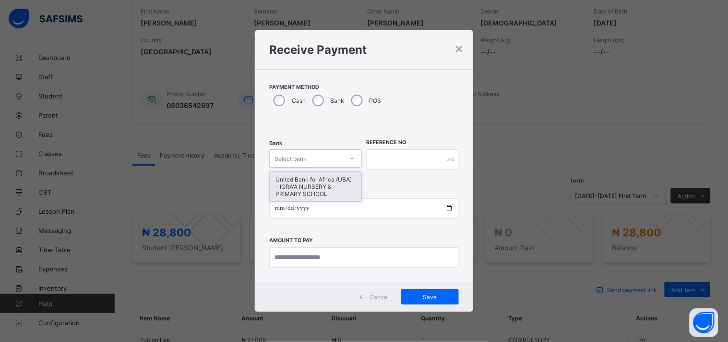
click at [336, 180] on div "United Bank for Africa (UBA) - IQRA'A NURSERY & PRIMARY SCHOOL" at bounding box center [316, 186] width 92 height 29
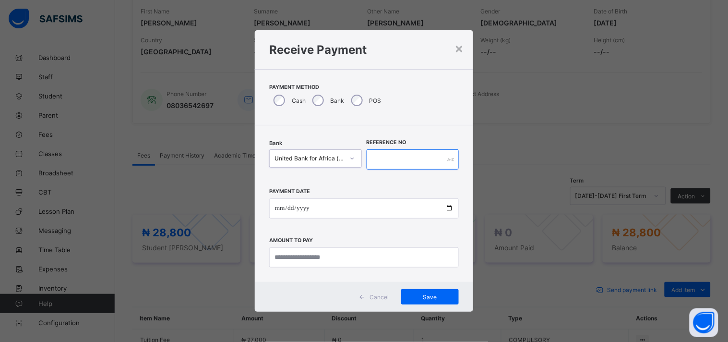
click at [390, 162] on input "text" at bounding box center [413, 159] width 93 height 20
type input "*****"
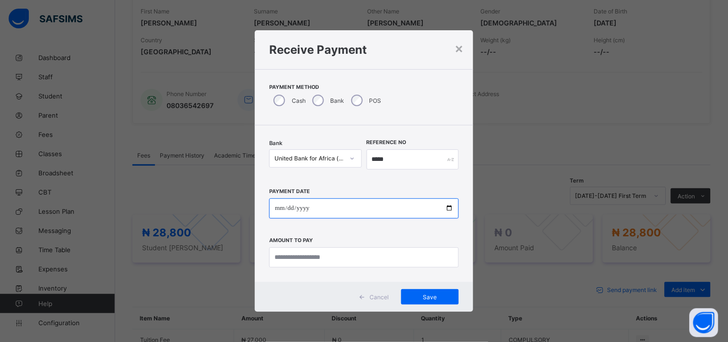
click at [448, 204] on input "date" at bounding box center [364, 208] width 190 height 20
type input "**********"
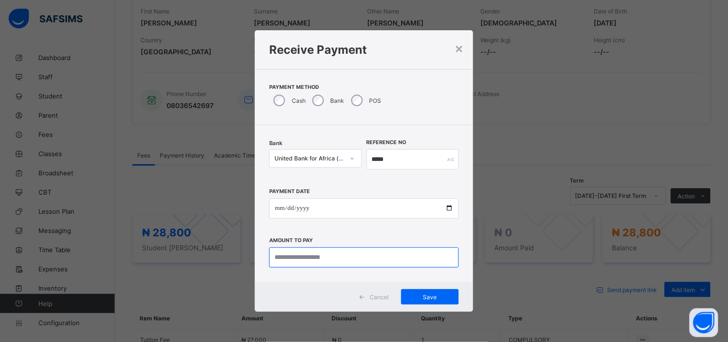
click at [288, 251] on input "currency" at bounding box center [364, 257] width 190 height 20
click at [288, 256] on input "currency" at bounding box center [364, 257] width 190 height 20
type input "********"
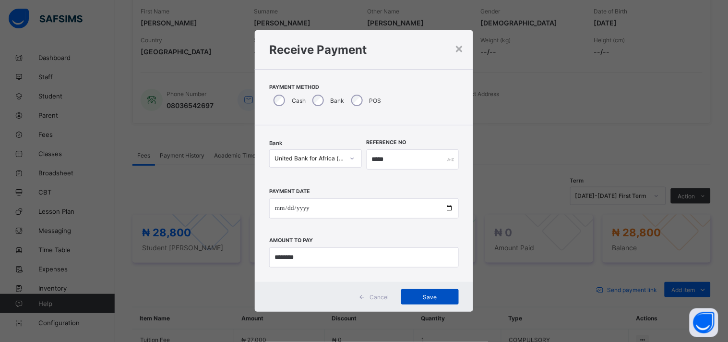
click at [449, 301] on div "Save" at bounding box center [430, 296] width 58 height 15
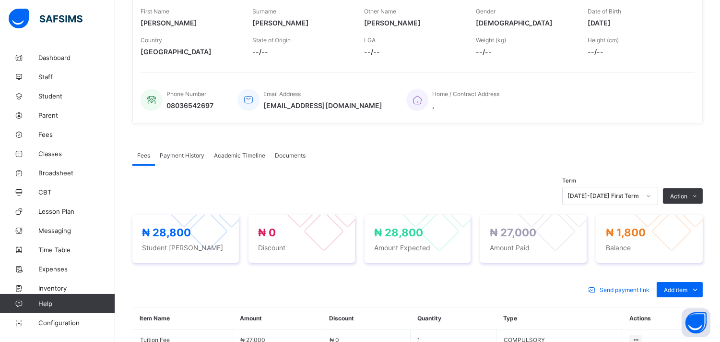
scroll to position [0, 0]
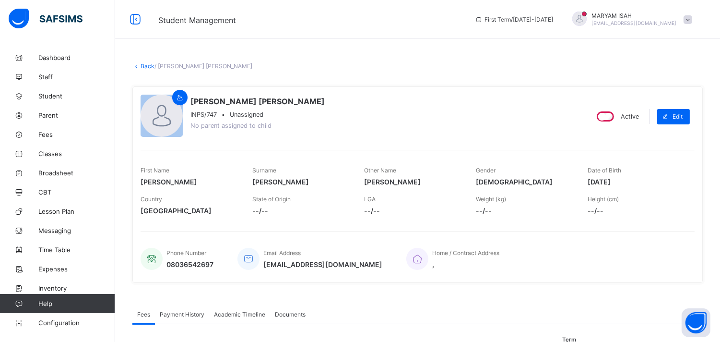
click at [142, 62] on link "Back" at bounding box center [148, 65] width 14 height 7
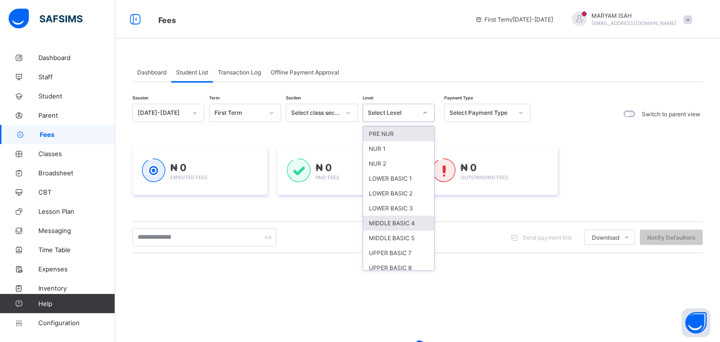
click at [415, 224] on div "MIDDLE BASIC 4" at bounding box center [398, 222] width 71 height 15
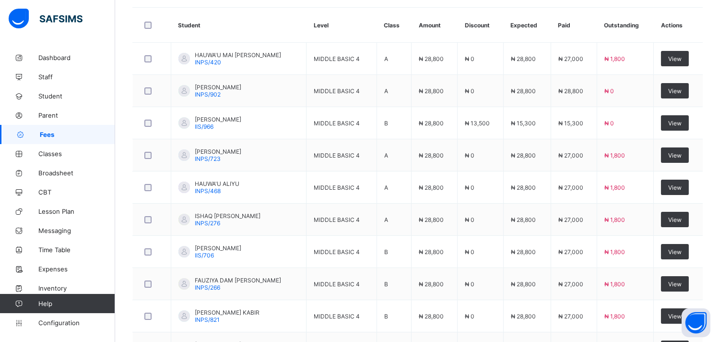
scroll to position [399, 0]
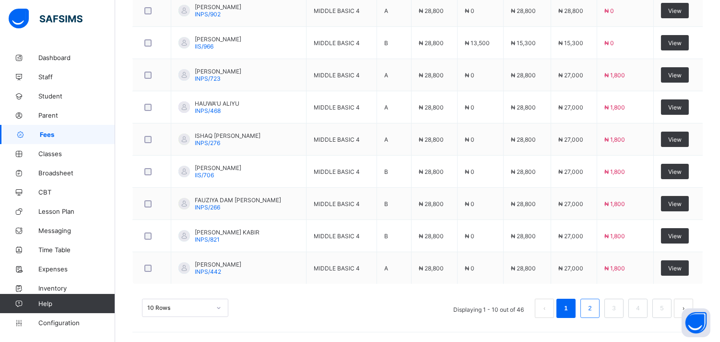
click at [600, 313] on li "2" at bounding box center [590, 307] width 19 height 19
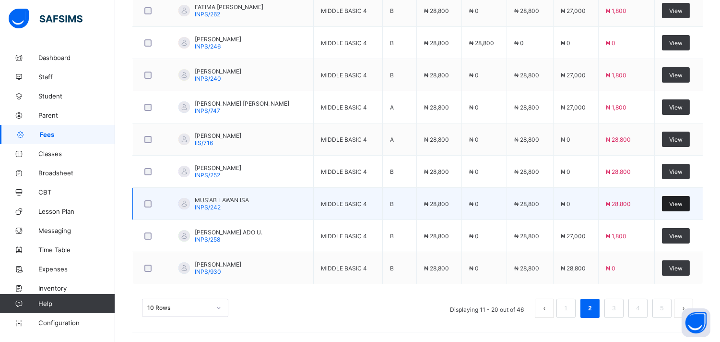
click at [688, 208] on div "View" at bounding box center [676, 203] width 28 height 15
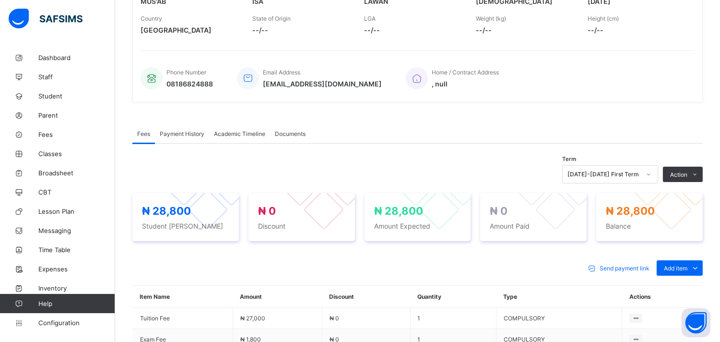
scroll to position [288, 0]
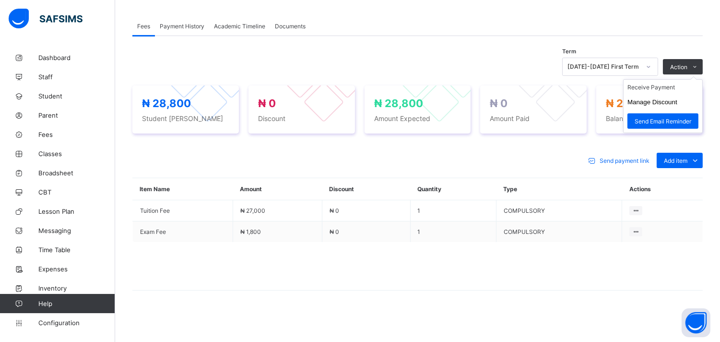
click at [702, 79] on ul "Receive Payment Manage Discount Send Email Reminder" at bounding box center [663, 106] width 80 height 54
click at [674, 90] on li "Receive Payment" at bounding box center [663, 87] width 79 height 15
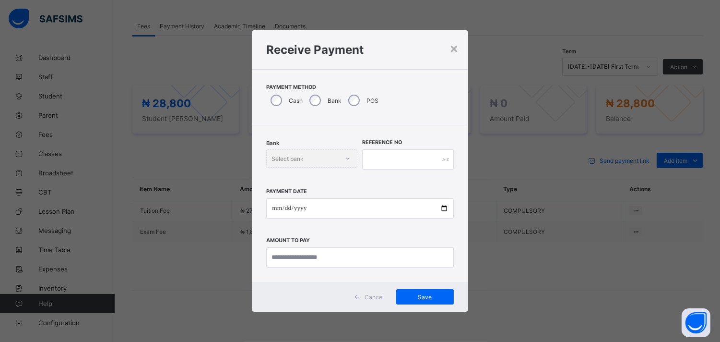
click at [613, 251] on div "× Receive Payment Payment Method Cash Bank POS Bank Select bank Reference No Pa…" at bounding box center [360, 171] width 720 height 342
click at [459, 32] on div "Receive Payment" at bounding box center [360, 49] width 216 height 39
click at [455, 46] on div "×" at bounding box center [454, 48] width 9 height 16
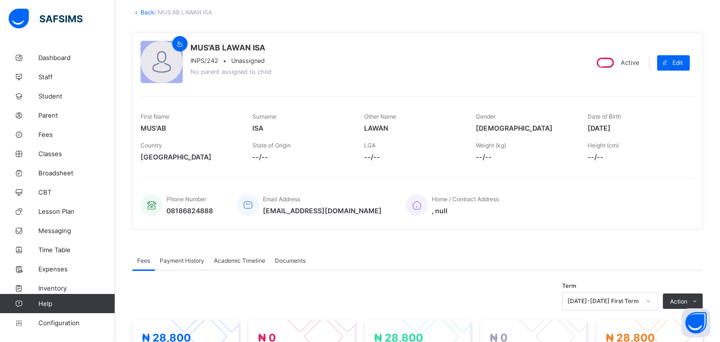
scroll to position [140, 0]
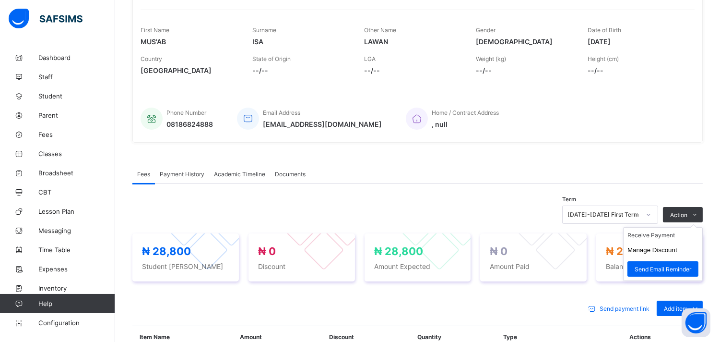
click at [702, 227] on ul "Receive Payment Manage Discount Send Email Reminder" at bounding box center [663, 254] width 80 height 54
click at [668, 235] on li "Receive Payment" at bounding box center [663, 234] width 79 height 15
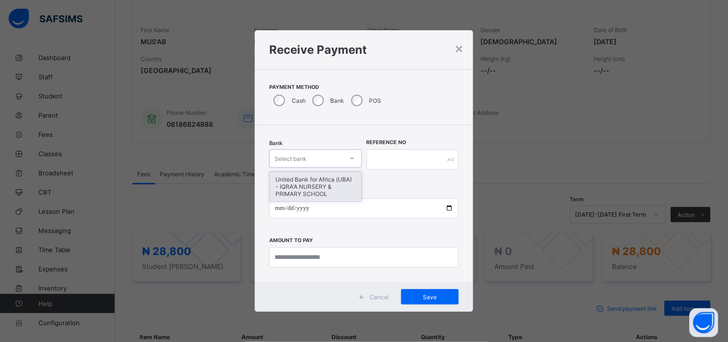
click at [330, 186] on div "United Bank for Africa (UBA) - IQRA'A NURSERY & PRIMARY SCHOOL" at bounding box center [316, 186] width 92 height 29
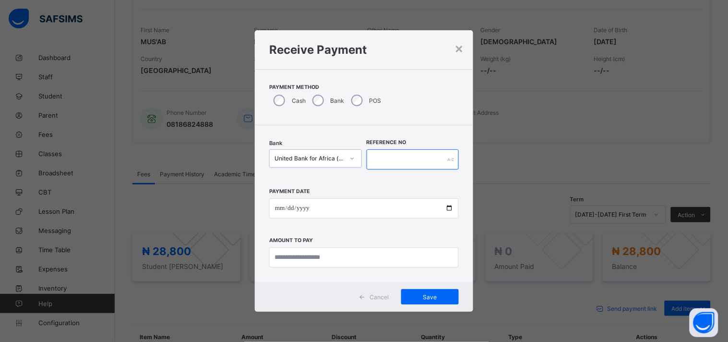
click at [397, 157] on input "text" at bounding box center [413, 159] width 93 height 20
type input "*****"
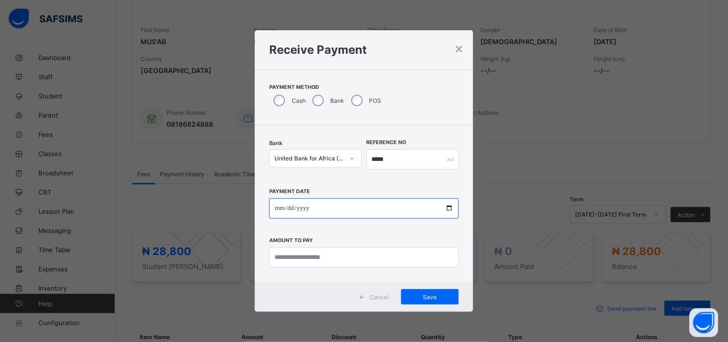
click at [451, 212] on input "date" at bounding box center [364, 208] width 190 height 20
type input "**********"
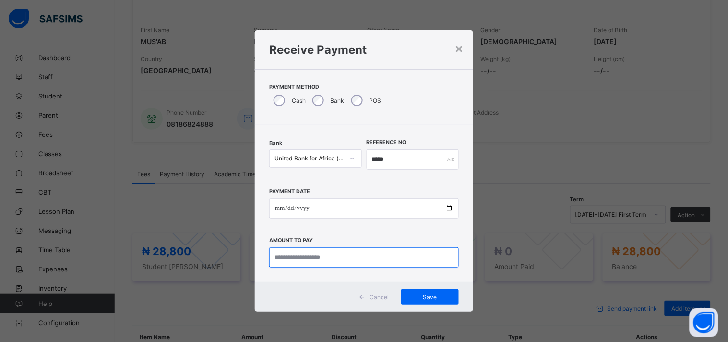
click at [320, 259] on input "currency" at bounding box center [364, 257] width 190 height 20
click at [333, 255] on input "currency" at bounding box center [364, 257] width 190 height 20
click at [317, 253] on input "currency" at bounding box center [364, 257] width 190 height 20
click at [282, 258] on input "currency" at bounding box center [364, 257] width 190 height 20
click at [320, 259] on input "currency" at bounding box center [364, 257] width 190 height 20
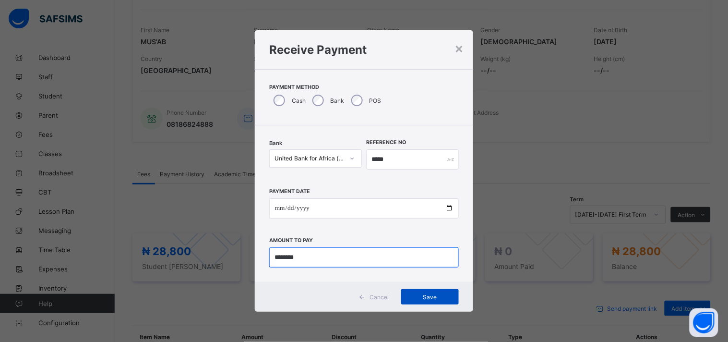
type input "********"
click at [432, 300] on div "Save" at bounding box center [430, 296] width 58 height 15
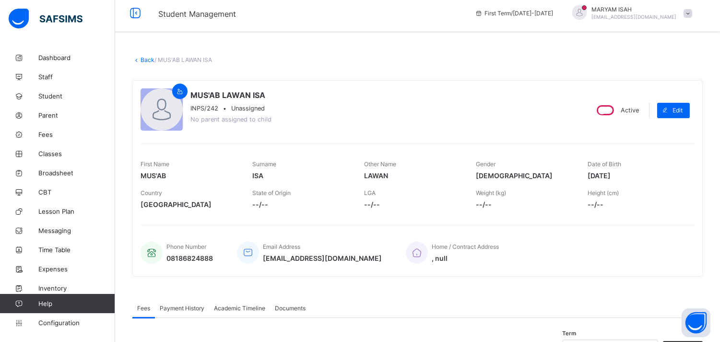
scroll to position [0, 0]
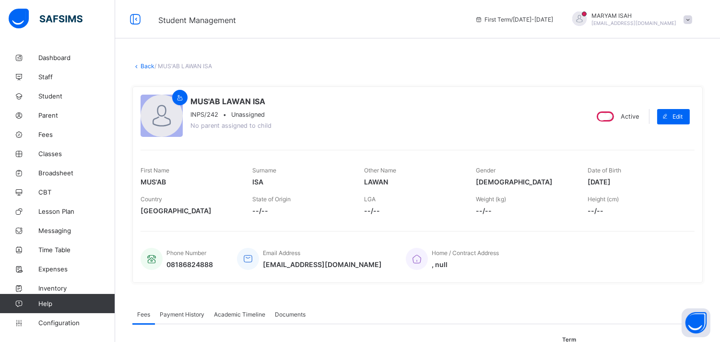
click at [147, 66] on link "Back" at bounding box center [148, 65] width 14 height 7
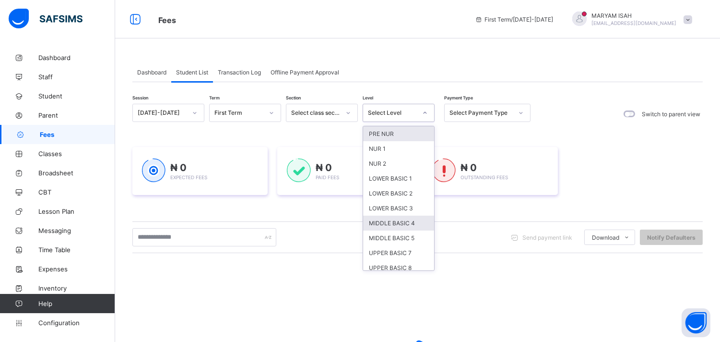
click at [407, 223] on div "MIDDLE BASIC 4" at bounding box center [398, 222] width 71 height 15
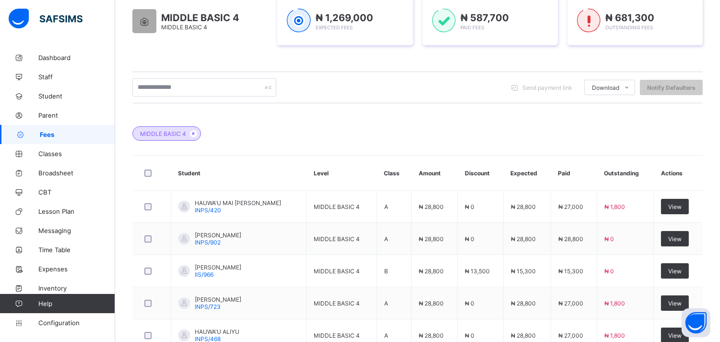
scroll to position [399, 0]
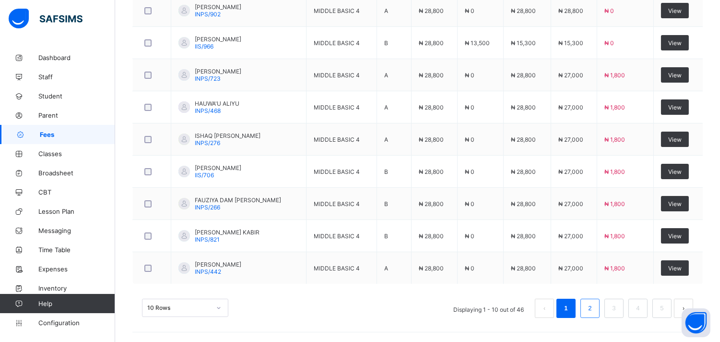
click at [594, 312] on link "2" at bounding box center [589, 308] width 9 height 12
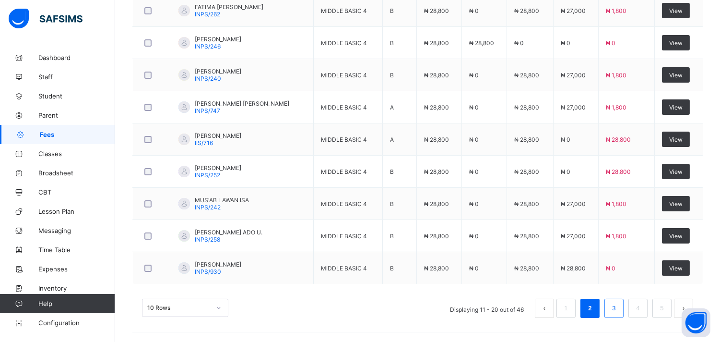
click at [618, 312] on link "3" at bounding box center [613, 308] width 9 height 12
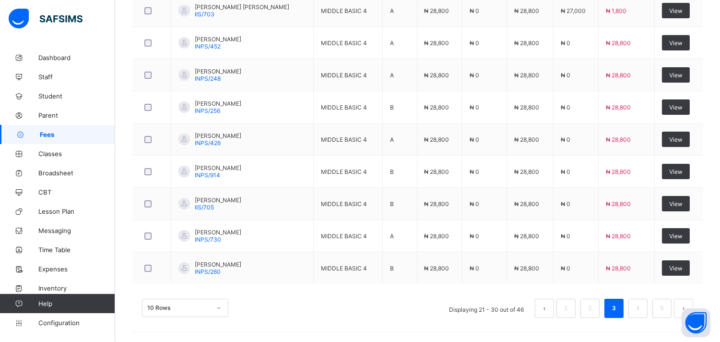
scroll to position [257, 0]
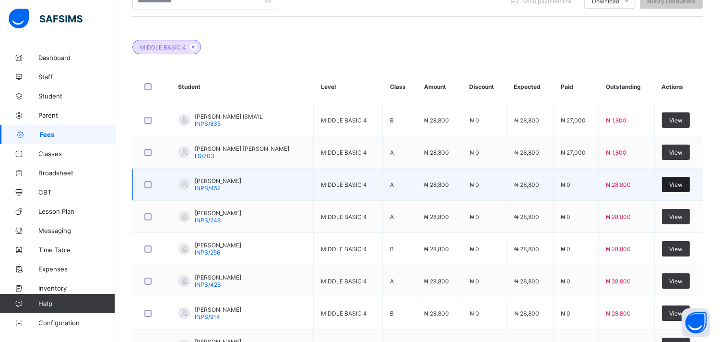
click at [683, 186] on span "View" at bounding box center [675, 184] width 13 height 7
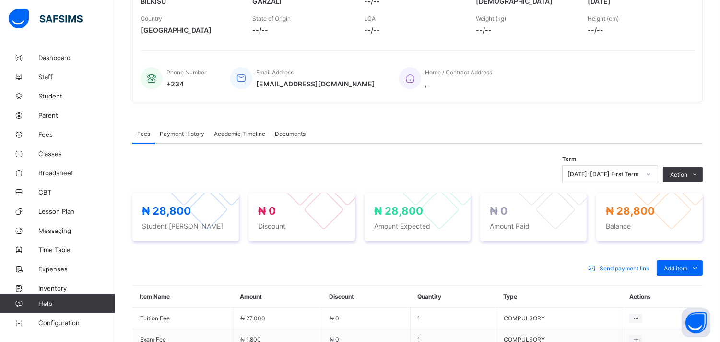
scroll to position [257, 0]
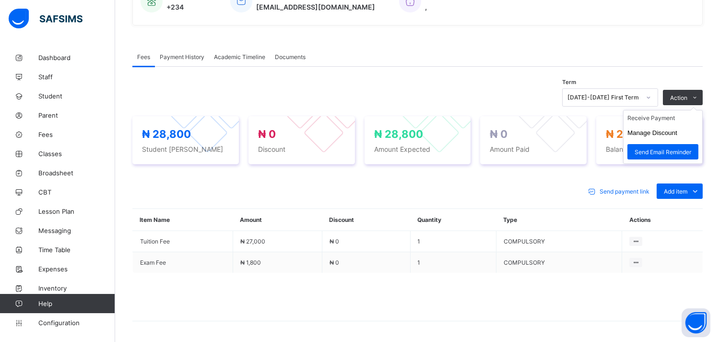
click at [703, 110] on ul "Receive Payment Manage Discount Send Email Reminder" at bounding box center [663, 137] width 80 height 54
click at [672, 120] on li "Receive Payment" at bounding box center [663, 117] width 79 height 15
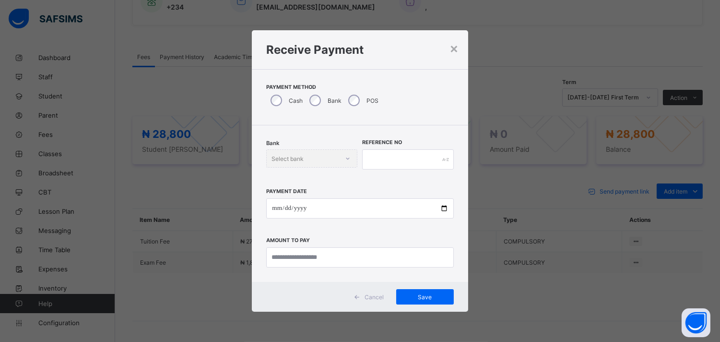
click at [342, 103] on div "Bank" at bounding box center [324, 100] width 39 height 20
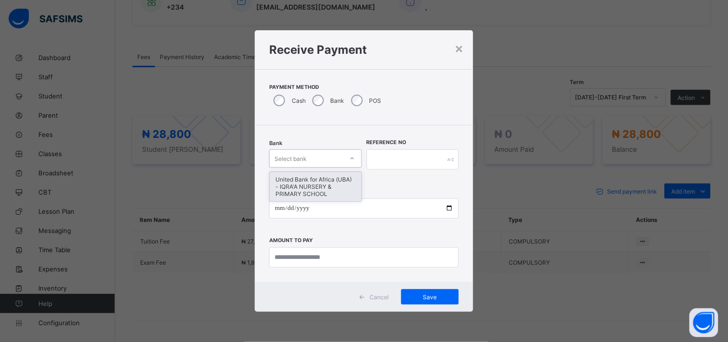
click at [328, 177] on div "United Bank for Africa (UBA) - IQRA'A NURSERY & PRIMARY SCHOOL" at bounding box center [316, 186] width 92 height 29
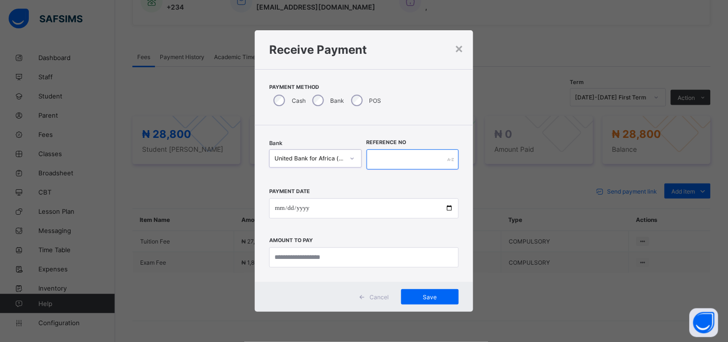
click at [396, 162] on input "text" at bounding box center [413, 159] width 93 height 20
type input "******"
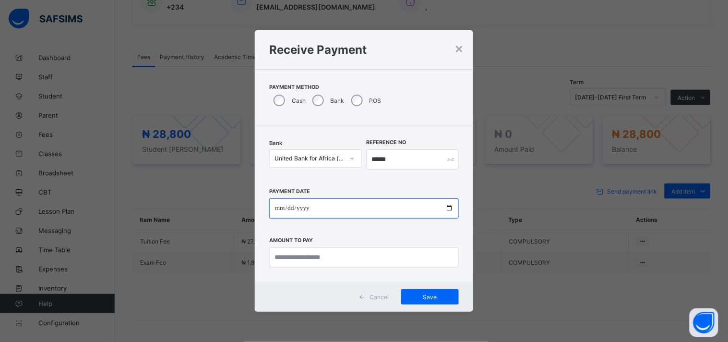
click at [453, 209] on input "date" at bounding box center [364, 208] width 190 height 20
click at [451, 210] on input "date" at bounding box center [364, 208] width 190 height 20
type input "**********"
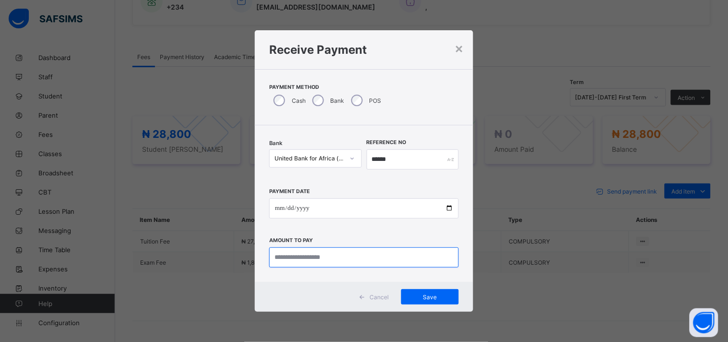
click at [348, 259] on input "currency" at bounding box center [364, 257] width 190 height 20
click at [280, 257] on input "currency" at bounding box center [364, 257] width 190 height 20
click at [296, 260] on input "currency" at bounding box center [364, 257] width 190 height 20
click at [324, 266] on input "currency" at bounding box center [364, 257] width 190 height 20
click at [334, 260] on input "currency" at bounding box center [364, 257] width 190 height 20
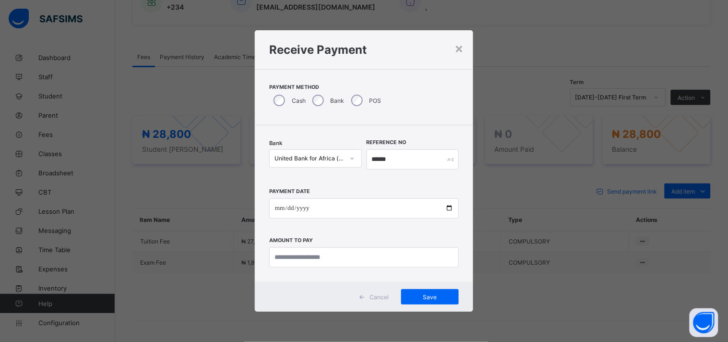
click at [346, 274] on div "**********" at bounding box center [364, 203] width 218 height 156
click at [347, 260] on input "currency" at bounding box center [364, 257] width 190 height 20
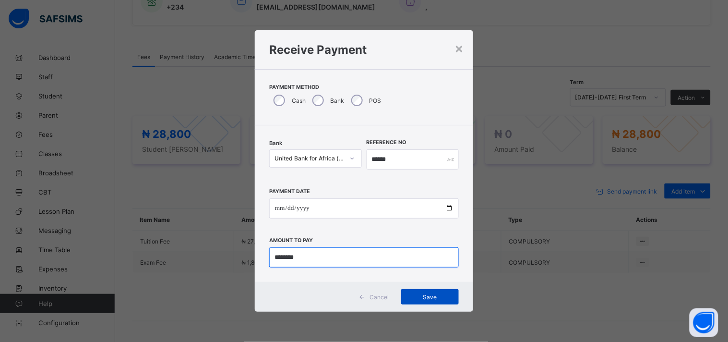
type input "********"
click at [430, 296] on span "Save" at bounding box center [429, 296] width 43 height 7
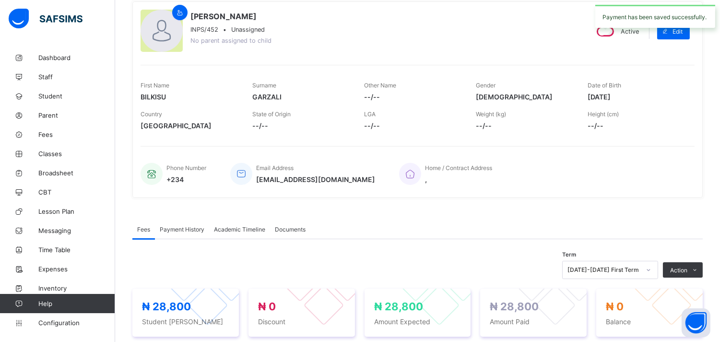
scroll to position [0, 0]
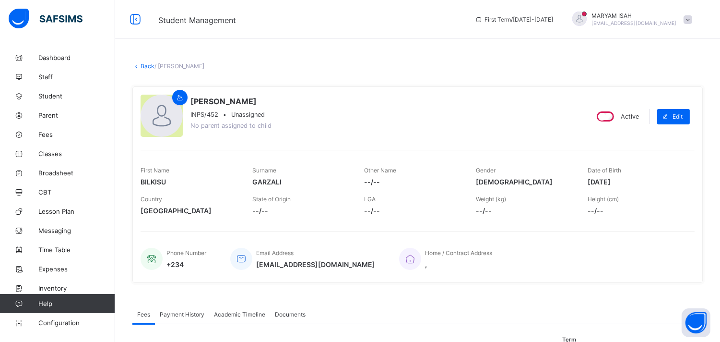
click at [142, 63] on link "Back" at bounding box center [148, 65] width 14 height 7
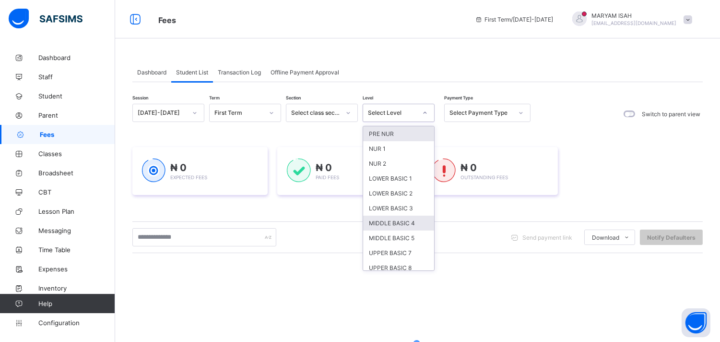
click at [415, 224] on div "MIDDLE BASIC 4" at bounding box center [398, 222] width 71 height 15
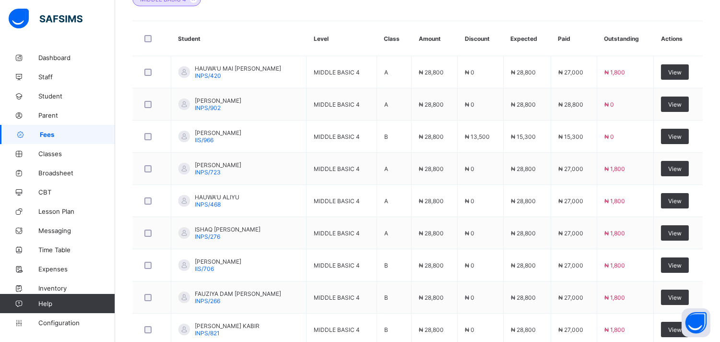
scroll to position [399, 0]
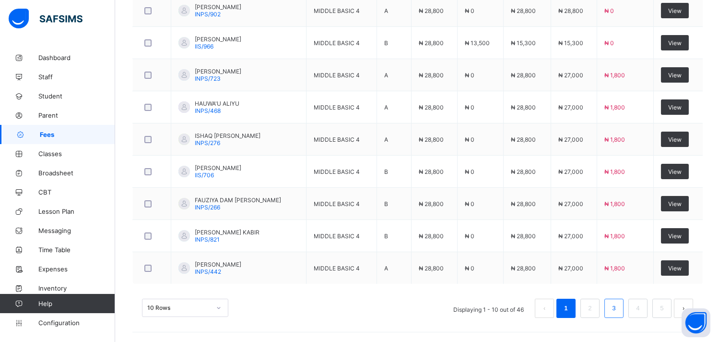
click at [618, 313] on link "3" at bounding box center [613, 308] width 9 height 12
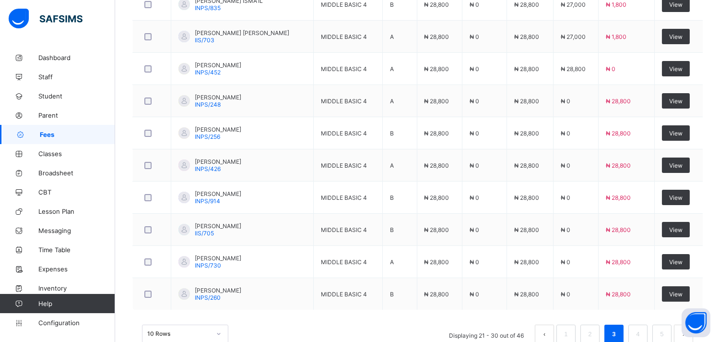
scroll to position [373, 0]
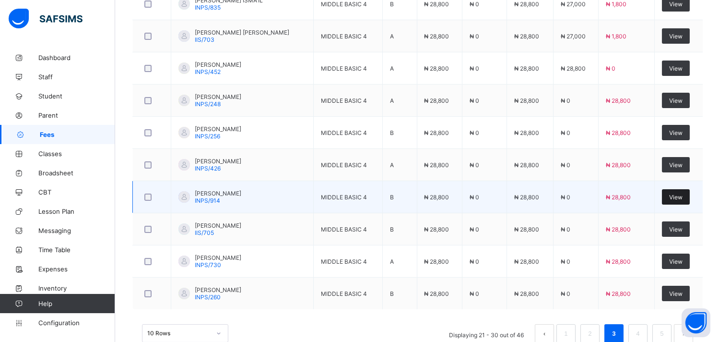
click at [685, 203] on div "View" at bounding box center [676, 196] width 28 height 15
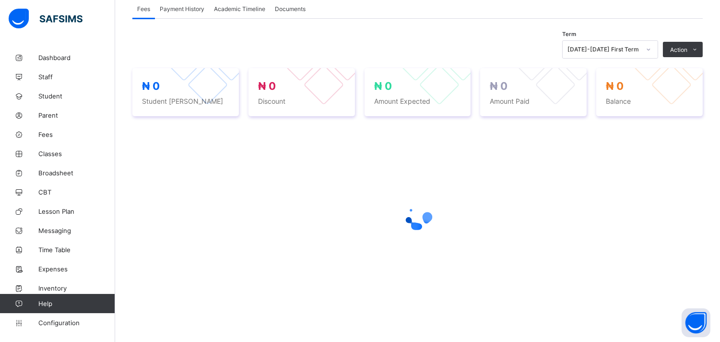
scroll to position [180, 0]
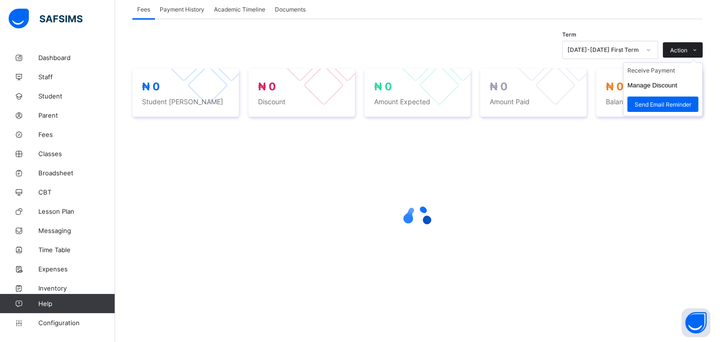
click at [703, 51] on span at bounding box center [694, 49] width 15 height 15
click at [673, 69] on li "Receive Payment" at bounding box center [663, 70] width 79 height 15
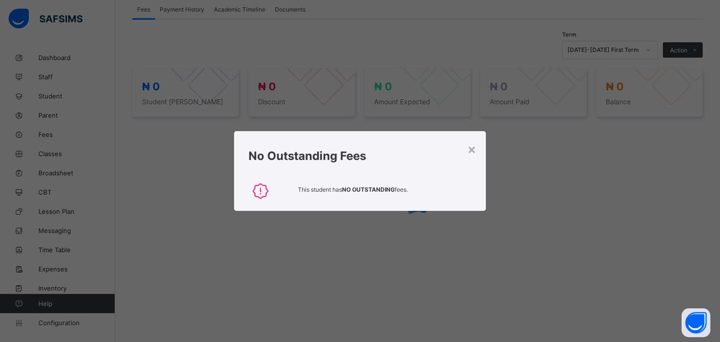
click at [486, 154] on div "No Outstanding Fees" at bounding box center [360, 153] width 252 height 44
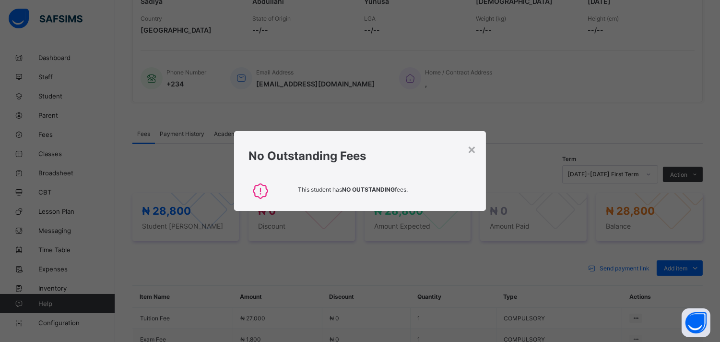
scroll to position [288, 0]
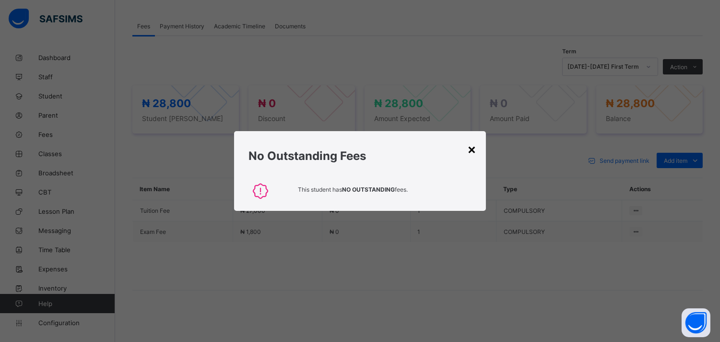
click at [473, 154] on div "×" at bounding box center [471, 149] width 9 height 16
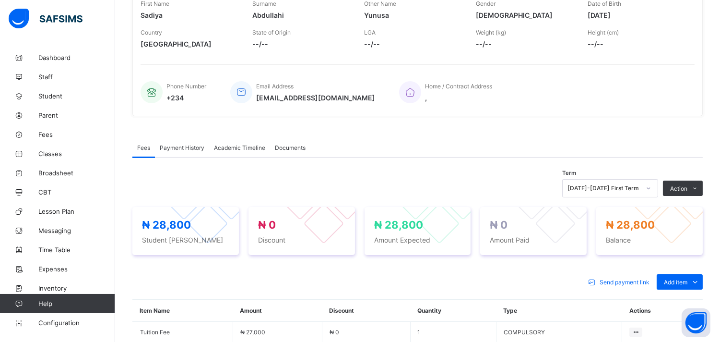
scroll to position [151, 0]
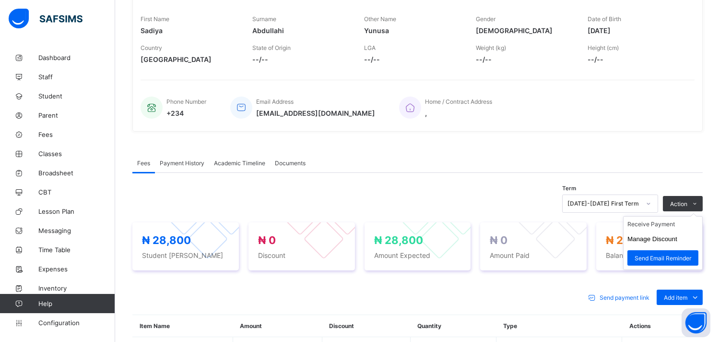
click at [703, 216] on ul "Receive Payment Manage Discount Send Email Reminder" at bounding box center [663, 243] width 80 height 54
click at [674, 225] on li "Receive Payment" at bounding box center [663, 223] width 79 height 15
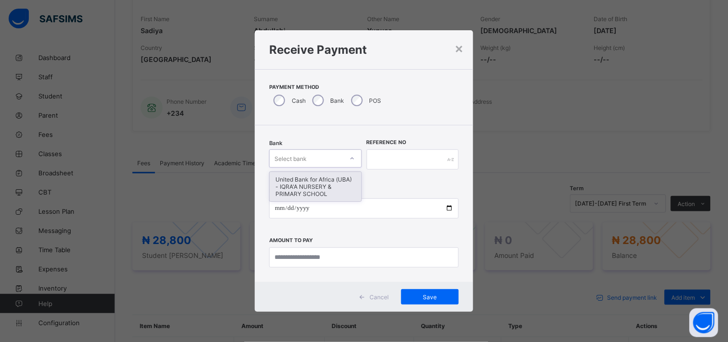
click at [340, 186] on div "United Bank for Africa (UBA) - IQRA'A NURSERY & PRIMARY SCHOOL" at bounding box center [316, 186] width 92 height 29
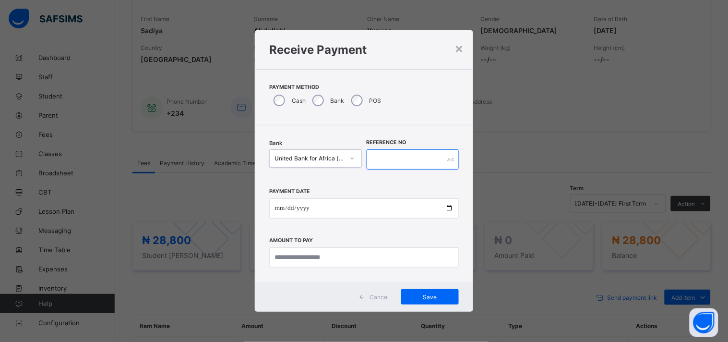
click at [399, 157] on input "text" at bounding box center [413, 159] width 93 height 20
type input "****"
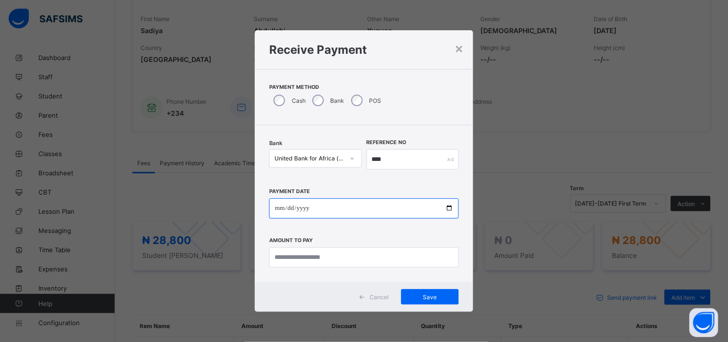
click at [452, 205] on input "date" at bounding box center [364, 208] width 190 height 20
type input "**********"
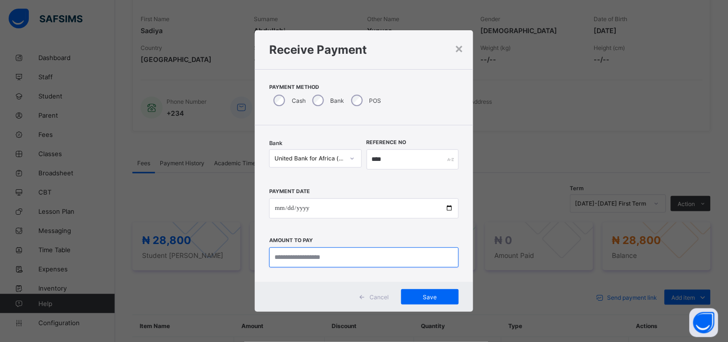
click at [319, 261] on input "currency" at bounding box center [364, 257] width 190 height 20
click at [315, 259] on input "currency" at bounding box center [364, 257] width 190 height 20
click at [327, 255] on input "currency" at bounding box center [364, 257] width 190 height 20
type input "********"
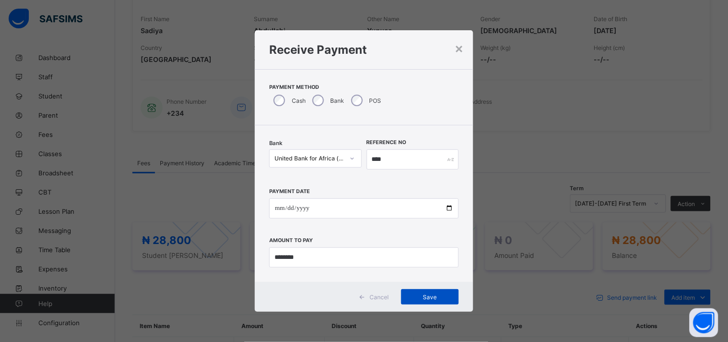
click at [445, 301] on div "Save" at bounding box center [430, 296] width 58 height 15
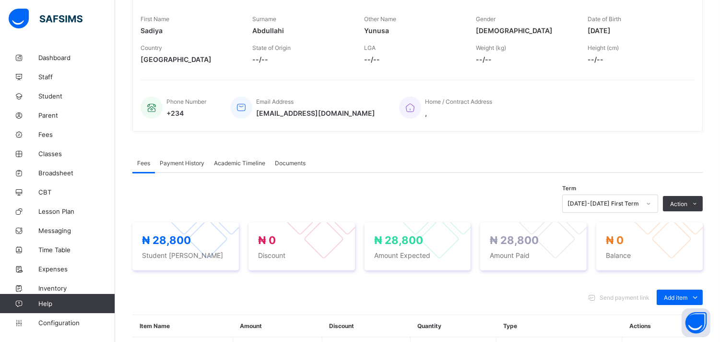
scroll to position [0, 0]
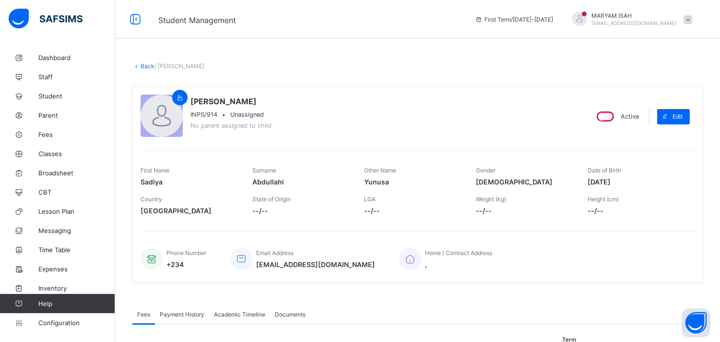
click at [141, 66] on link "Back" at bounding box center [148, 65] width 14 height 7
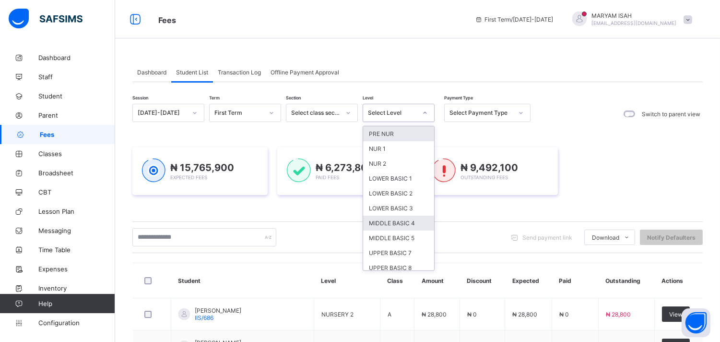
click at [415, 225] on div "MIDDLE BASIC 4" at bounding box center [398, 222] width 71 height 15
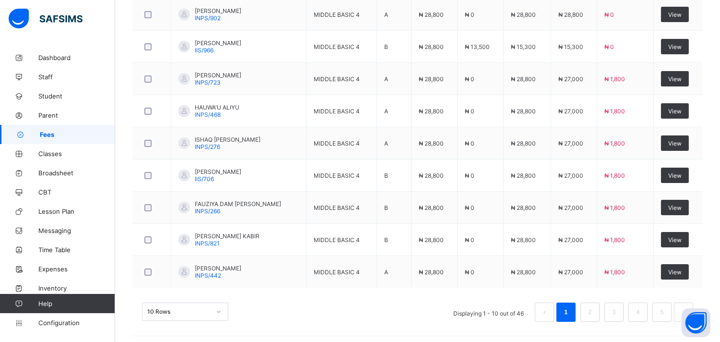
scroll to position [399, 0]
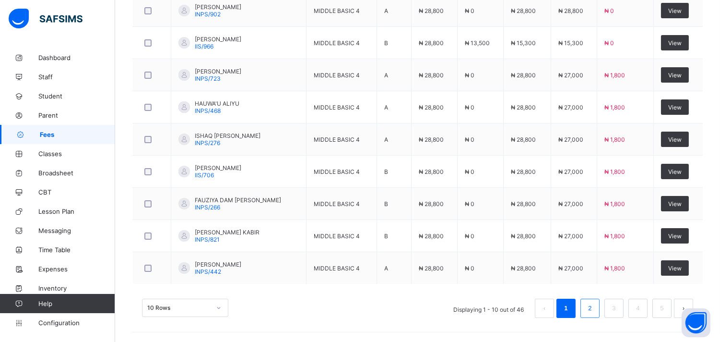
click at [594, 308] on link "2" at bounding box center [589, 308] width 9 height 12
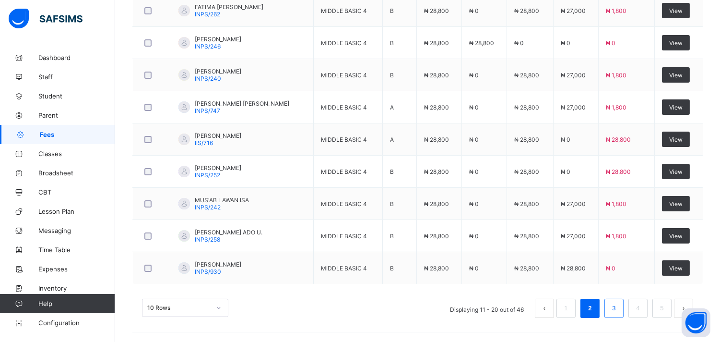
click at [618, 310] on link "3" at bounding box center [613, 308] width 9 height 12
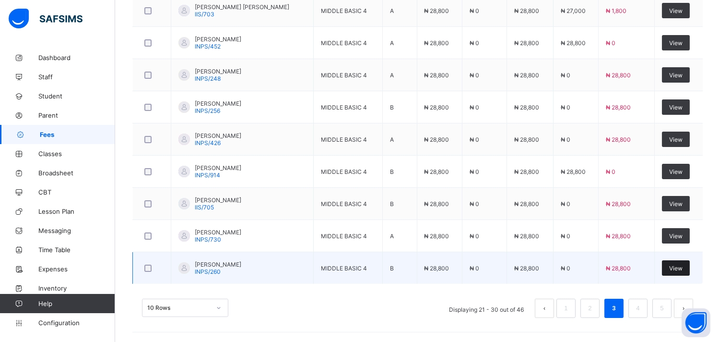
click at [687, 274] on div "View" at bounding box center [676, 267] width 28 height 15
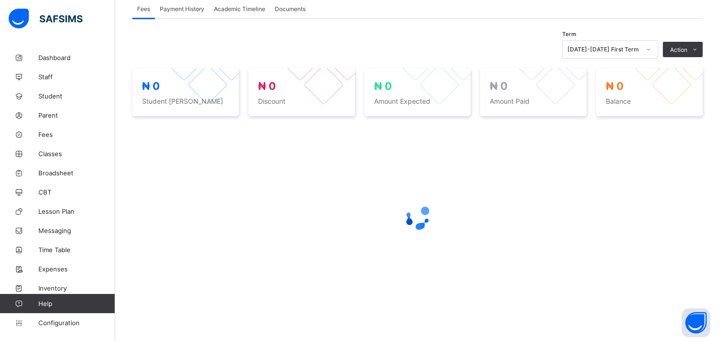
scroll to position [180, 0]
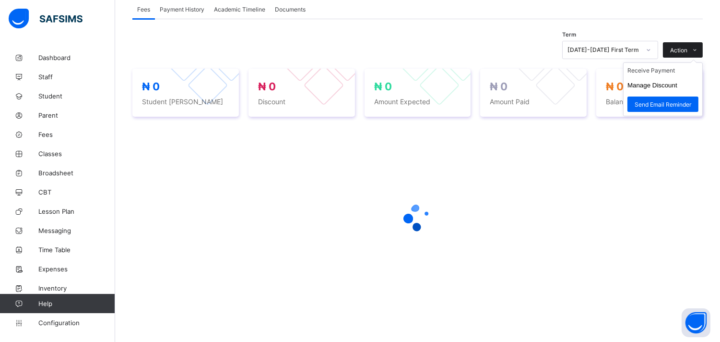
click at [699, 50] on icon at bounding box center [695, 50] width 7 height 6
click at [672, 66] on ul "Receive Payment Manage Discount Send Email Reminder" at bounding box center [663, 89] width 80 height 54
click at [663, 70] on li "Receive Payment" at bounding box center [663, 70] width 79 height 15
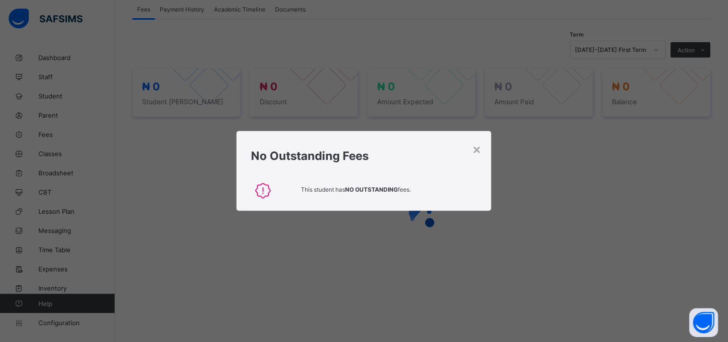
click at [481, 146] on div "No Outstanding Fees" at bounding box center [364, 153] width 255 height 44
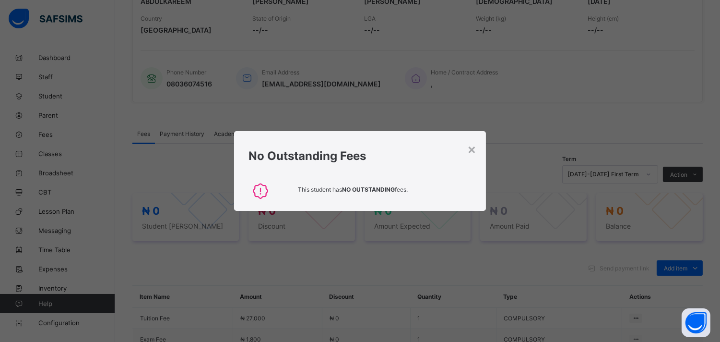
scroll to position [288, 0]
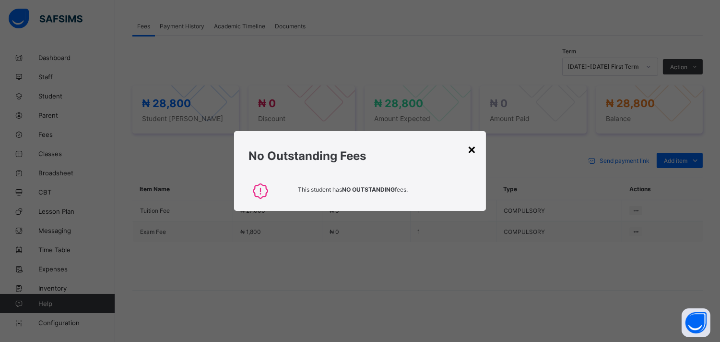
click at [475, 147] on div "×" at bounding box center [471, 149] width 9 height 16
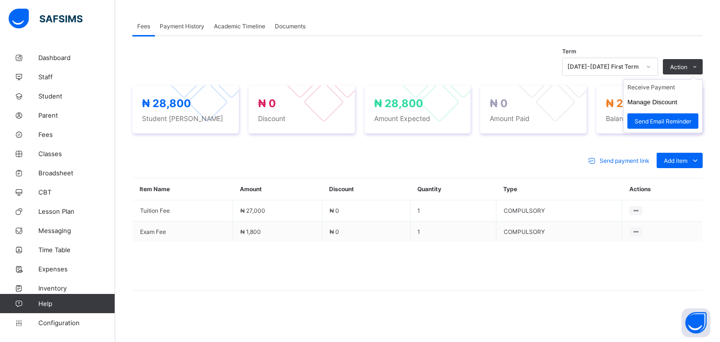
click at [703, 79] on ul "Receive Payment Manage Discount Send Email Reminder" at bounding box center [663, 106] width 80 height 54
click at [652, 80] on ul "Receive Payment Manage Discount Send Email Reminder" at bounding box center [663, 106] width 80 height 54
click at [661, 92] on li "Receive Payment" at bounding box center [663, 87] width 79 height 15
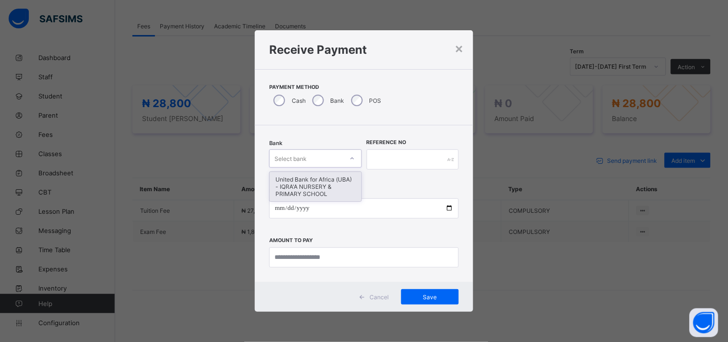
click at [327, 185] on div "United Bank for Africa (UBA) - IQRA'A NURSERY & PRIMARY SCHOOL" at bounding box center [316, 186] width 92 height 29
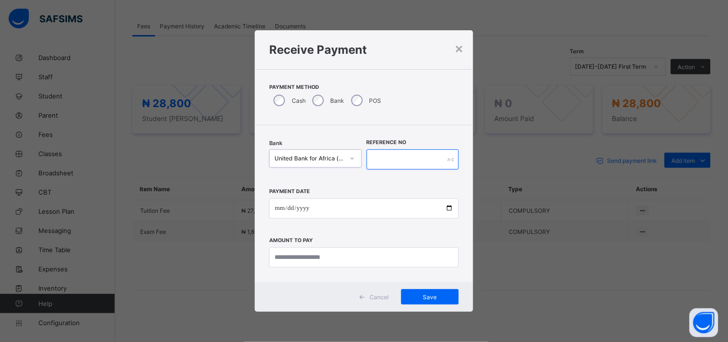
click at [401, 160] on input "text" at bounding box center [413, 159] width 93 height 20
type input "****"
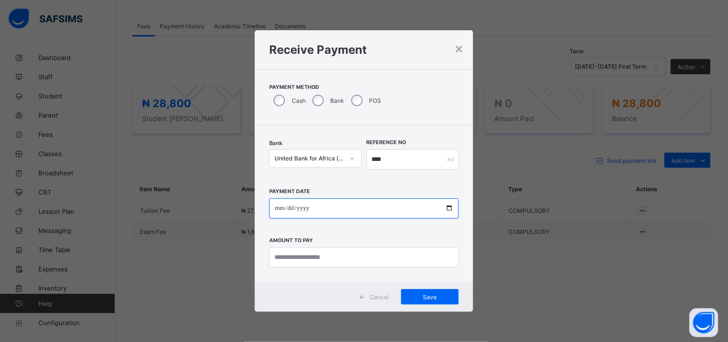
click at [452, 208] on input "date" at bounding box center [364, 208] width 190 height 20
type input "**********"
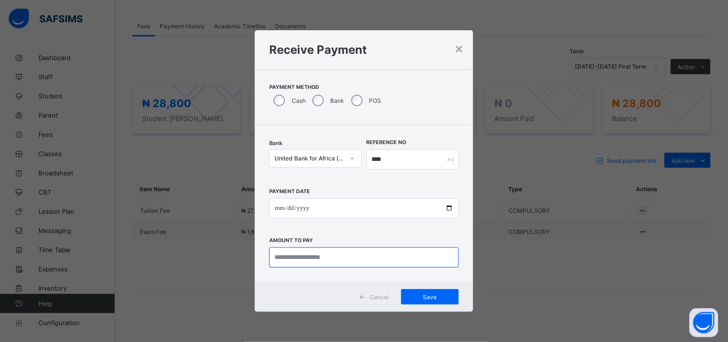
click at [334, 258] on input "currency" at bounding box center [364, 257] width 190 height 20
click at [318, 260] on input "currency" at bounding box center [364, 257] width 190 height 20
click at [329, 260] on input "currency" at bounding box center [364, 257] width 190 height 20
click at [320, 255] on input "currency" at bounding box center [364, 257] width 190 height 20
click at [318, 255] on input "currency" at bounding box center [364, 257] width 190 height 20
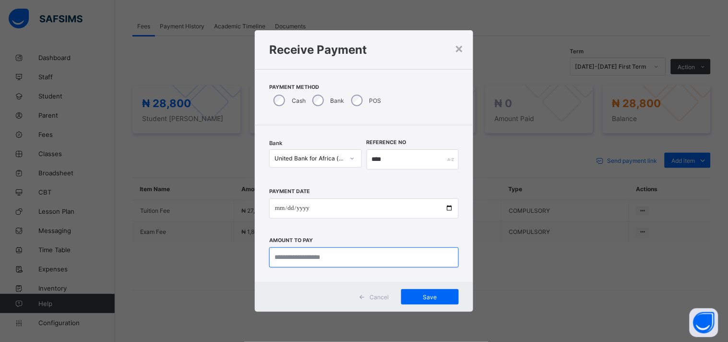
click at [346, 260] on input "currency" at bounding box center [364, 257] width 190 height 20
click at [312, 266] on input "currency" at bounding box center [364, 257] width 190 height 20
type input "********"
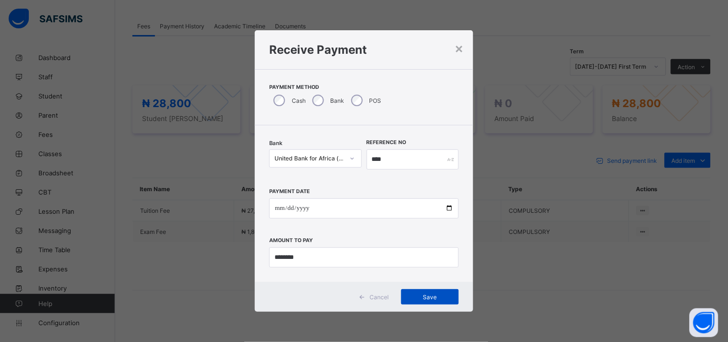
click at [432, 304] on div "Save" at bounding box center [430, 296] width 58 height 15
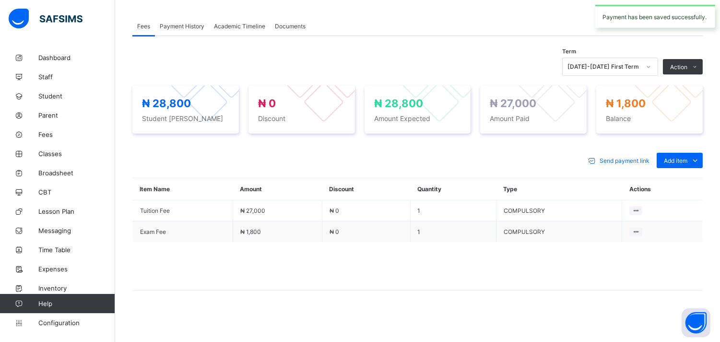
scroll to position [0, 0]
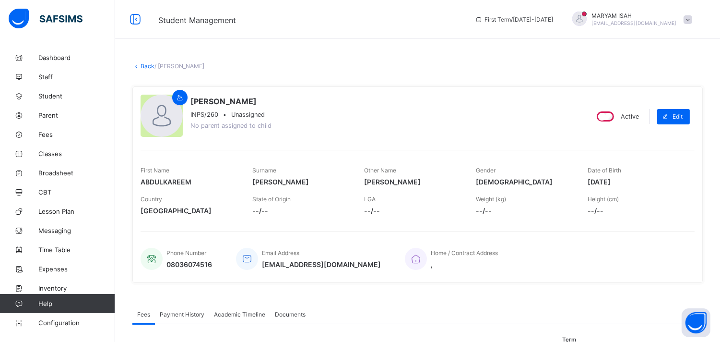
click at [142, 69] on link "Back" at bounding box center [148, 65] width 14 height 7
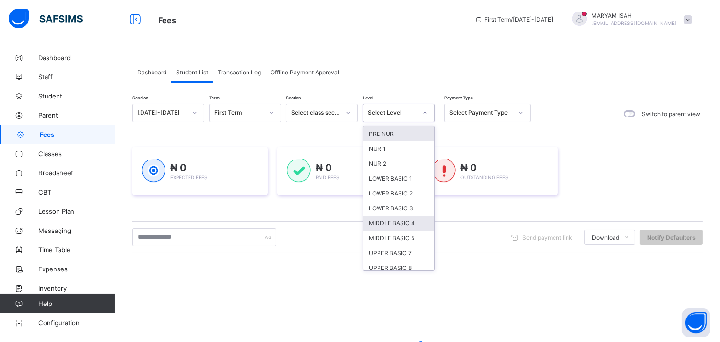
click at [416, 222] on div "MIDDLE BASIC 4" at bounding box center [398, 222] width 71 height 15
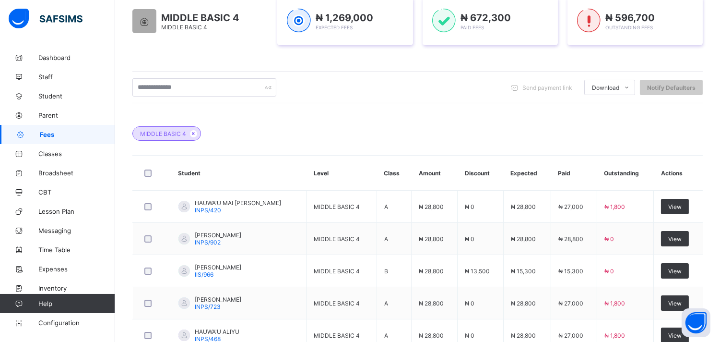
scroll to position [399, 0]
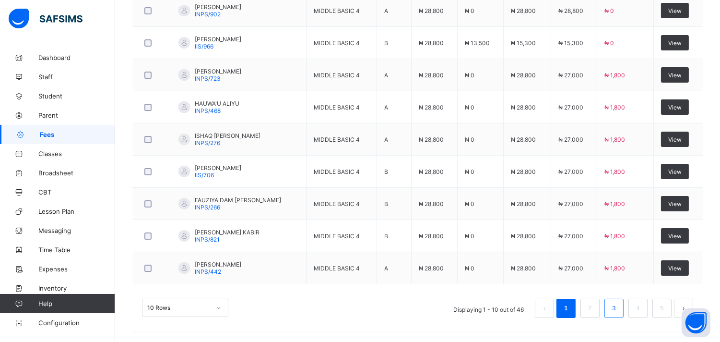
click at [618, 314] on link "3" at bounding box center [613, 308] width 9 height 12
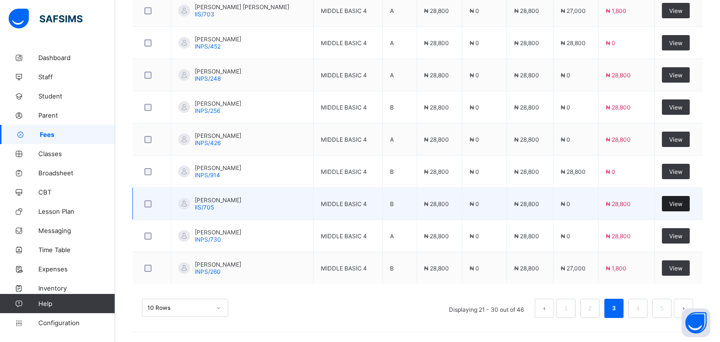
click at [689, 208] on div "View" at bounding box center [676, 203] width 28 height 15
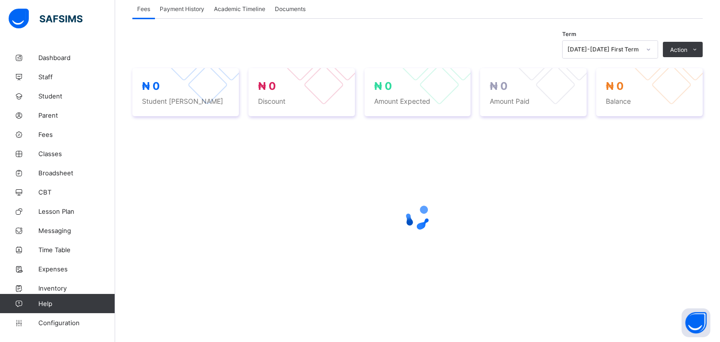
scroll to position [180, 0]
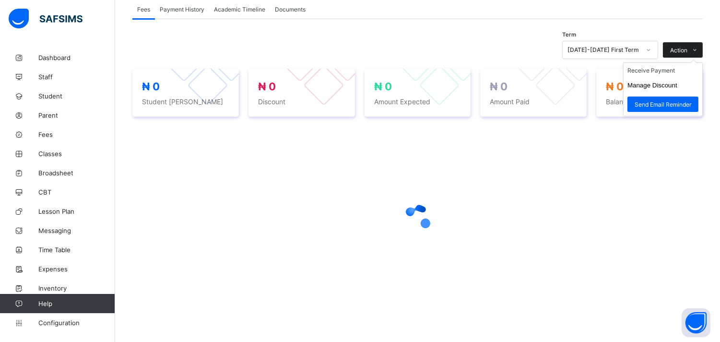
click at [703, 42] on span at bounding box center [694, 49] width 15 height 15
click at [671, 64] on ul "Receive Payment Manage Discount Send Email Reminder" at bounding box center [663, 89] width 80 height 54
click at [659, 73] on ul "Receive Payment Manage Discount Send Email Reminder" at bounding box center [663, 89] width 80 height 54
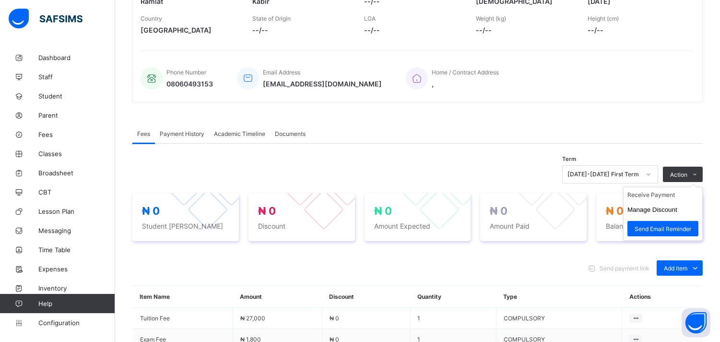
scroll to position [288, 0]
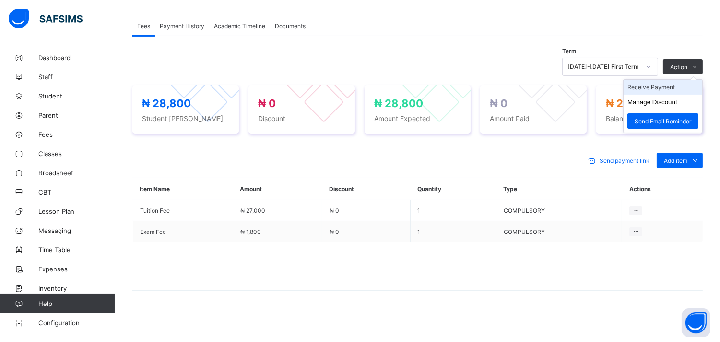
click at [668, 92] on li "Receive Payment" at bounding box center [663, 87] width 79 height 15
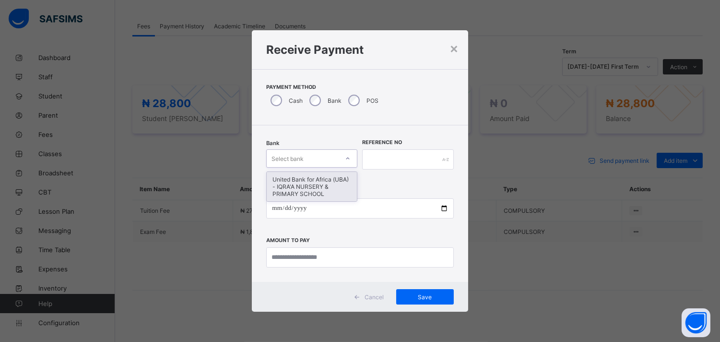
click at [323, 190] on div "United Bank for Africa (UBA) - IQRA'A NURSERY & PRIMARY SCHOOL" at bounding box center [312, 186] width 90 height 29
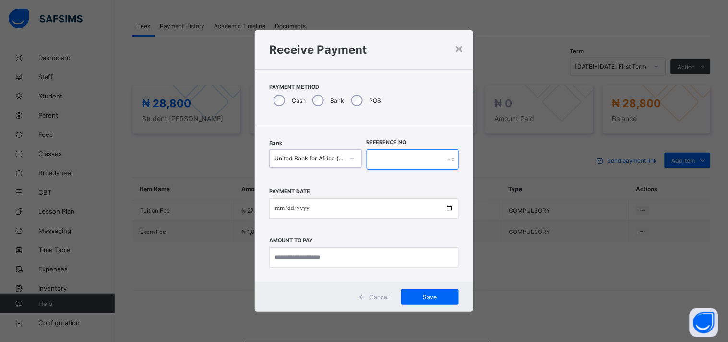
click at [405, 161] on input "text" at bounding box center [413, 159] width 93 height 20
type input "*****"
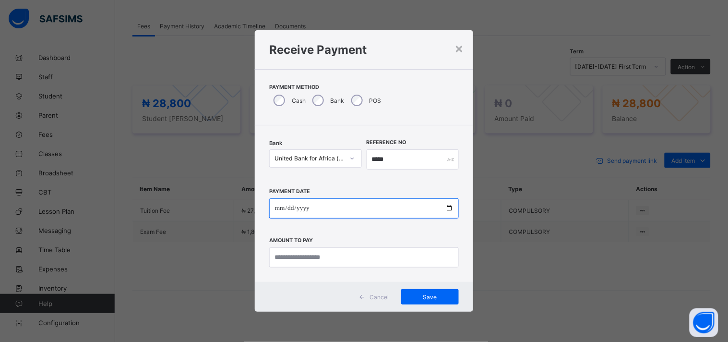
click at [453, 207] on input "date" at bounding box center [364, 208] width 190 height 20
type input "**********"
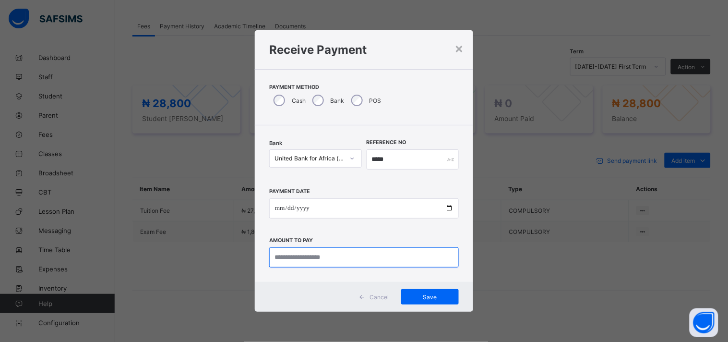
click at [307, 261] on input "currency" at bounding box center [364, 257] width 190 height 20
click at [299, 258] on input "currency" at bounding box center [364, 257] width 190 height 20
click at [299, 260] on input "currency" at bounding box center [364, 257] width 190 height 20
click at [447, 258] on input "currency" at bounding box center [364, 257] width 190 height 20
click at [304, 258] on input "currency" at bounding box center [364, 257] width 190 height 20
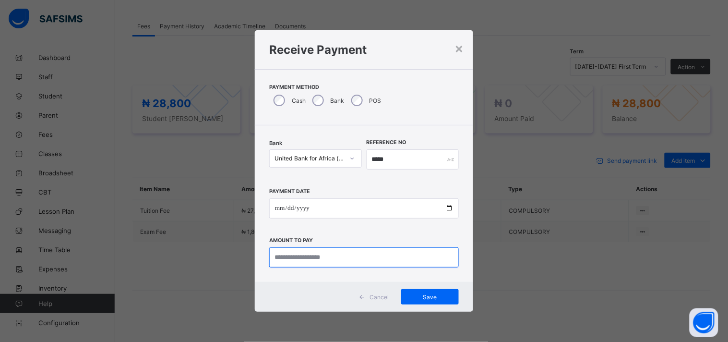
click at [331, 258] on input "currency" at bounding box center [364, 257] width 190 height 20
click at [320, 261] on input "currency" at bounding box center [364, 257] width 190 height 20
click at [333, 281] on div "**********" at bounding box center [364, 203] width 218 height 156
click at [322, 267] on input "currency" at bounding box center [364, 257] width 190 height 20
type input "********"
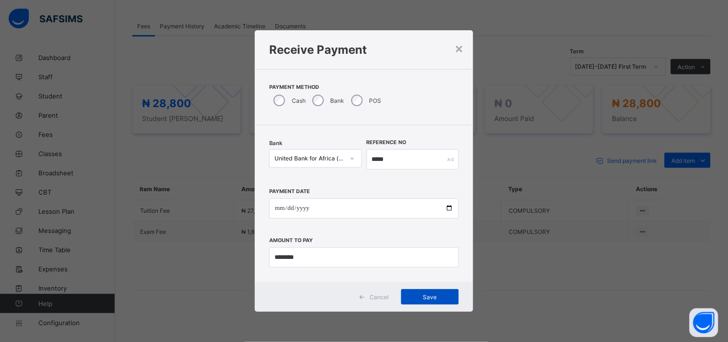
click at [428, 294] on span "Save" at bounding box center [429, 296] width 43 height 7
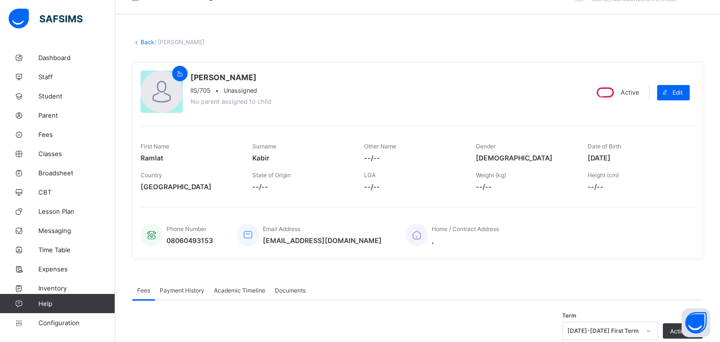
scroll to position [16, 0]
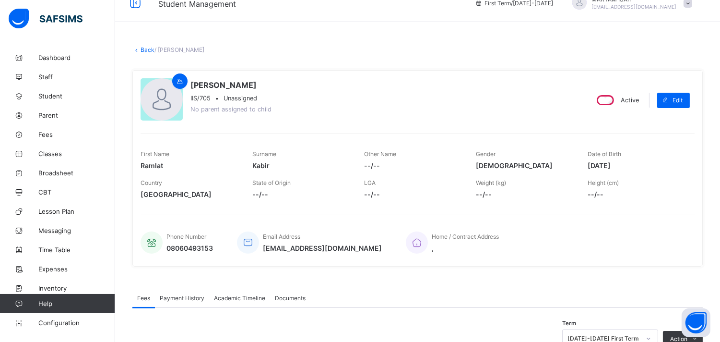
click at [143, 46] on link "Back" at bounding box center [148, 49] width 14 height 7
click at [143, 46] on div "× Delete Document This action would delete the document with name: from the sys…" at bounding box center [417, 299] width 605 height 631
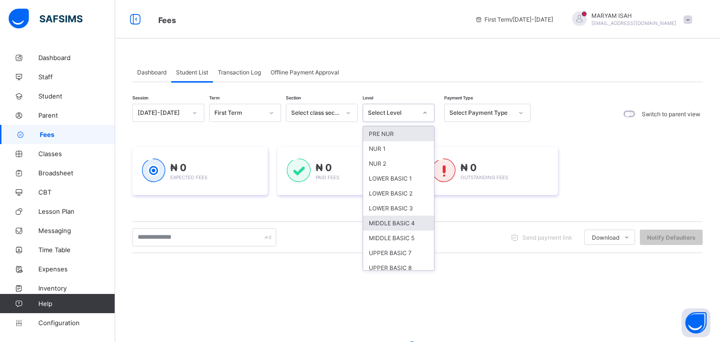
click at [413, 225] on div "MIDDLE BASIC 4" at bounding box center [398, 222] width 71 height 15
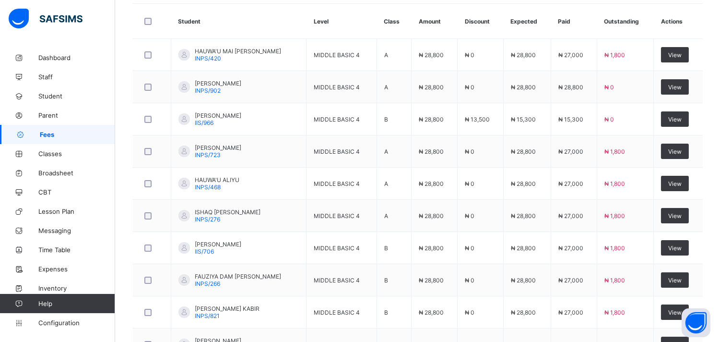
scroll to position [399, 0]
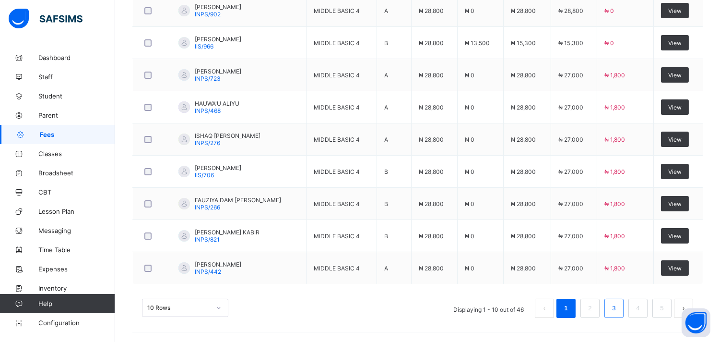
click at [618, 312] on link "3" at bounding box center [613, 308] width 9 height 12
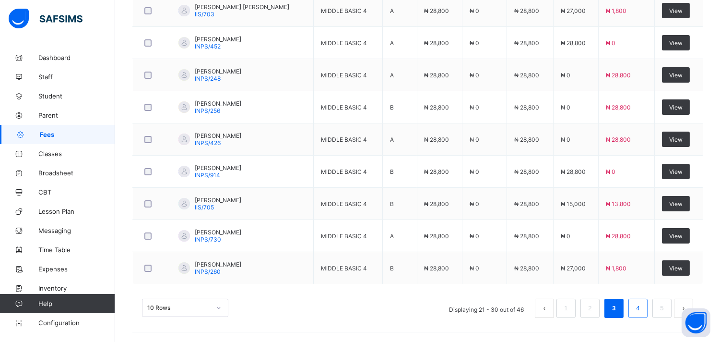
click at [642, 309] on link "4" at bounding box center [637, 308] width 9 height 12
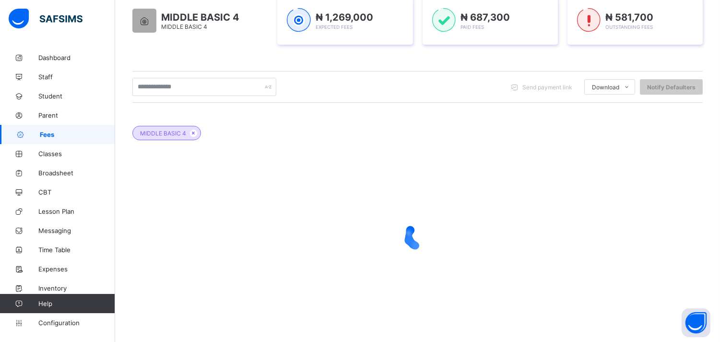
click at [654, 314] on div at bounding box center [417, 236] width 570 height 182
click at [656, 317] on div at bounding box center [417, 236] width 570 height 182
click at [654, 306] on div at bounding box center [417, 236] width 570 height 182
click at [650, 305] on div at bounding box center [417, 236] width 570 height 182
click at [652, 302] on div at bounding box center [417, 236] width 570 height 182
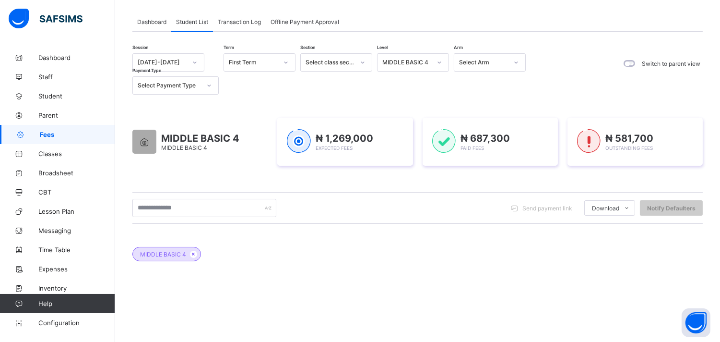
scroll to position [171, 0]
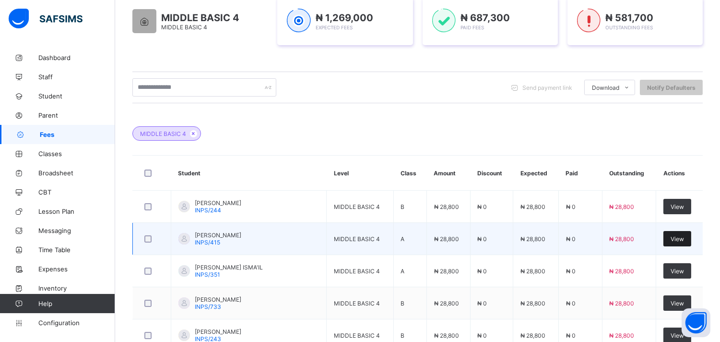
click at [671, 244] on div "View" at bounding box center [678, 238] width 28 height 15
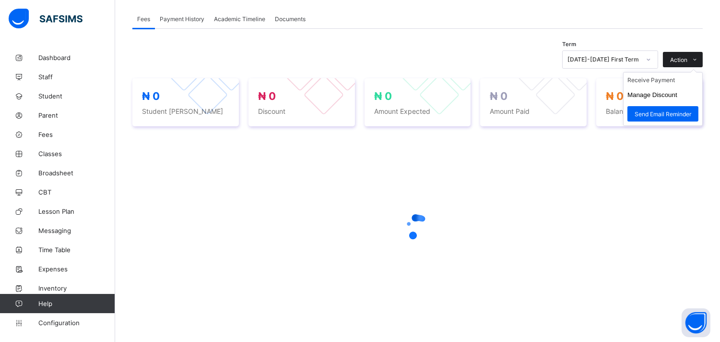
click at [703, 53] on span at bounding box center [694, 59] width 15 height 15
click at [651, 83] on li "Receive Payment" at bounding box center [663, 79] width 79 height 15
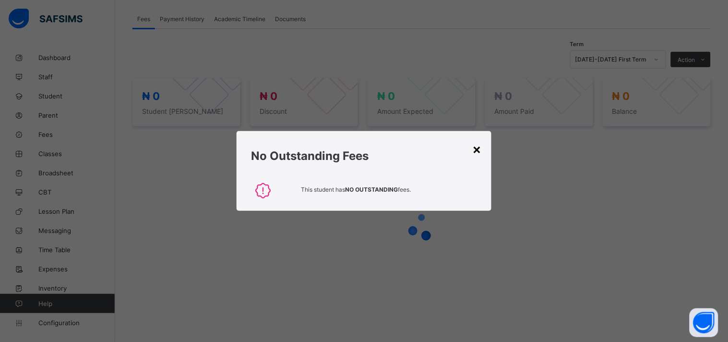
click at [480, 153] on div "×" at bounding box center [477, 149] width 9 height 16
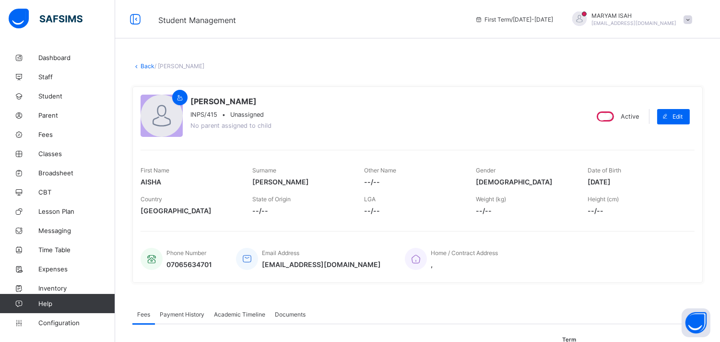
scroll to position [288, 0]
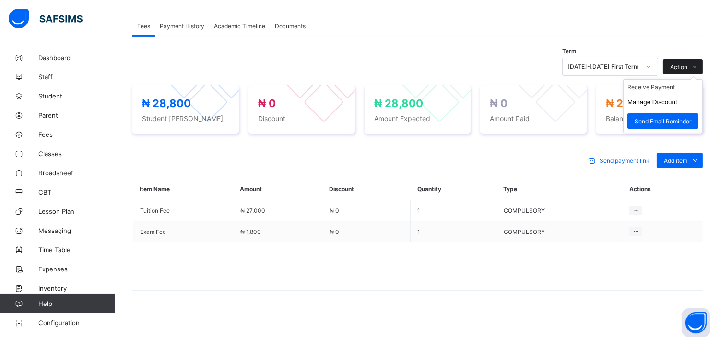
click at [703, 65] on span at bounding box center [694, 66] width 15 height 15
click at [667, 84] on li "Receive Payment" at bounding box center [663, 87] width 79 height 15
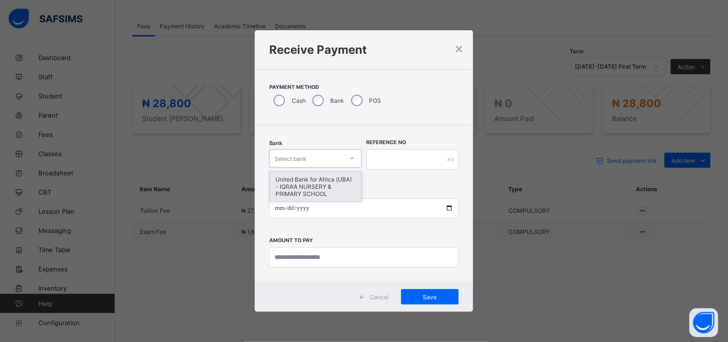
click at [336, 190] on div "United Bank for Africa (UBA) - IQRA'A NURSERY & PRIMARY SCHOOL" at bounding box center [316, 186] width 92 height 29
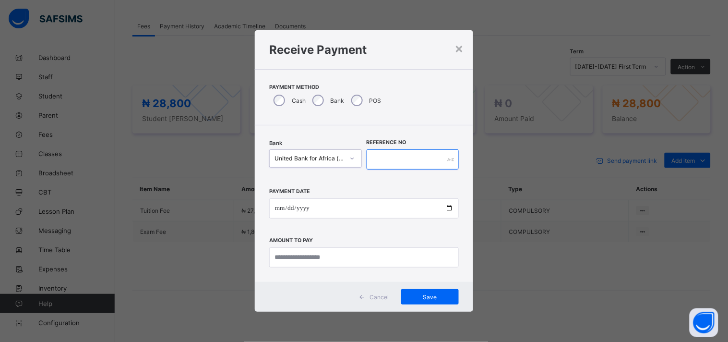
click at [405, 157] on input "text" at bounding box center [413, 159] width 93 height 20
type input "******"
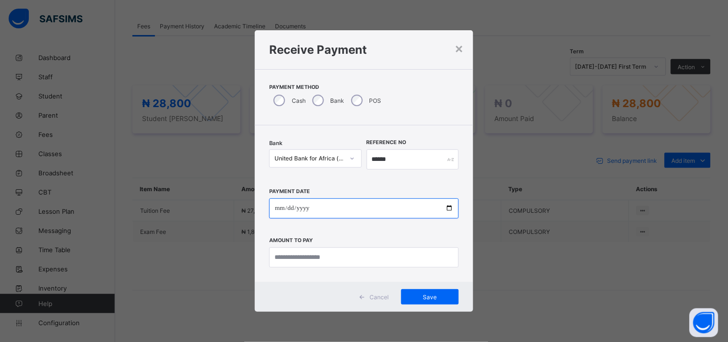
click at [450, 203] on input "date" at bounding box center [364, 208] width 190 height 20
type input "**********"
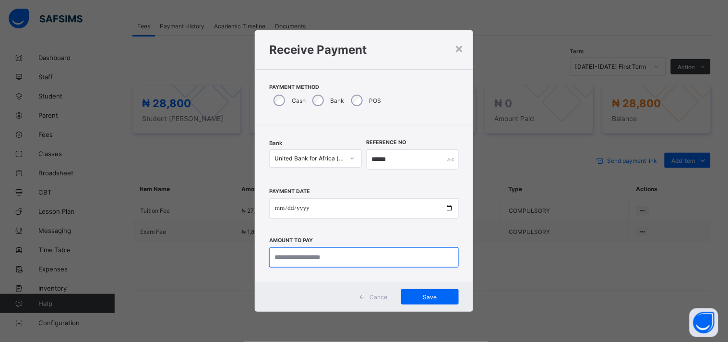
click at [322, 261] on input "currency" at bounding box center [364, 257] width 190 height 20
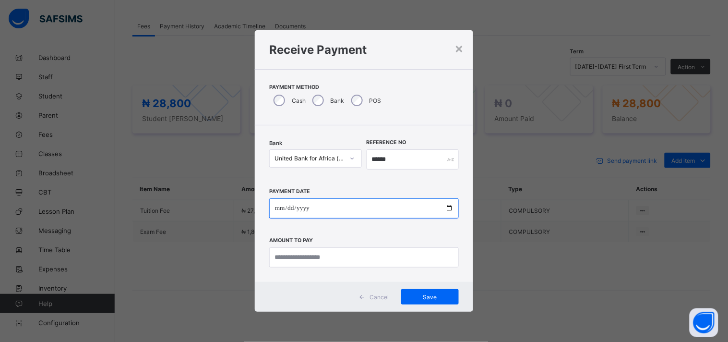
click at [449, 209] on input "**********" at bounding box center [364, 208] width 190 height 20
click at [452, 204] on input "**********" at bounding box center [364, 208] width 190 height 20
click at [454, 215] on input "**********" at bounding box center [364, 208] width 190 height 20
click at [450, 208] on input "**********" at bounding box center [364, 208] width 190 height 20
click at [388, 216] on input "**********" at bounding box center [364, 208] width 190 height 20
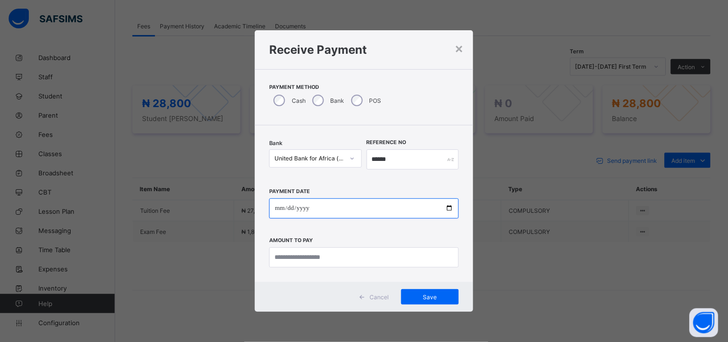
click at [336, 216] on input "**********" at bounding box center [364, 208] width 190 height 20
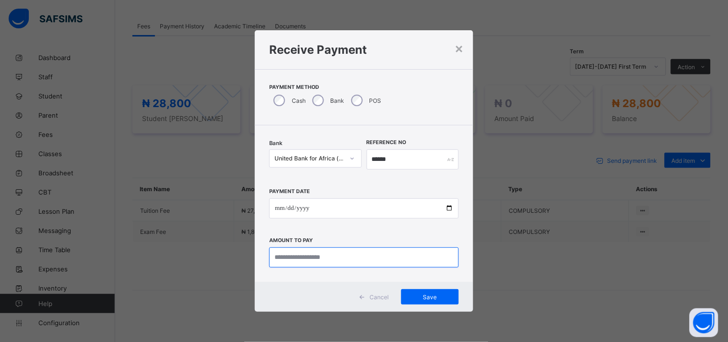
click at [310, 261] on input "currency" at bounding box center [364, 257] width 190 height 20
click at [293, 255] on input "currency" at bounding box center [364, 257] width 190 height 20
click at [324, 260] on input "currency" at bounding box center [364, 257] width 190 height 20
click at [333, 256] on input "currency" at bounding box center [364, 257] width 190 height 20
click at [300, 259] on input "currency" at bounding box center [364, 257] width 190 height 20
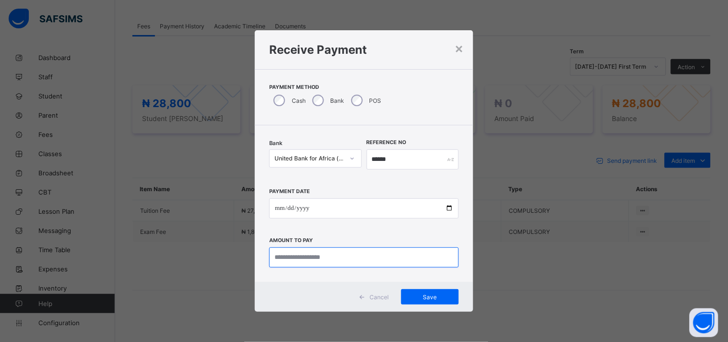
click at [333, 266] on input "currency" at bounding box center [364, 257] width 190 height 20
type input "********"
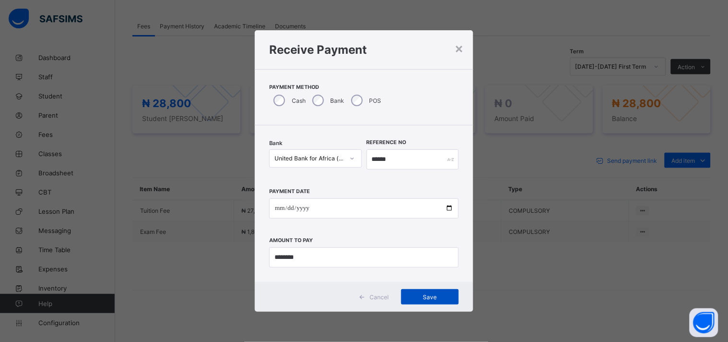
click at [437, 299] on span "Save" at bounding box center [429, 296] width 43 height 7
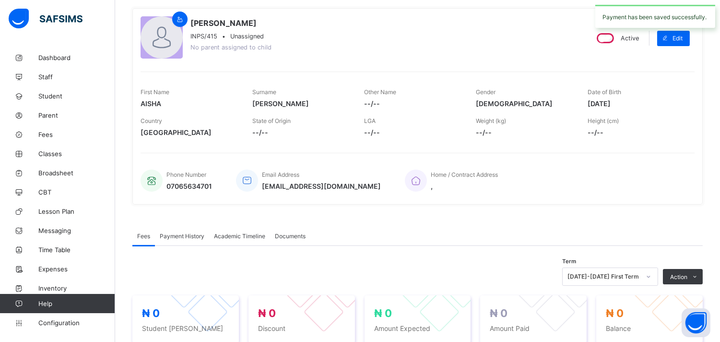
scroll to position [0, 0]
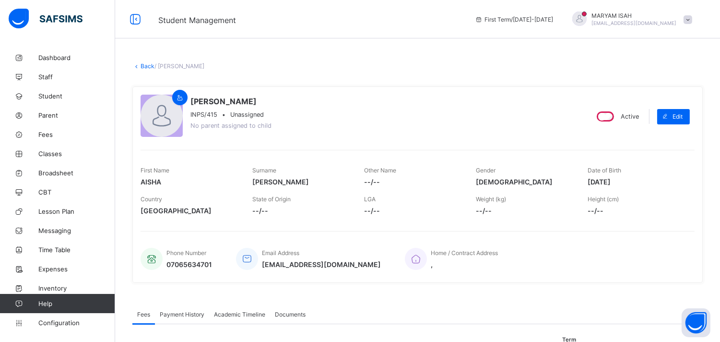
click at [144, 64] on link "Back" at bounding box center [148, 65] width 14 height 7
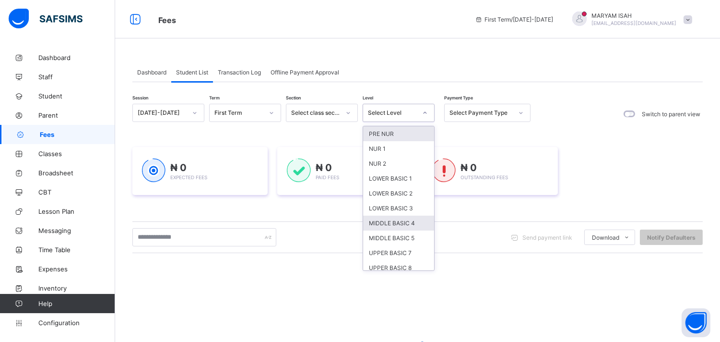
click at [410, 222] on div "MIDDLE BASIC 4" at bounding box center [398, 222] width 71 height 15
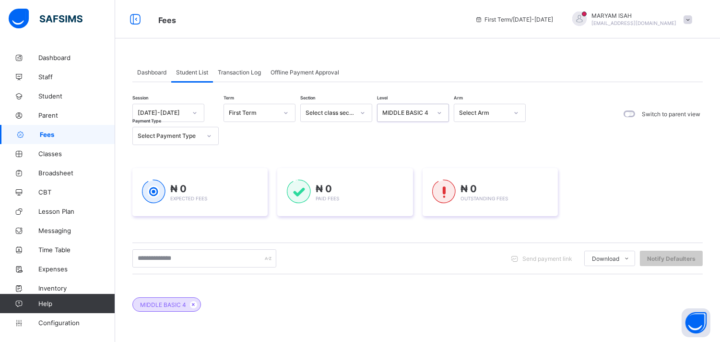
scroll to position [171, 0]
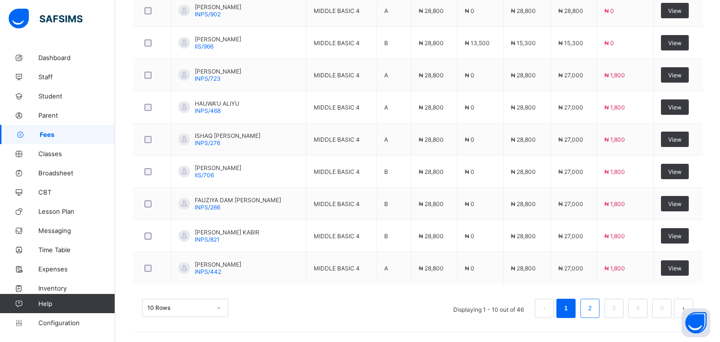
click at [594, 310] on link "2" at bounding box center [589, 308] width 9 height 12
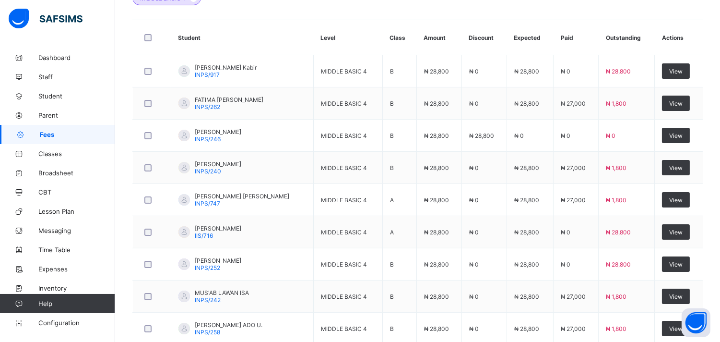
scroll to position [399, 0]
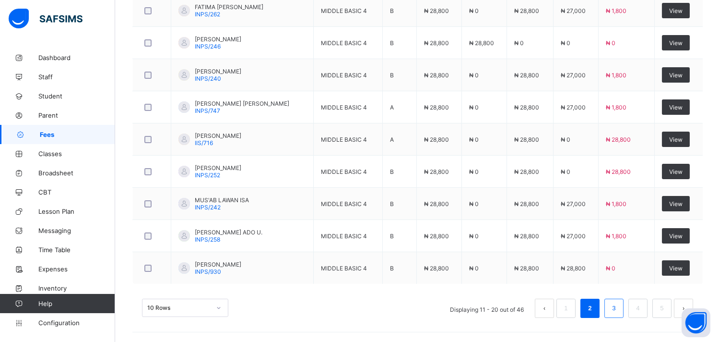
click at [618, 308] on link "3" at bounding box center [613, 308] width 9 height 12
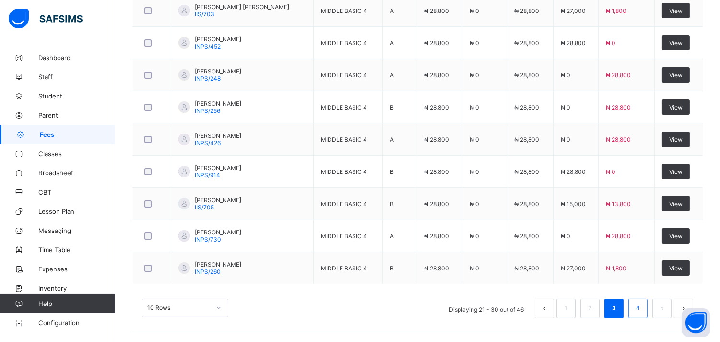
click at [642, 313] on link "4" at bounding box center [637, 308] width 9 height 12
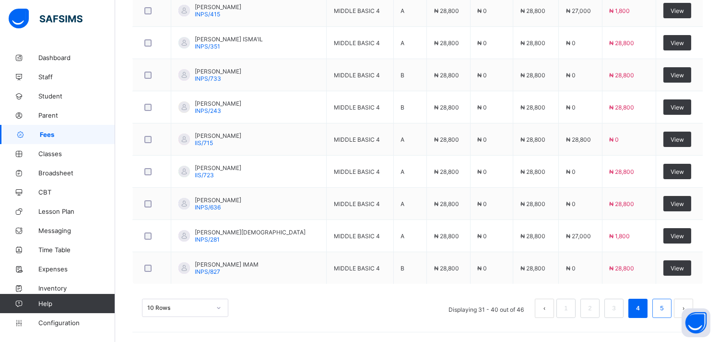
click at [666, 313] on link "5" at bounding box center [661, 308] width 9 height 12
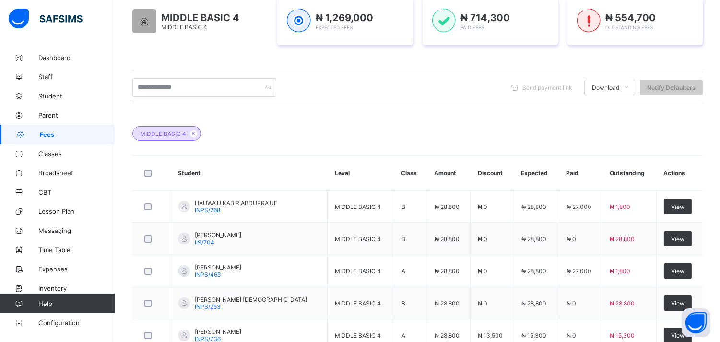
scroll to position [270, 0]
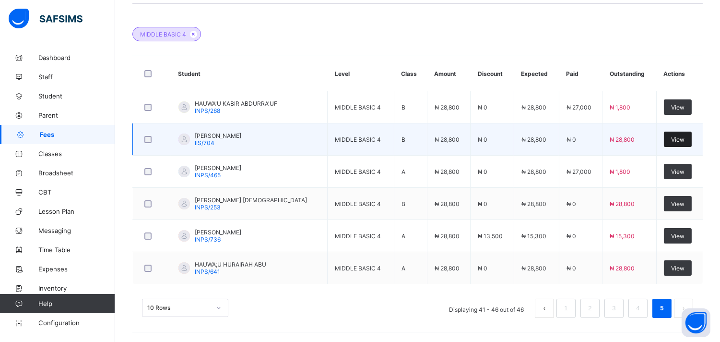
click at [682, 146] on div "View" at bounding box center [678, 138] width 28 height 15
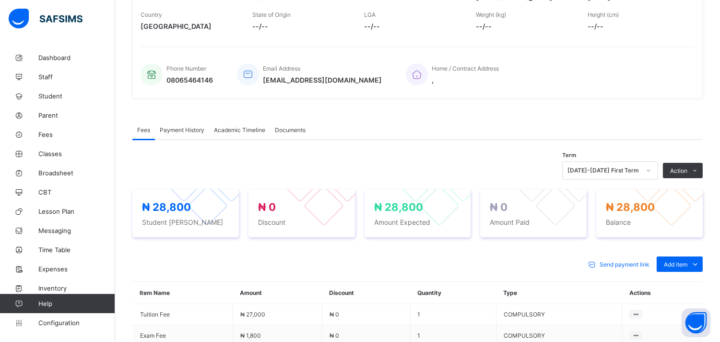
scroll to position [270, 0]
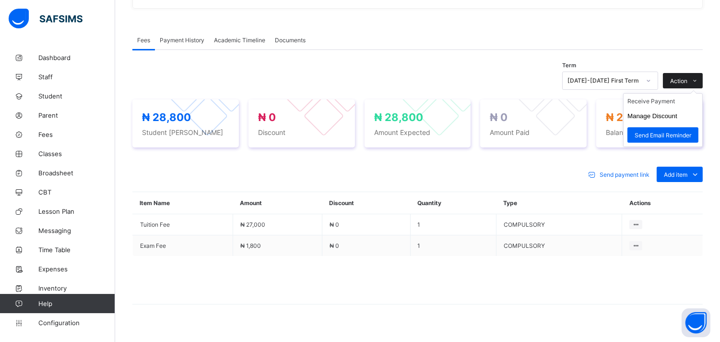
click at [699, 82] on icon at bounding box center [695, 81] width 7 height 6
click at [668, 106] on li "Receive Payment" at bounding box center [663, 101] width 79 height 15
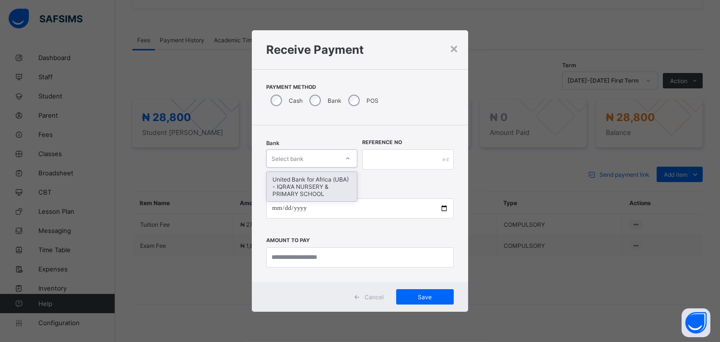
click at [322, 188] on div "United Bank for Africa (UBA) - IQRA'A NURSERY & PRIMARY SCHOOL" at bounding box center [312, 186] width 90 height 29
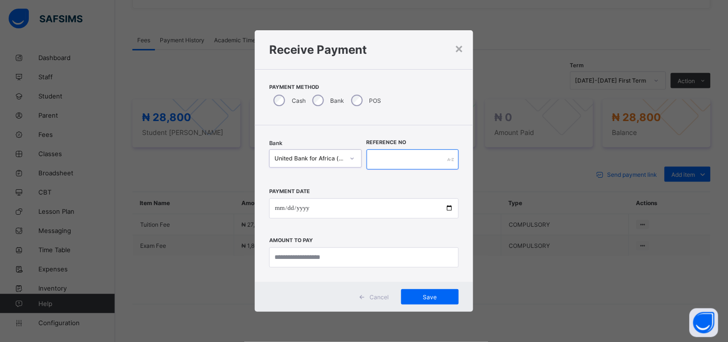
click at [397, 161] on input "text" at bounding box center [413, 159] width 93 height 20
type input "*****"
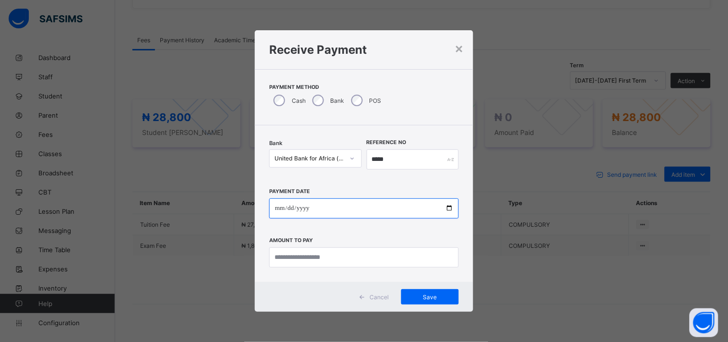
click at [457, 213] on input "date" at bounding box center [364, 208] width 190 height 20
click at [451, 212] on input "date" at bounding box center [364, 208] width 190 height 20
type input "**********"
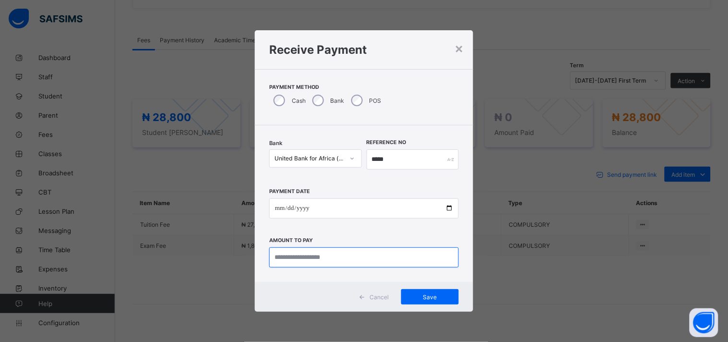
click at [286, 255] on input "currency" at bounding box center [364, 257] width 190 height 20
click at [311, 259] on input "currency" at bounding box center [364, 257] width 190 height 20
click at [313, 261] on input "currency" at bounding box center [364, 257] width 190 height 20
click at [309, 259] on input "currency" at bounding box center [364, 257] width 190 height 20
type input "********"
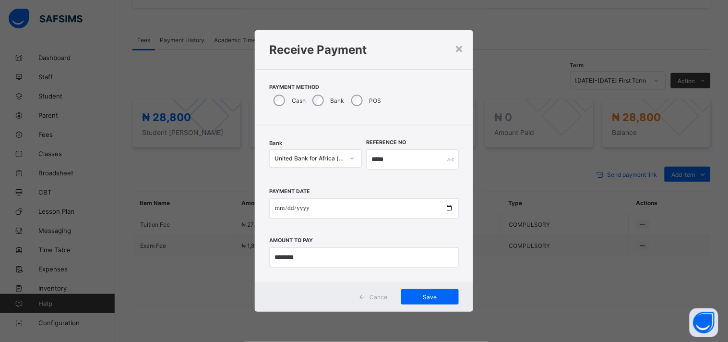
click at [435, 310] on div "Cancel Save" at bounding box center [364, 297] width 218 height 30
click at [449, 299] on span "Save" at bounding box center [429, 296] width 43 height 7
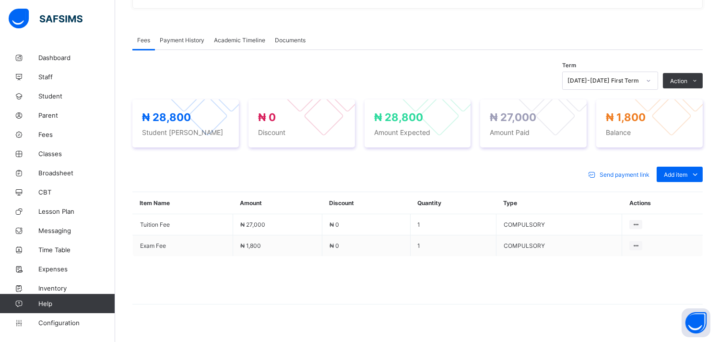
scroll to position [0, 0]
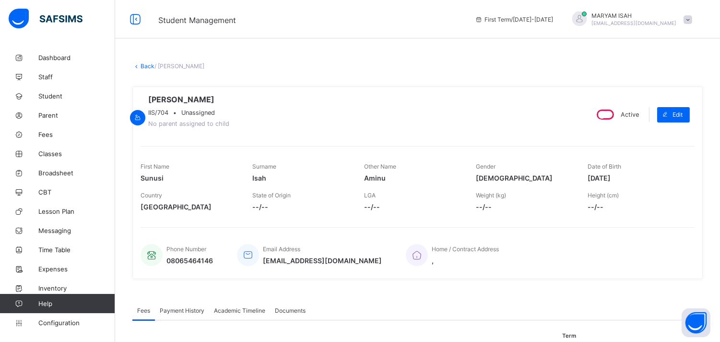
click at [150, 69] on link "Back" at bounding box center [148, 65] width 14 height 7
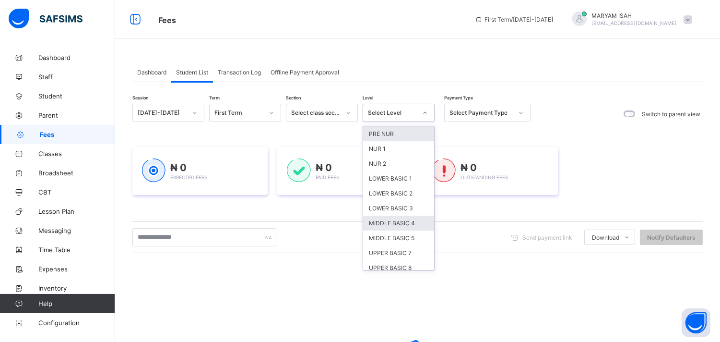
click at [406, 219] on div "MIDDLE BASIC 4" at bounding box center [398, 222] width 71 height 15
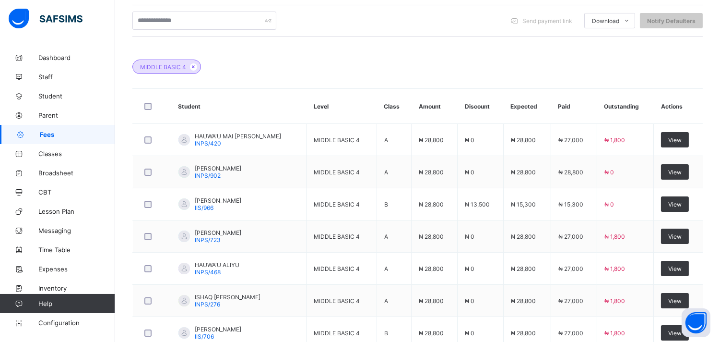
scroll to position [399, 0]
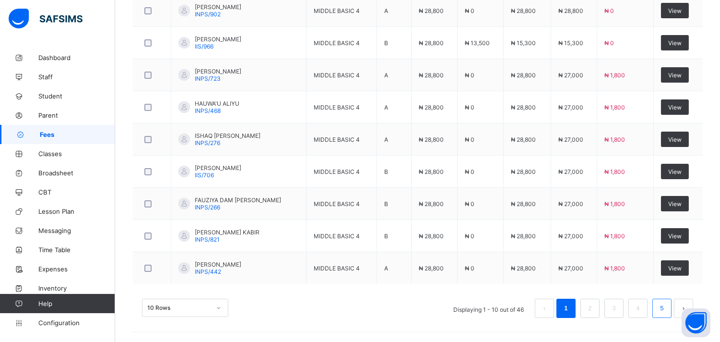
click at [666, 312] on link "5" at bounding box center [661, 308] width 9 height 12
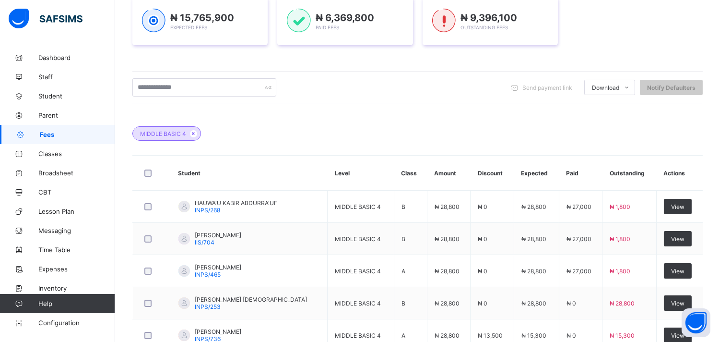
scroll to position [270, 0]
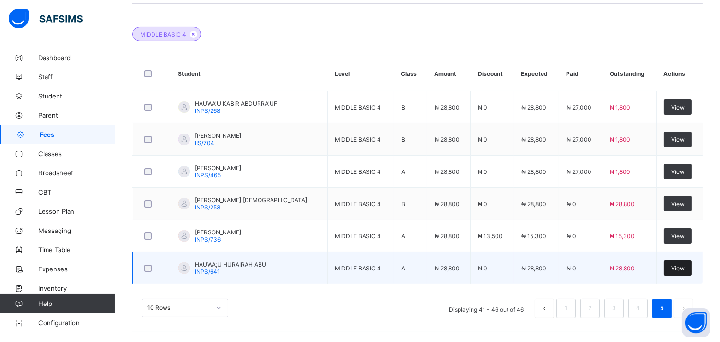
click at [692, 273] on div "View" at bounding box center [678, 267] width 28 height 15
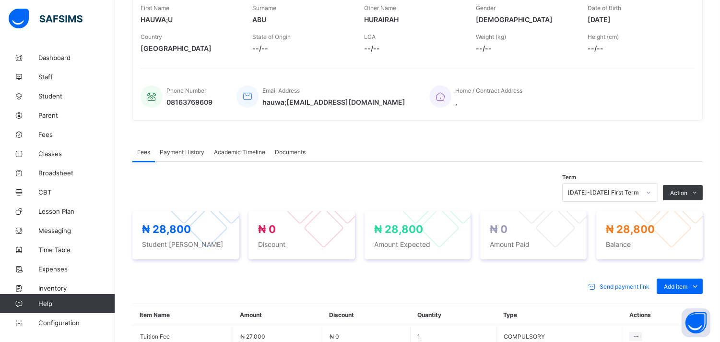
scroll to position [288, 0]
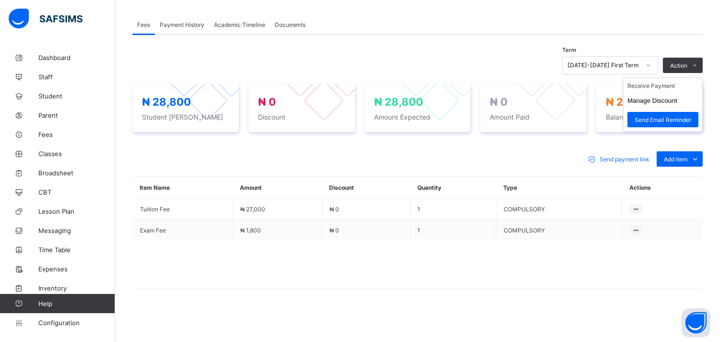
click at [703, 78] on ul "Receive Payment Manage Discount Send Email Reminder" at bounding box center [663, 105] width 80 height 54
click at [654, 90] on li "Receive Payment" at bounding box center [663, 85] width 79 height 15
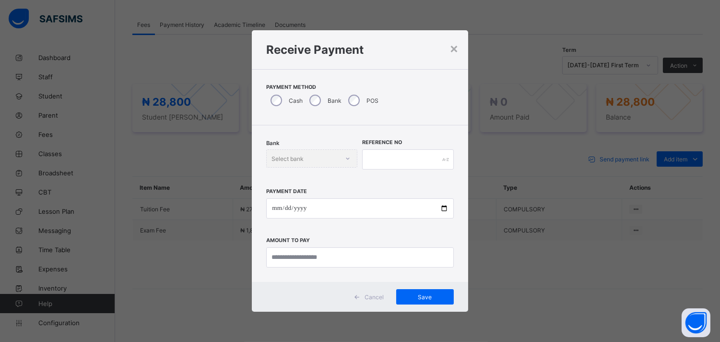
click at [341, 94] on div "Bank" at bounding box center [324, 100] width 39 height 20
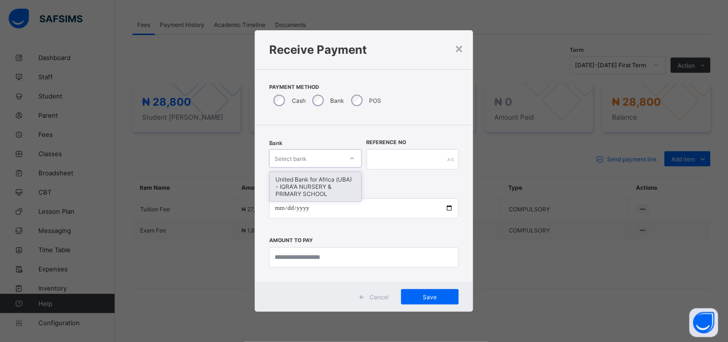
click at [317, 194] on div "United Bank for Africa (UBA) - IQRA'A NURSERY & PRIMARY SCHOOL" at bounding box center [316, 186] width 92 height 29
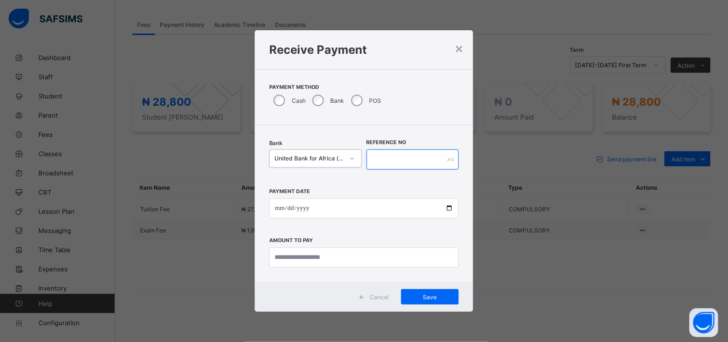
click at [397, 161] on input "text" at bounding box center [413, 159] width 93 height 20
type input "****"
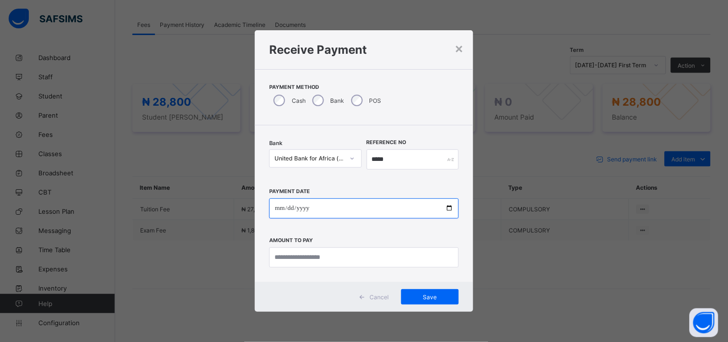
click at [453, 209] on input "date" at bounding box center [364, 208] width 190 height 20
click at [448, 212] on input "date" at bounding box center [364, 208] width 190 height 20
type input "**********"
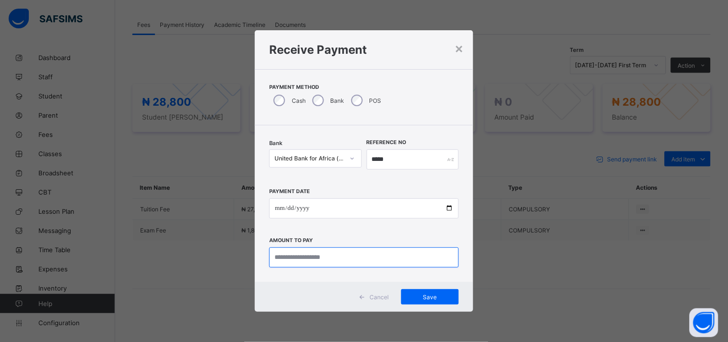
click at [298, 259] on input "currency" at bounding box center [364, 257] width 190 height 20
click at [322, 260] on input "currency" at bounding box center [364, 257] width 190 height 20
type input "********"
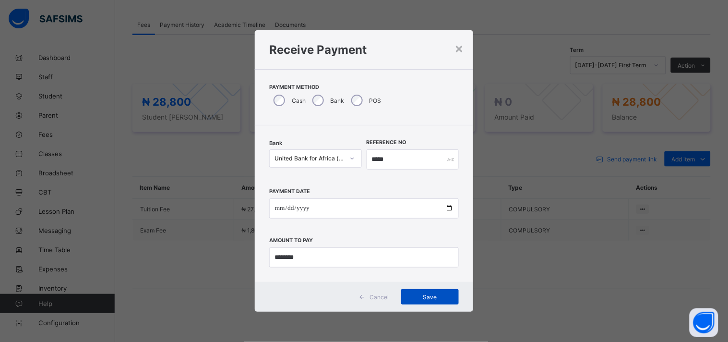
click at [442, 296] on span "Save" at bounding box center [429, 296] width 43 height 7
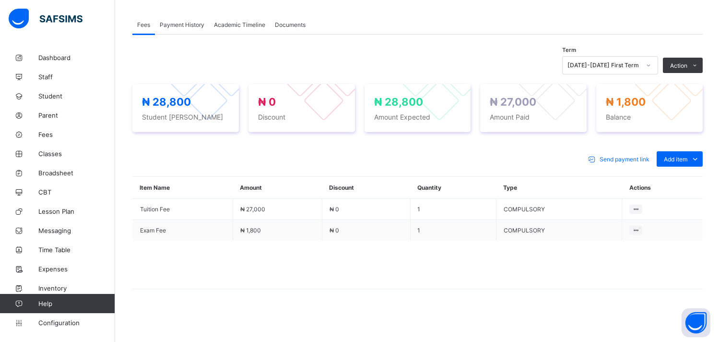
scroll to position [0, 0]
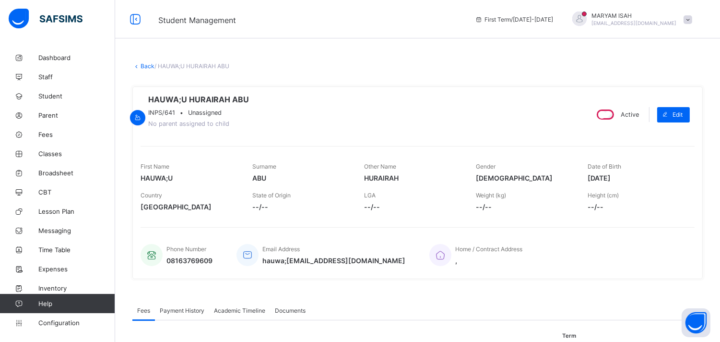
click at [141, 65] on link "Back" at bounding box center [148, 65] width 14 height 7
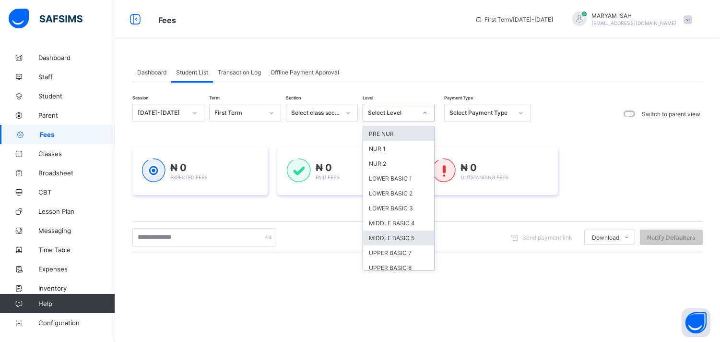
click at [408, 238] on div "MIDDLE BASIC 5" at bounding box center [398, 237] width 71 height 15
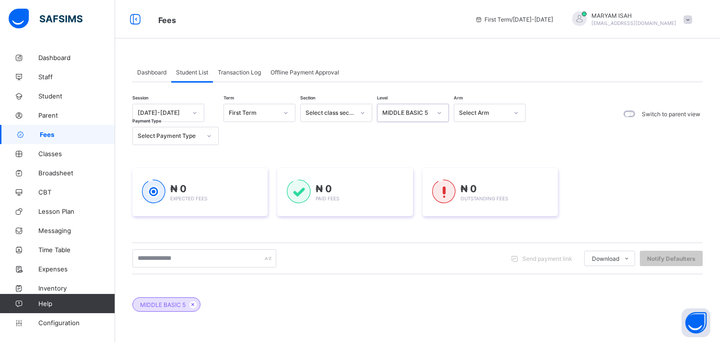
scroll to position [171, 0]
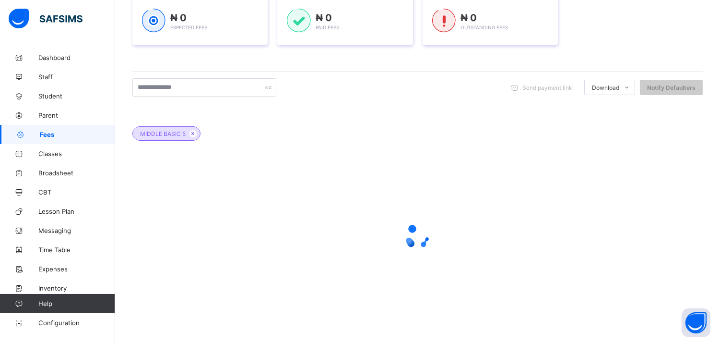
click at [329, 195] on div at bounding box center [417, 236] width 570 height 182
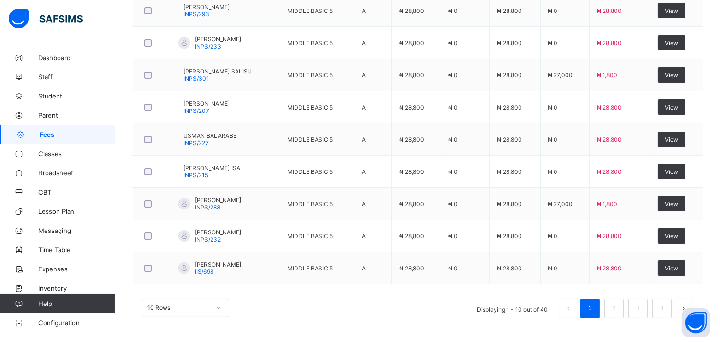
scroll to position [255, 0]
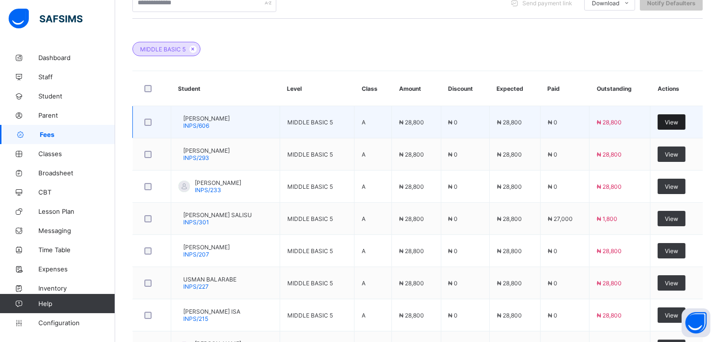
click at [681, 129] on div "View" at bounding box center [672, 121] width 28 height 15
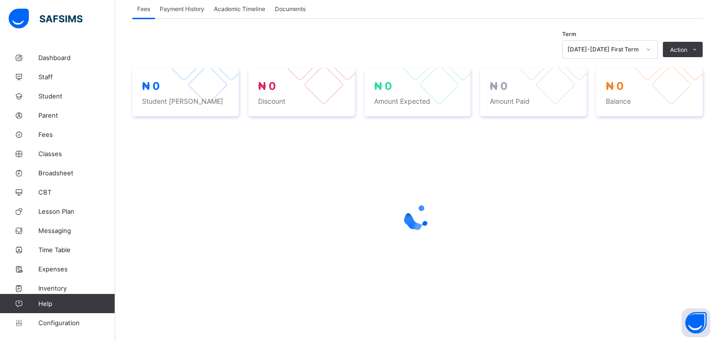
scroll to position [180, 0]
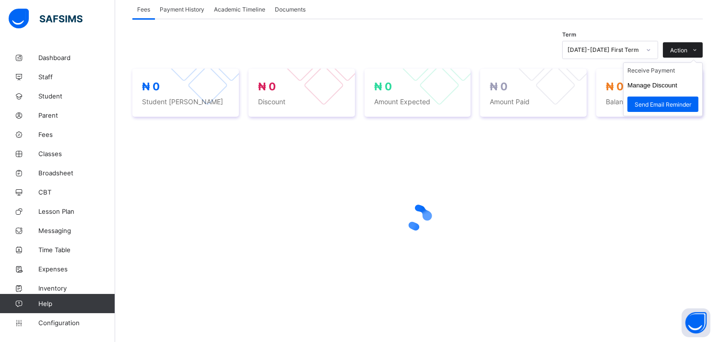
click at [703, 50] on span at bounding box center [694, 49] width 15 height 15
click at [670, 71] on li "Receive Payment" at bounding box center [663, 70] width 79 height 15
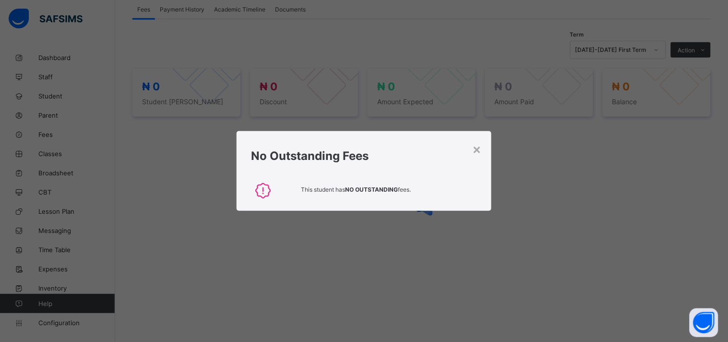
click at [487, 159] on div "No Outstanding Fees" at bounding box center [364, 153] width 255 height 44
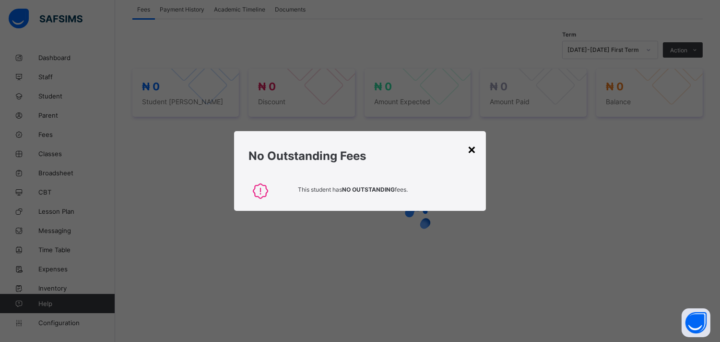
click at [468, 149] on div "×" at bounding box center [471, 149] width 9 height 16
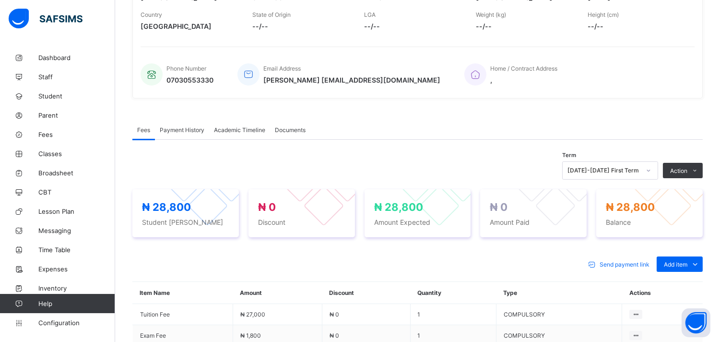
scroll to position [255, 0]
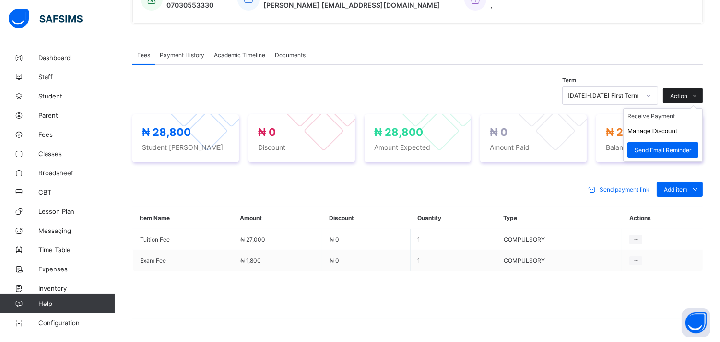
click at [702, 94] on span at bounding box center [694, 95] width 15 height 15
click at [673, 120] on li "Receive Payment" at bounding box center [663, 115] width 79 height 15
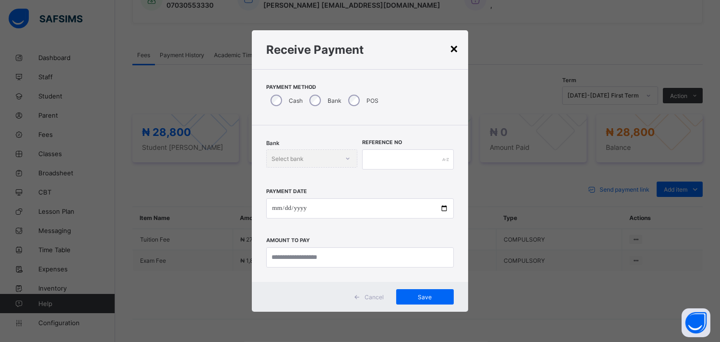
click at [451, 48] on div "×" at bounding box center [454, 48] width 9 height 16
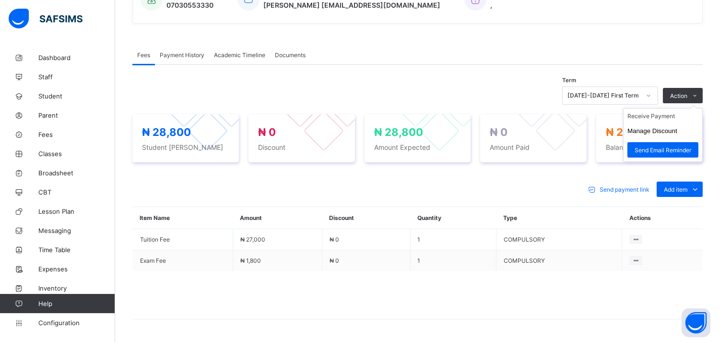
click at [703, 108] on ul "Receive Payment Manage Discount Send Email Reminder" at bounding box center [663, 135] width 80 height 54
click at [677, 134] on button "Manage Discount" at bounding box center [653, 130] width 50 height 7
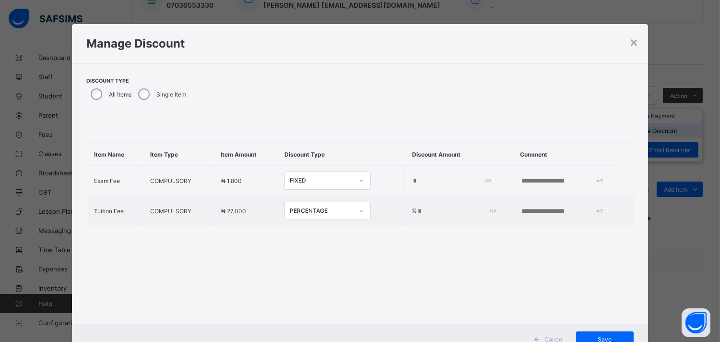
scroll to position [36, 0]
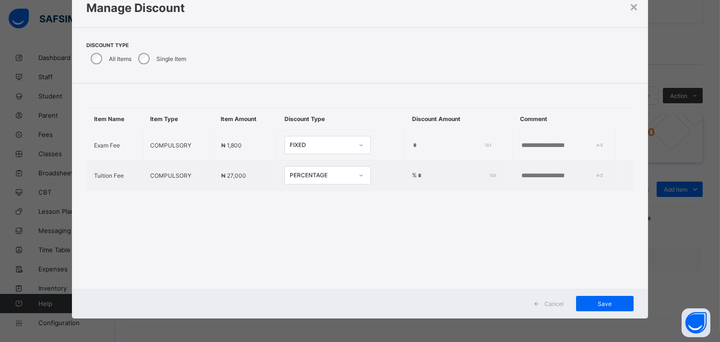
click at [619, 316] on div "Cancel Save" at bounding box center [360, 303] width 576 height 30
type input "*"
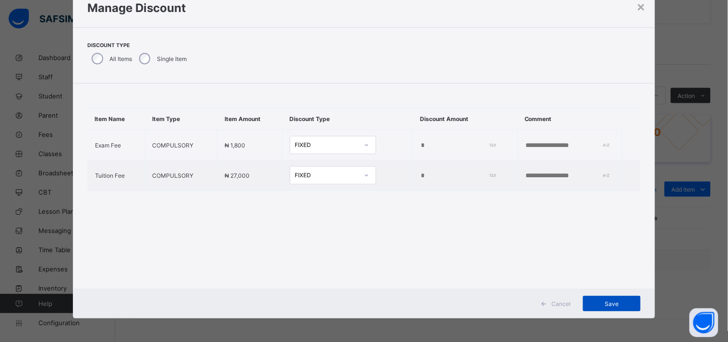
click at [616, 308] on div "Save" at bounding box center [612, 303] width 58 height 15
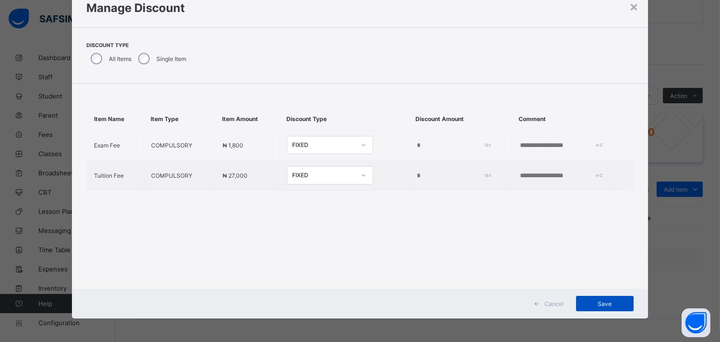
click at [614, 310] on div "Save" at bounding box center [605, 303] width 58 height 15
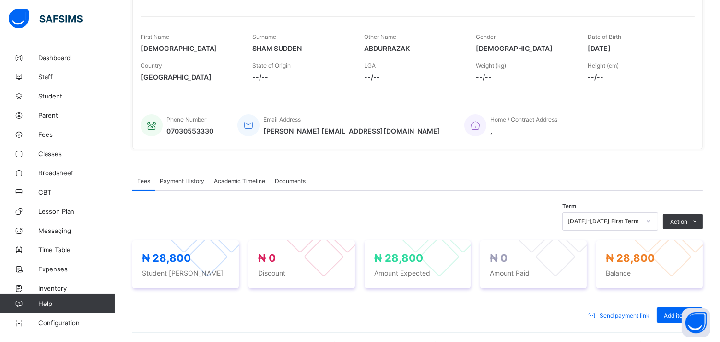
scroll to position [288, 0]
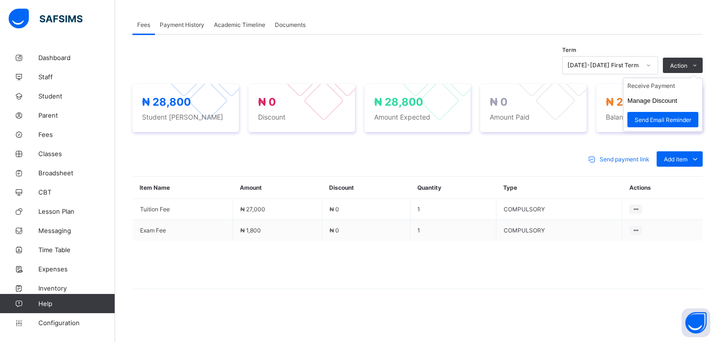
click at [703, 78] on ul "Receive Payment Manage Discount Send Email Reminder" at bounding box center [663, 105] width 80 height 54
click at [677, 103] on button "Manage Discount" at bounding box center [653, 100] width 50 height 7
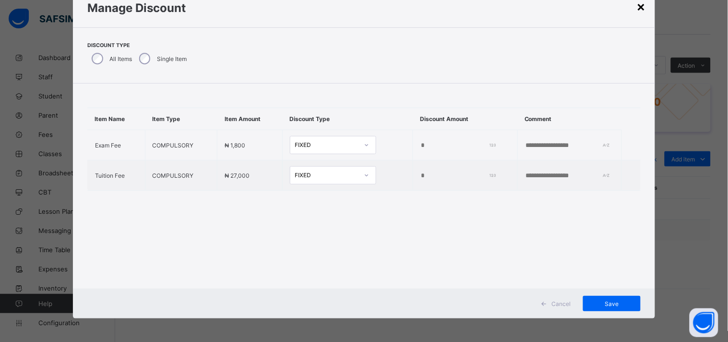
click at [640, 12] on div "×" at bounding box center [640, 6] width 9 height 16
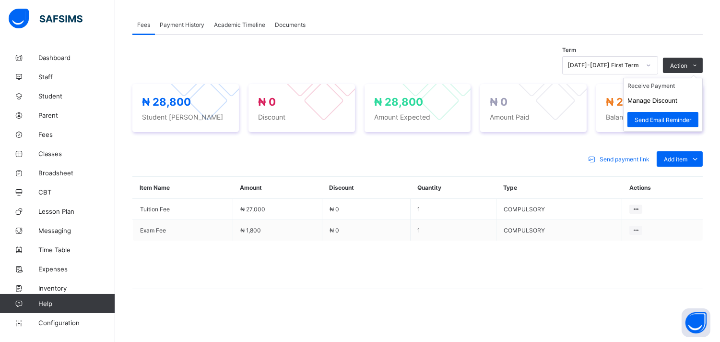
click at [703, 78] on ul "Receive Payment Manage Discount Send Email Reminder" at bounding box center [663, 105] width 80 height 54
click at [665, 104] on button "Manage Discount" at bounding box center [653, 100] width 50 height 7
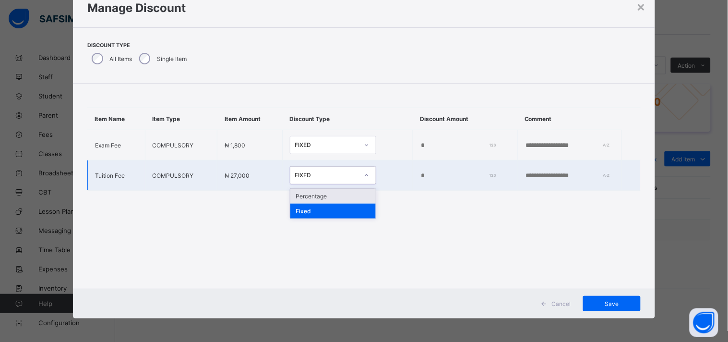
click at [312, 193] on div "Percentage" at bounding box center [332, 196] width 85 height 15
click at [424, 175] on input "*" at bounding box center [459, 176] width 77 height 8
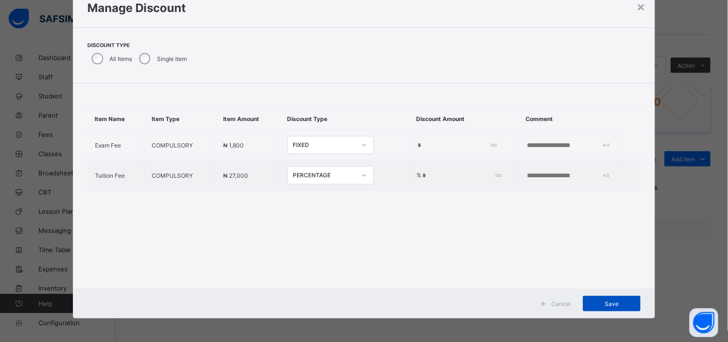
type input "**"
click at [622, 309] on div "Save" at bounding box center [612, 303] width 58 height 15
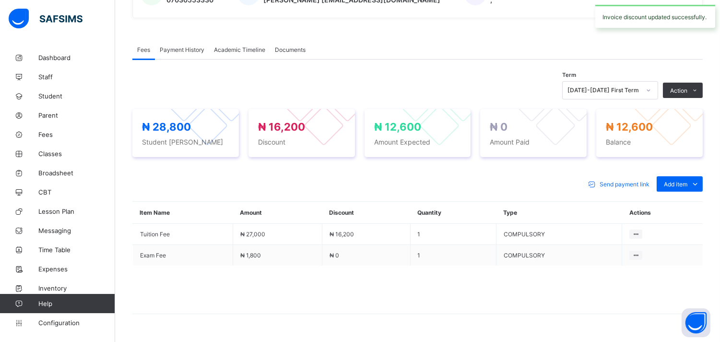
scroll to position [253, 0]
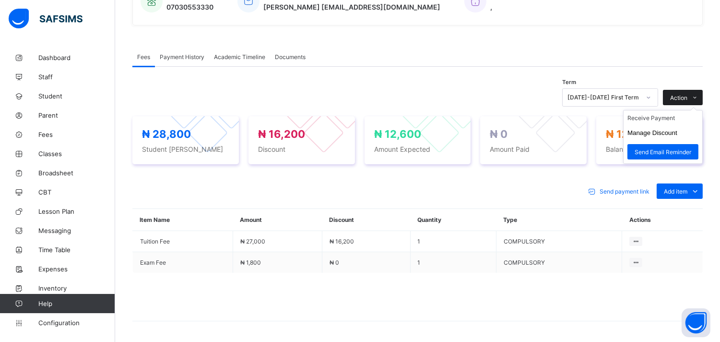
click at [699, 100] on icon at bounding box center [695, 98] width 7 height 6
click at [662, 119] on li "Receive Payment" at bounding box center [663, 117] width 79 height 15
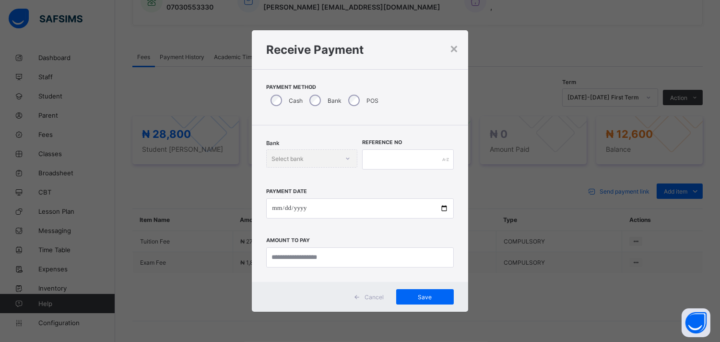
click at [358, 96] on div "POS" at bounding box center [362, 100] width 37 height 20
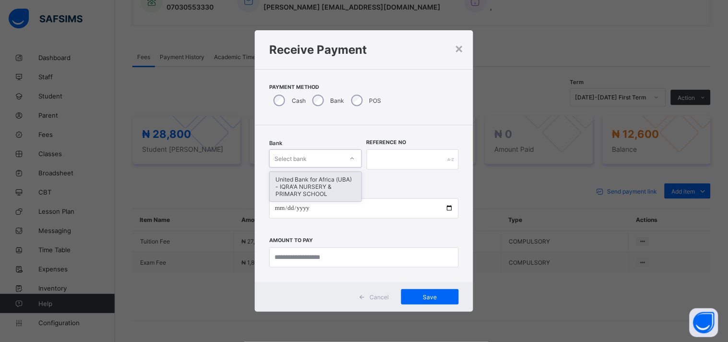
click at [338, 190] on div "United Bank for Africa (UBA) - IQRA'A NURSERY & PRIMARY SCHOOL" at bounding box center [316, 186] width 92 height 29
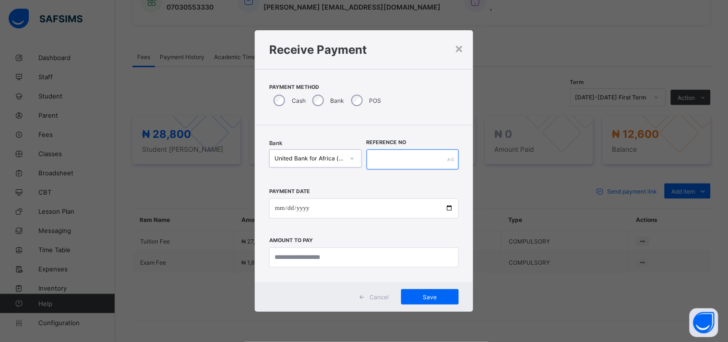
click at [415, 159] on input "text" at bounding box center [413, 159] width 93 height 20
type input "*****"
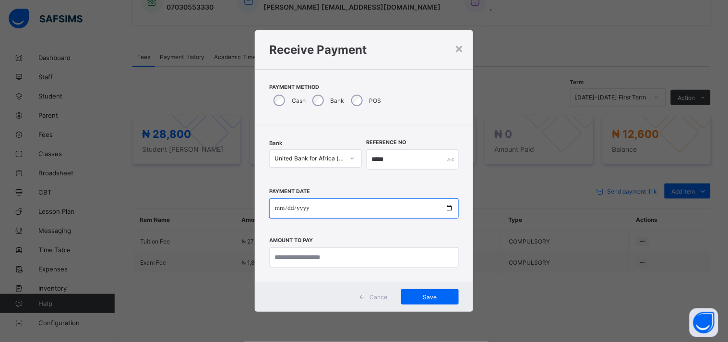
click at [434, 209] on input "date" at bounding box center [364, 208] width 190 height 20
click at [448, 210] on input "date" at bounding box center [364, 208] width 190 height 20
type input "**********"
click at [397, 275] on div "**********" at bounding box center [364, 203] width 218 height 156
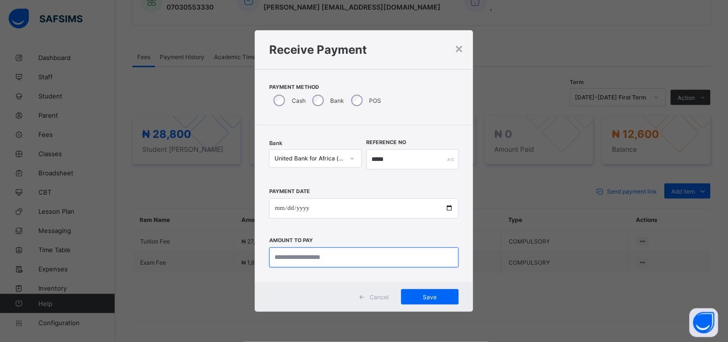
click at [399, 259] on input "currency" at bounding box center [364, 257] width 190 height 20
click at [295, 258] on input "currency" at bounding box center [364, 257] width 190 height 20
click at [294, 253] on input "currency" at bounding box center [364, 257] width 190 height 20
click at [323, 261] on input "currency" at bounding box center [364, 257] width 190 height 20
click at [321, 266] on input "currency" at bounding box center [364, 257] width 190 height 20
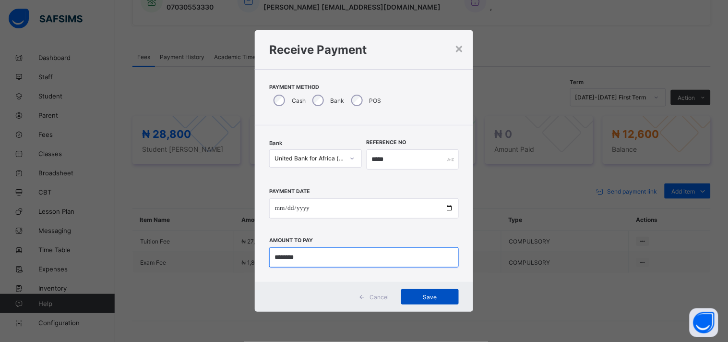
type input "********"
click at [445, 297] on span "Save" at bounding box center [429, 296] width 43 height 7
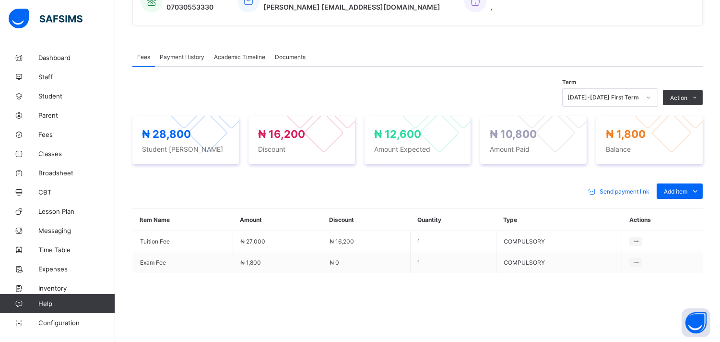
scroll to position [0, 0]
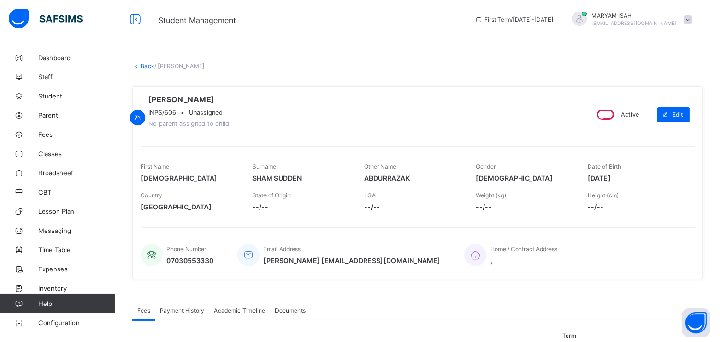
click at [149, 69] on link "Back" at bounding box center [148, 65] width 14 height 7
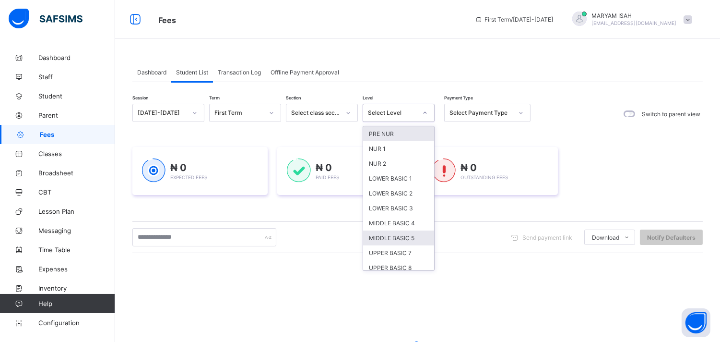
click at [397, 236] on div "MIDDLE BASIC 5" at bounding box center [398, 237] width 71 height 15
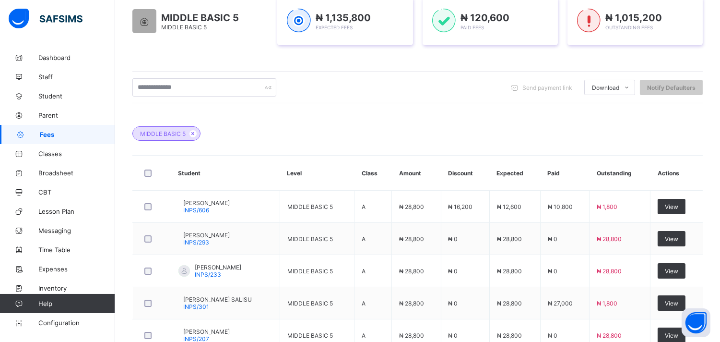
scroll to position [249, 0]
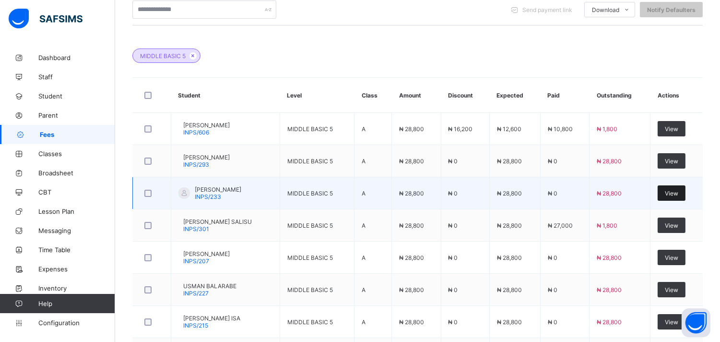
click at [686, 199] on div "View" at bounding box center [672, 192] width 28 height 15
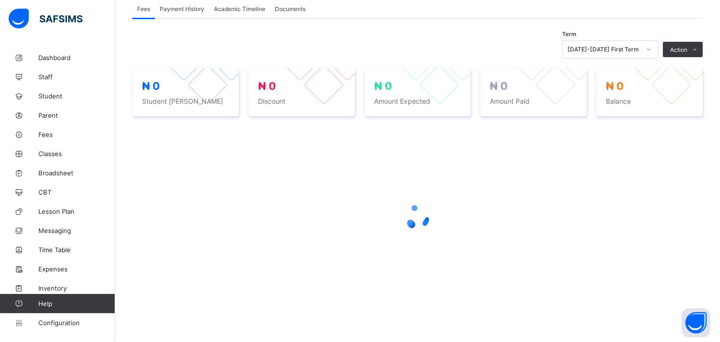
scroll to position [180, 0]
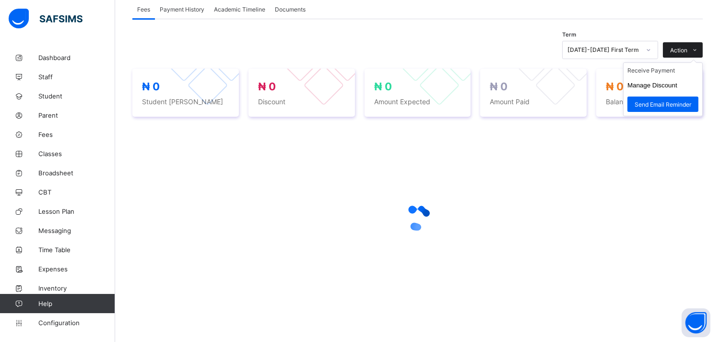
click at [703, 48] on span at bounding box center [694, 49] width 15 height 15
click at [671, 72] on li "Receive Payment" at bounding box center [663, 70] width 79 height 15
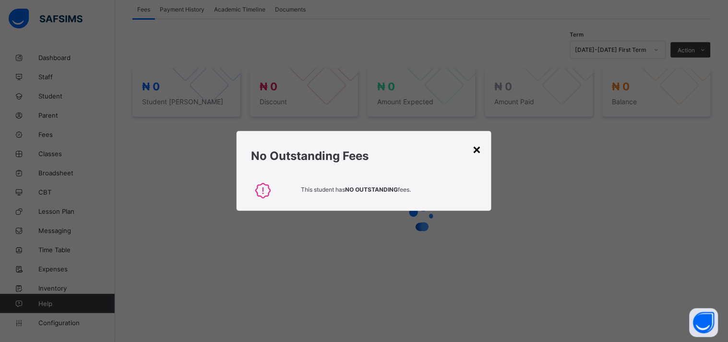
click at [481, 145] on div "×" at bounding box center [477, 149] width 9 height 16
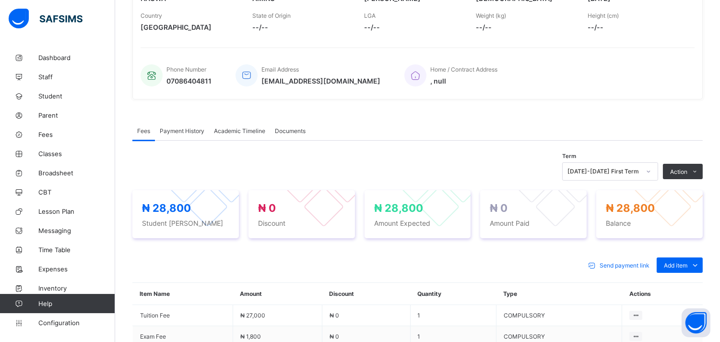
scroll to position [249, 0]
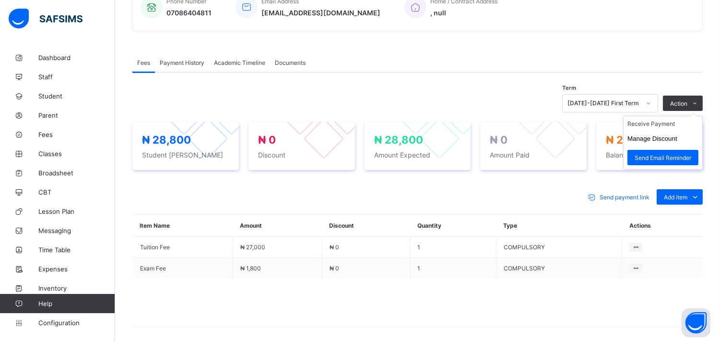
click at [703, 116] on ul "Receive Payment Manage Discount Send Email Reminder" at bounding box center [663, 143] width 80 height 54
click at [672, 128] on li "Receive Payment" at bounding box center [663, 123] width 79 height 15
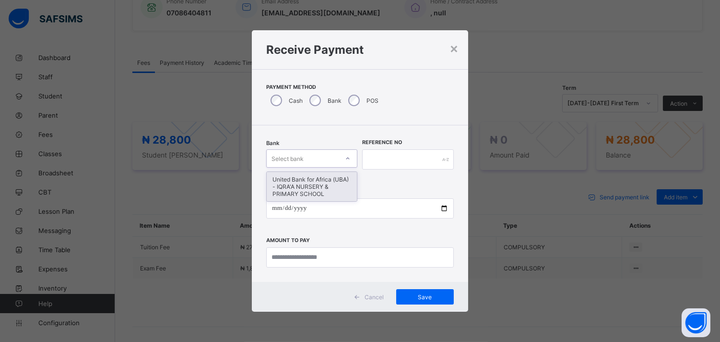
click at [328, 185] on div "United Bank for Africa (UBA) - IQRA'A NURSERY & PRIMARY SCHOOL" at bounding box center [312, 186] width 90 height 29
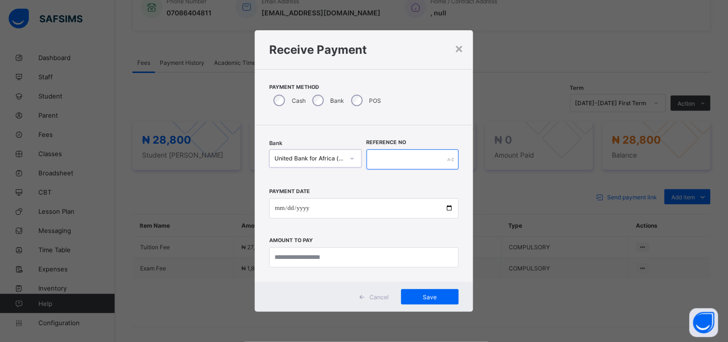
click at [382, 159] on input "text" at bounding box center [413, 159] width 93 height 20
type input "*****"
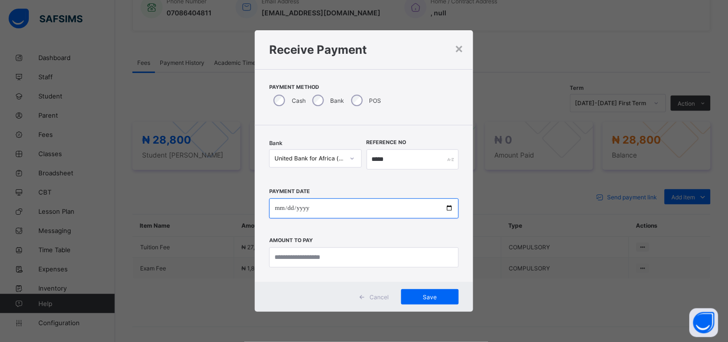
click at [454, 213] on input "date" at bounding box center [364, 208] width 190 height 20
click at [452, 208] on input "date" at bounding box center [364, 208] width 190 height 20
type input "**********"
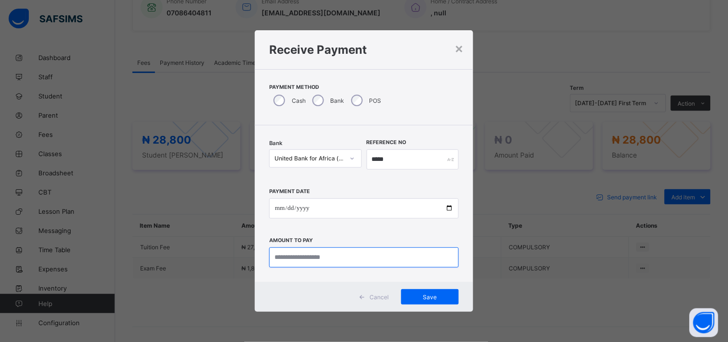
click at [333, 260] on input "currency" at bounding box center [364, 257] width 190 height 20
click at [352, 266] on input "currency" at bounding box center [364, 257] width 190 height 20
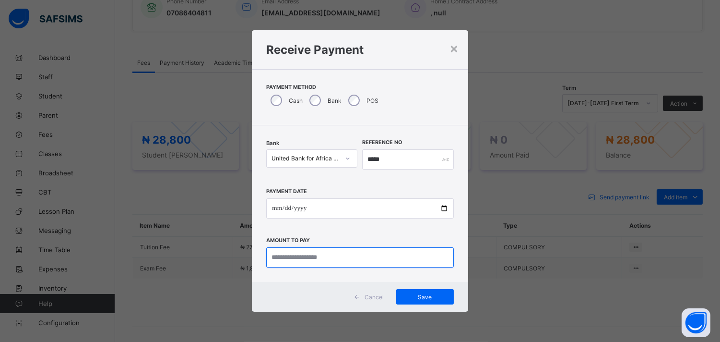
click at [307, 260] on input "currency" at bounding box center [359, 257] width 187 height 20
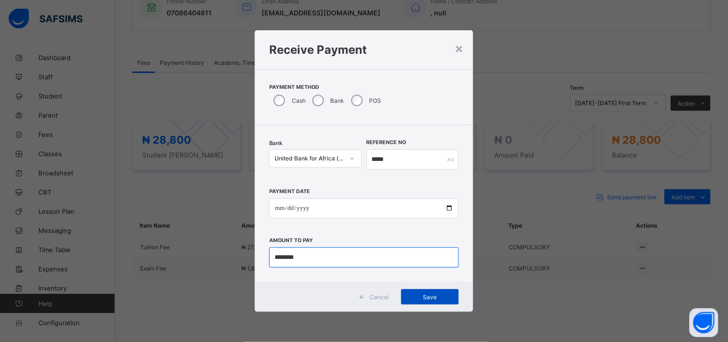
type input "********"
click at [441, 304] on div "Save" at bounding box center [430, 296] width 58 height 15
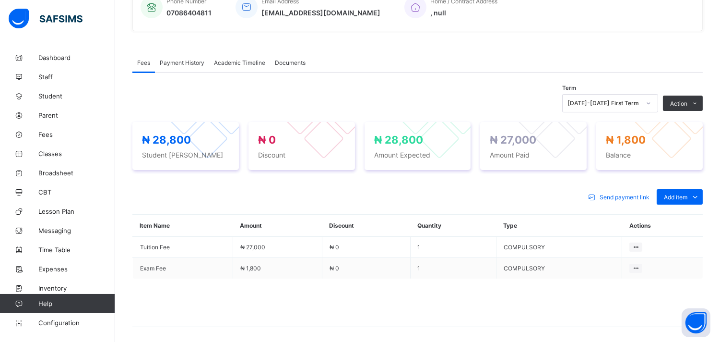
scroll to position [0, 0]
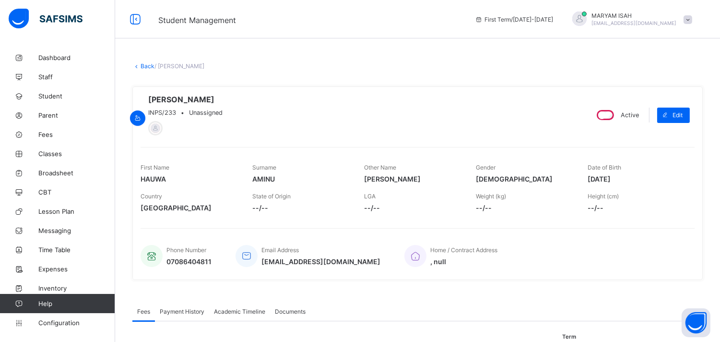
click at [147, 66] on link "Back" at bounding box center [148, 65] width 14 height 7
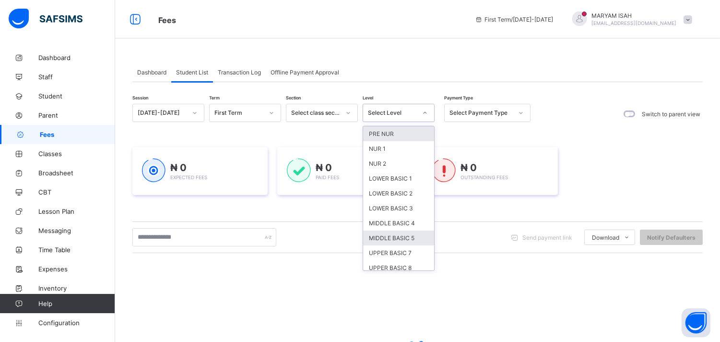
click at [407, 237] on div "MIDDLE BASIC 5" at bounding box center [398, 237] width 71 height 15
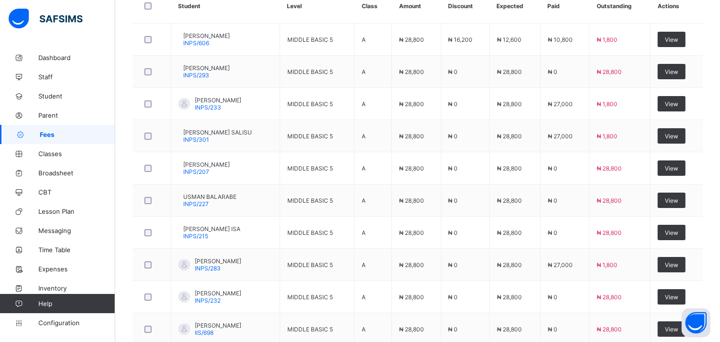
scroll to position [399, 0]
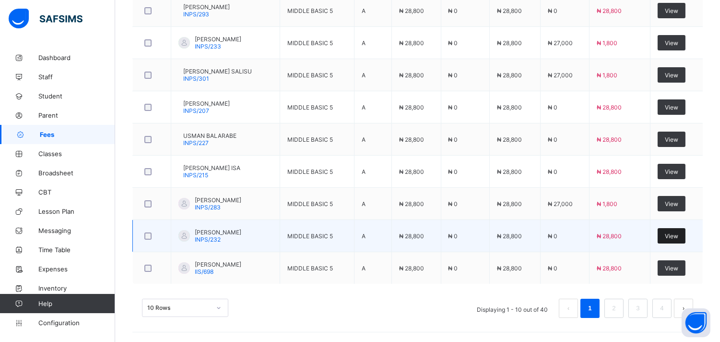
click at [686, 240] on div "View" at bounding box center [672, 235] width 28 height 15
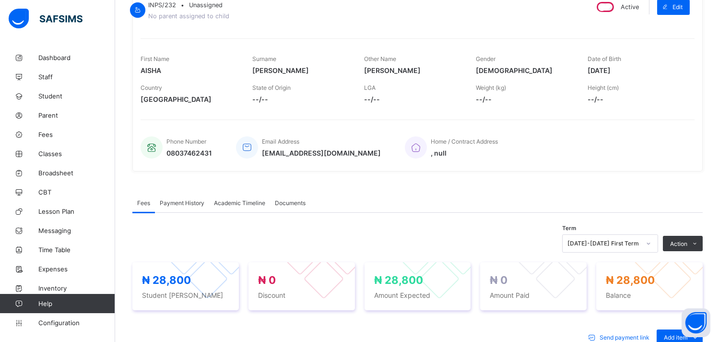
scroll to position [288, 0]
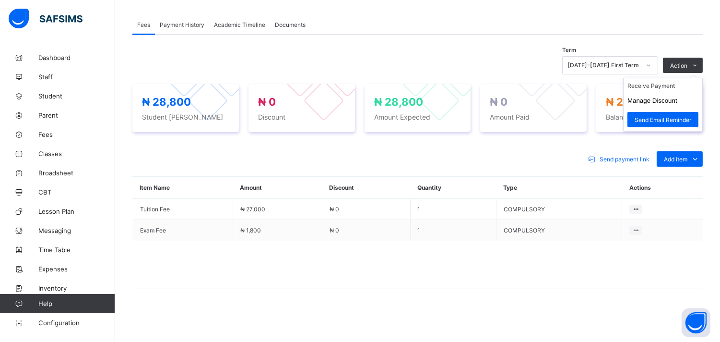
click at [703, 78] on ul "Receive Payment Manage Discount Send Email Reminder" at bounding box center [663, 105] width 80 height 54
click at [671, 91] on li "Receive Payment" at bounding box center [663, 85] width 79 height 15
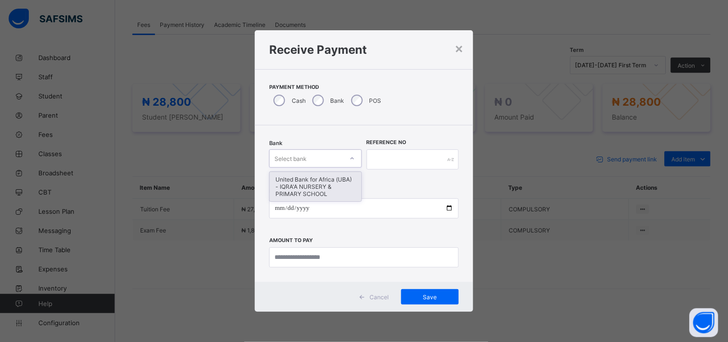
click at [320, 188] on div "United Bank for Africa (UBA) - IQRA'A NURSERY & PRIMARY SCHOOL" at bounding box center [316, 186] width 92 height 29
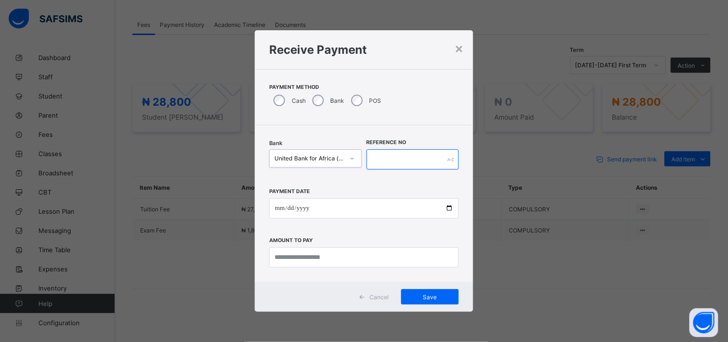
click at [400, 159] on input "text" at bounding box center [413, 159] width 93 height 20
type input "******"
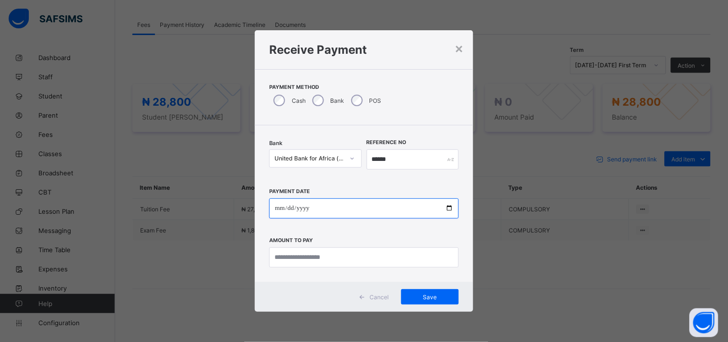
click at [448, 202] on input "date" at bounding box center [364, 208] width 190 height 20
click at [452, 207] on input "date" at bounding box center [364, 208] width 190 height 20
type input "**********"
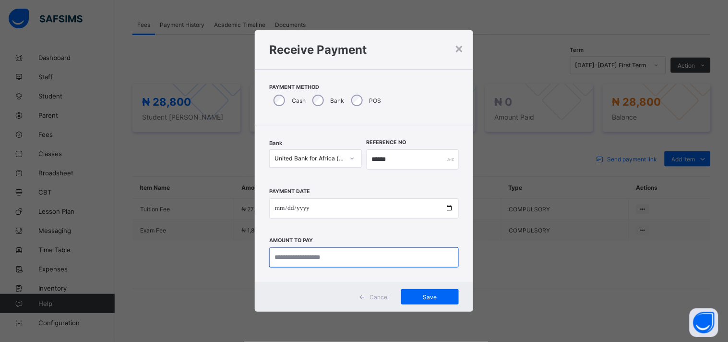
click at [308, 258] on input "currency" at bounding box center [364, 257] width 190 height 20
click at [320, 258] on input "currency" at bounding box center [364, 257] width 190 height 20
click at [308, 258] on input "currency" at bounding box center [364, 257] width 190 height 20
type input "********"
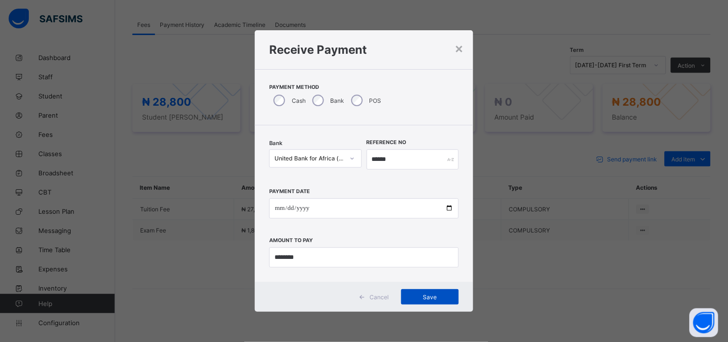
click at [445, 294] on span "Save" at bounding box center [429, 296] width 43 height 7
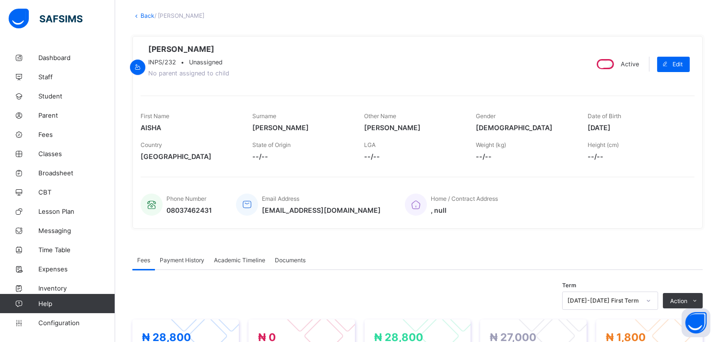
scroll to position [0, 0]
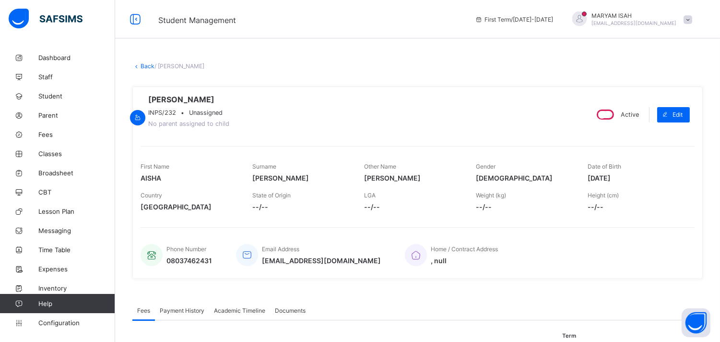
click at [147, 68] on link "Back" at bounding box center [148, 65] width 14 height 7
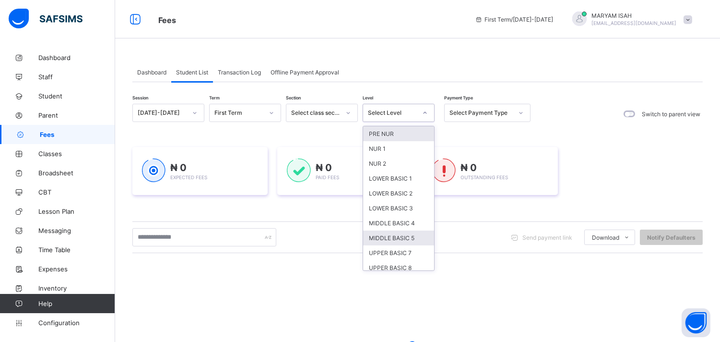
click at [406, 240] on div "MIDDLE BASIC 5" at bounding box center [398, 237] width 71 height 15
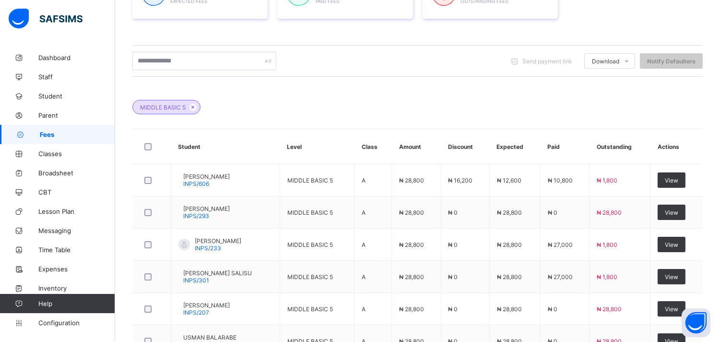
scroll to position [240, 0]
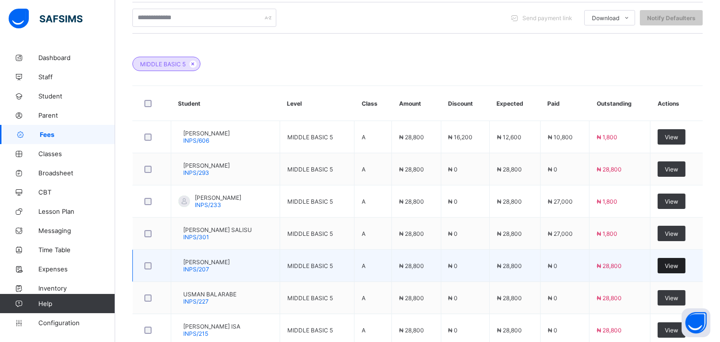
click at [686, 272] on div "View" at bounding box center [672, 265] width 28 height 15
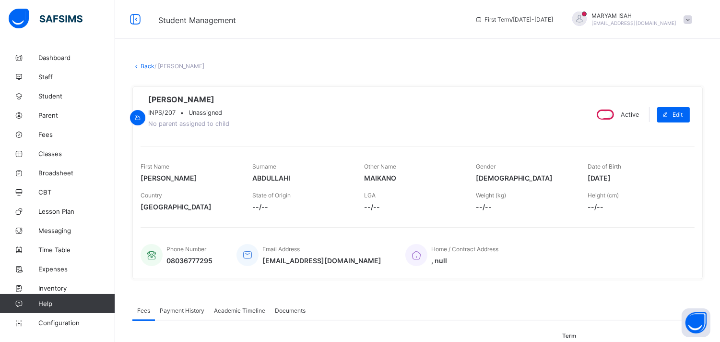
scroll to position [194, 0]
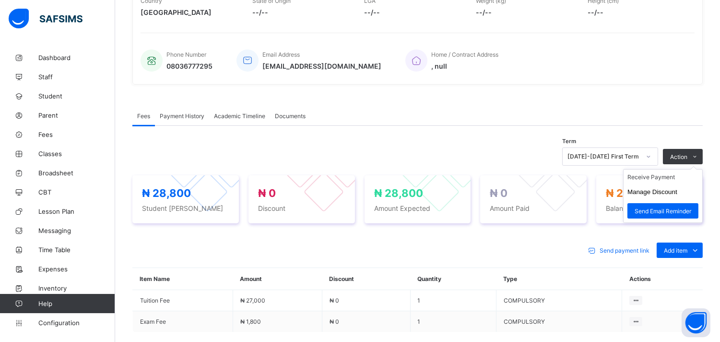
click at [699, 169] on ul "Receive Payment Manage Discount Send Email Reminder" at bounding box center [663, 196] width 80 height 54
click at [636, 183] on li "Receive Payment" at bounding box center [663, 176] width 79 height 15
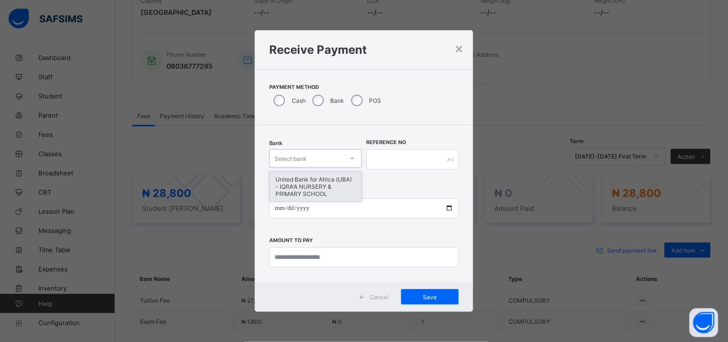
click at [356, 157] on div at bounding box center [352, 158] width 16 height 15
click at [338, 186] on div "United Bank for Africa (UBA) - IQRA'A NURSERY & PRIMARY SCHOOL" at bounding box center [316, 186] width 92 height 29
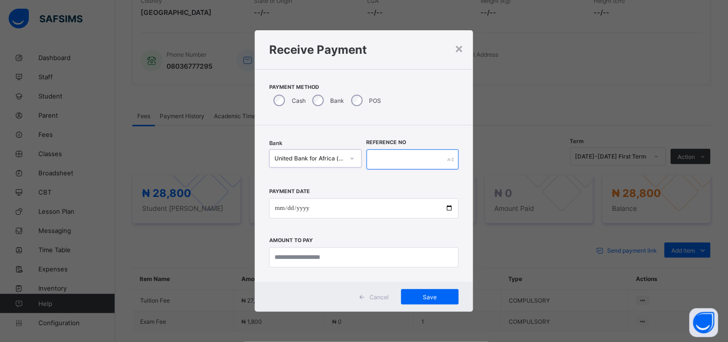
click at [376, 164] on input "text" at bounding box center [413, 159] width 93 height 20
type input "*****"
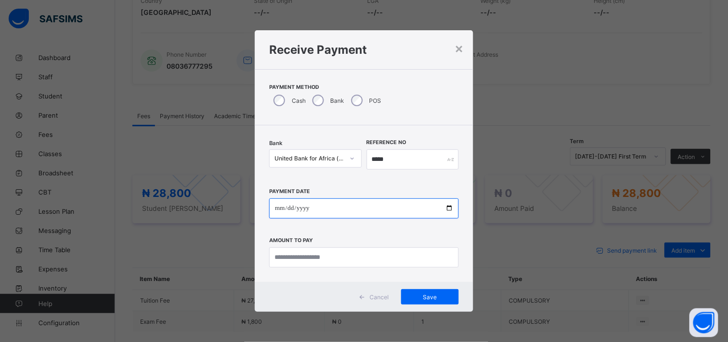
click at [446, 204] on input "date" at bounding box center [364, 208] width 190 height 20
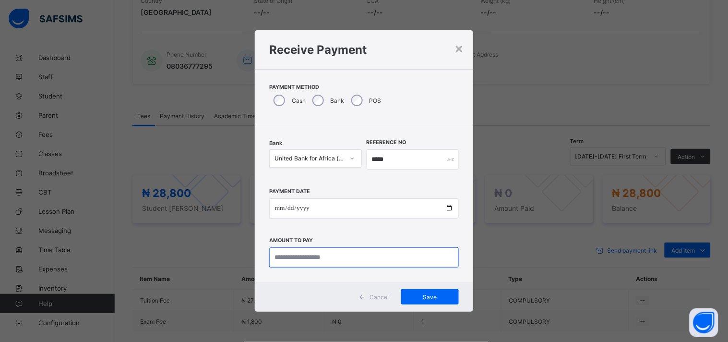
click at [301, 257] on input "currency" at bounding box center [364, 257] width 190 height 20
click at [285, 252] on input "currency" at bounding box center [364, 257] width 190 height 20
click at [284, 259] on input "currency" at bounding box center [364, 257] width 190 height 20
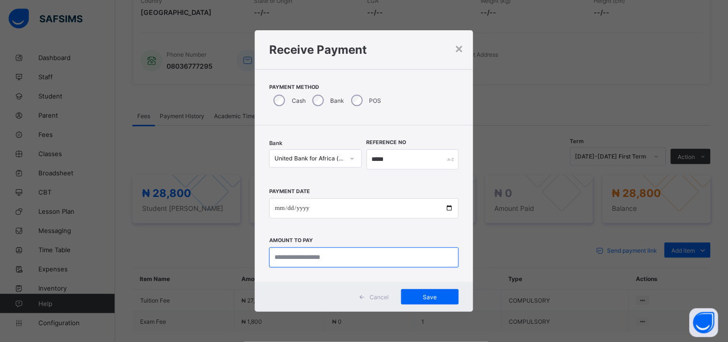
type input "**********"
click at [284, 259] on input "currency" at bounding box center [364, 257] width 190 height 20
type input "********"
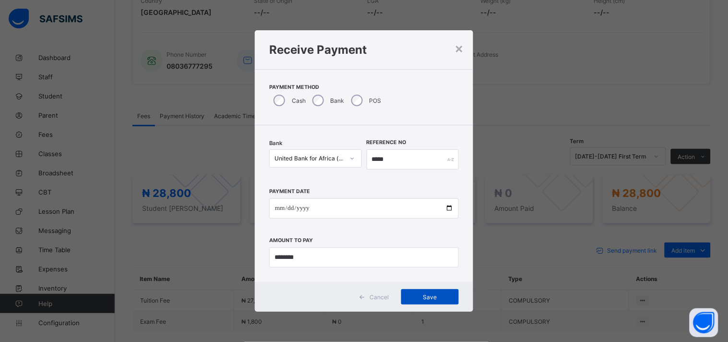
click at [415, 299] on span "Save" at bounding box center [429, 296] width 43 height 7
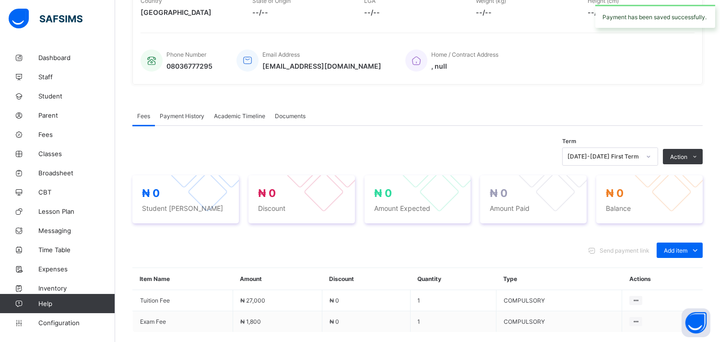
scroll to position [0, 0]
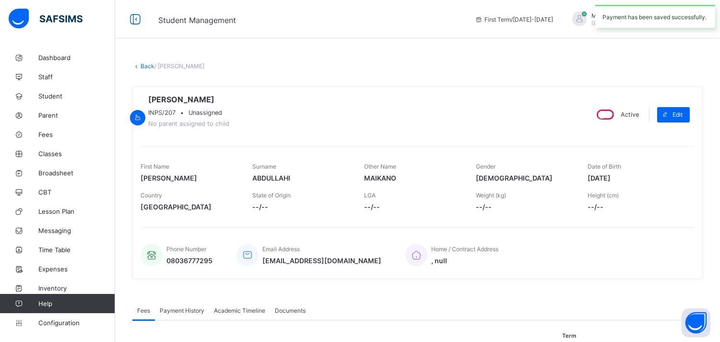
click at [142, 65] on link "Back" at bounding box center [148, 65] width 14 height 7
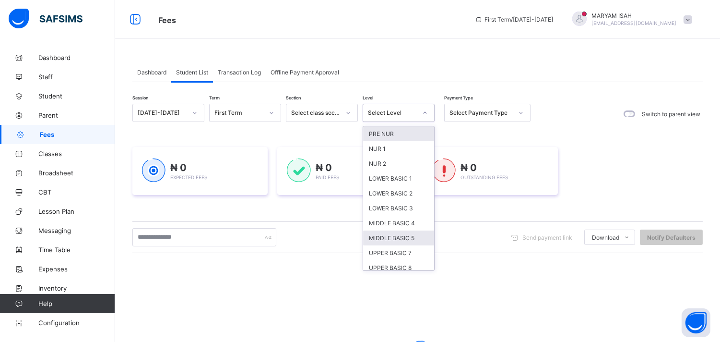
click at [380, 237] on div "MIDDLE BASIC 5" at bounding box center [398, 237] width 71 height 15
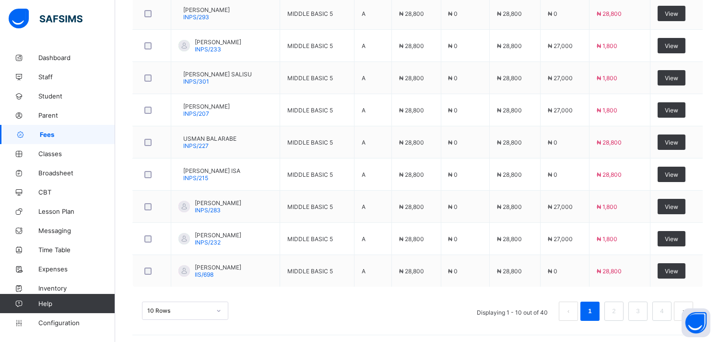
scroll to position [399, 0]
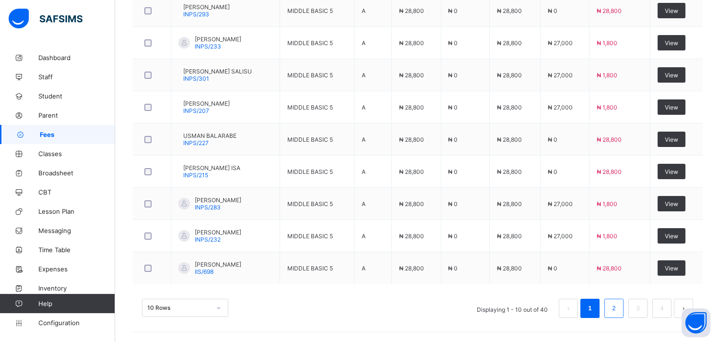
click at [618, 312] on link "2" at bounding box center [613, 308] width 9 height 12
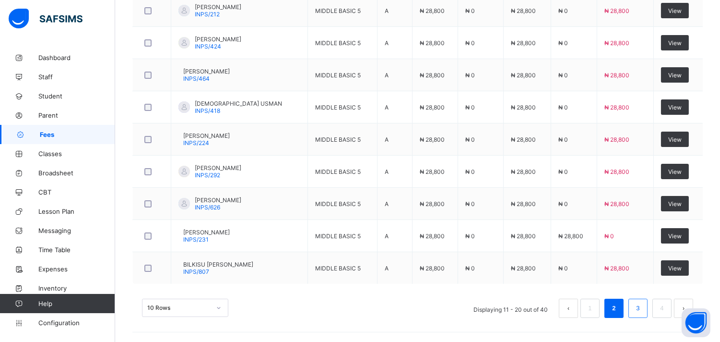
click at [642, 313] on link "3" at bounding box center [637, 308] width 9 height 12
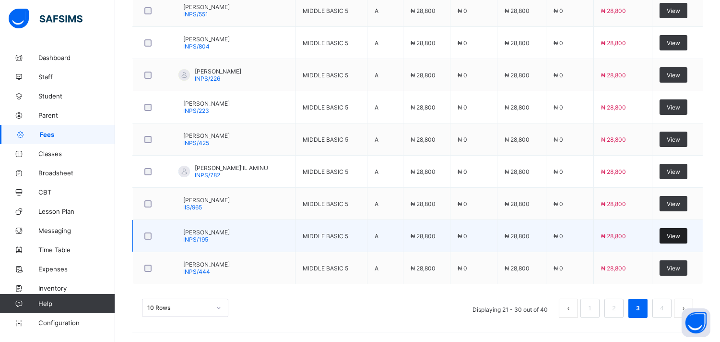
click at [687, 238] on div "View" at bounding box center [674, 235] width 28 height 15
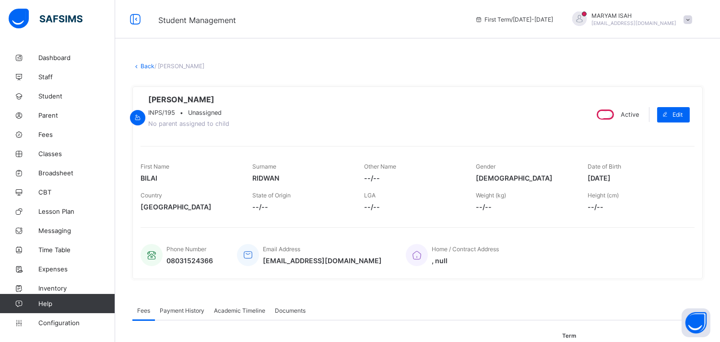
scroll to position [288, 0]
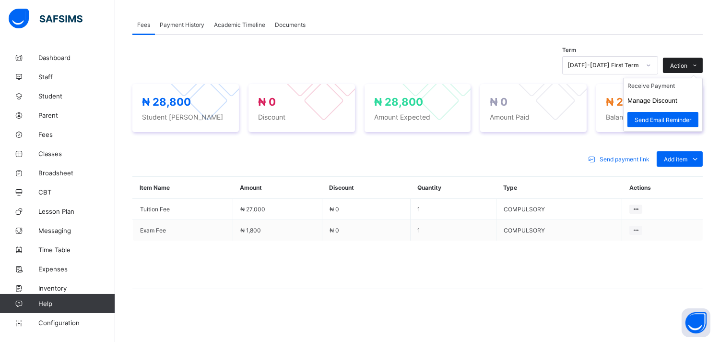
click at [699, 65] on icon at bounding box center [695, 65] width 7 height 6
click at [671, 79] on ul "Receive Payment Manage Discount Send Email Reminder" at bounding box center [663, 105] width 80 height 54
click at [668, 88] on li "Receive Payment" at bounding box center [663, 85] width 79 height 15
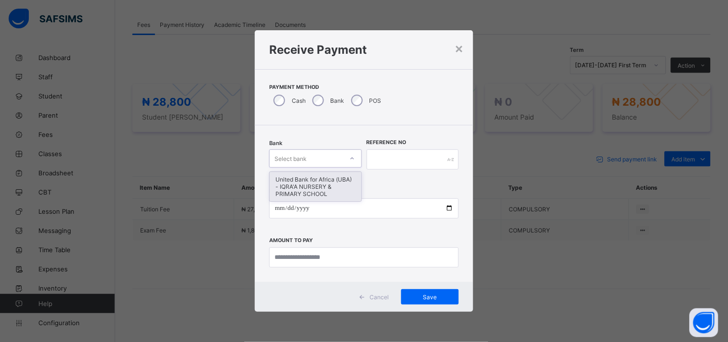
click at [313, 193] on div "United Bank for Africa (UBA) - IQRA'A NURSERY & PRIMARY SCHOOL" at bounding box center [316, 186] width 92 height 29
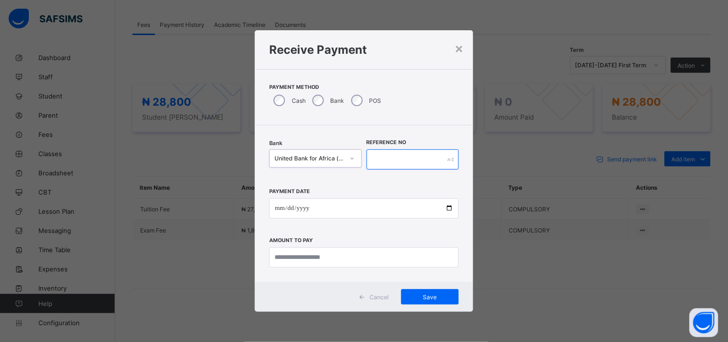
click at [381, 169] on input "text" at bounding box center [413, 159] width 93 height 20
type input "*******"
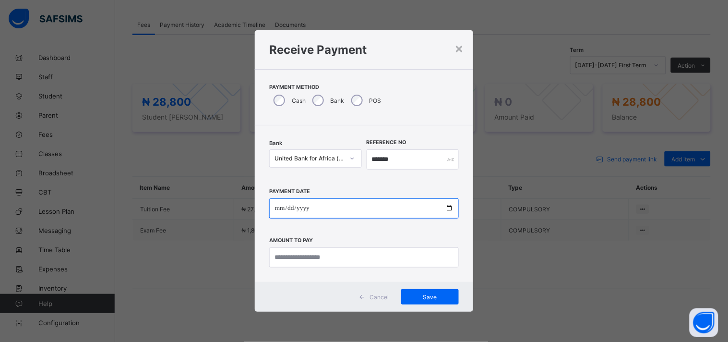
click at [448, 213] on input "date" at bounding box center [364, 208] width 190 height 20
click at [450, 209] on input "date" at bounding box center [364, 208] width 190 height 20
type input "**********"
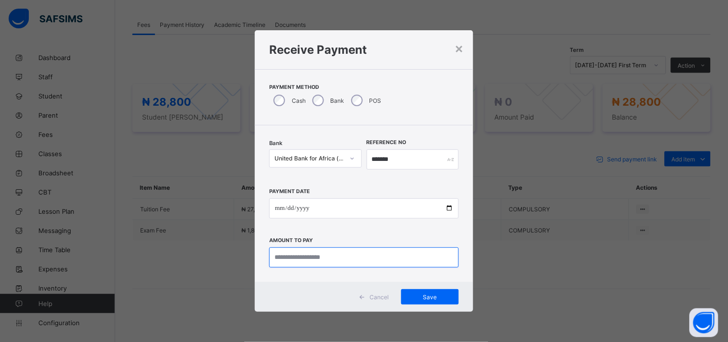
click at [282, 261] on input "currency" at bounding box center [364, 257] width 190 height 20
click at [296, 261] on input "currency" at bounding box center [364, 257] width 190 height 20
click at [298, 257] on input "currency" at bounding box center [364, 257] width 190 height 20
click at [315, 260] on input "currency" at bounding box center [364, 257] width 190 height 20
click at [310, 258] on input "currency" at bounding box center [364, 257] width 190 height 20
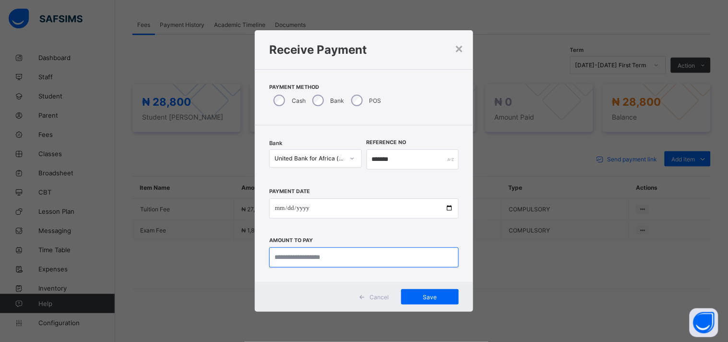
click at [282, 261] on input "currency" at bounding box center [364, 257] width 190 height 20
type input "********"
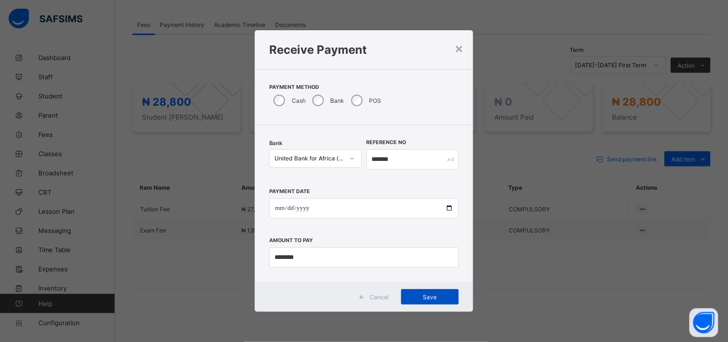
click at [431, 303] on div "Save" at bounding box center [430, 296] width 58 height 15
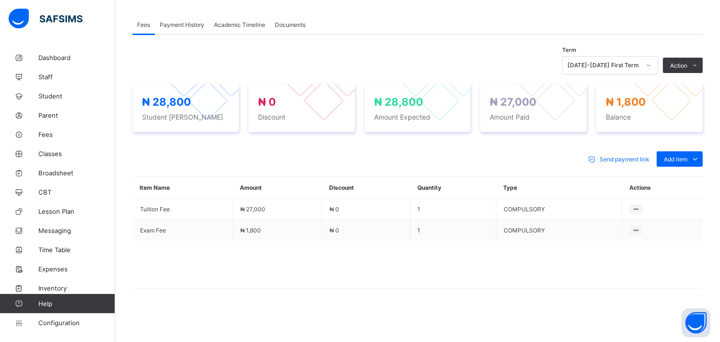
scroll to position [243, 0]
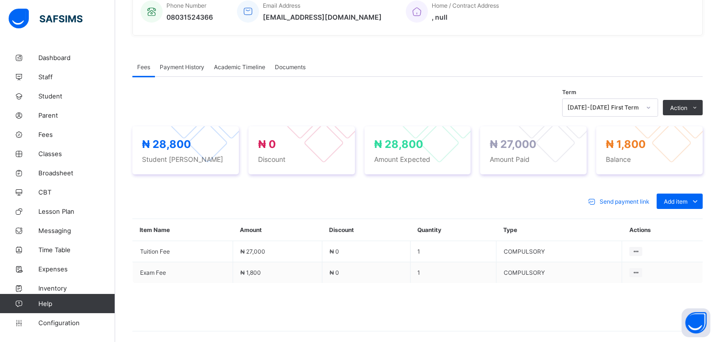
click at [141, 65] on div "Fees Payment History Academic Timeline Documents Fees More Options Term 2025-20…" at bounding box center [417, 206] width 570 height 327
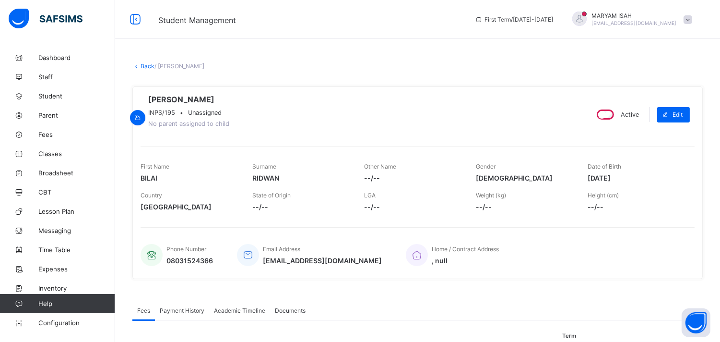
click at [141, 65] on link "Back" at bounding box center [148, 65] width 14 height 7
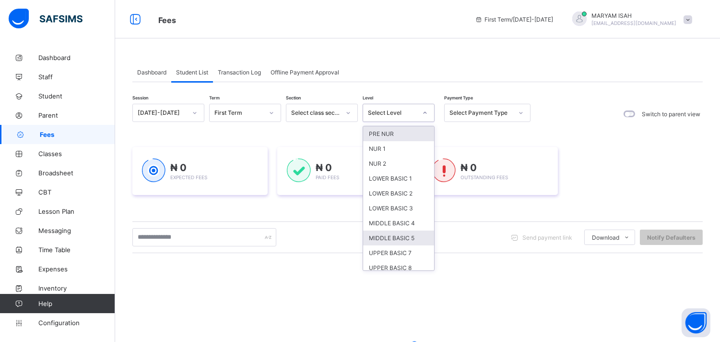
click at [387, 241] on div "MIDDLE BASIC 5" at bounding box center [398, 237] width 71 height 15
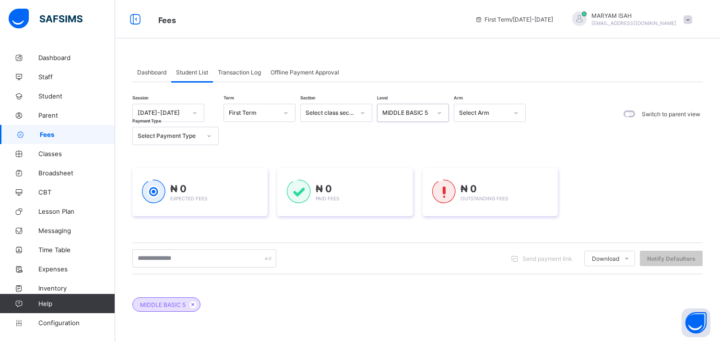
scroll to position [171, 0]
